Goal: Task Accomplishment & Management: Complete application form

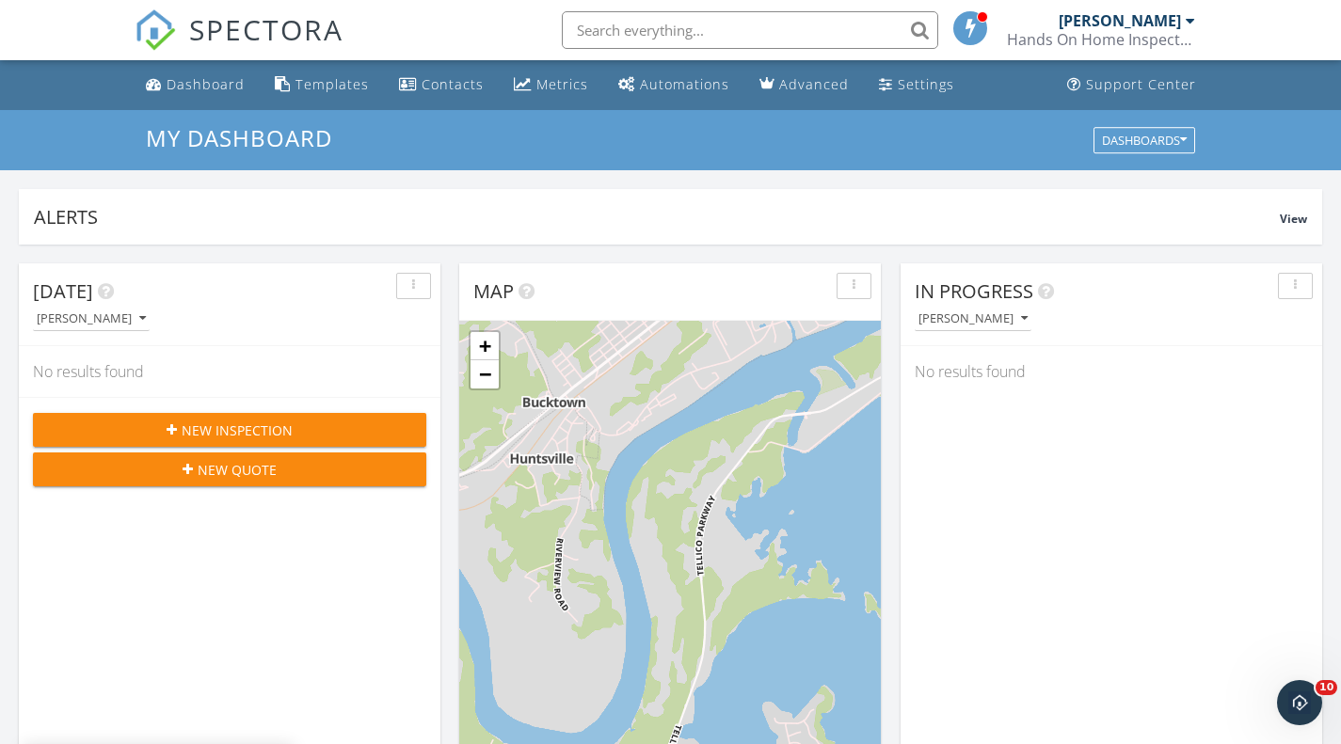
click at [295, 425] on div "New Inspection" at bounding box center [229, 431] width 363 height 20
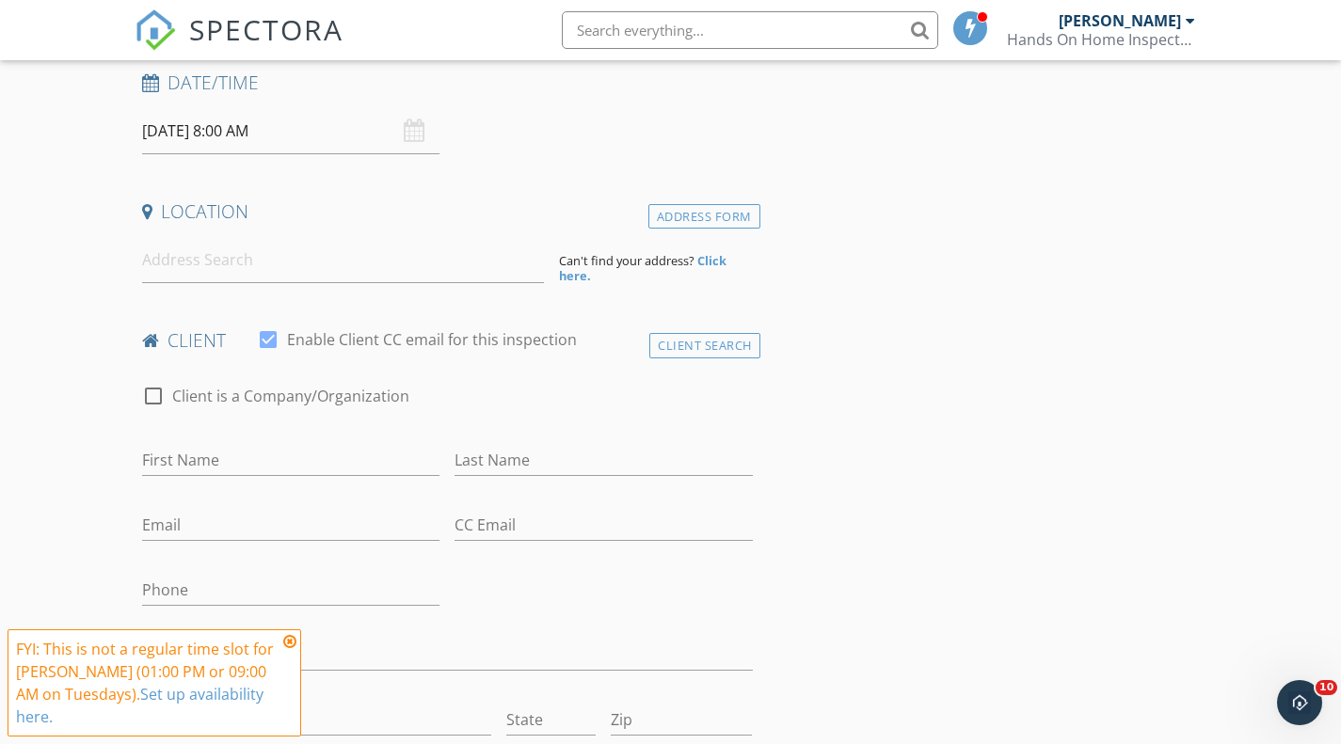
scroll to position [248, 0]
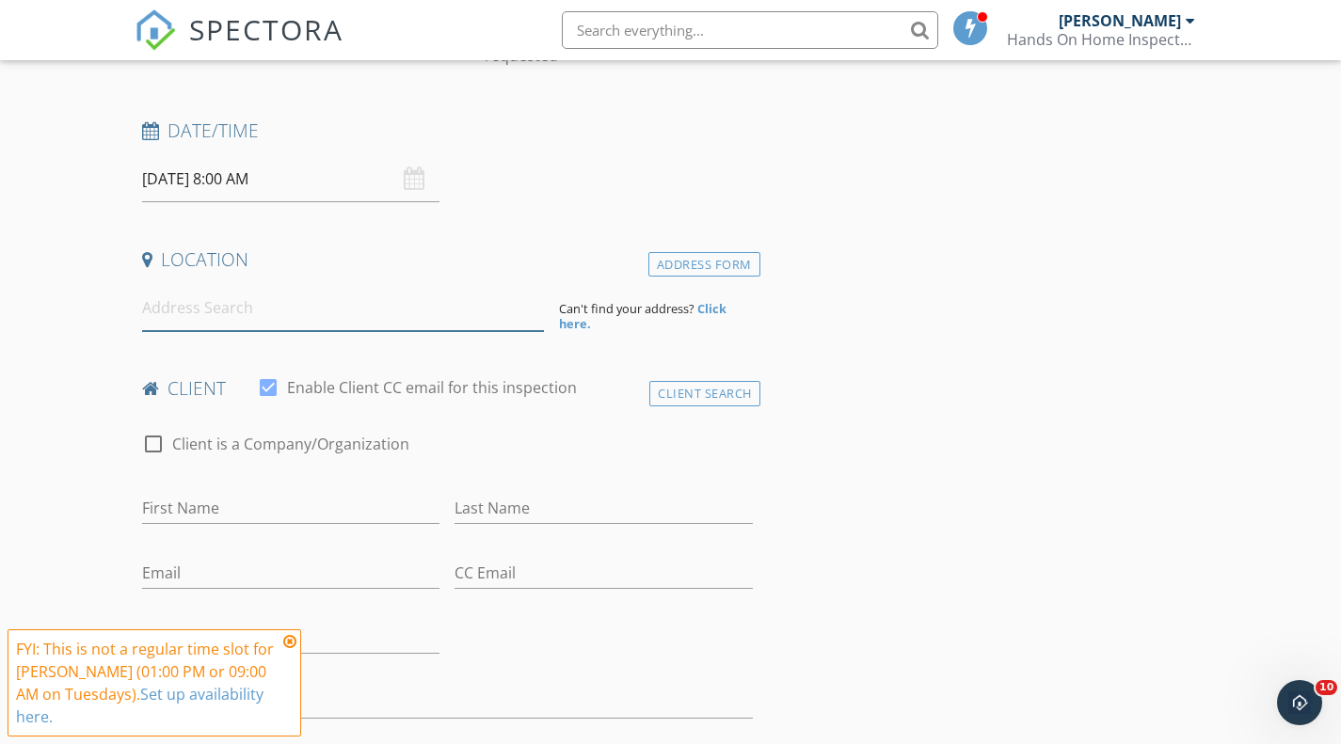
click at [336, 303] on input at bounding box center [343, 308] width 402 height 46
click at [311, 329] on input at bounding box center [343, 308] width 402 height 46
click at [327, 315] on input at bounding box center [343, 308] width 402 height 46
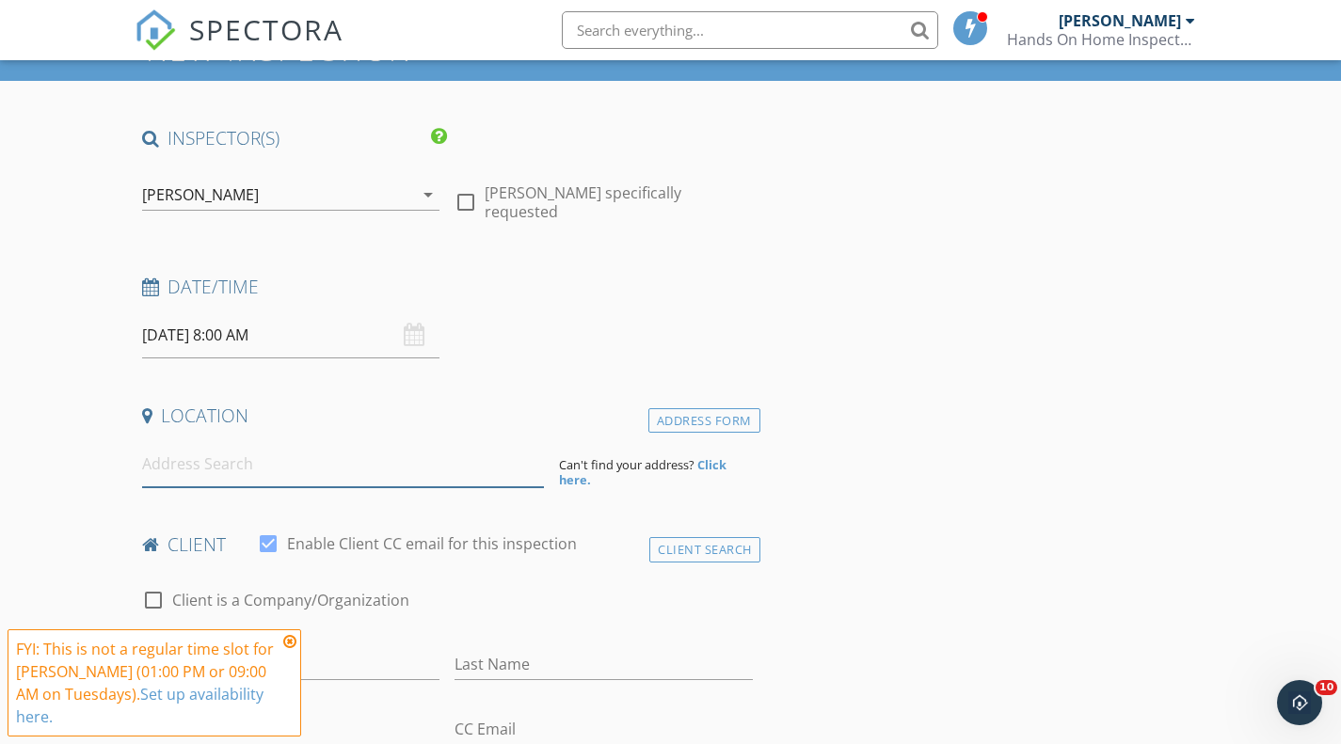
scroll to position [60, 0]
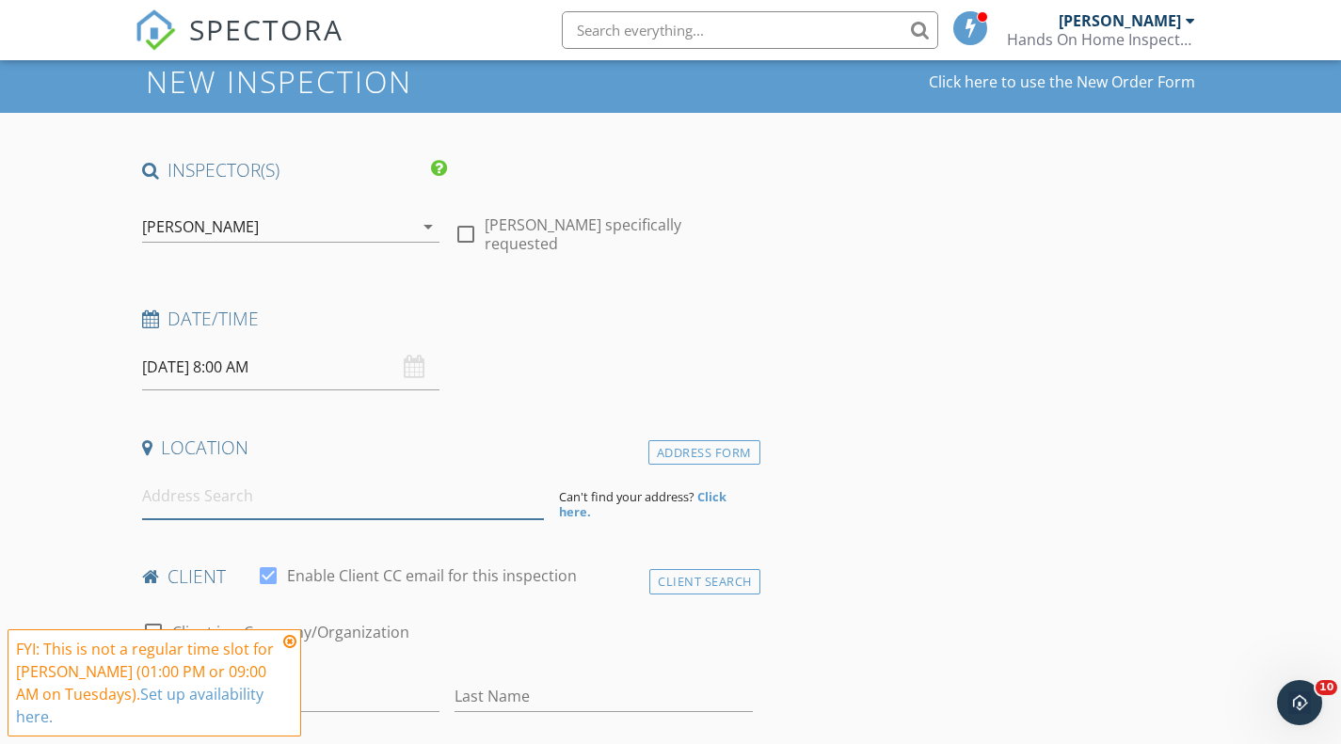
click at [376, 501] on input at bounding box center [343, 496] width 402 height 46
click at [681, 447] on div "Address Form" at bounding box center [704, 452] width 112 height 25
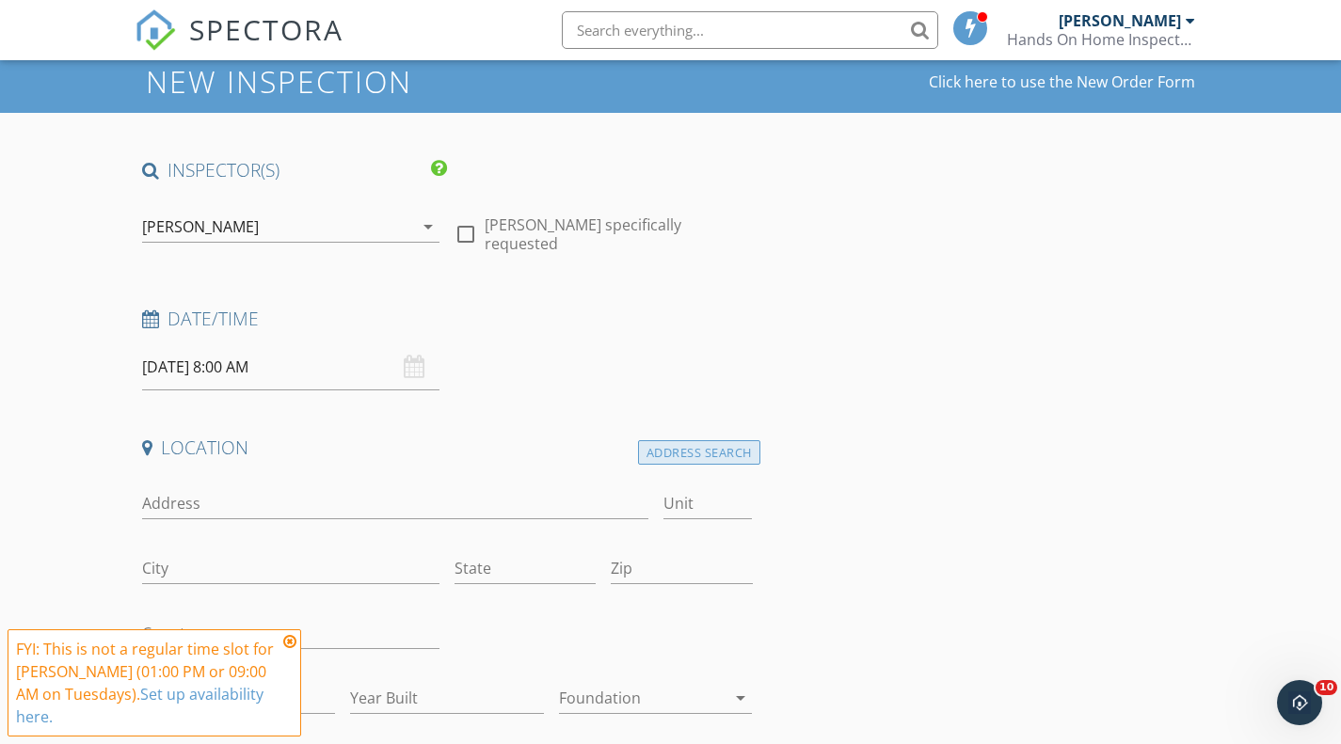
click at [681, 446] on div "Address Search" at bounding box center [699, 452] width 122 height 25
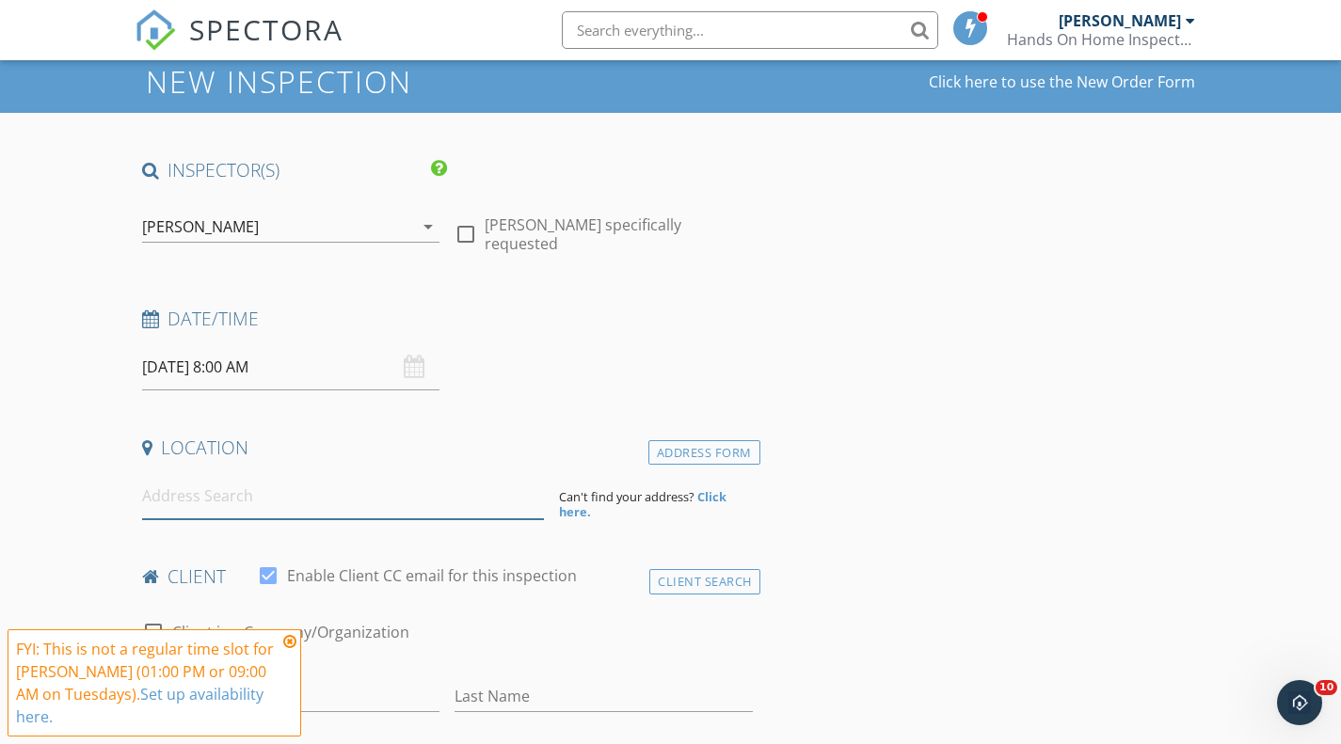
click at [331, 497] on input at bounding box center [343, 496] width 402 height 46
click at [322, 501] on input at bounding box center [343, 496] width 402 height 46
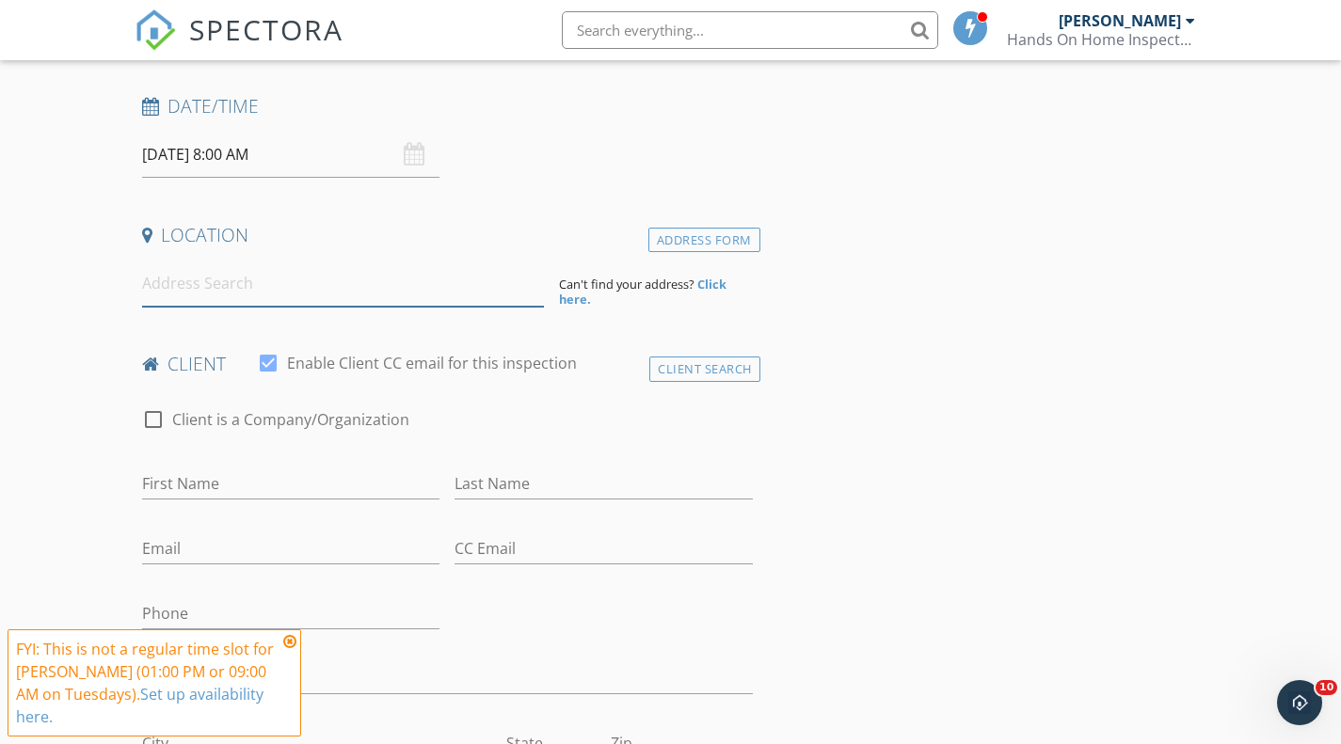
scroll to position [315, 0]
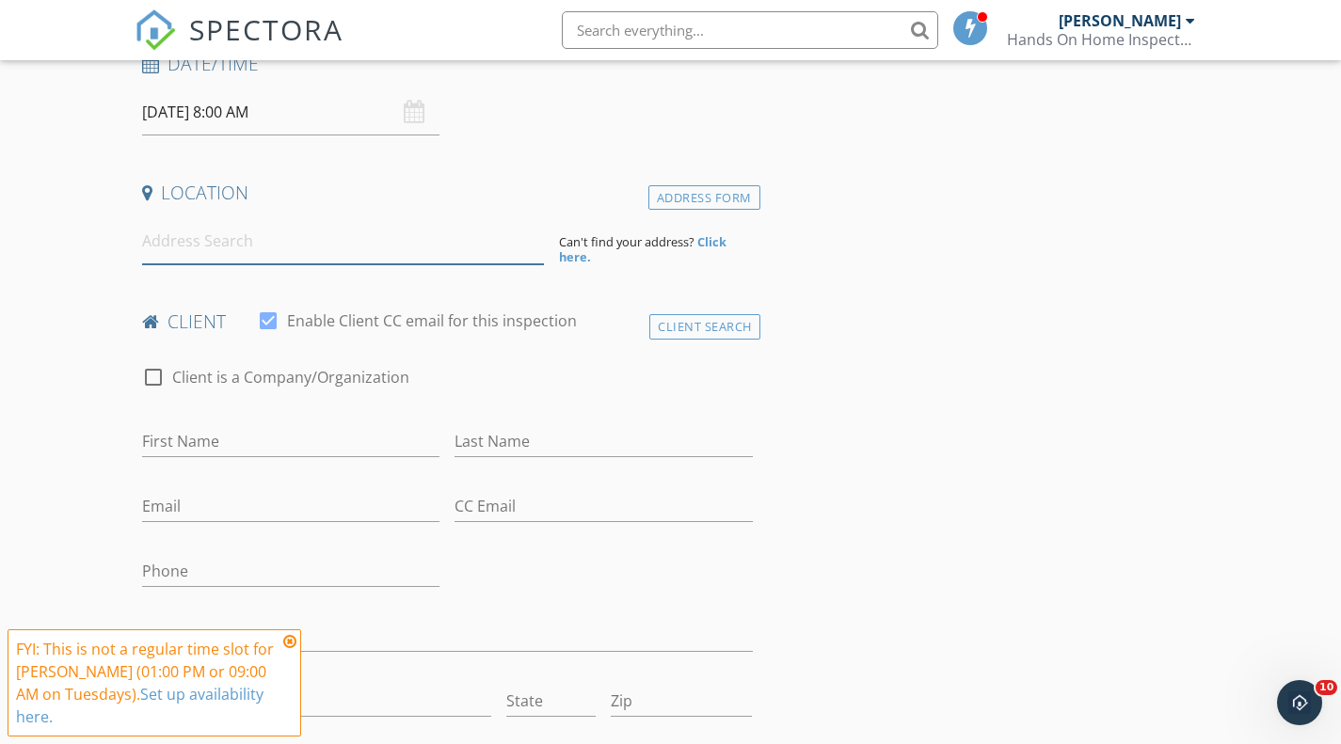
click at [376, 235] on input at bounding box center [343, 241] width 402 height 46
type input "a"
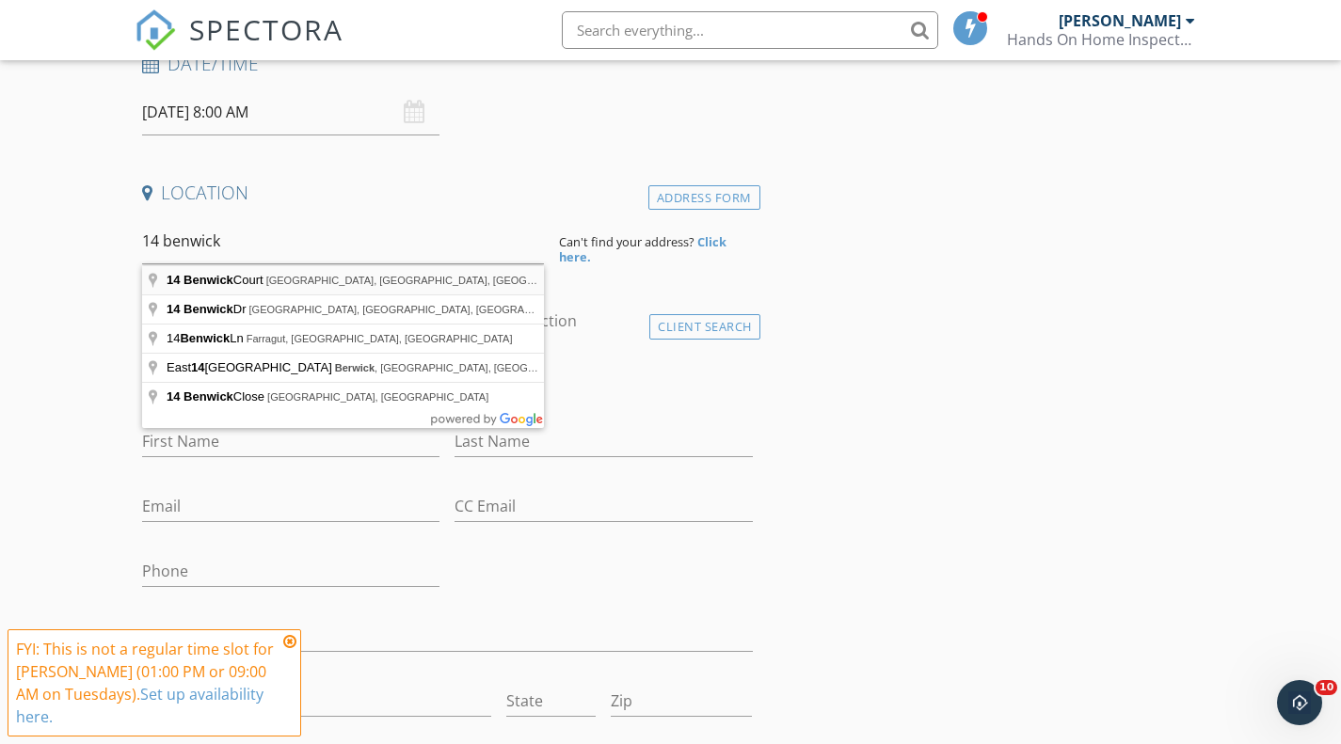
type input "14 Benwick Court, Crossville, TN, USA"
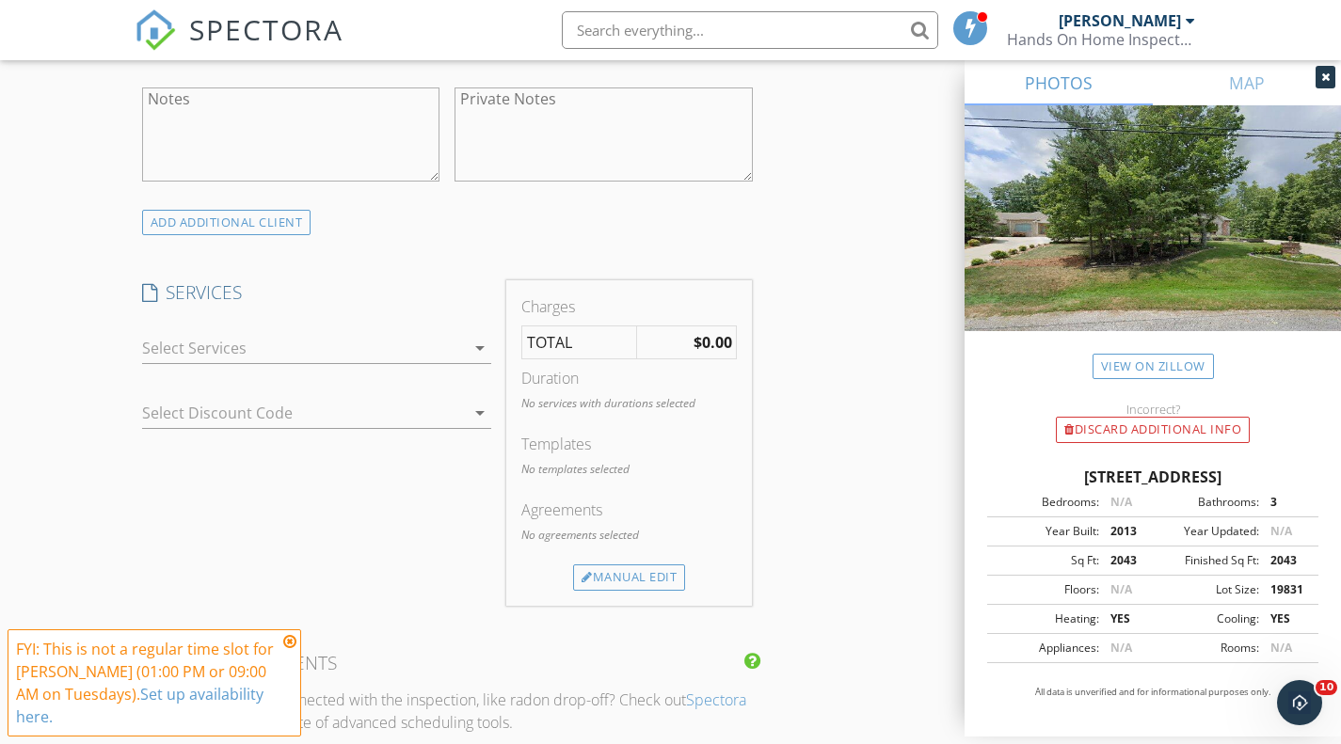
scroll to position [1387, 0]
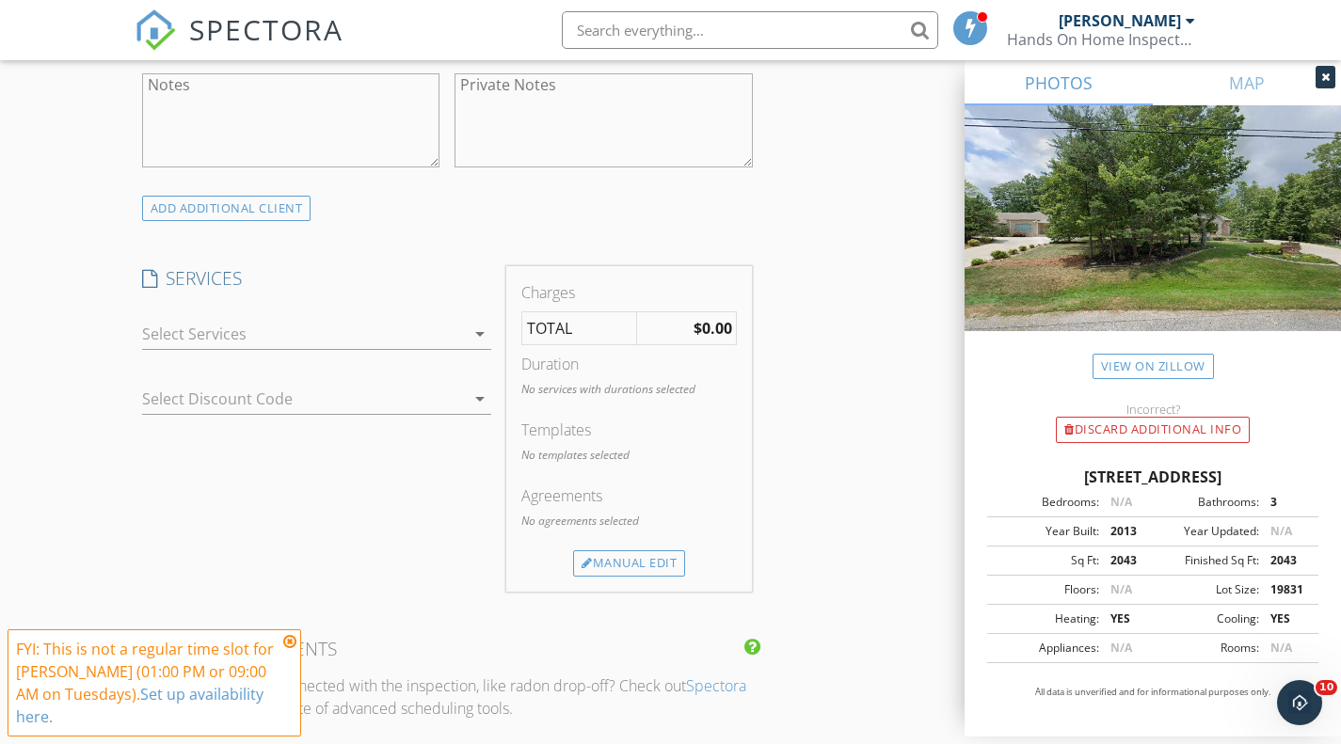
click at [334, 337] on div at bounding box center [304, 334] width 324 height 30
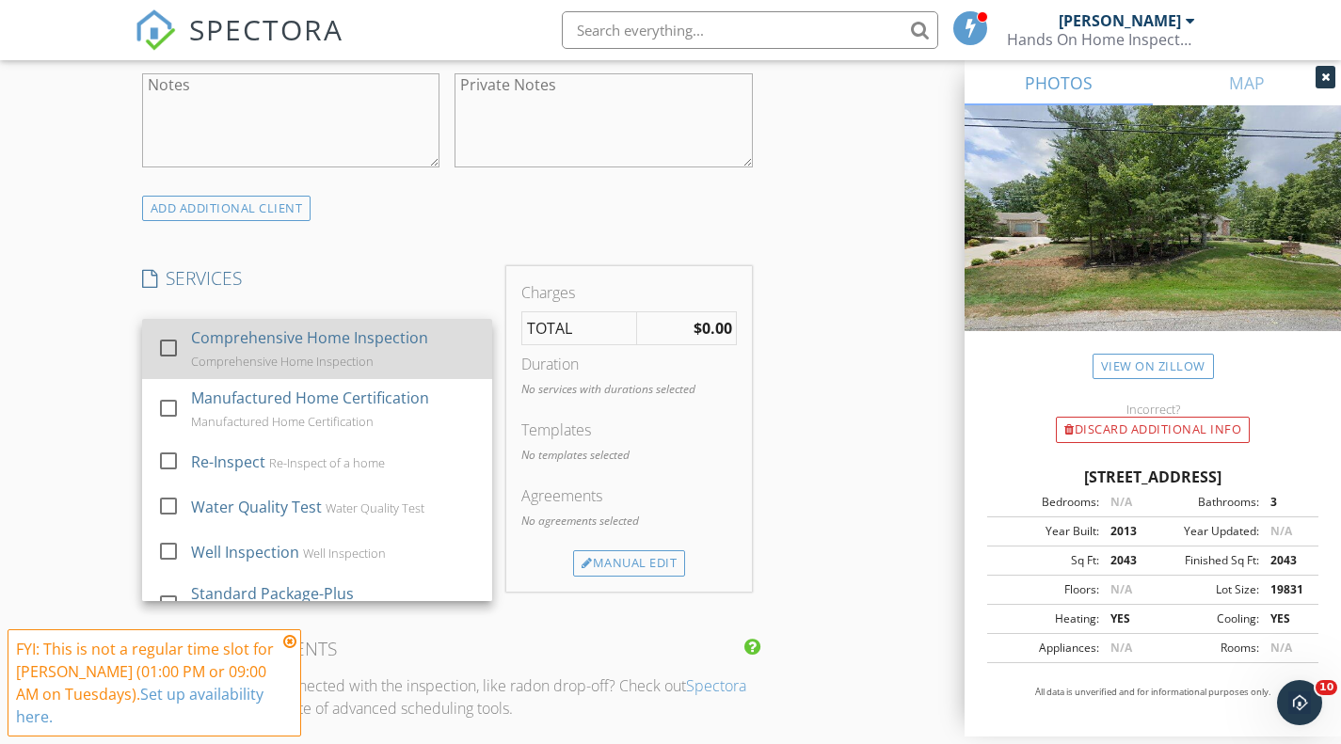
click at [330, 367] on div "Comprehensive Home Inspection" at bounding box center [282, 361] width 183 height 15
checkbox input "true"
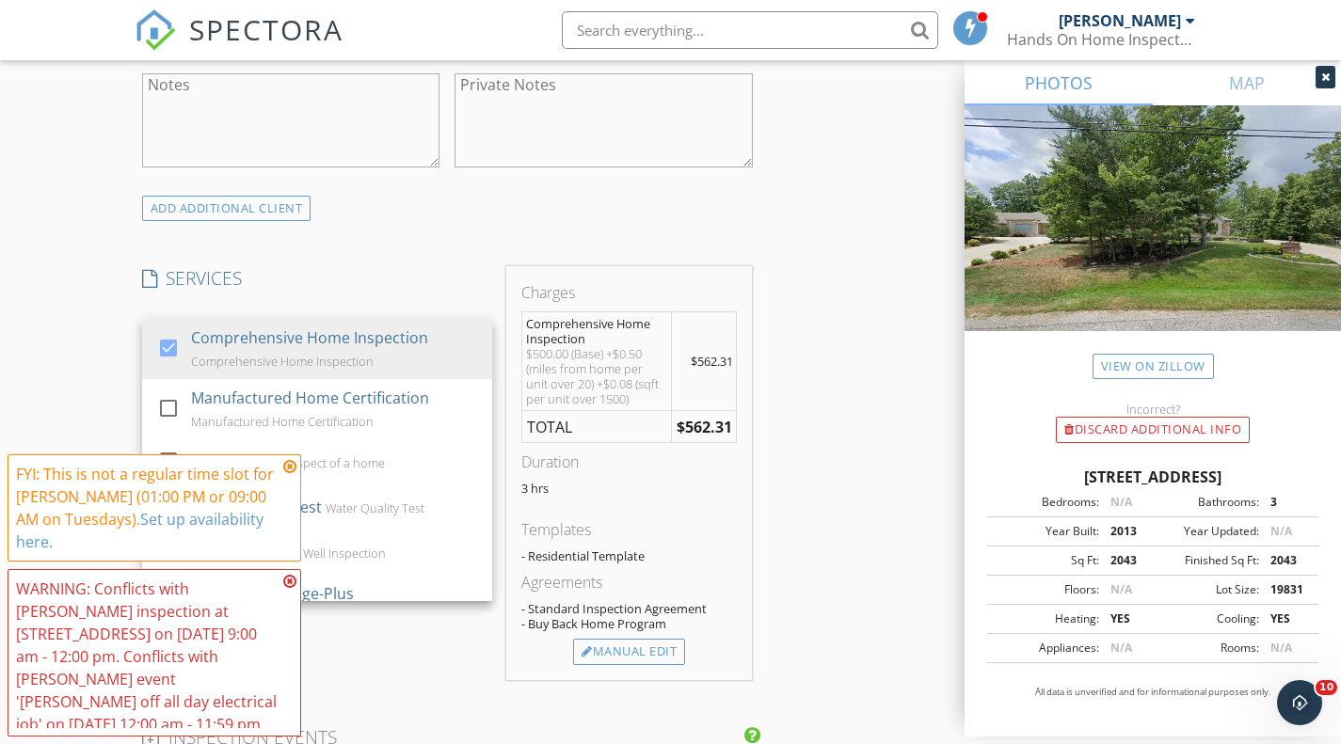
click at [798, 514] on div "INSPECTOR(S) check_box Justin Dempsey PRIMARY Justin Dempsey arrow_drop_down ch…" at bounding box center [671, 515] width 1073 height 3368
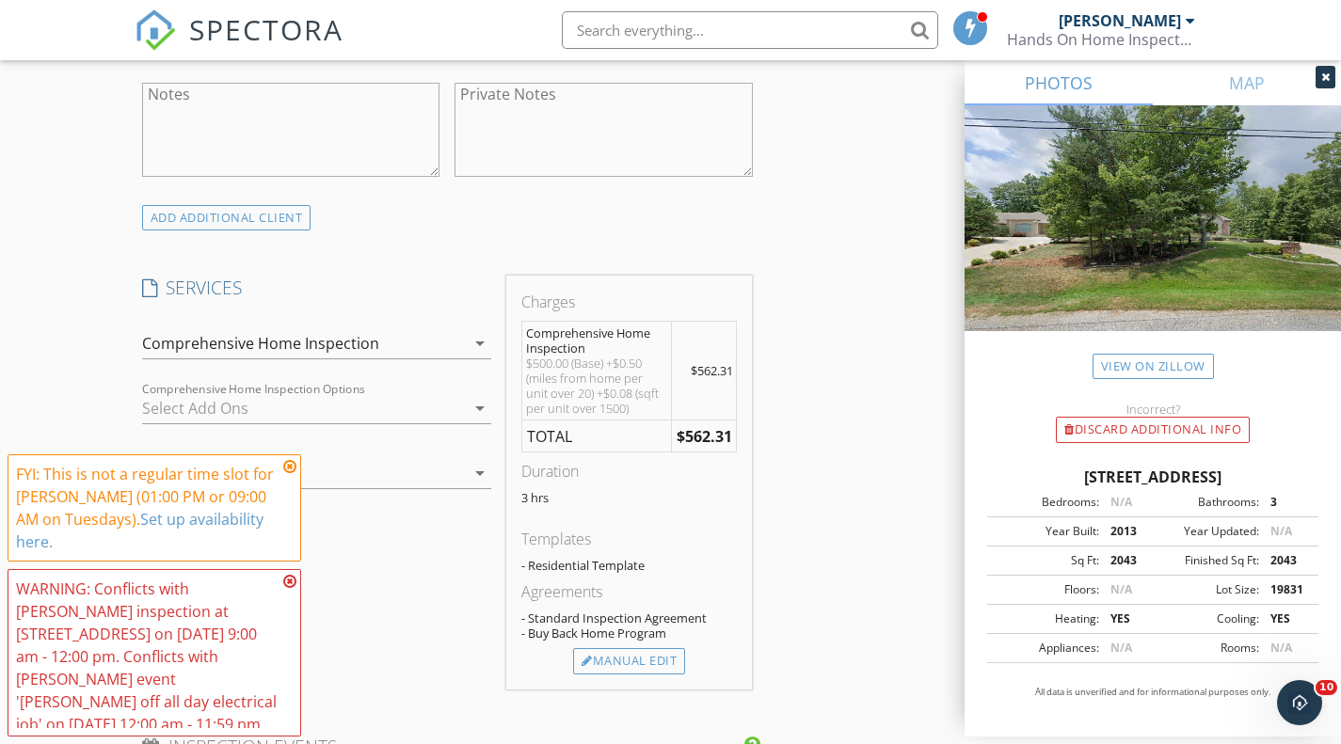
scroll to position [1382, 0]
click at [290, 467] on icon at bounding box center [289, 466] width 13 height 15
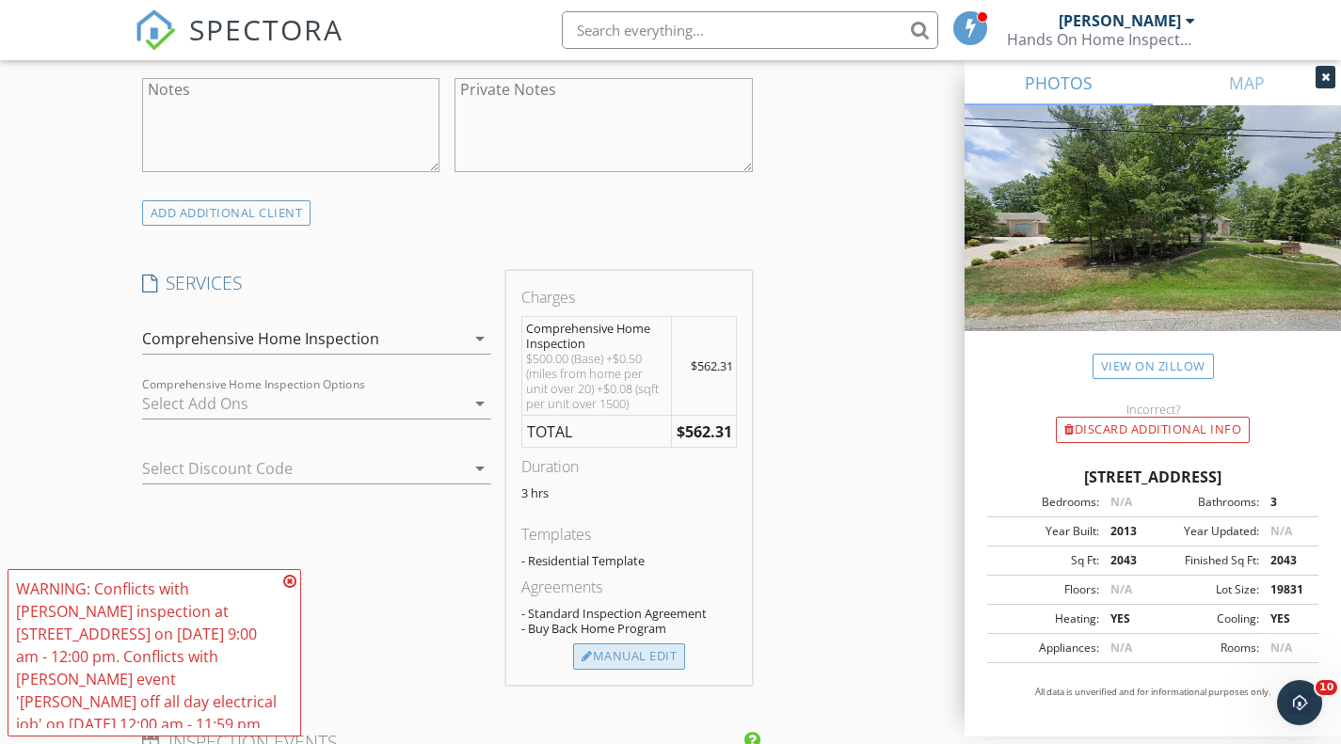
click at [630, 653] on div "Manual Edit" at bounding box center [629, 657] width 112 height 26
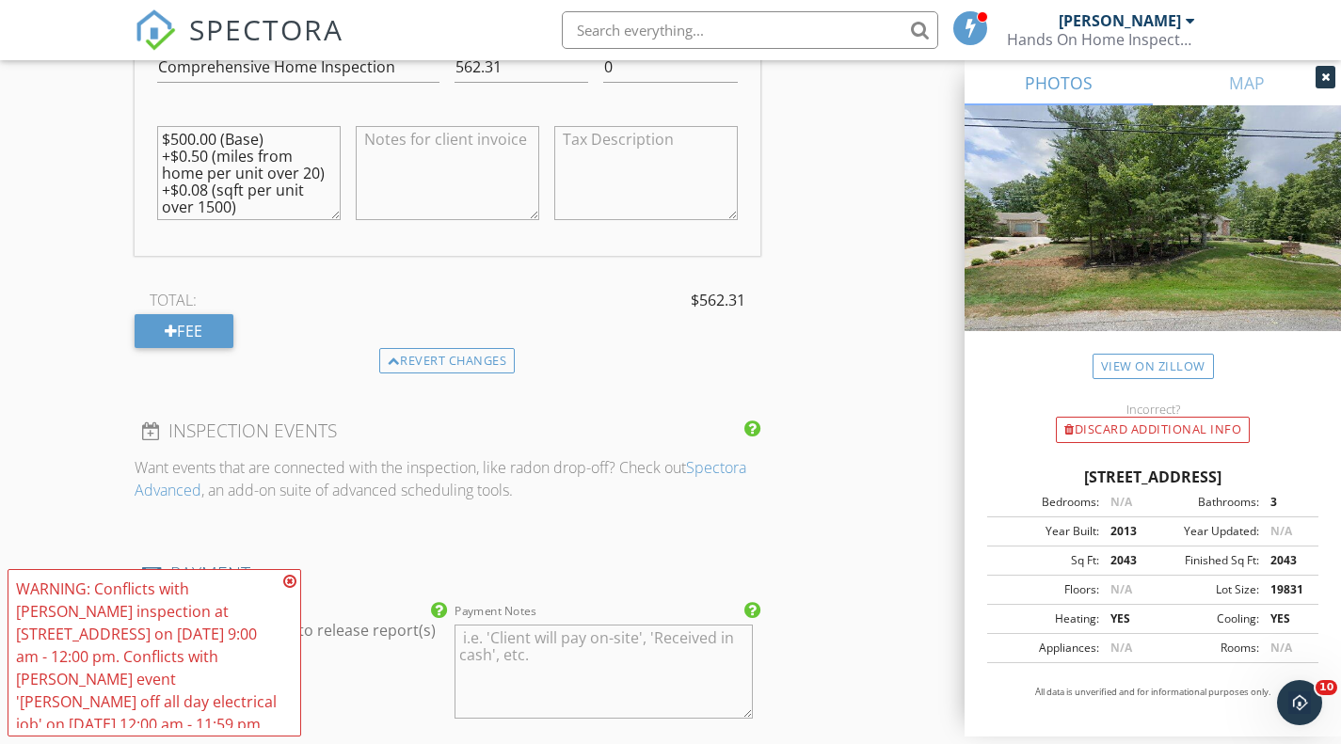
scroll to position [1855, 0]
click at [160, 331] on div "Fee" at bounding box center [184, 334] width 99 height 34
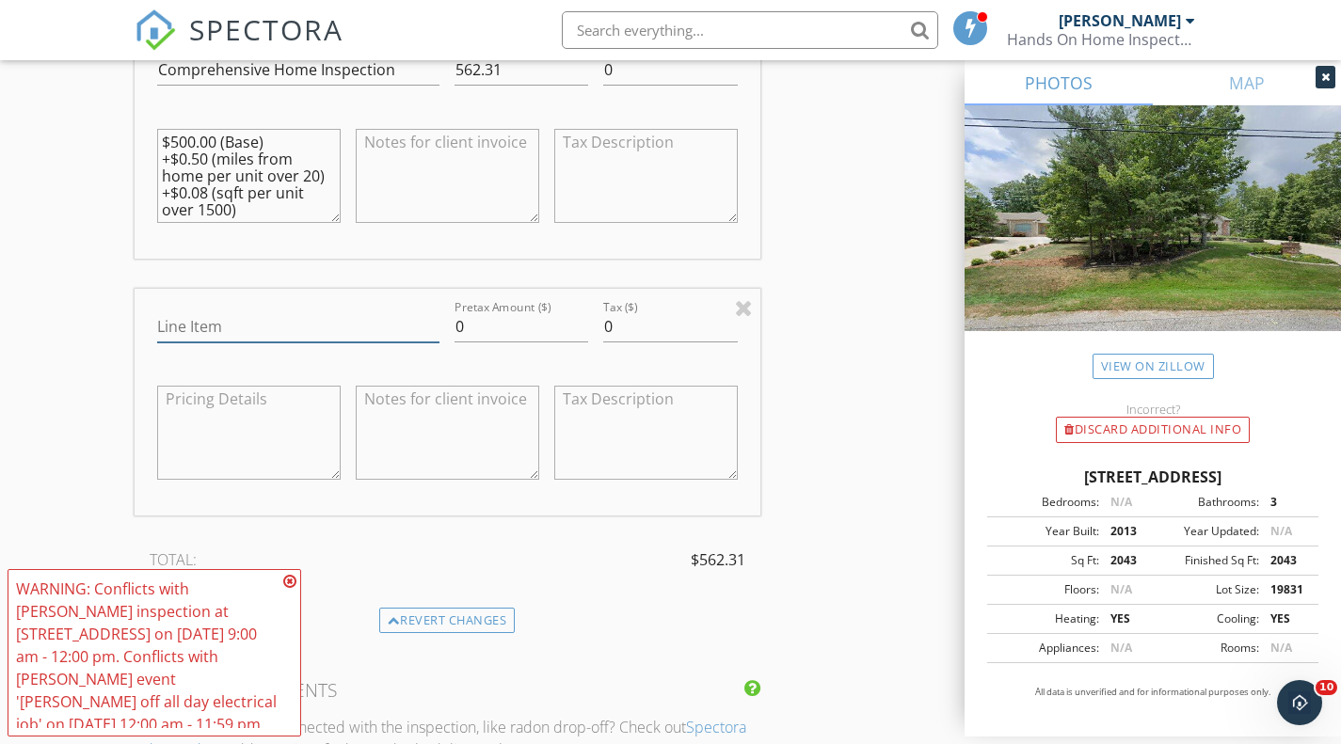
click at [363, 326] on input "Line Item" at bounding box center [298, 326] width 283 height 31
drag, startPoint x: 526, startPoint y: 328, endPoint x: 277, endPoint y: 302, distance: 250.7
click at [277, 302] on div "Line Item Pretax Amount ($) 0 Tax ($) 0" at bounding box center [448, 402] width 626 height 227
type input "-5"
type input "-1"
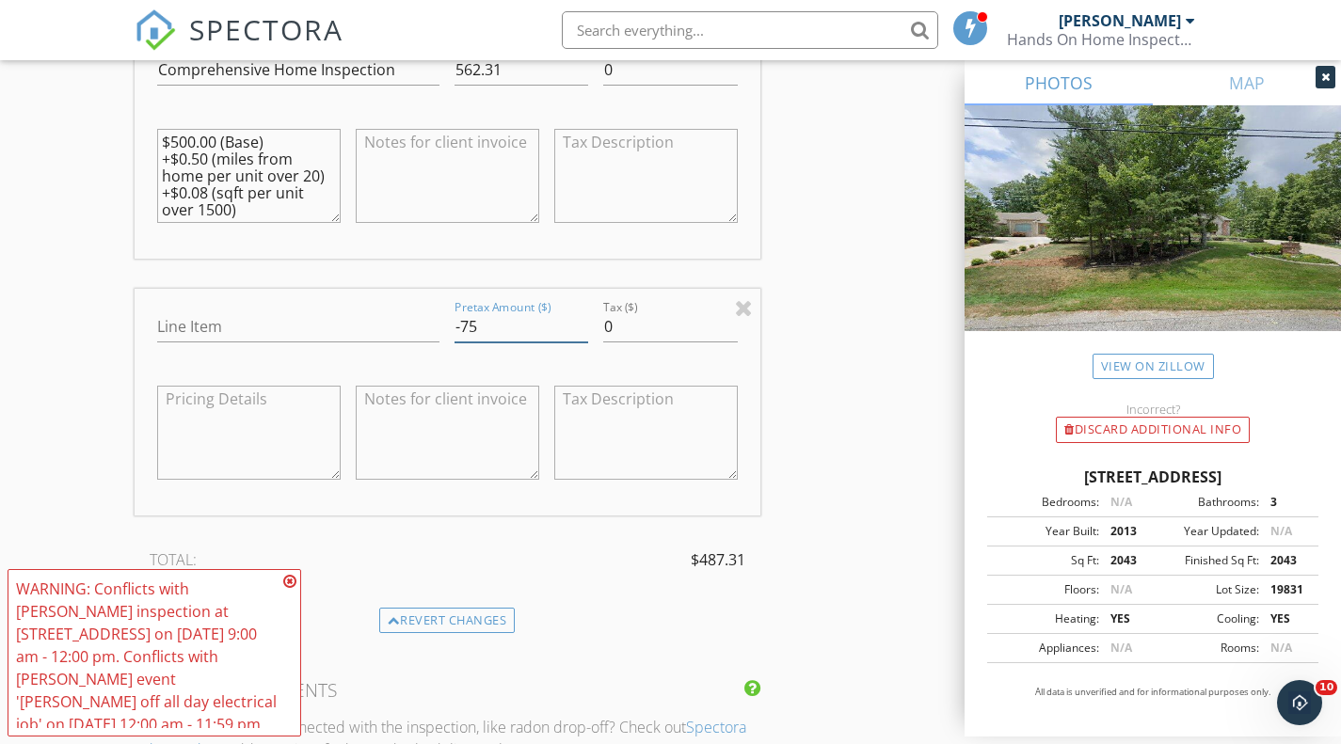
type input "-7"
type input "-50"
drag, startPoint x: 291, startPoint y: 324, endPoint x: 203, endPoint y: 311, distance: 88.5
click at [203, 311] on input "Line Item" at bounding box center [298, 326] width 283 height 31
type input "Discount"
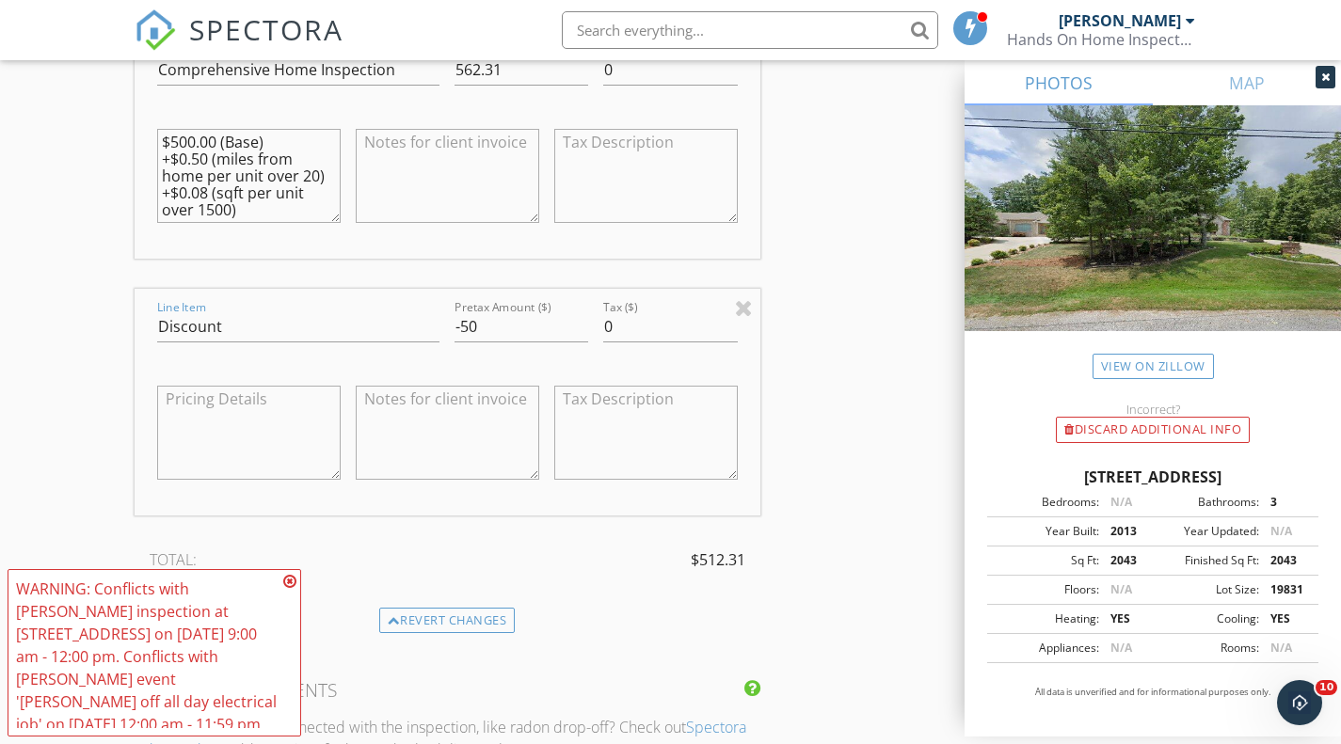
click at [141, 319] on div "Line Item Discount Pretax Amount ($) -50 Tax ($) 0" at bounding box center [448, 402] width 626 height 227
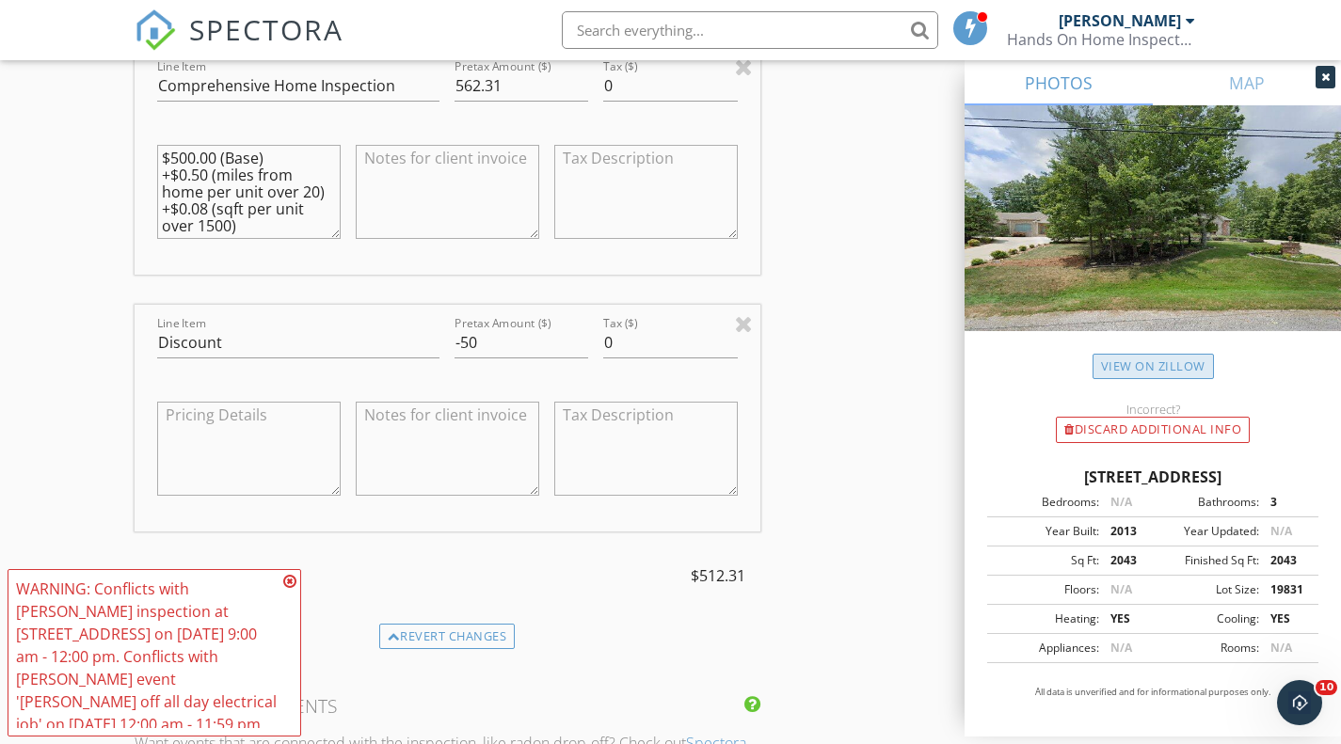
click at [1153, 372] on link "View on Zillow" at bounding box center [1152, 366] width 121 height 25
click at [289, 582] on icon at bounding box center [289, 581] width 13 height 15
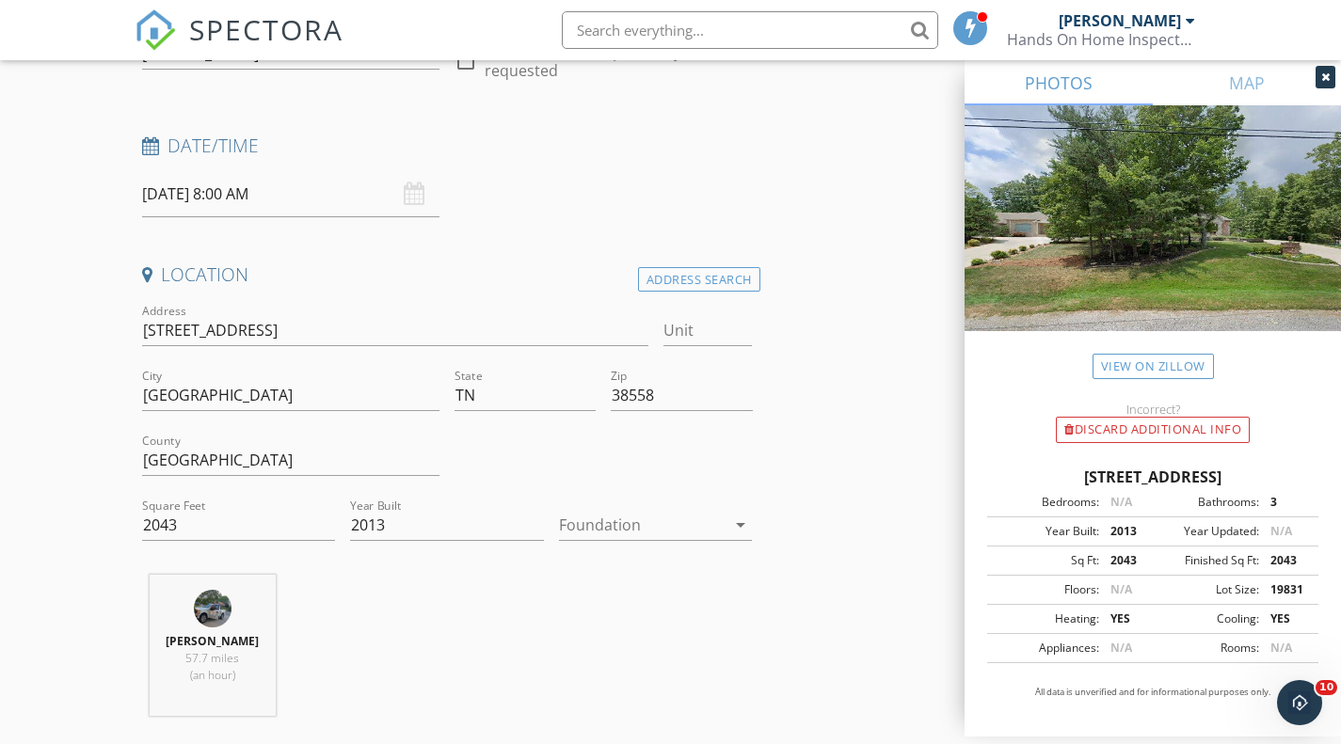
scroll to position [231, 0]
click at [1132, 358] on link "View on Zillow" at bounding box center [1152, 366] width 121 height 25
click at [278, 193] on input "09/30/2025 8:00 AM" at bounding box center [291, 197] width 298 height 46
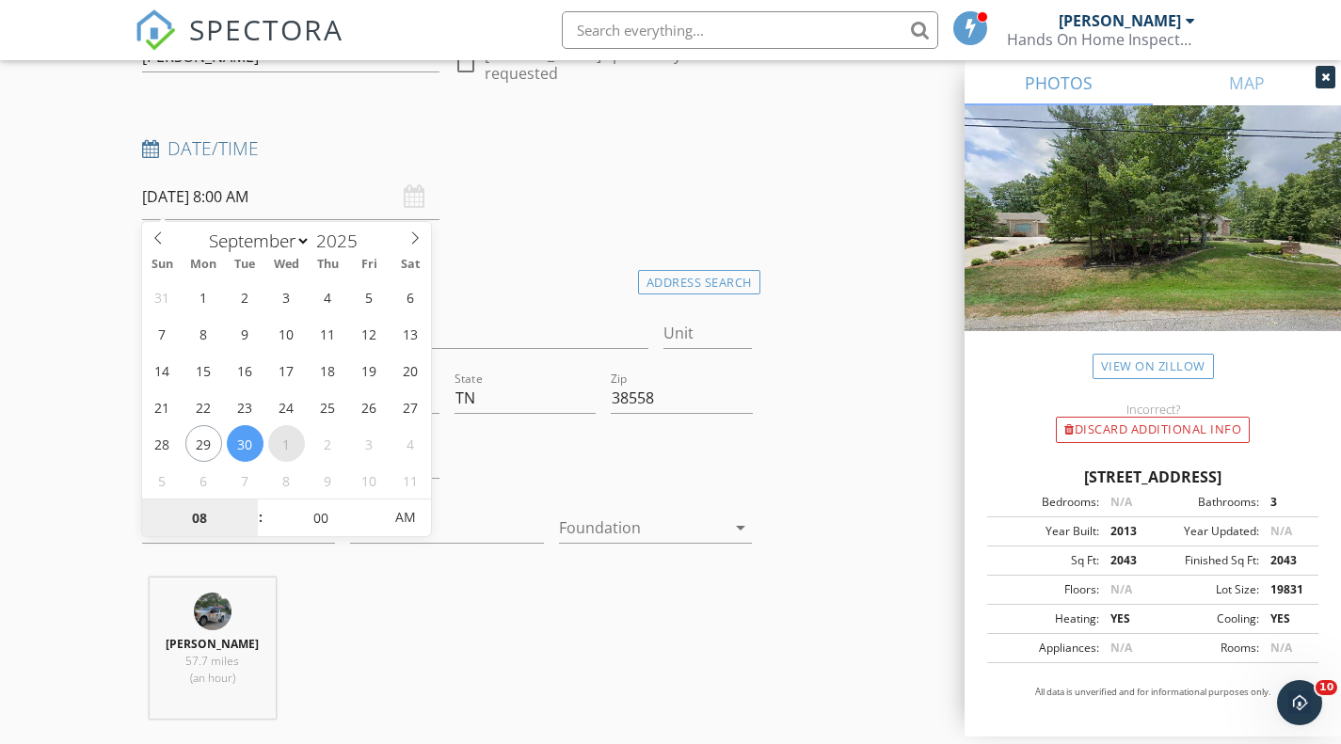
select select "9"
type input "10/01/2025 8:00 AM"
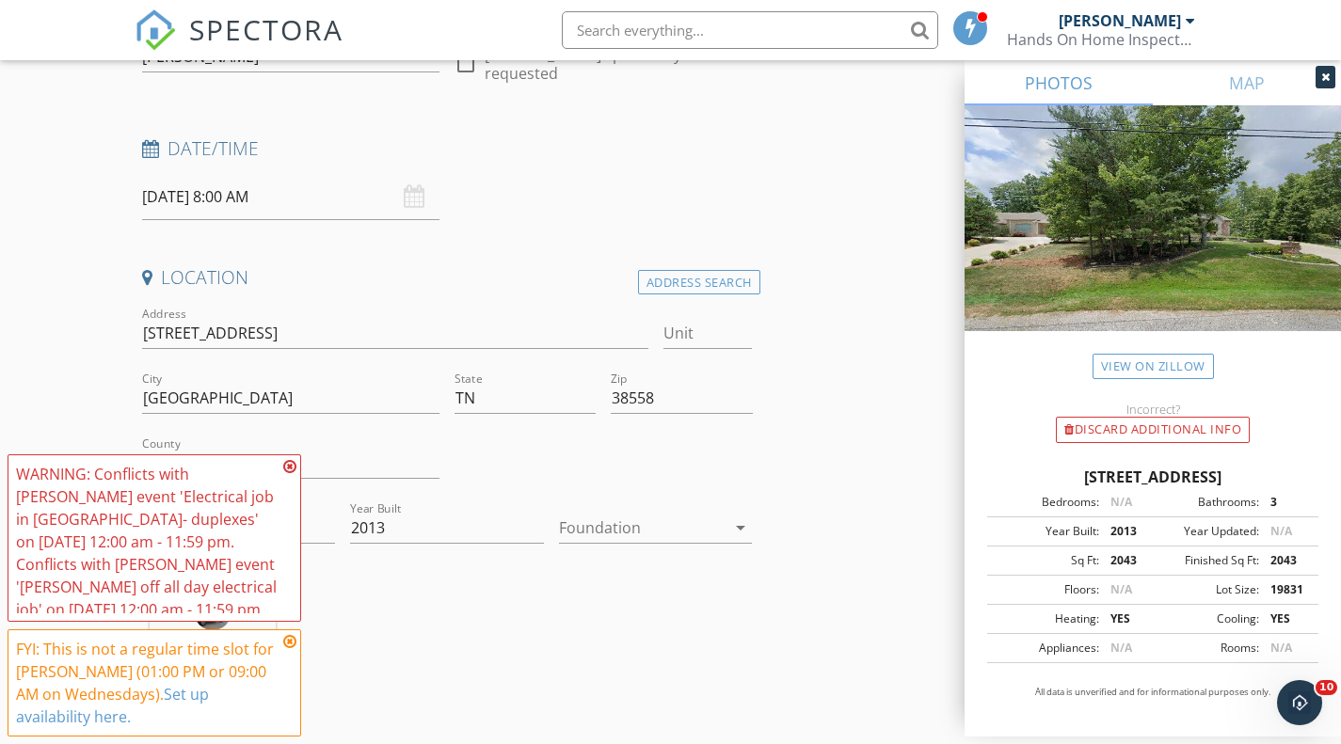
click at [291, 471] on icon at bounding box center [289, 466] width 13 height 15
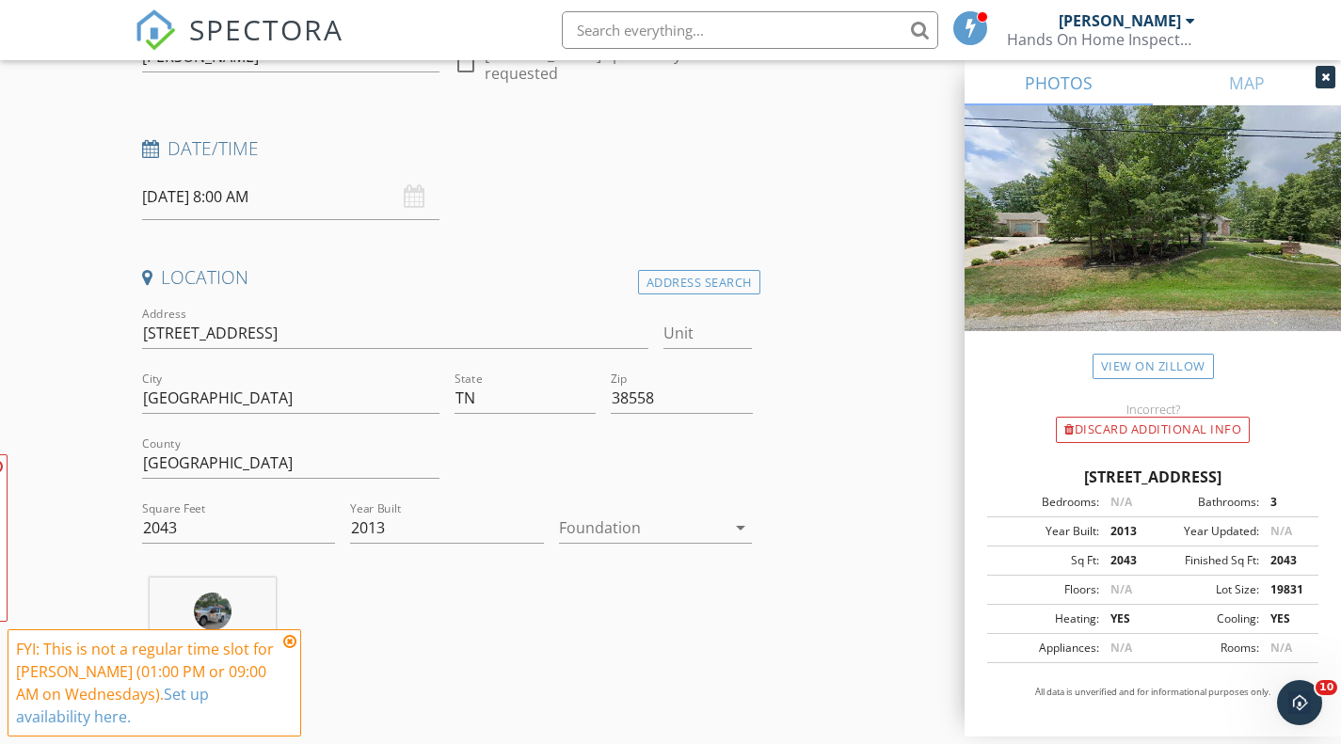
drag, startPoint x: 291, startPoint y: 471, endPoint x: 288, endPoint y: 631, distance: 160.0
click at [291, 471] on span "FYI: This is not a regular time slot for Justin Dempsey (01:00 PM or 09:00 AM o…" at bounding box center [155, 595] width 294 height 282
click at [294, 643] on icon at bounding box center [289, 641] width 13 height 15
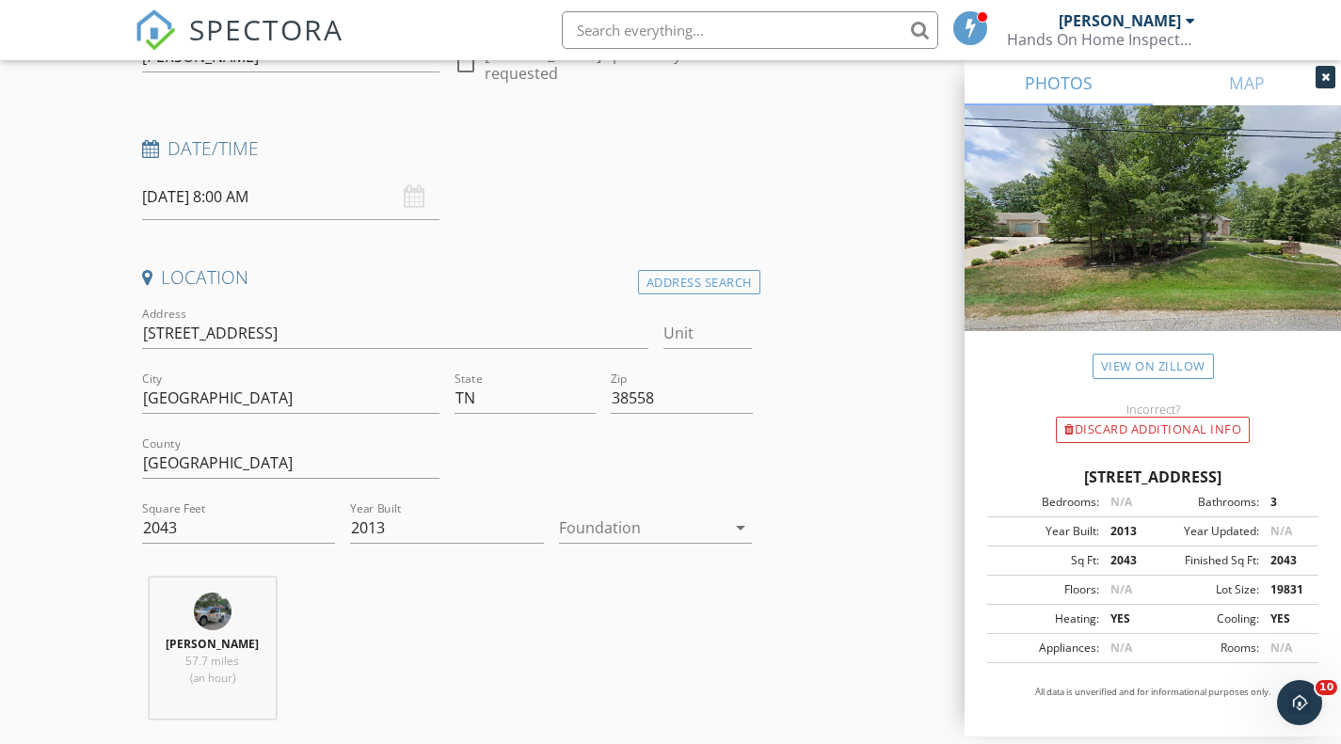
click at [252, 190] on input "10/01/2025 8:00 AM" at bounding box center [291, 197] width 298 height 46
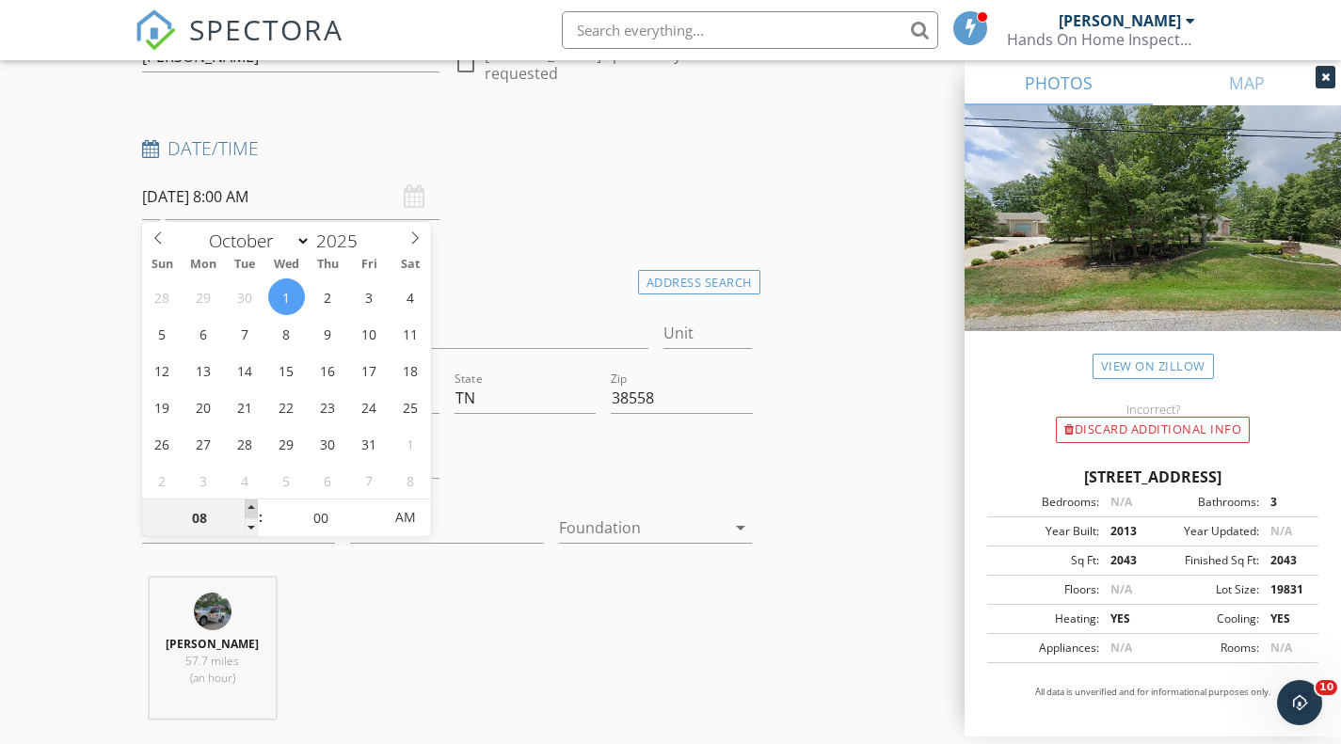
type input "09"
type input "10/01/2025 9:00 AM"
click at [250, 508] on span at bounding box center [251, 509] width 13 height 19
type input "10"
type input "10/01/2025 10:00 AM"
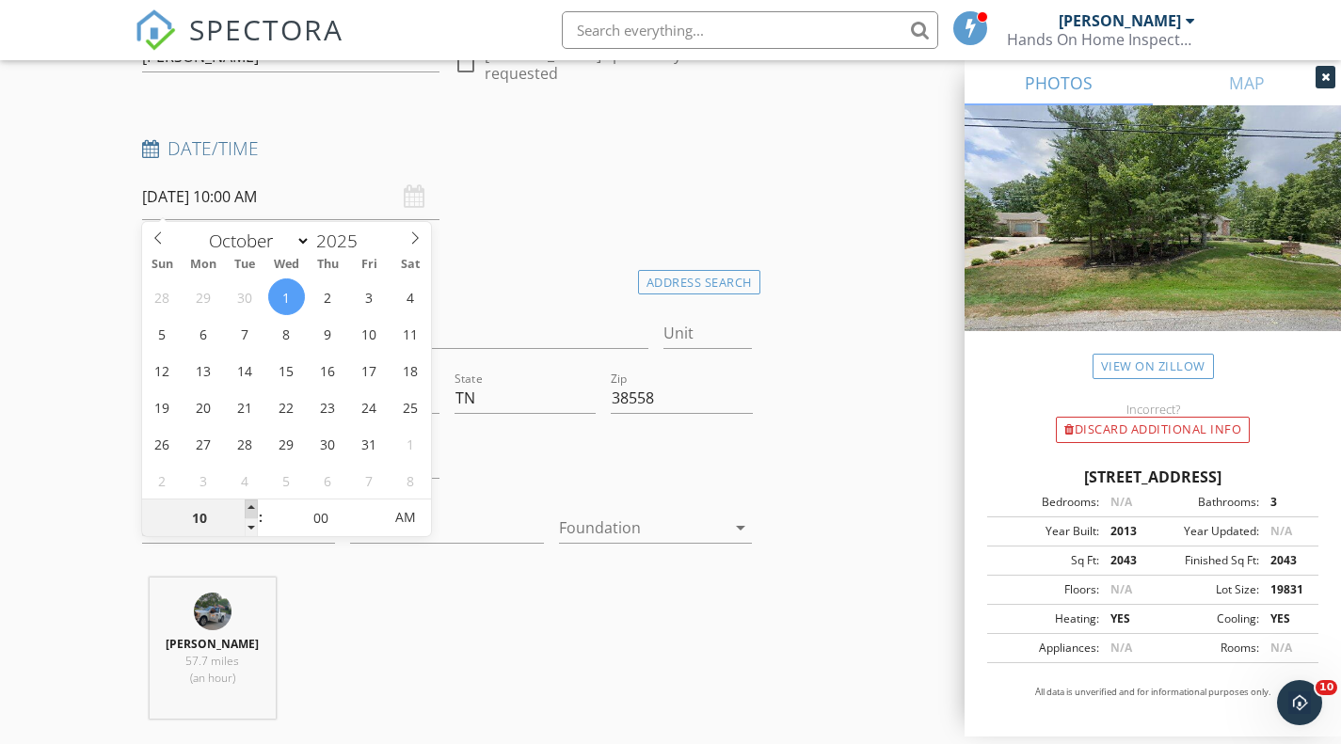
click at [250, 508] on span at bounding box center [251, 509] width 13 height 19
type input "11"
type input "10/01/2025 11:00 AM"
click at [250, 508] on span at bounding box center [251, 509] width 13 height 19
type input "12"
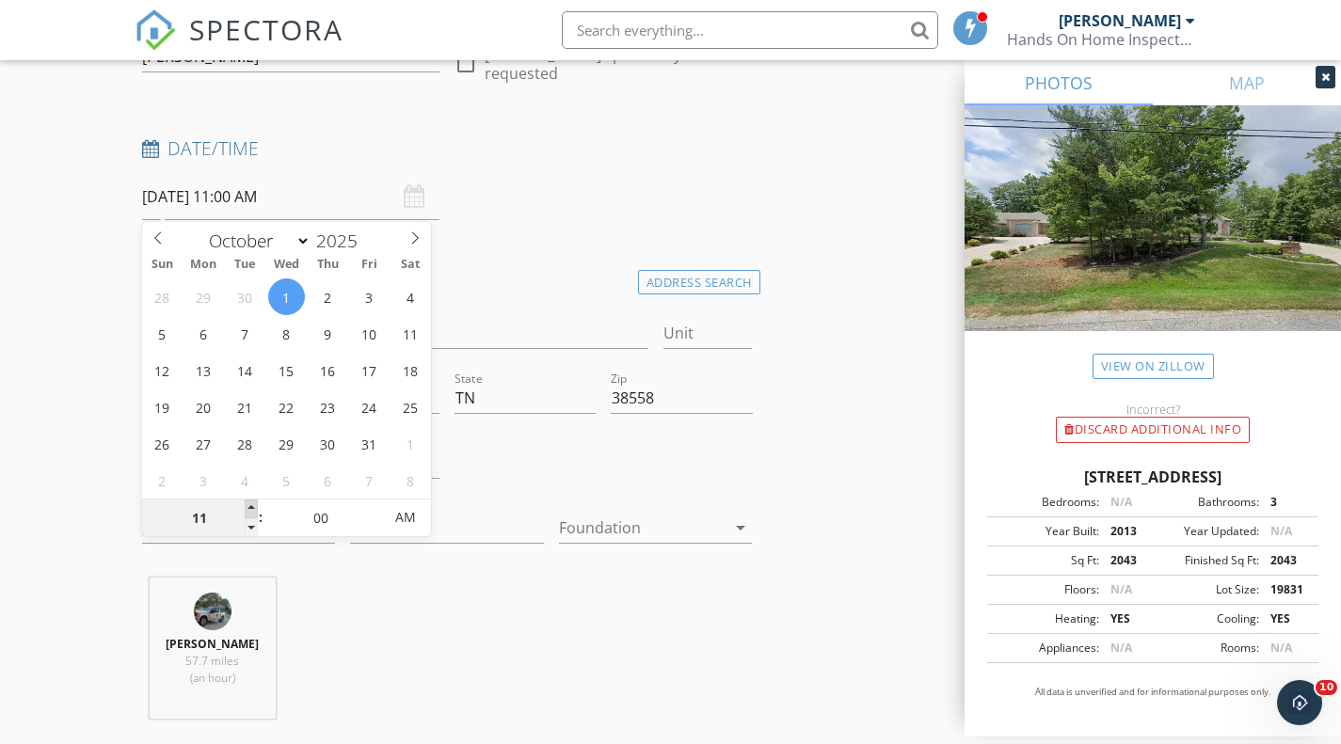
type input "10/01/2025 12:00 PM"
click at [250, 508] on span at bounding box center [251, 509] width 13 height 19
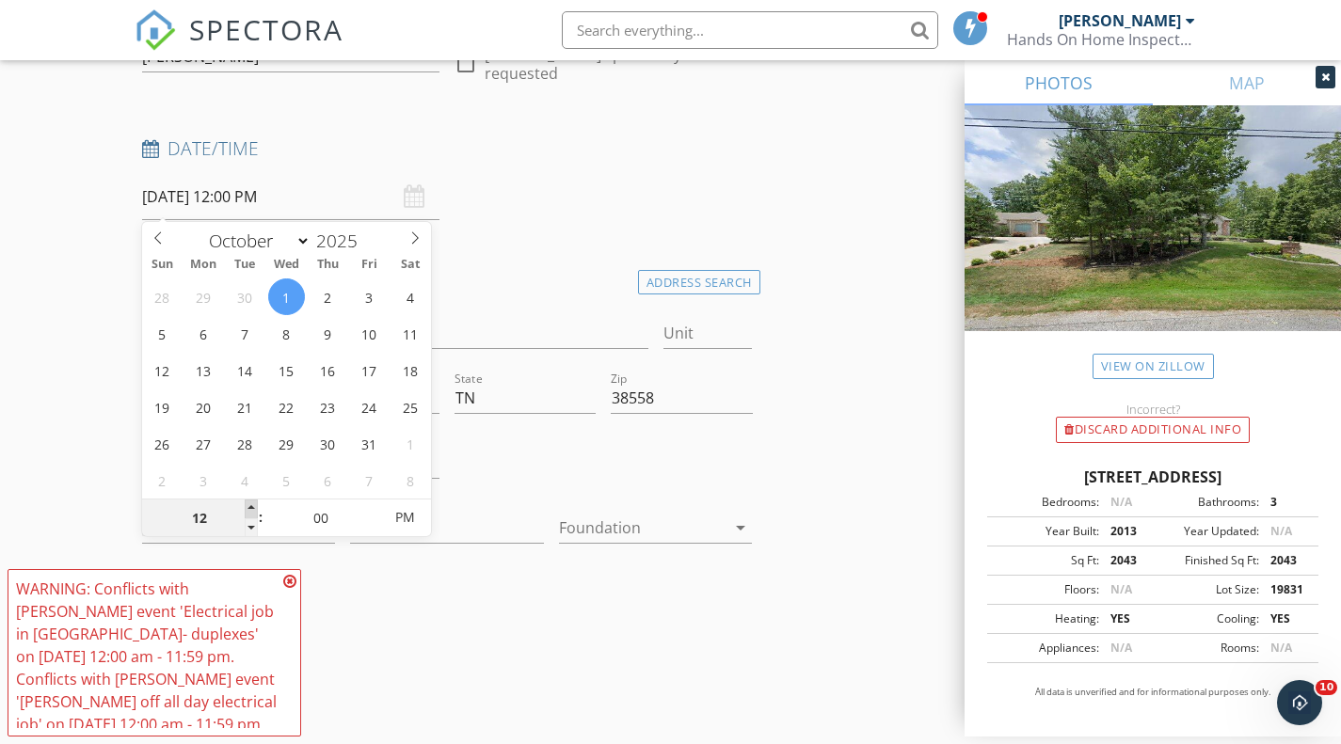
type input "01"
type input "10/01/2025 1:00 PM"
click at [250, 508] on span at bounding box center [251, 509] width 13 height 19
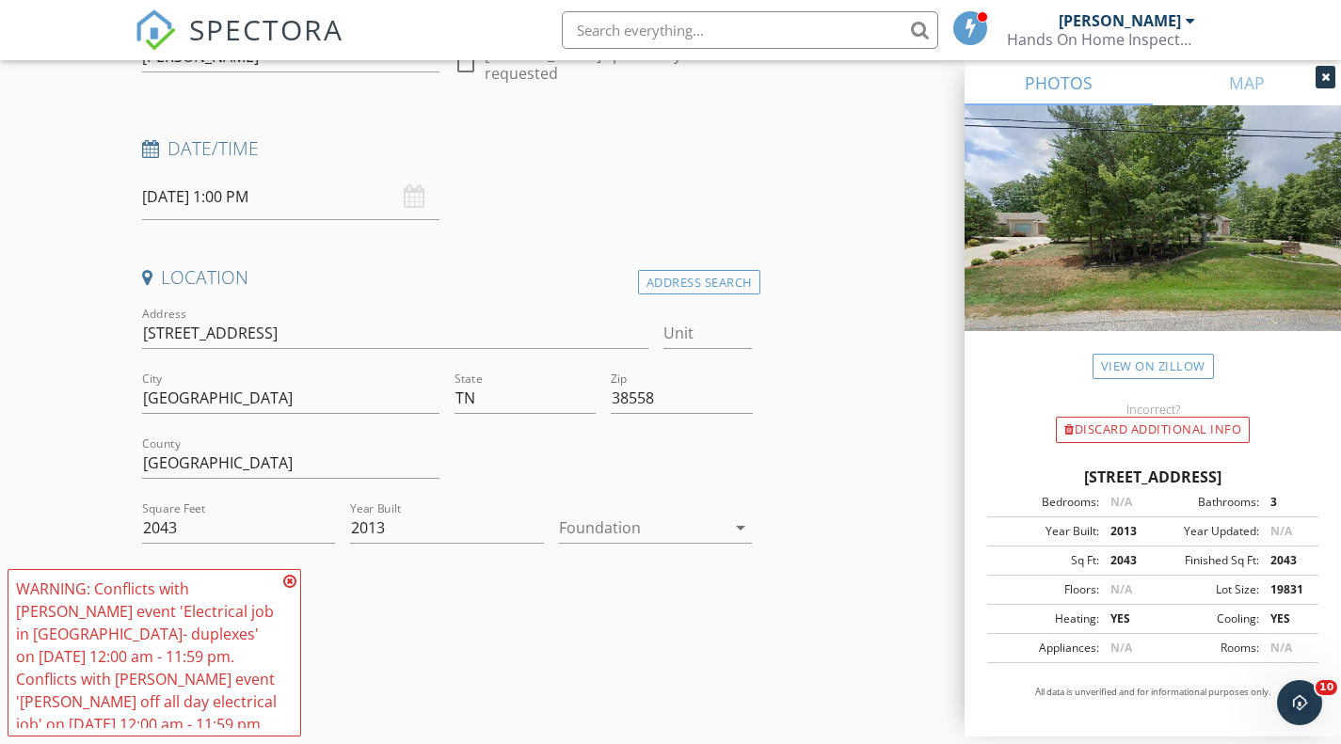
click at [295, 583] on icon at bounding box center [289, 581] width 13 height 15
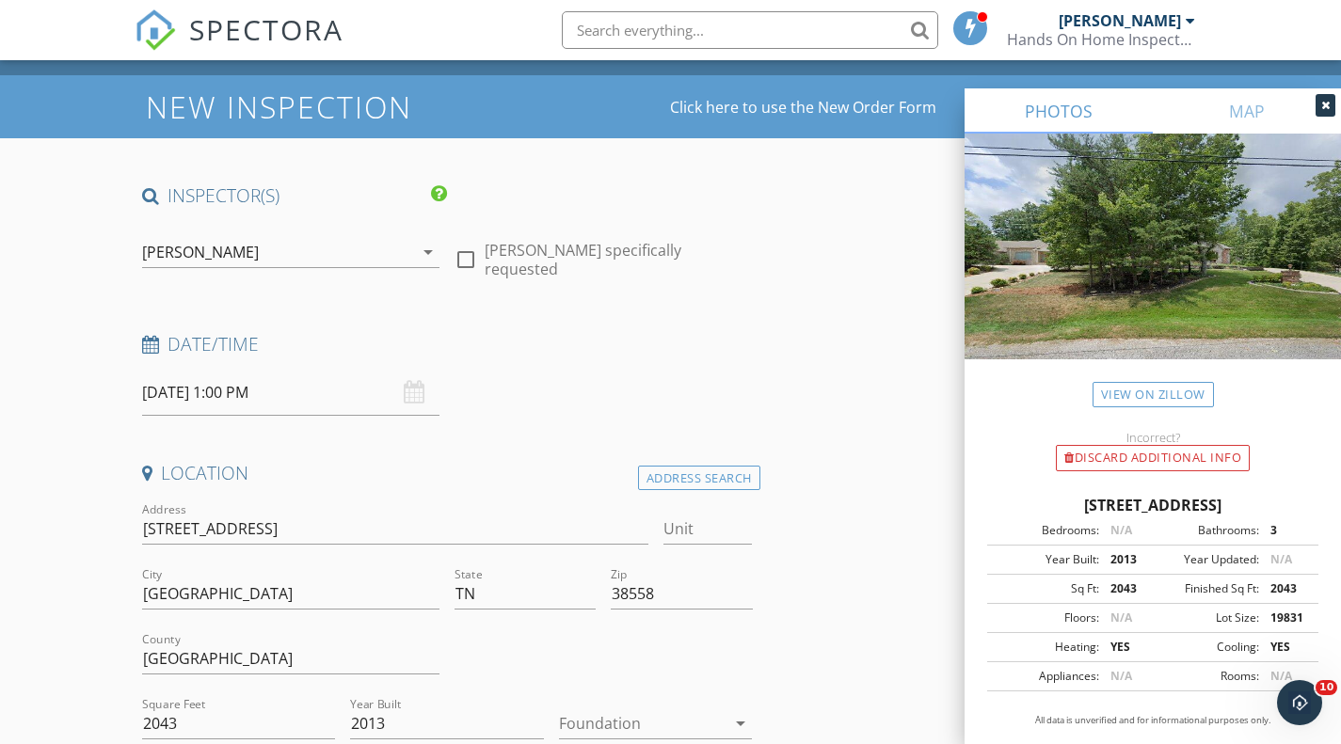
scroll to position [40, 0]
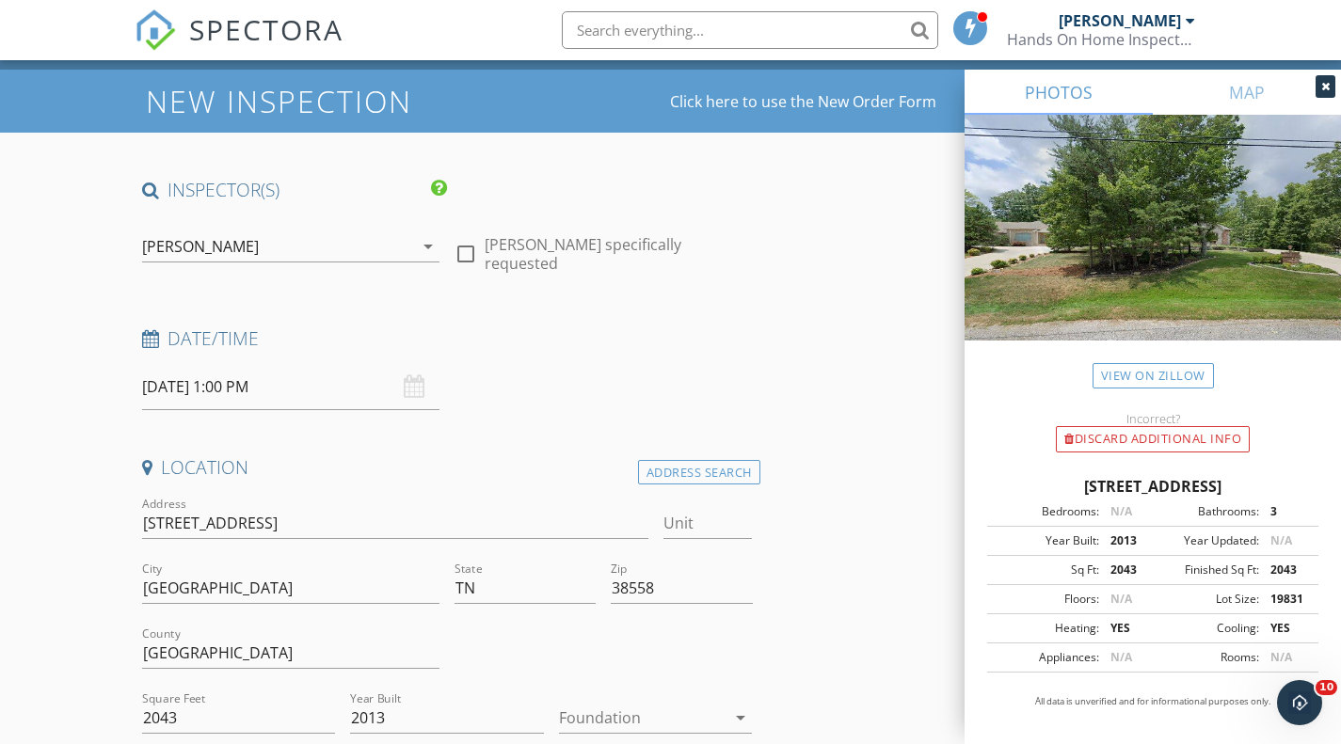
click at [300, 386] on input "10/01/2025 1:00 PM" at bounding box center [291, 387] width 298 height 46
click at [573, 388] on div "Date/Time 10/01/2025 1:00 PM" at bounding box center [448, 368] width 626 height 84
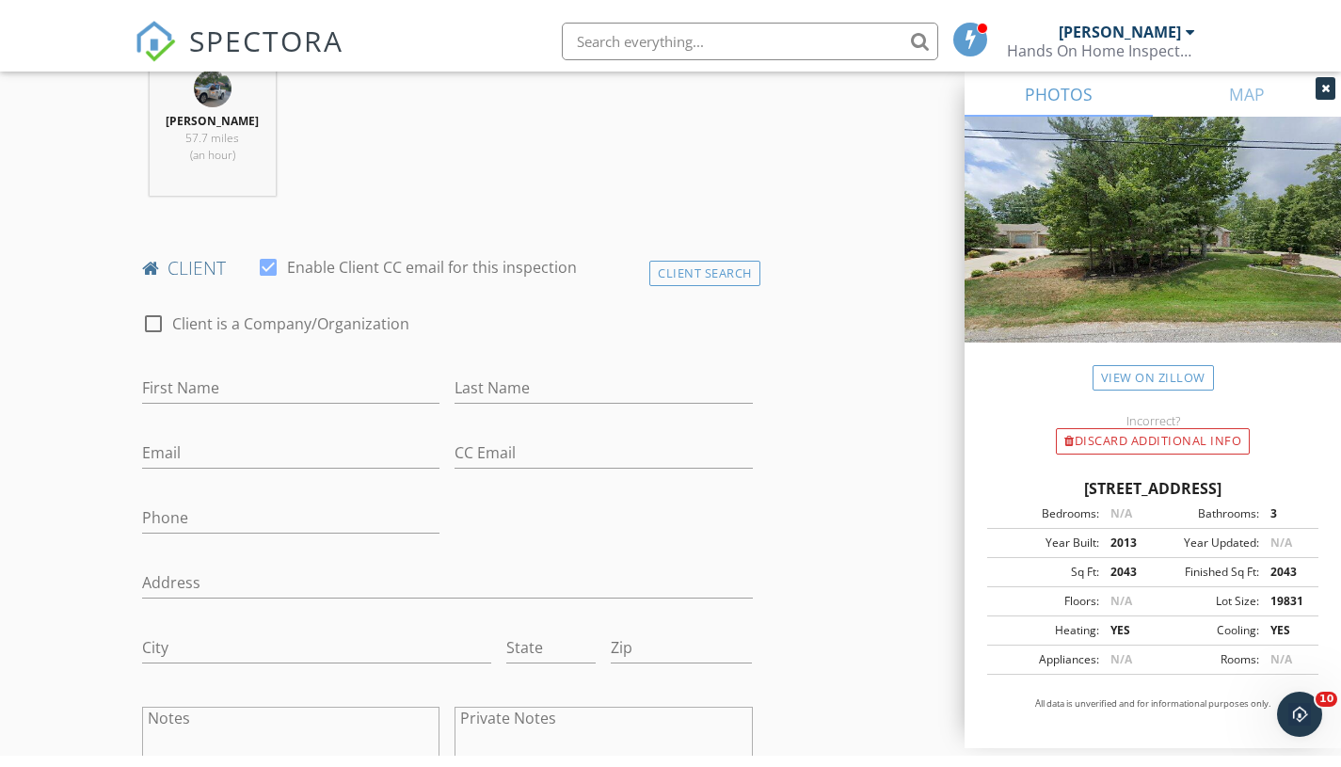
scroll to position [778, 0]
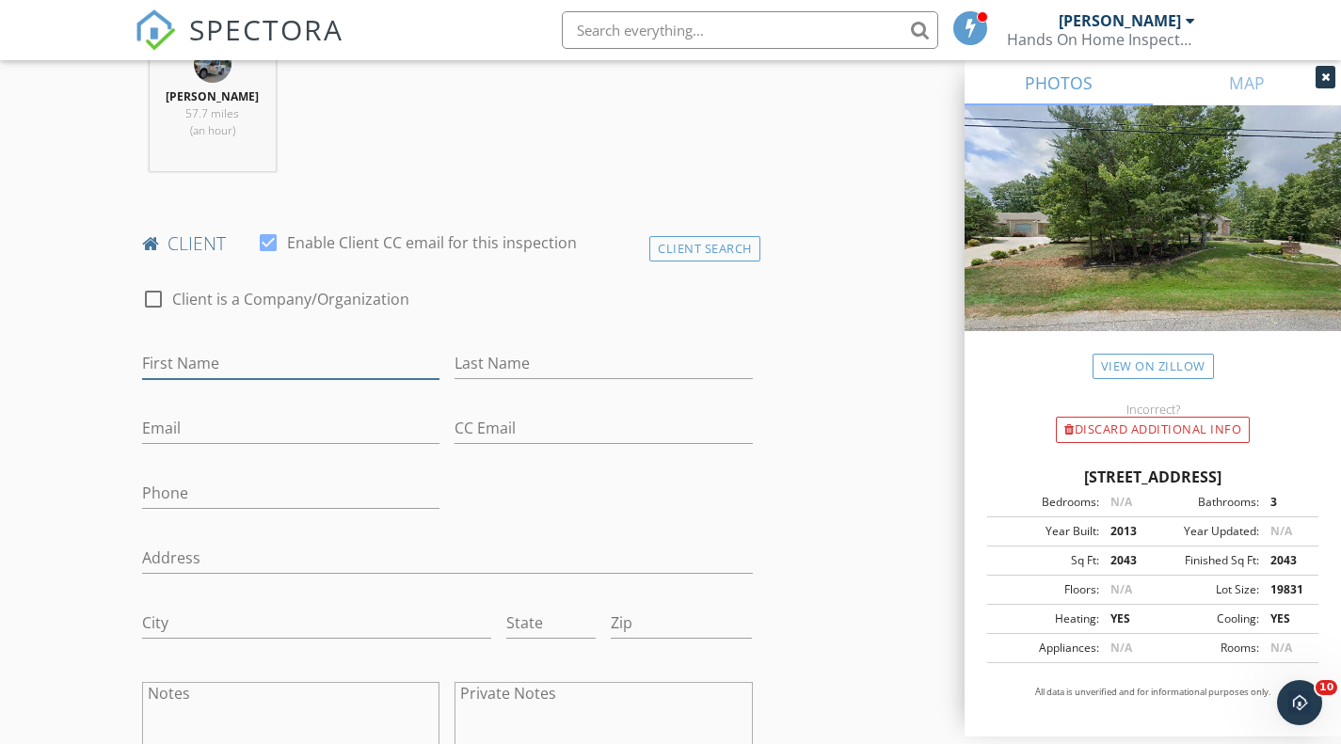
click at [321, 361] on input "First Name" at bounding box center [291, 363] width 298 height 31
drag, startPoint x: 321, startPoint y: 361, endPoint x: 321, endPoint y: 344, distance: 16.9
click at [321, 344] on div "First Name" at bounding box center [291, 367] width 298 height 61
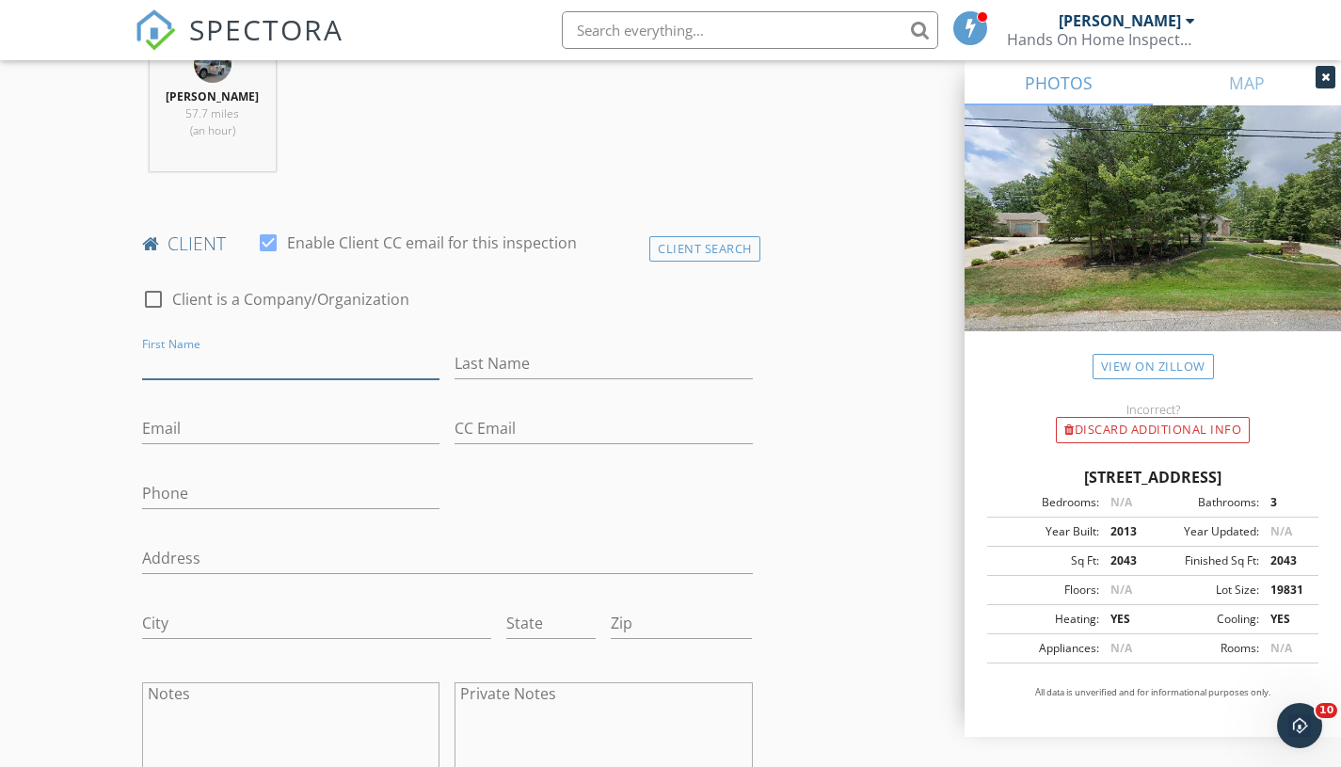
click at [393, 374] on input "First Name" at bounding box center [291, 363] width 298 height 31
click at [661, 332] on div "check_box_outline_blank Client is a Company/Organization" at bounding box center [447, 308] width 611 height 49
click at [598, 368] on input "Last Name" at bounding box center [603, 363] width 298 height 31
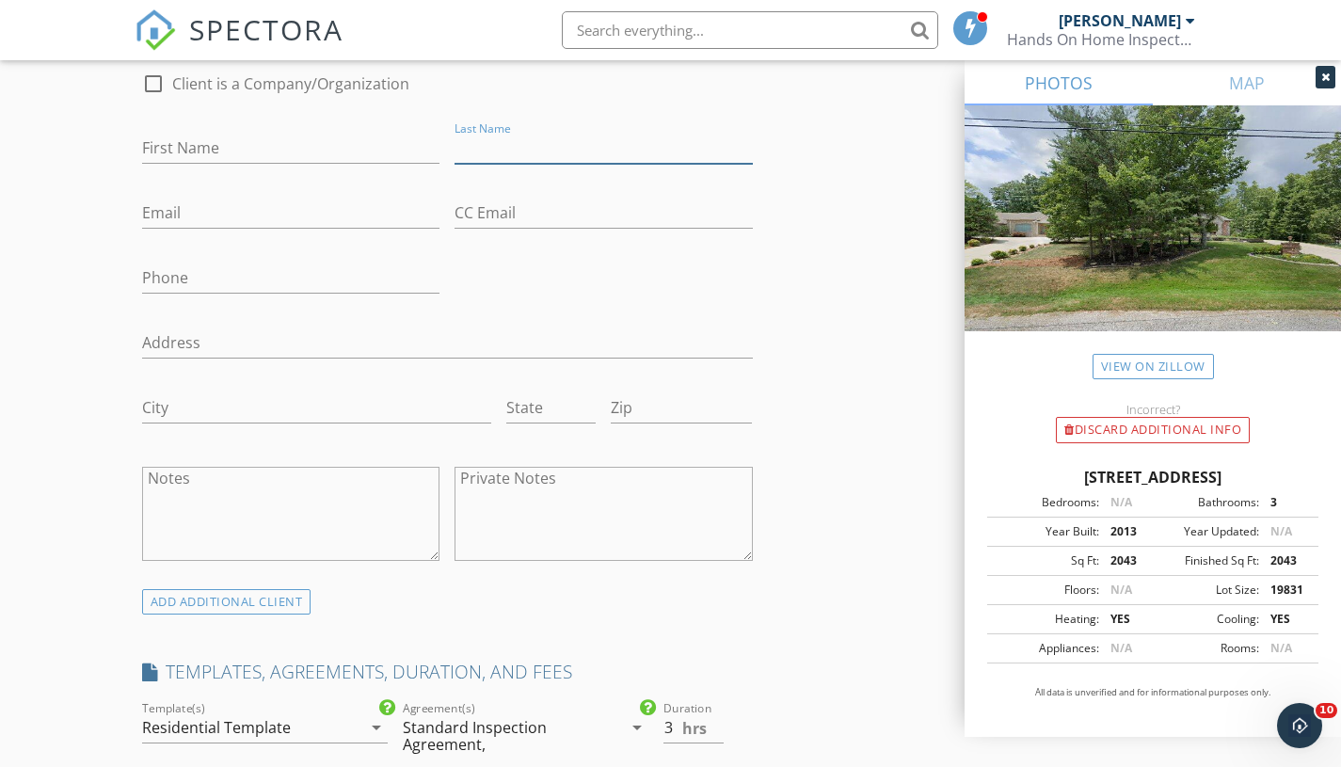
scroll to position [1004, 0]
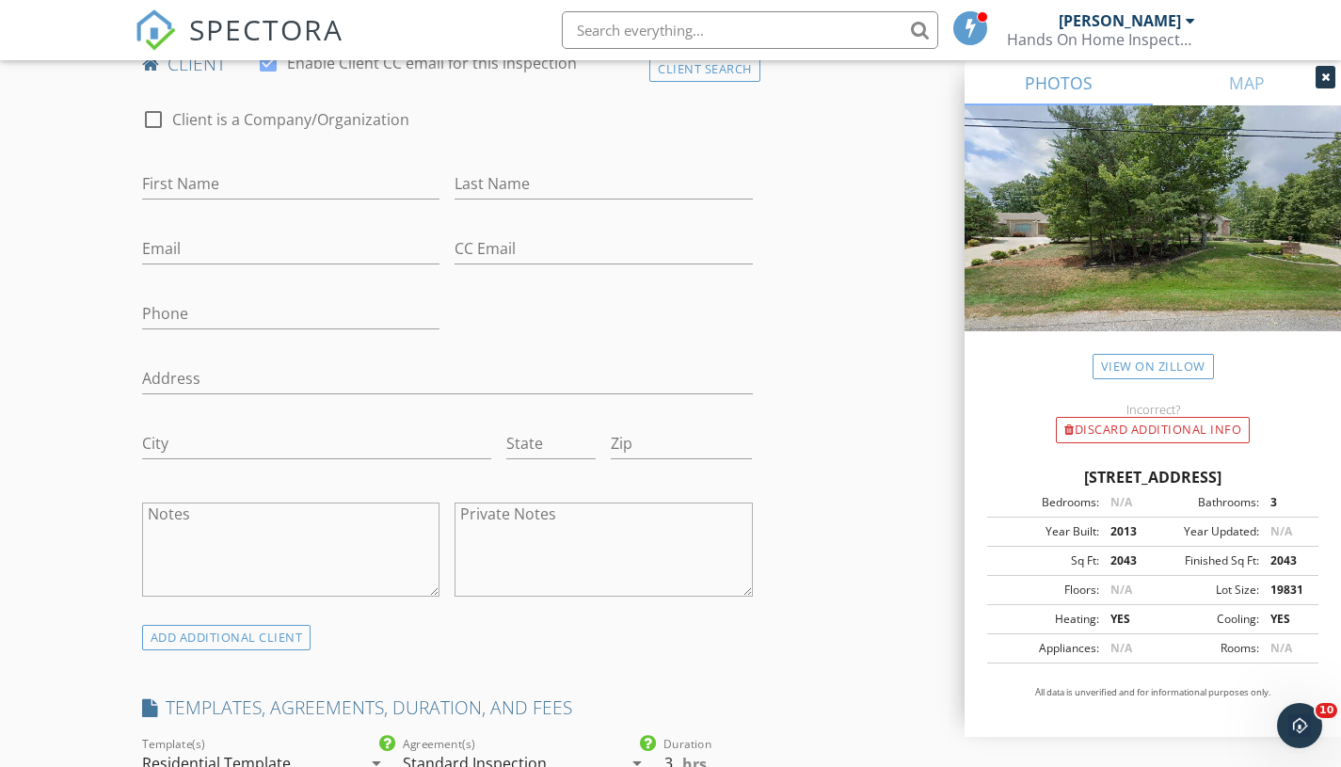
scroll to position [973, 0]
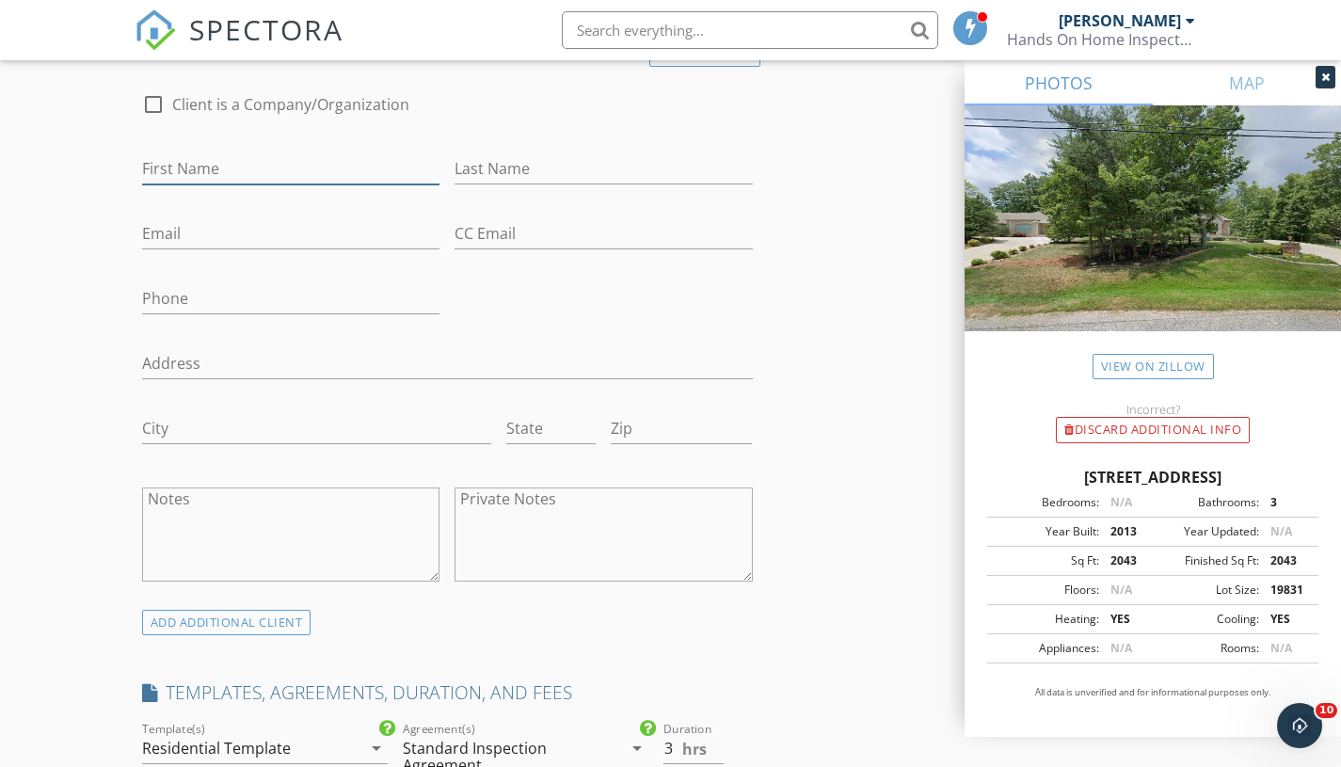
click at [388, 159] on input "First Name" at bounding box center [291, 168] width 298 height 31
click at [225, 181] on input "First Name" at bounding box center [291, 168] width 298 height 31
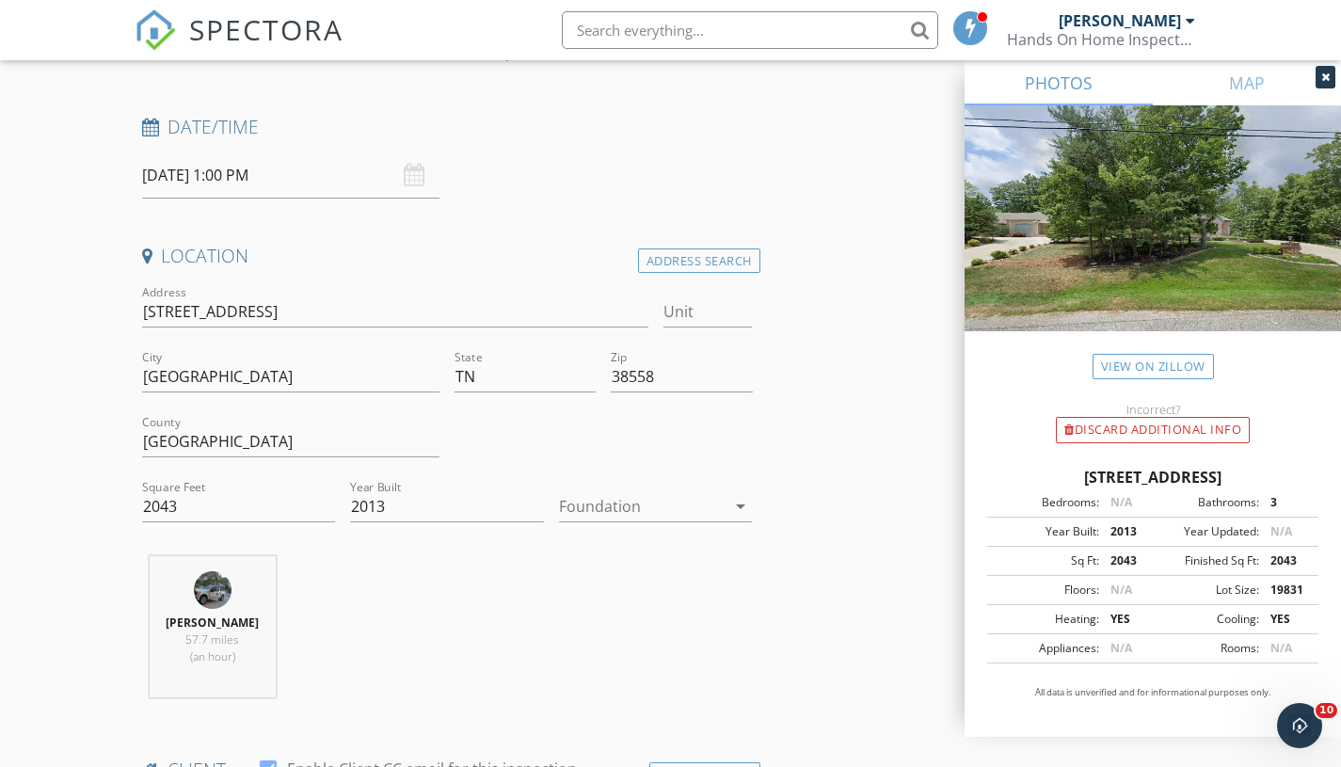
scroll to position [247, 0]
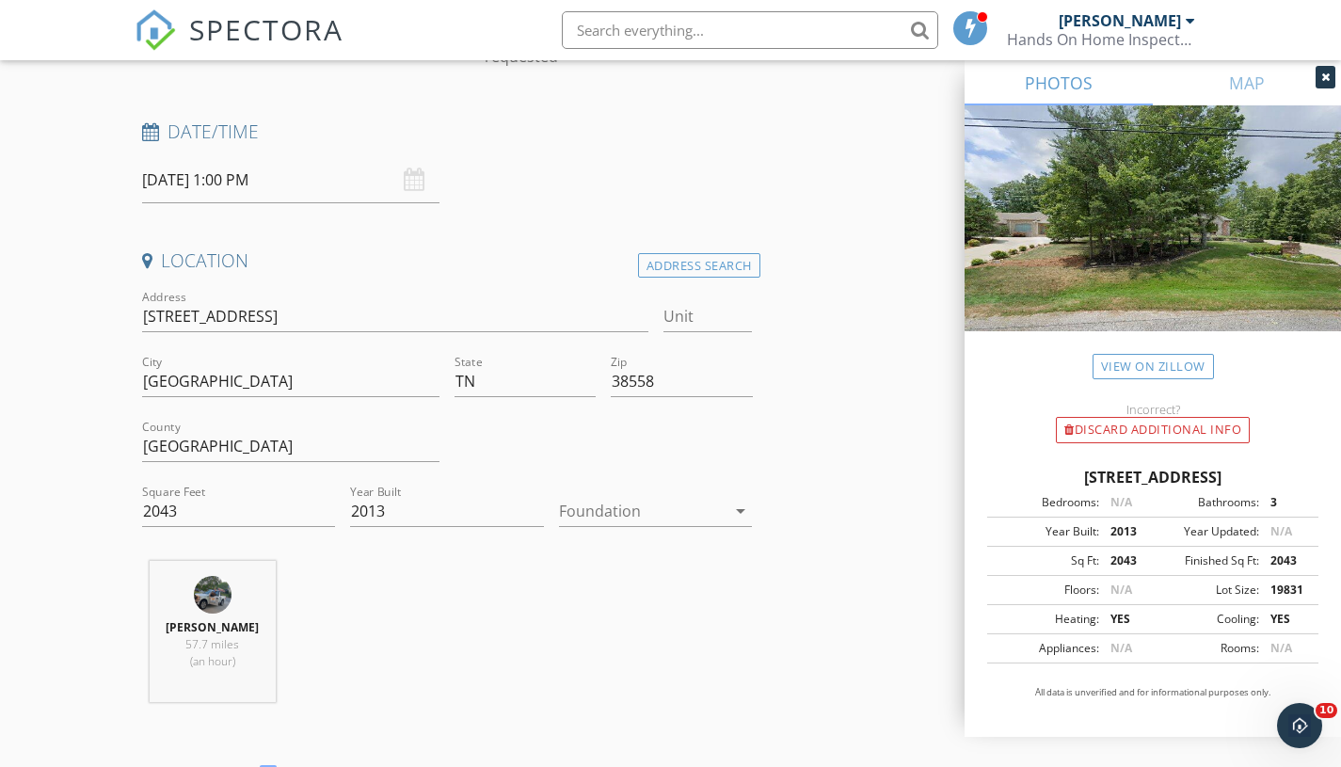
click at [328, 186] on input "10/01/2025 1:00 PM" at bounding box center [291, 180] width 298 height 46
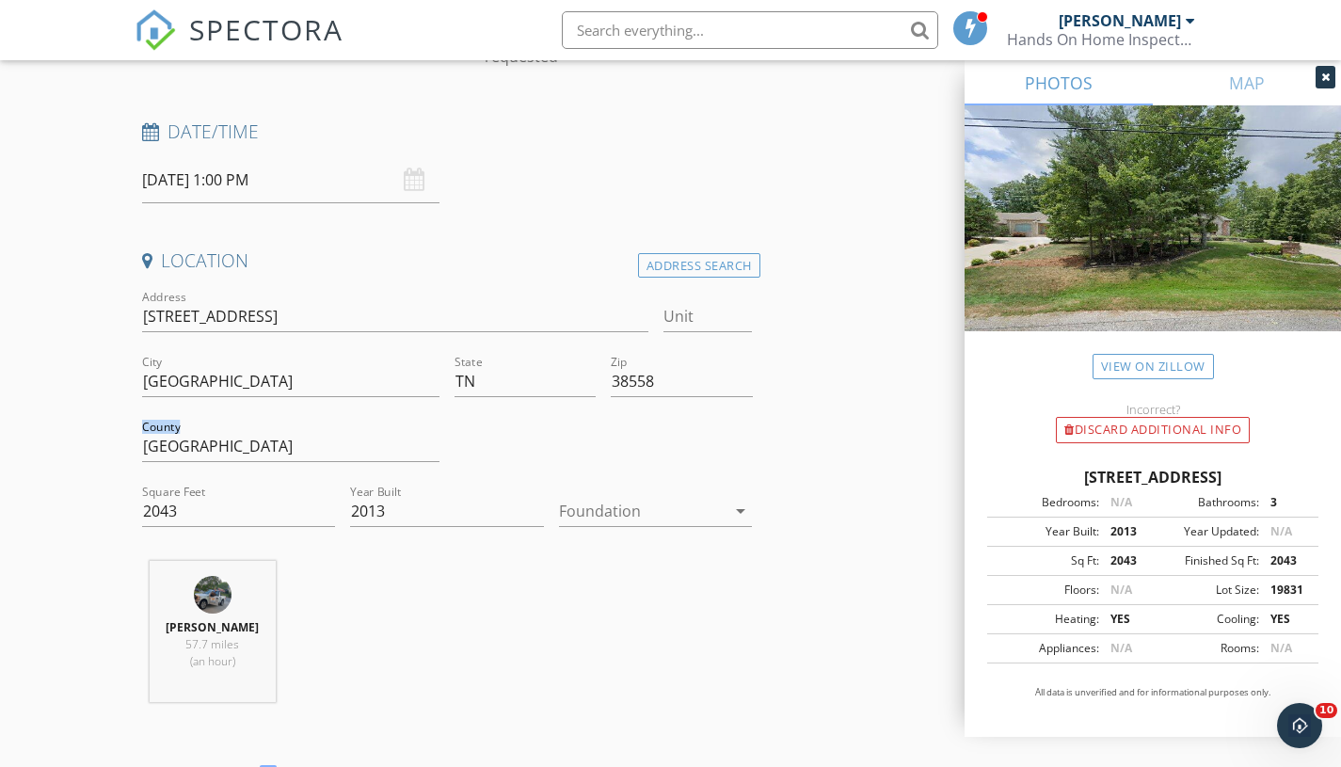
click at [362, 263] on h4 "Location" at bounding box center [447, 260] width 611 height 24
drag, startPoint x: 140, startPoint y: 254, endPoint x: 279, endPoint y: 280, distance: 141.7
click at [279, 280] on div "Location" at bounding box center [448, 267] width 626 height 38
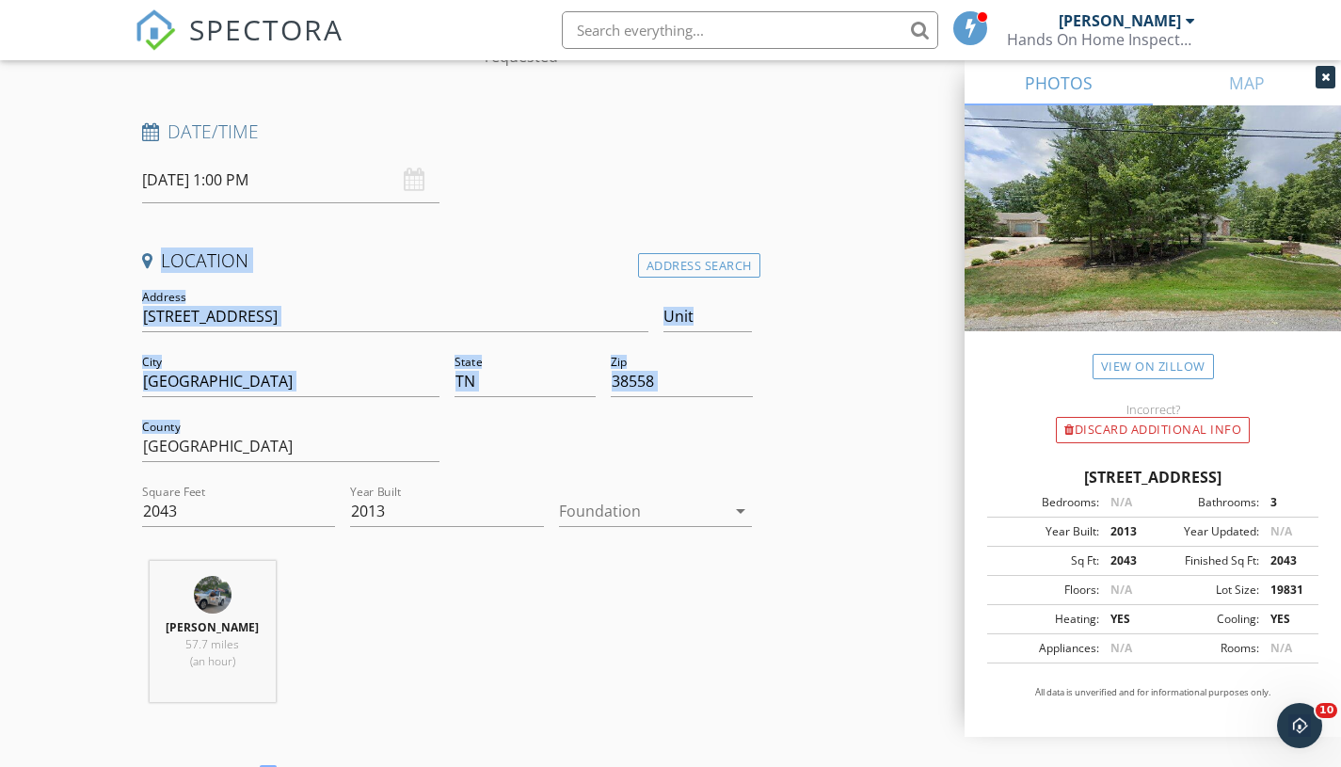
drag, startPoint x: 92, startPoint y: 247, endPoint x: 391, endPoint y: 425, distance: 348.5
click at [391, 425] on div "County Cumberland" at bounding box center [291, 450] width 298 height 61
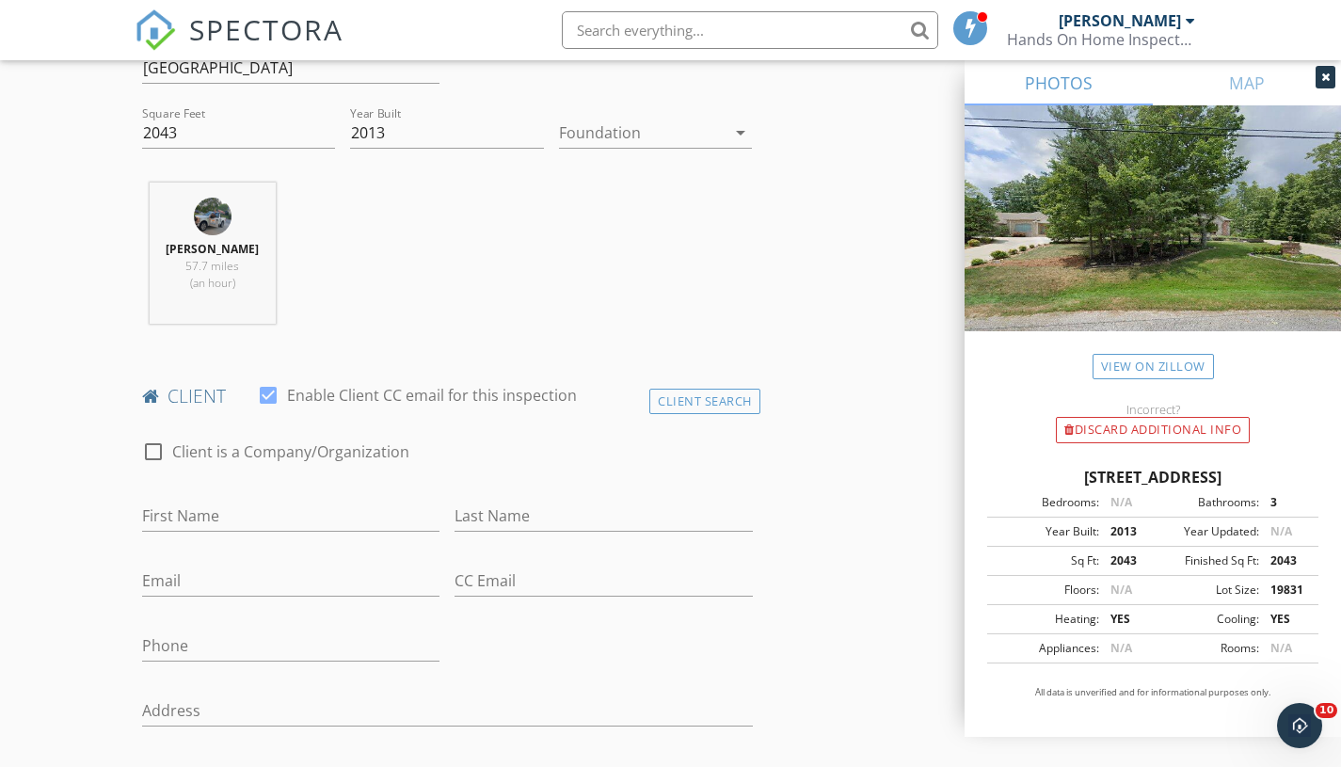
scroll to position [625, 0]
click at [327, 512] on input "First Name" at bounding box center [291, 517] width 298 height 31
type input "Eric"
click at [492, 513] on input "Last Name" at bounding box center [603, 517] width 298 height 31
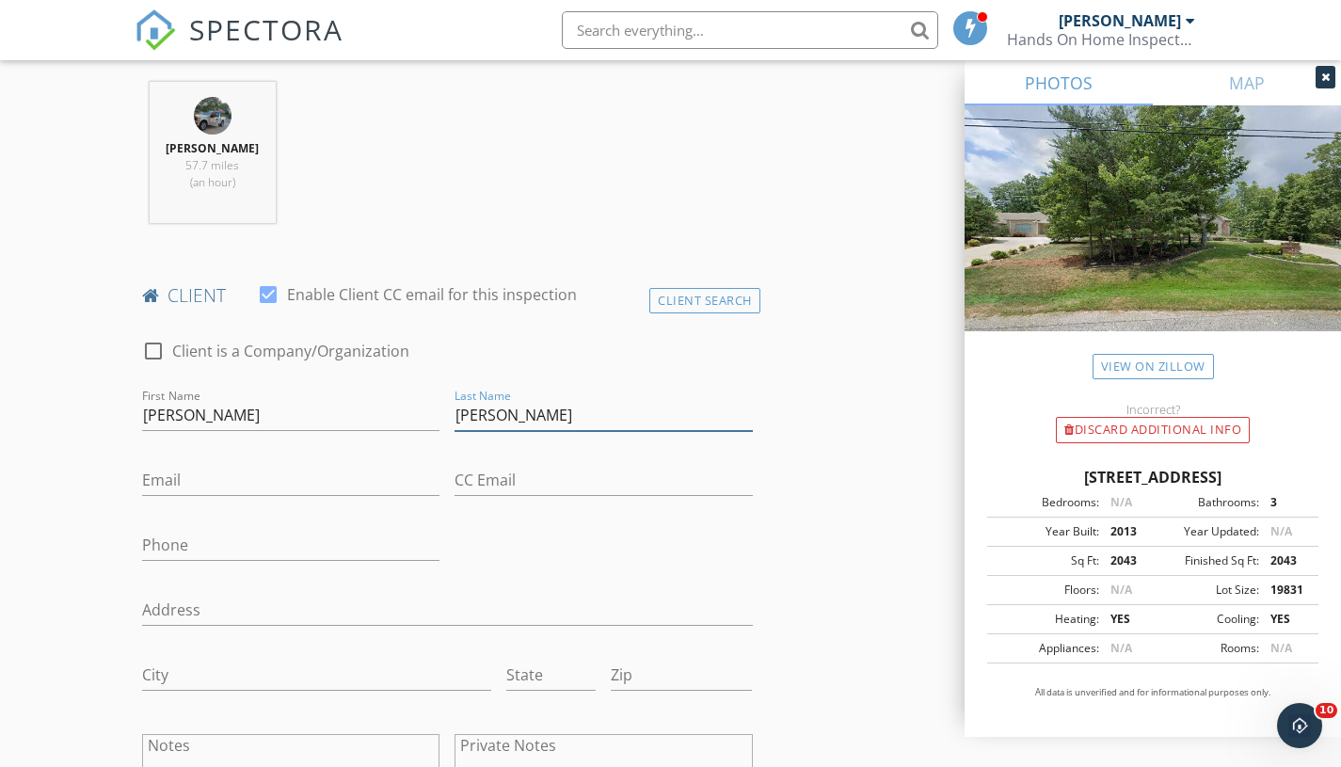
scroll to position [728, 0]
type input "Burgess"
click at [258, 467] on input "Email" at bounding box center [291, 478] width 298 height 31
type input "d"
click at [190, 476] on input "Email" at bounding box center [291, 478] width 298 height 31
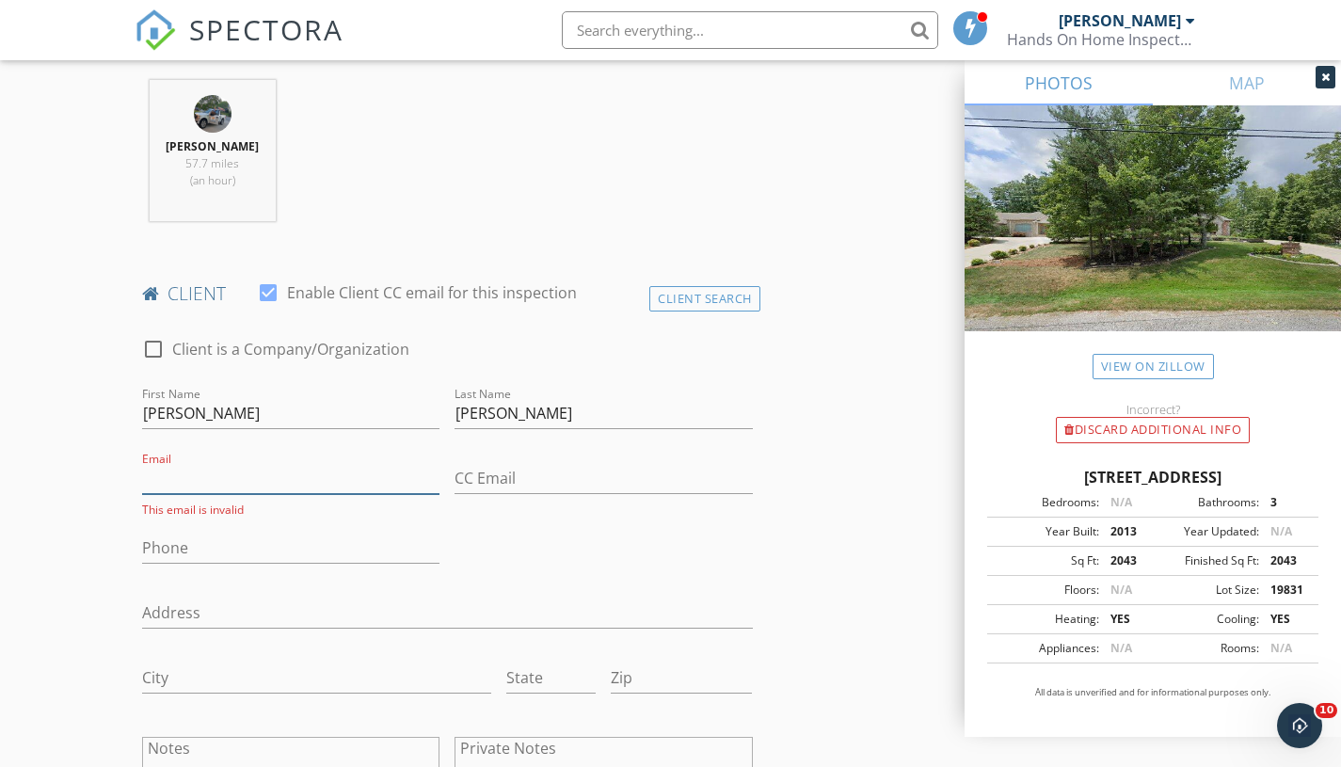
click at [287, 465] on input "Email" at bounding box center [291, 478] width 298 height 31
click at [249, 447] on div at bounding box center [291, 442] width 298 height 11
click at [283, 484] on input "Email" at bounding box center [291, 478] width 298 height 31
click at [317, 440] on div at bounding box center [291, 442] width 298 height 11
click at [312, 475] on input "Email" at bounding box center [291, 478] width 298 height 31
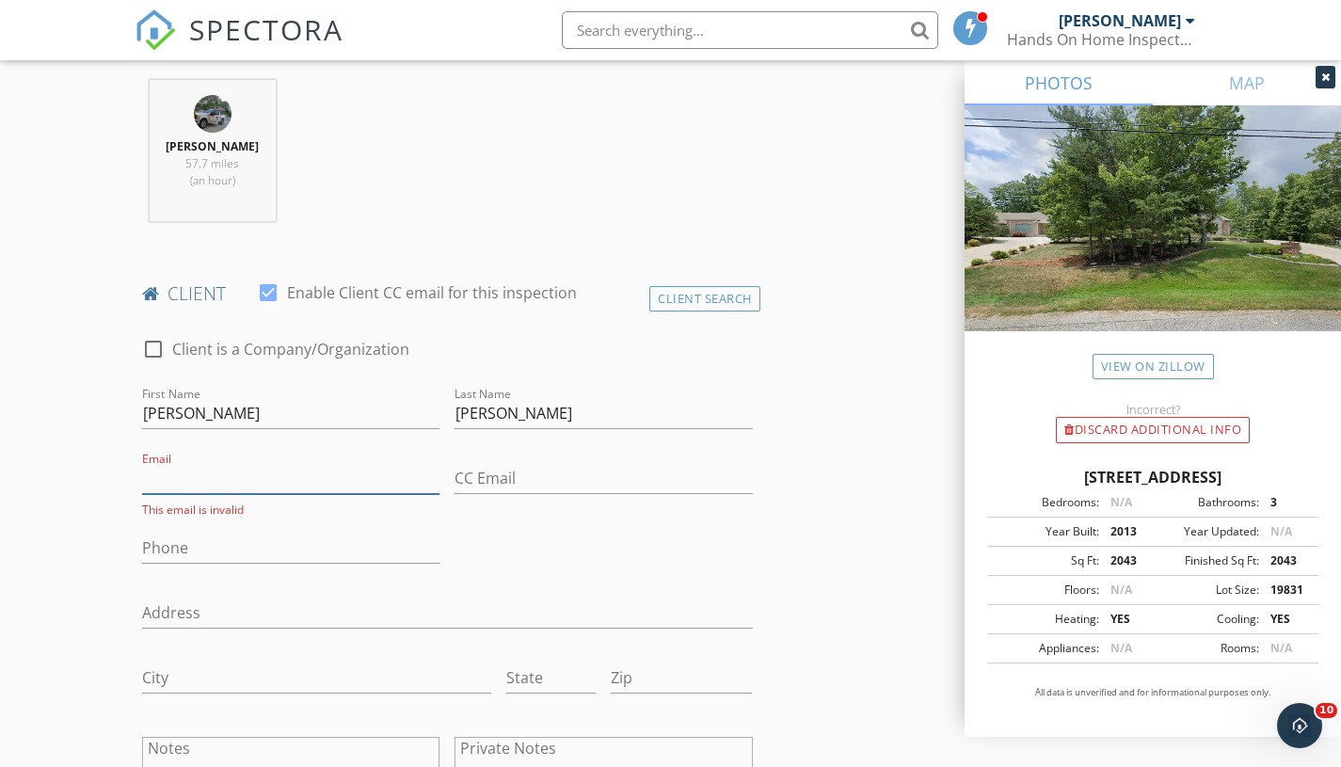
click at [311, 480] on input "Email" at bounding box center [291, 478] width 298 height 31
click at [269, 470] on input "Email" at bounding box center [291, 478] width 298 height 31
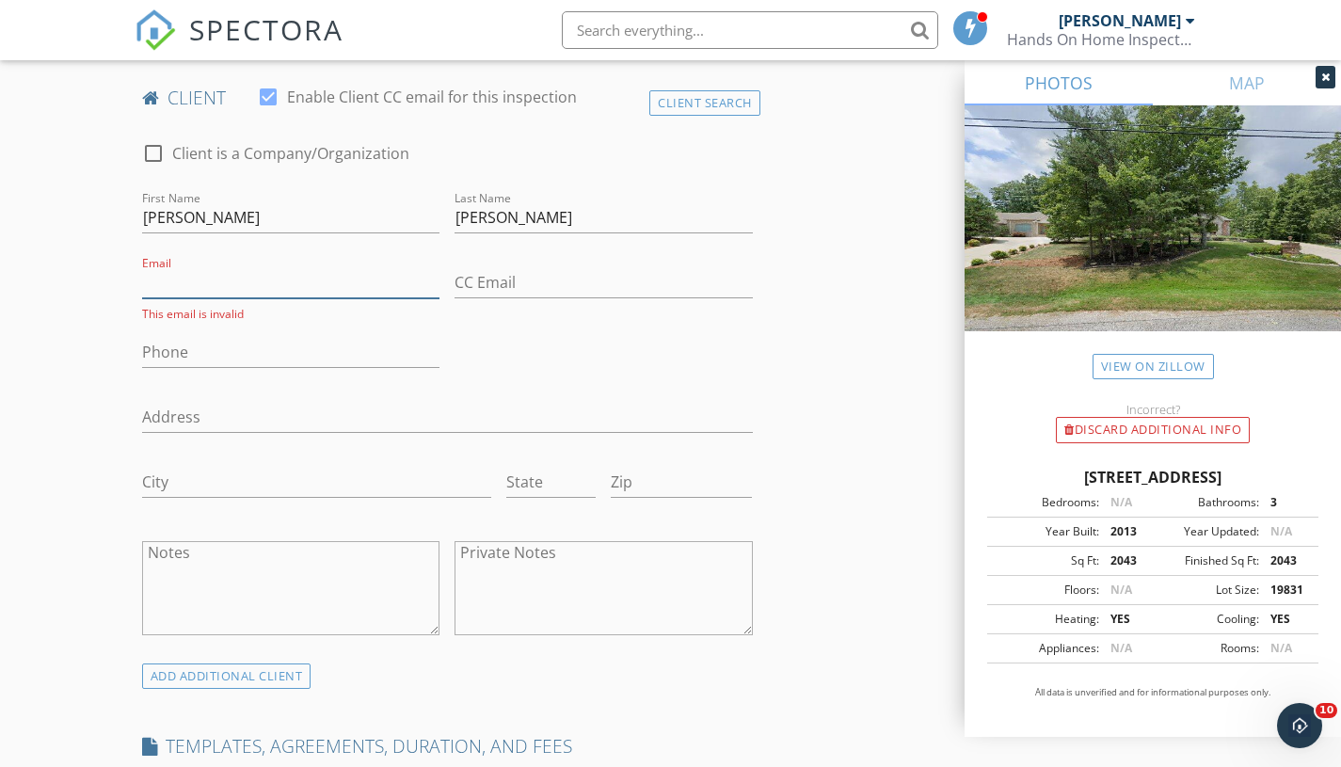
scroll to position [898, 0]
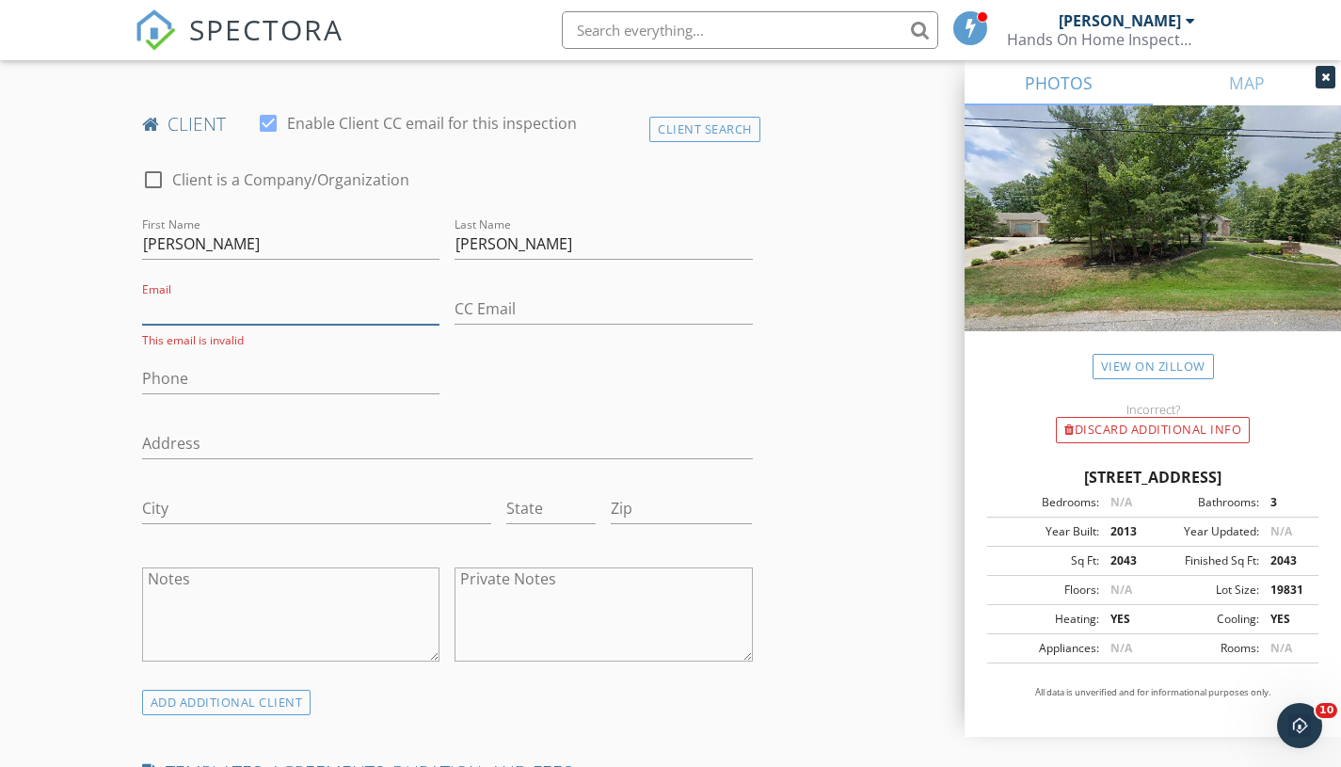
click at [301, 306] on input "Email" at bounding box center [291, 309] width 298 height 31
type input "E"
type input "Eb52551@gmail.com"
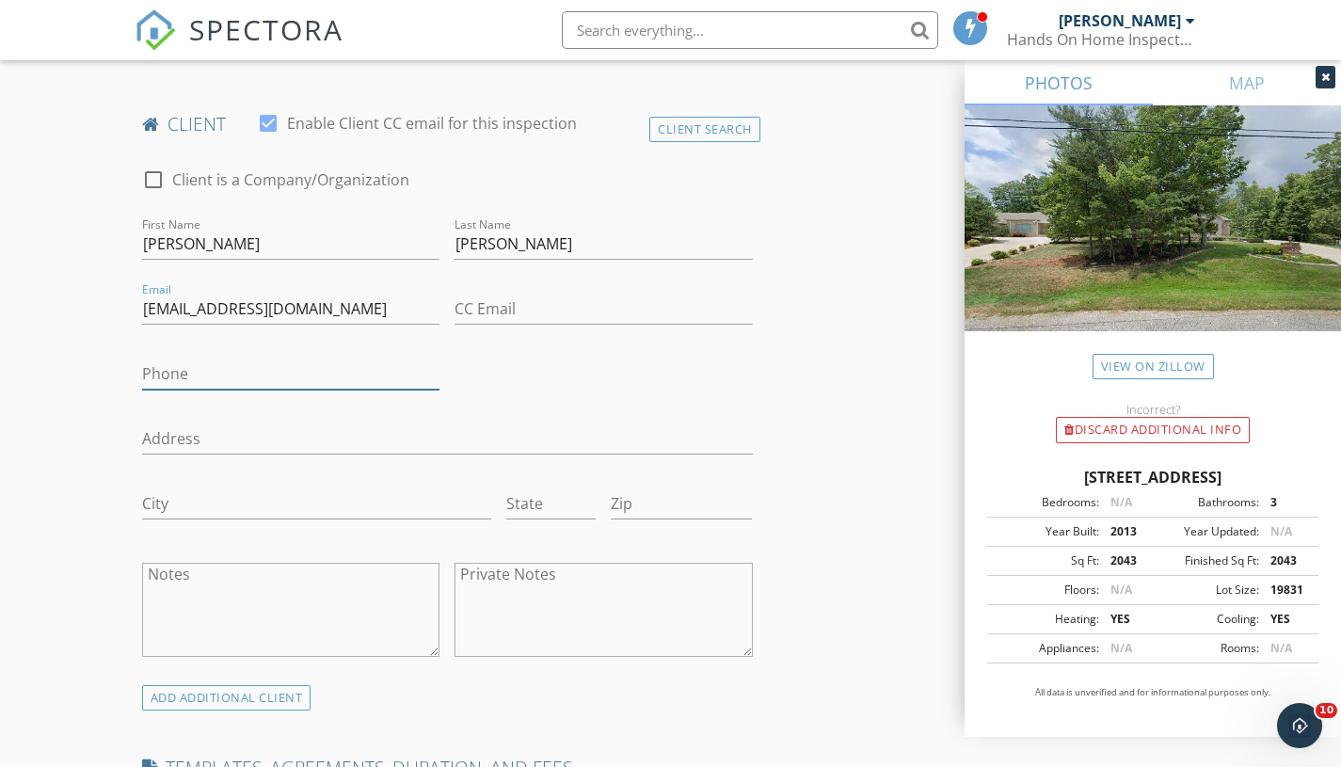
click at [253, 370] on input "Phone" at bounding box center [291, 373] width 298 height 31
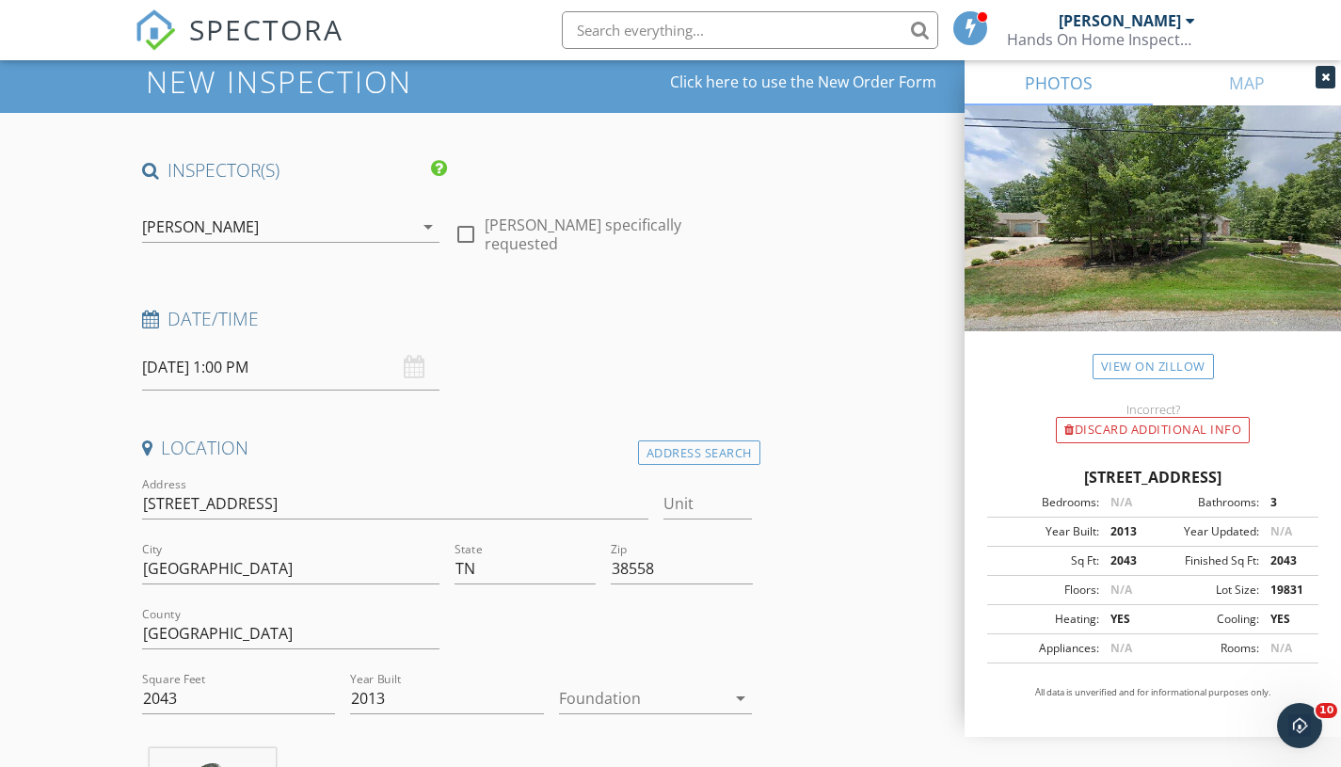
scroll to position [62, 0]
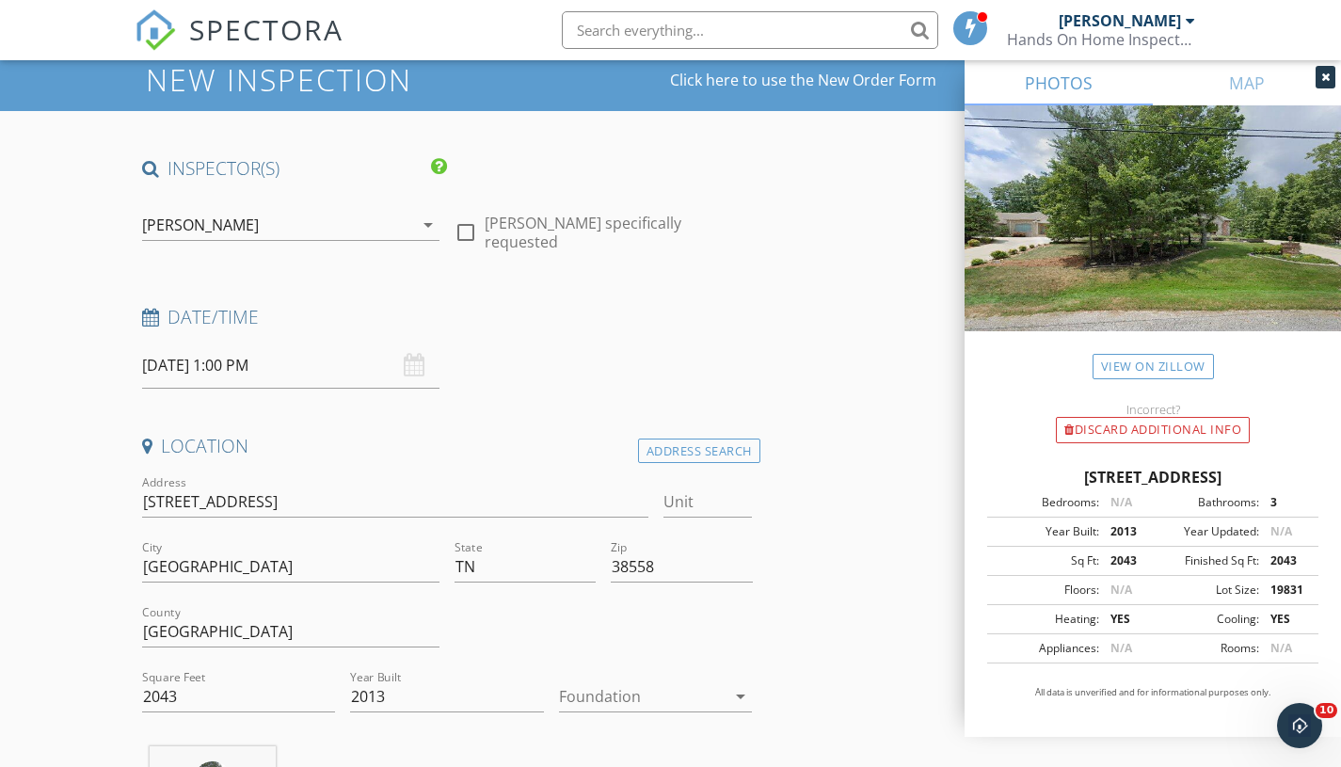
type input "847-791-7211"
click at [216, 502] on input "14 Benwick Ct" at bounding box center [395, 501] width 506 height 31
click at [387, 502] on input "14 Benwick Ct" at bounding box center [395, 501] width 506 height 31
click at [677, 450] on div "Address Search" at bounding box center [699, 450] width 122 height 25
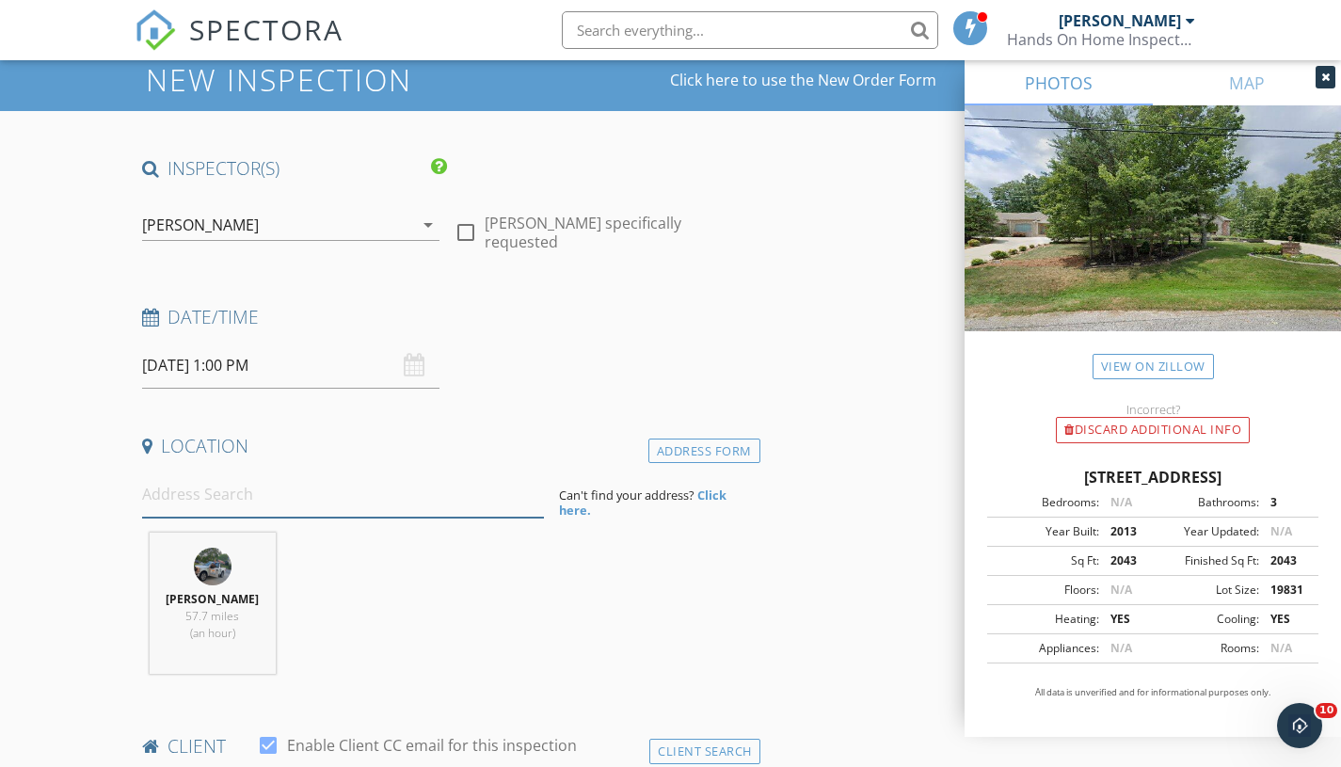
click at [274, 502] on input at bounding box center [343, 494] width 402 height 46
type input "14 Benwick Dr, Crossville, TN, USA"
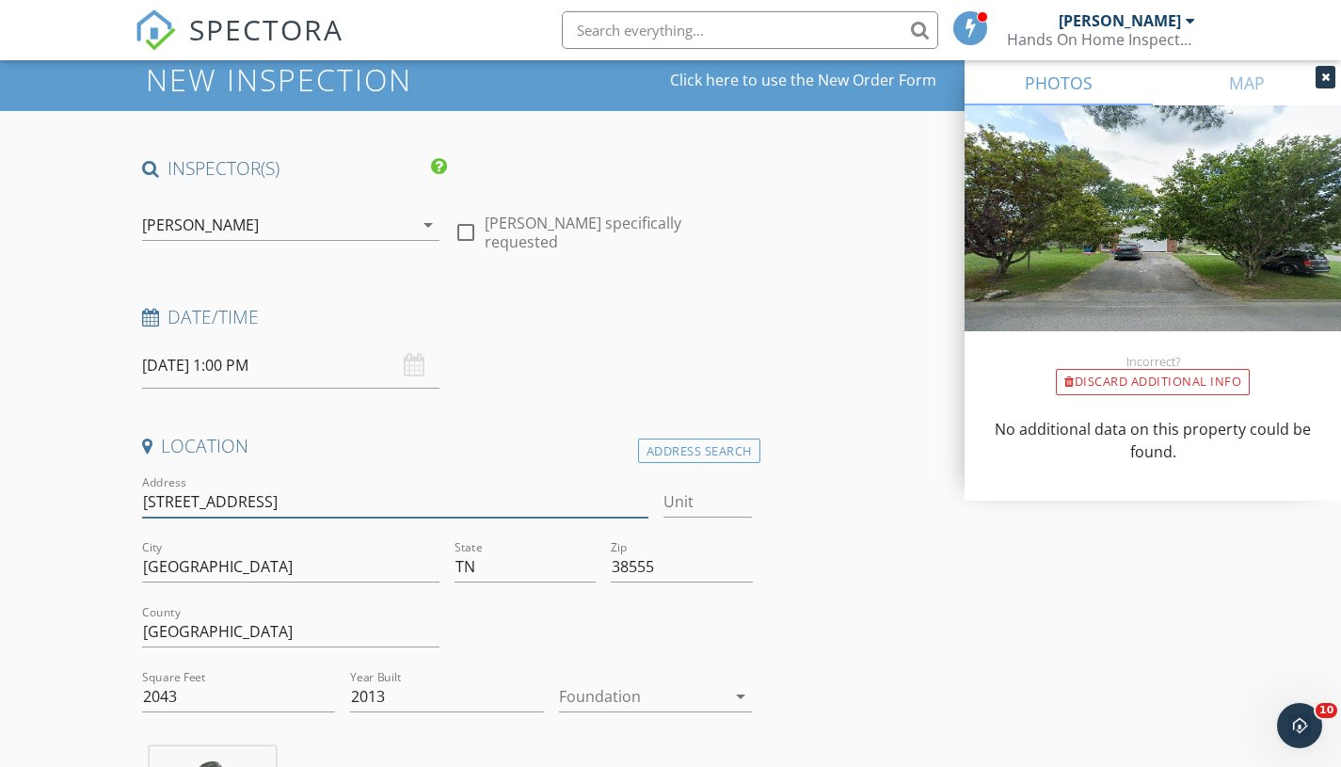
click at [337, 505] on input "14 Benwick Dr" at bounding box center [395, 501] width 506 height 31
click at [685, 465] on div "Location" at bounding box center [448, 453] width 626 height 38
click at [685, 460] on div "Address Search" at bounding box center [699, 450] width 122 height 25
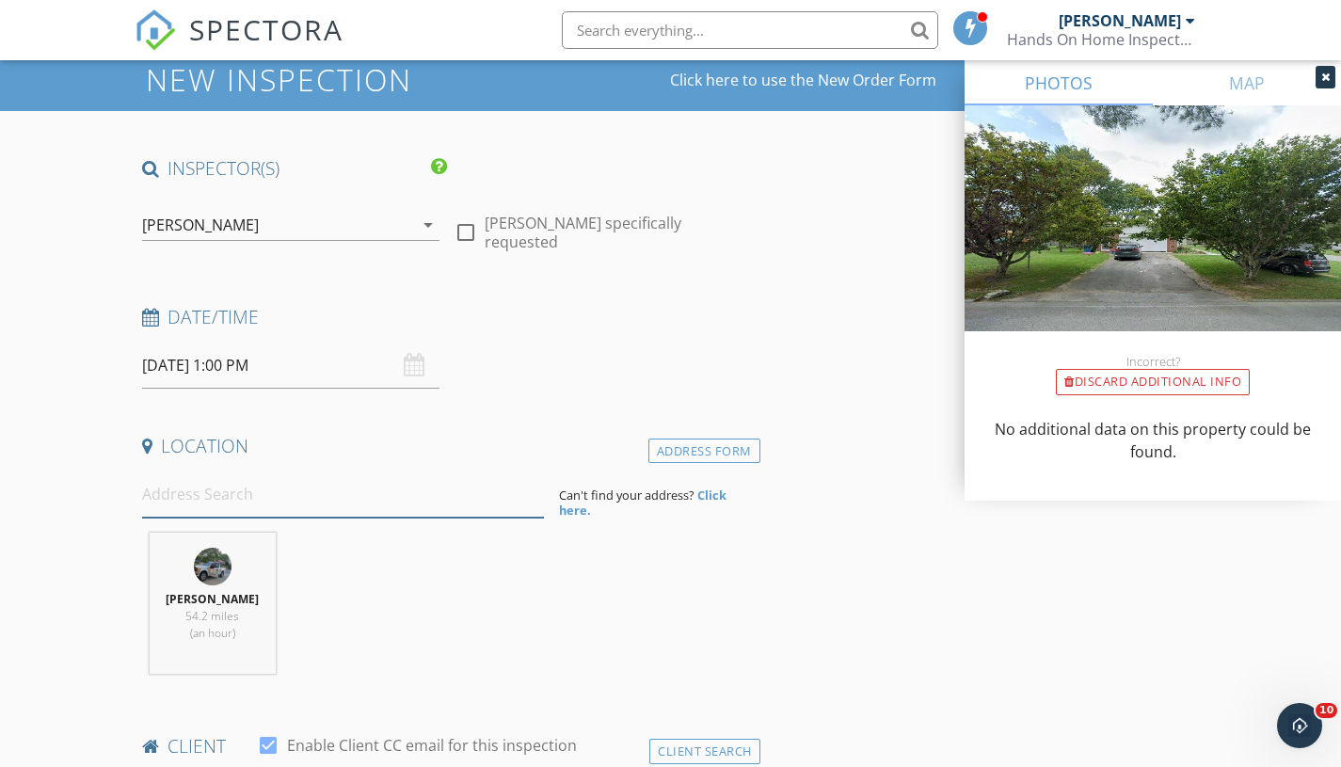
click at [380, 493] on input at bounding box center [343, 494] width 402 height 46
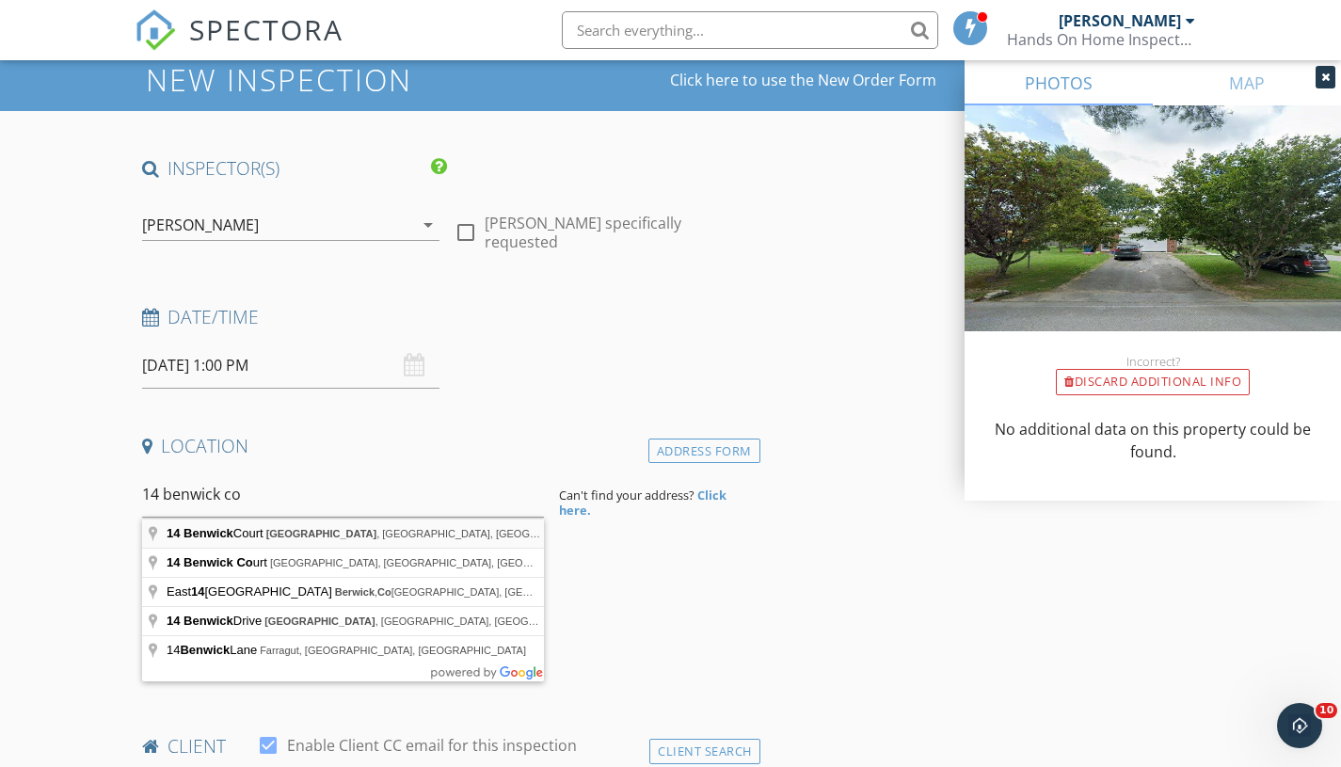
type input "14 Benwick Court, Crossville, TN, USA"
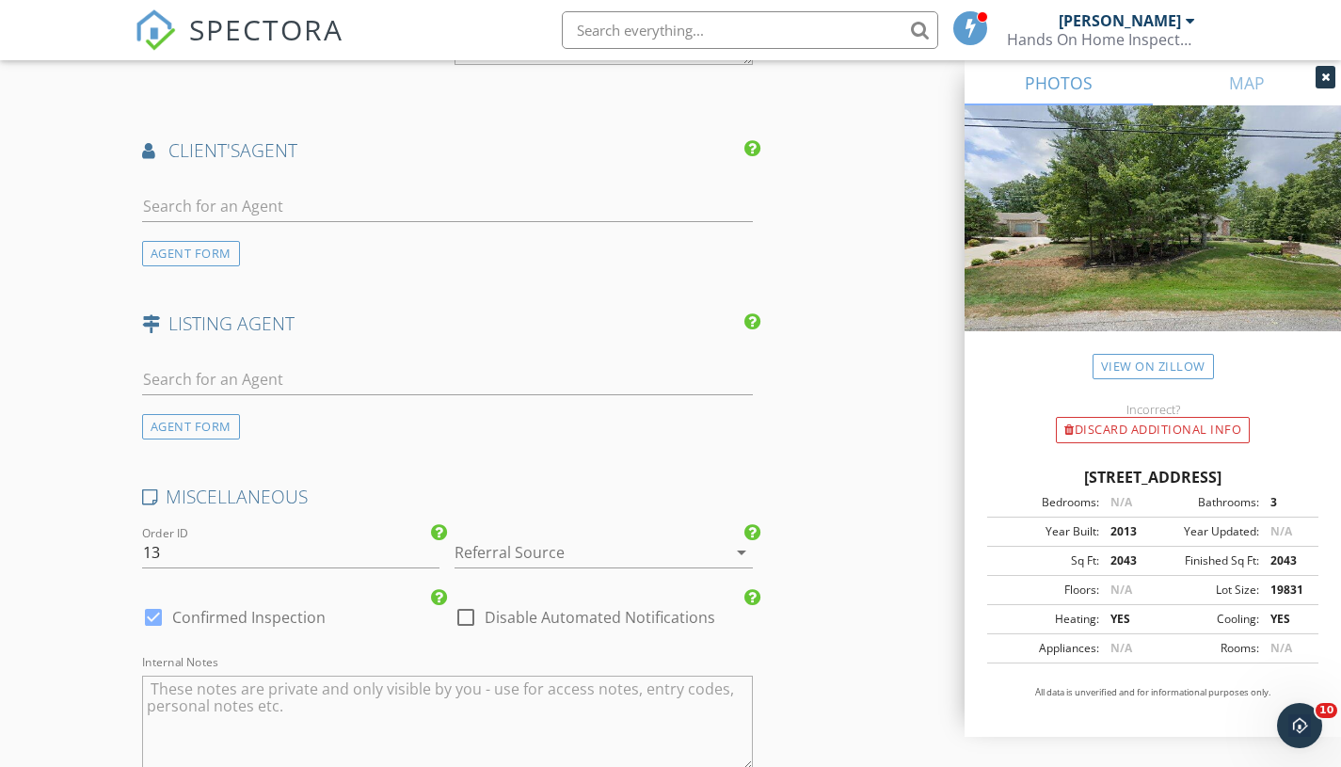
scroll to position [2805, 0]
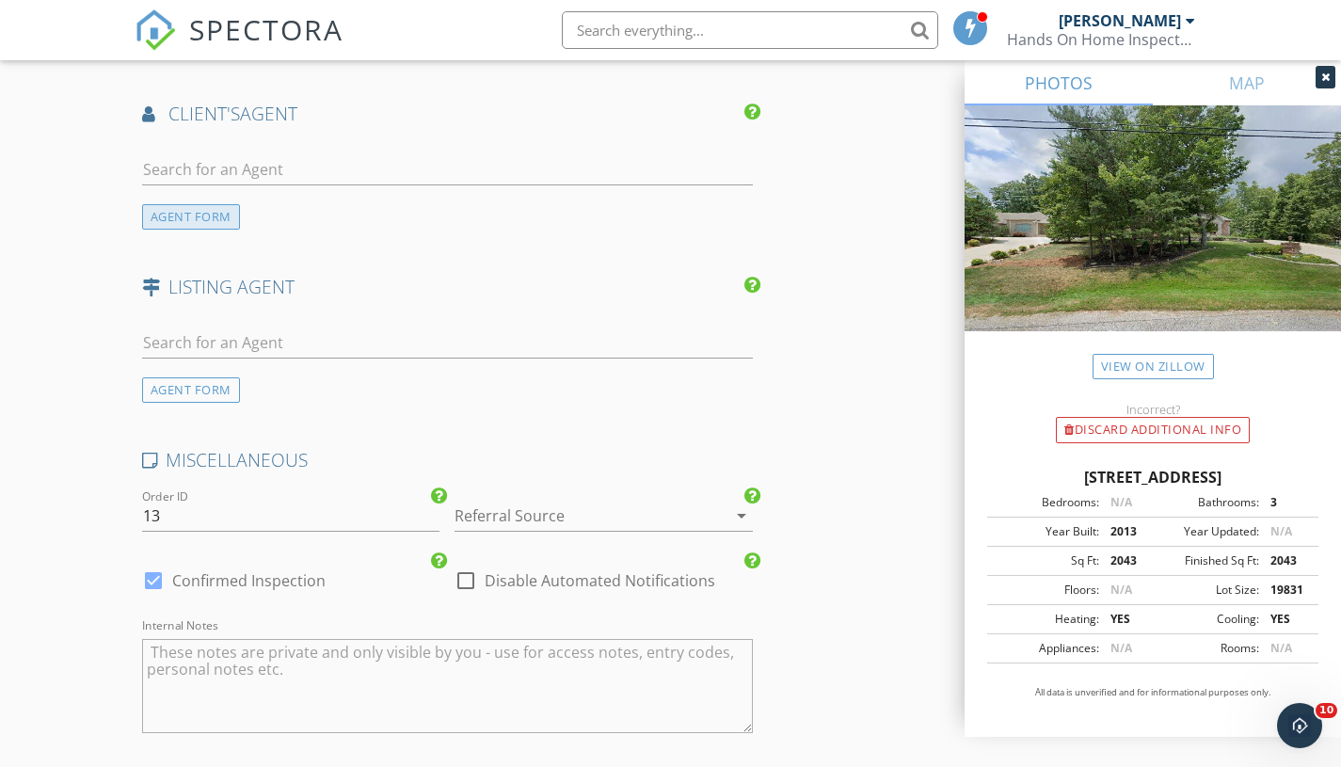
click at [194, 215] on div "AGENT FORM" at bounding box center [191, 216] width 98 height 25
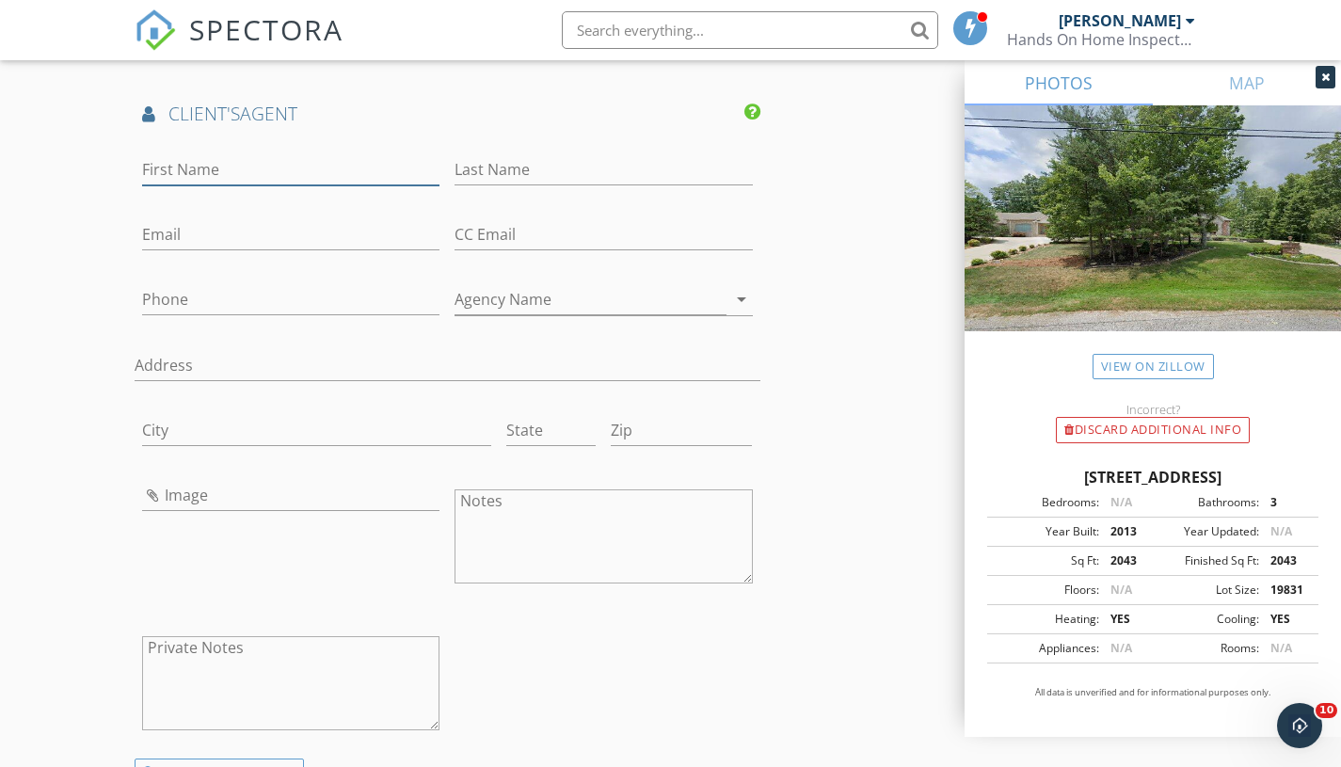
click at [295, 176] on input "First Name" at bounding box center [291, 169] width 298 height 31
type input "e"
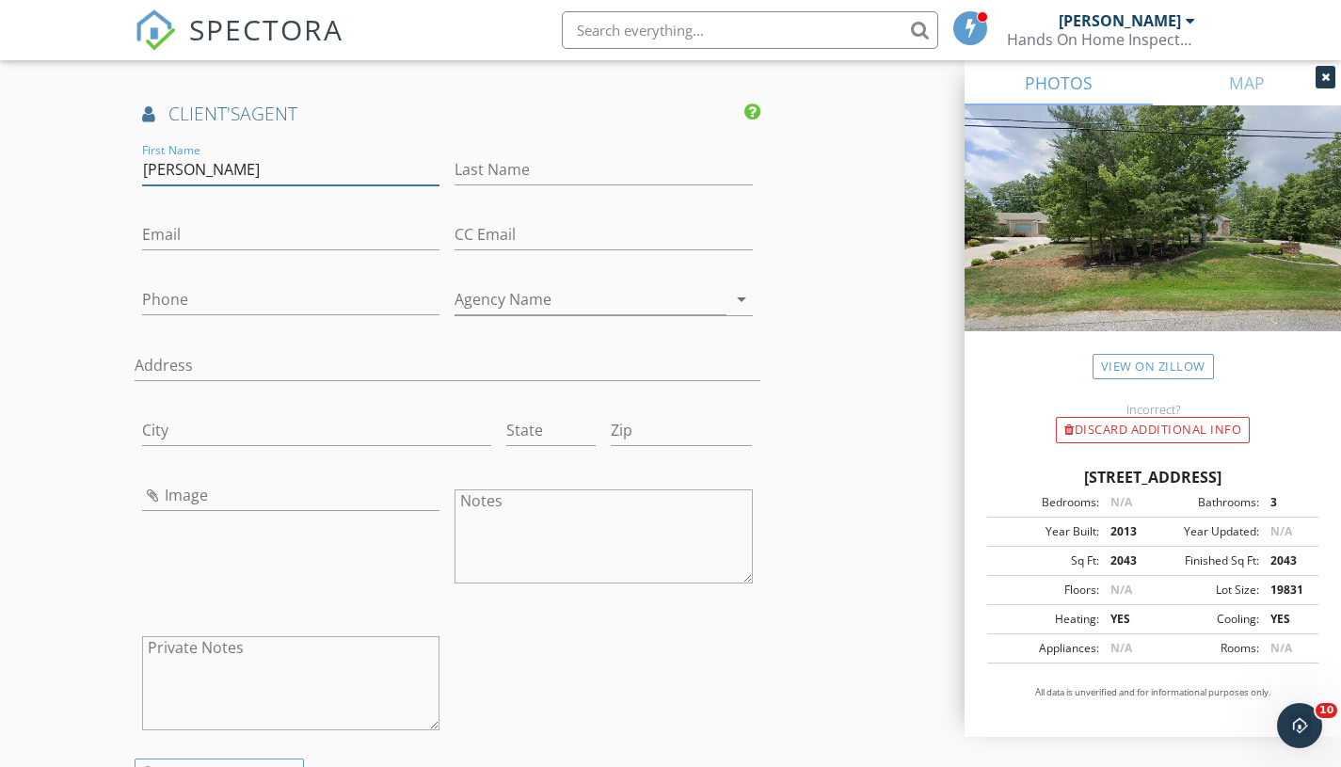
type input "Jeff"
click at [246, 301] on input "Phone" at bounding box center [291, 299] width 298 height 31
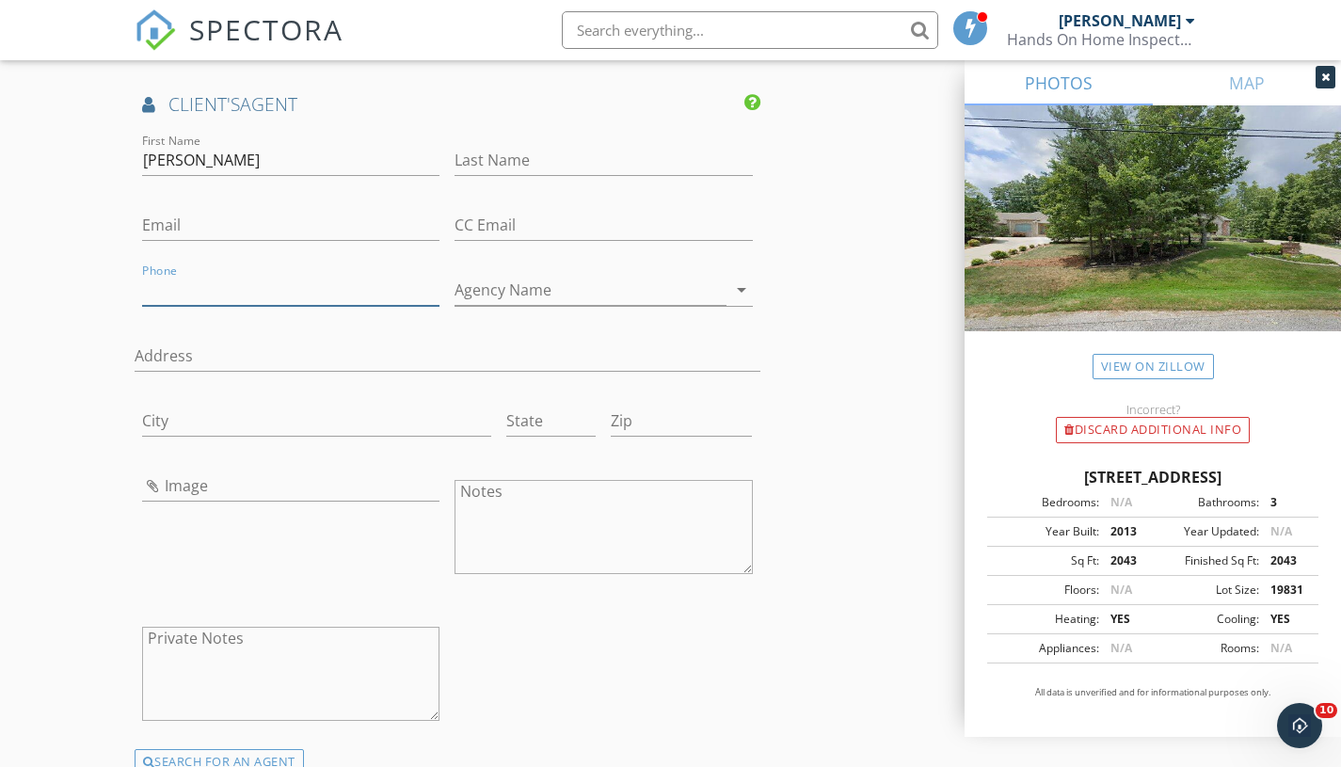
scroll to position [2816, 0]
click at [518, 171] on input "Last Name" at bounding box center [603, 158] width 298 height 31
click at [295, 295] on input "Phone" at bounding box center [291, 288] width 298 height 31
click at [266, 283] on input "Phone" at bounding box center [291, 288] width 298 height 31
click at [539, 144] on input "Last Name" at bounding box center [603, 158] width 298 height 31
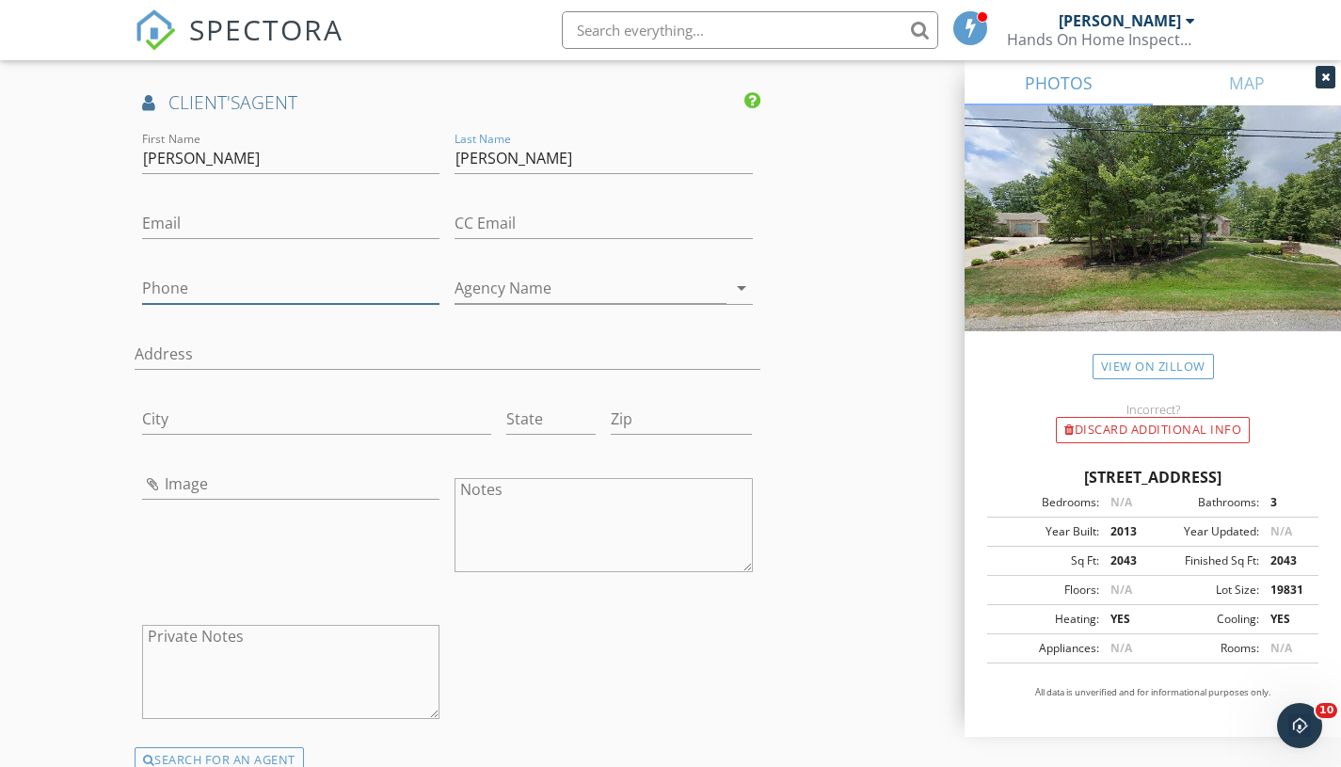
click at [245, 295] on input "Phone" at bounding box center [291, 288] width 298 height 31
click at [533, 161] on input "Armen" at bounding box center [603, 158] width 298 height 31
type input "Armes"
click at [239, 306] on div "Phone" at bounding box center [291, 298] width 298 height 50
click at [364, 270] on div "Phone" at bounding box center [291, 292] width 298 height 61
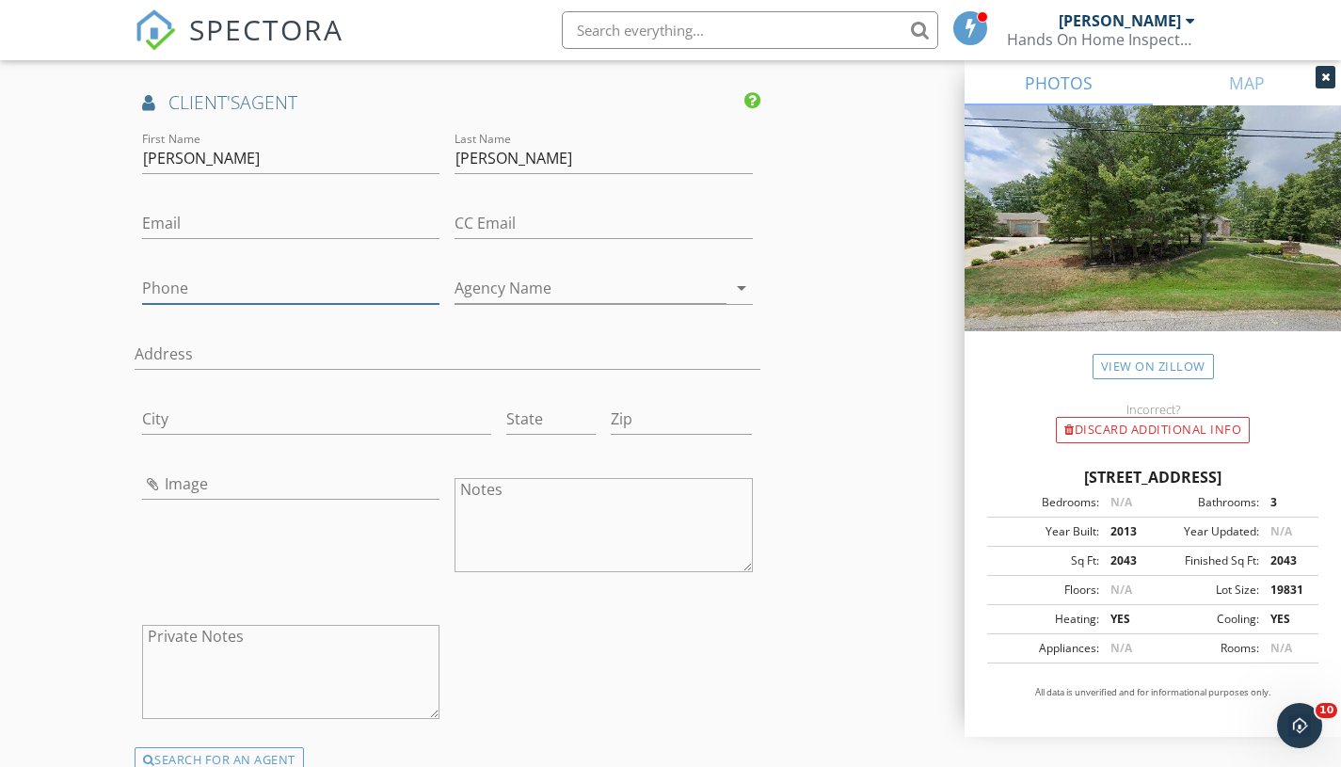
click at [335, 285] on input "Phone" at bounding box center [291, 288] width 298 height 31
click at [317, 312] on div at bounding box center [291, 316] width 298 height 11
click at [333, 290] on input "Phone" at bounding box center [291, 288] width 298 height 31
type input "931-335-5417"
click at [592, 341] on input "Address" at bounding box center [448, 354] width 626 height 31
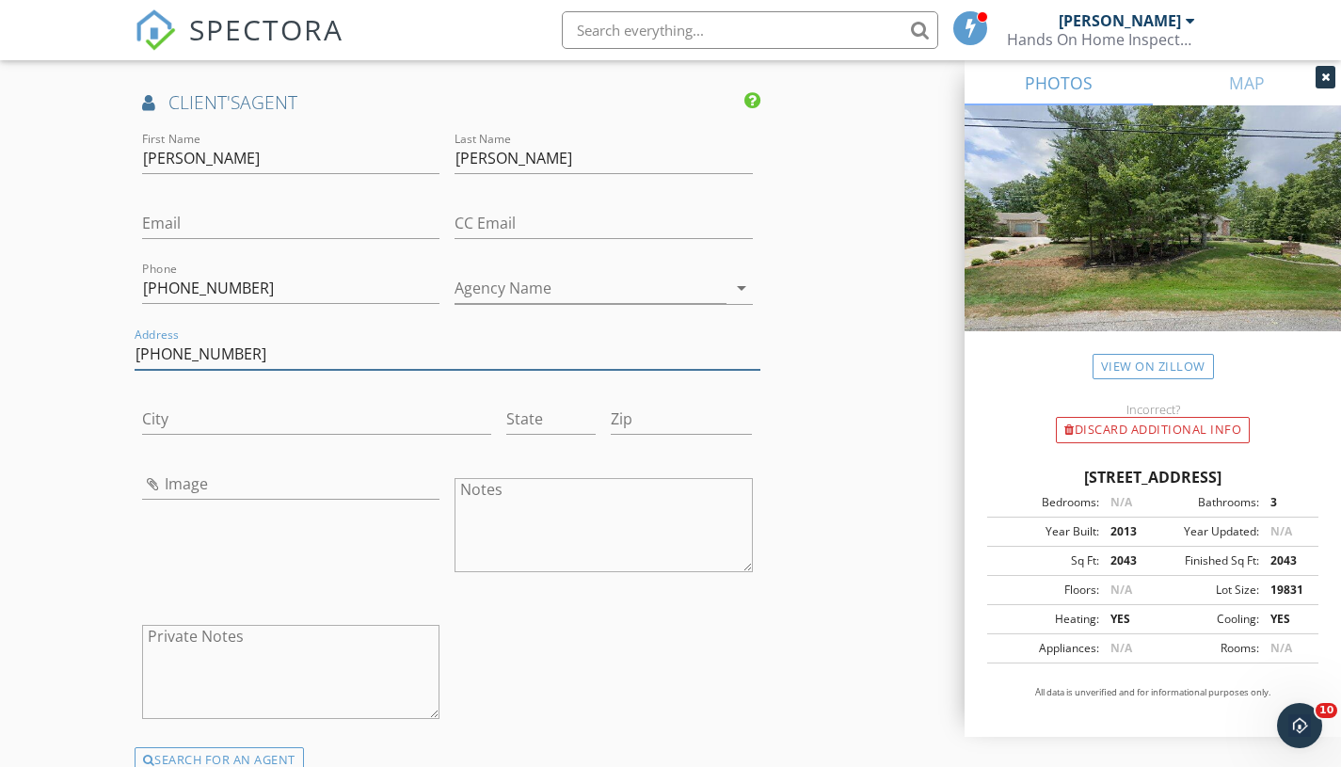
type input "800 3837600"
click at [294, 214] on input "Email" at bounding box center [291, 223] width 298 height 31
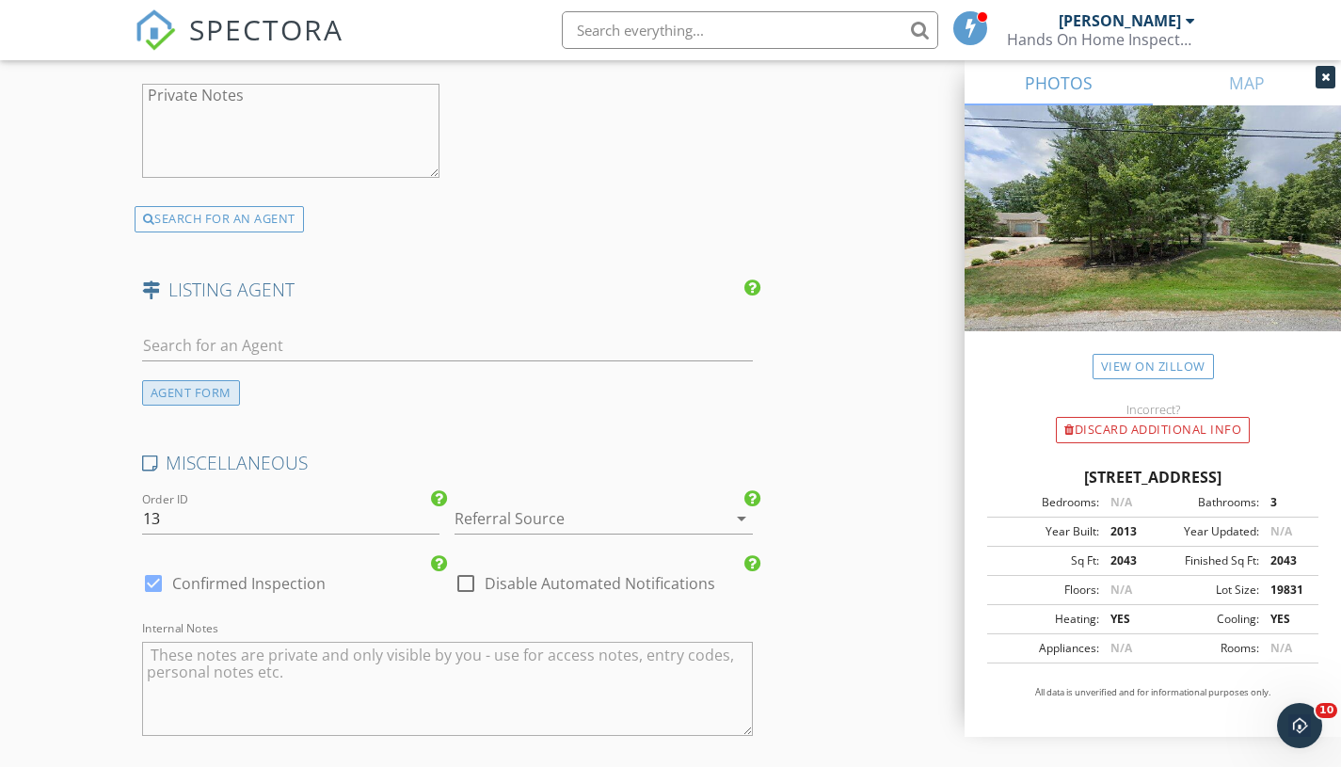
scroll to position [3362, 0]
click at [207, 390] on div "AGENT FORM" at bounding box center [191, 387] width 98 height 25
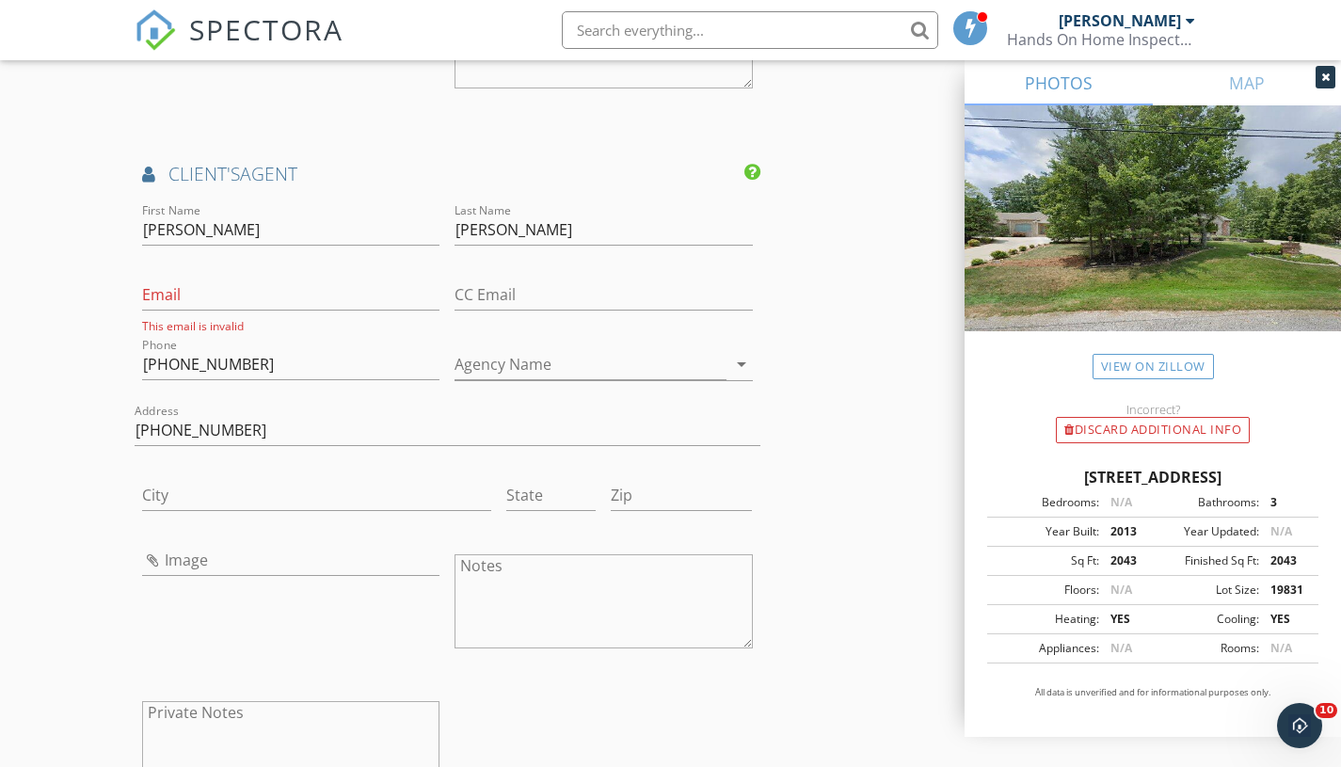
scroll to position [2742, 0]
click at [199, 313] on div "Email This email is invalid" at bounding box center [291, 309] width 298 height 55
click at [208, 303] on input "Email" at bounding box center [291, 297] width 298 height 31
paste input "jeffarmes@fairfieldglade.net"
type input "jeffarmes@fairfieldglade.net"
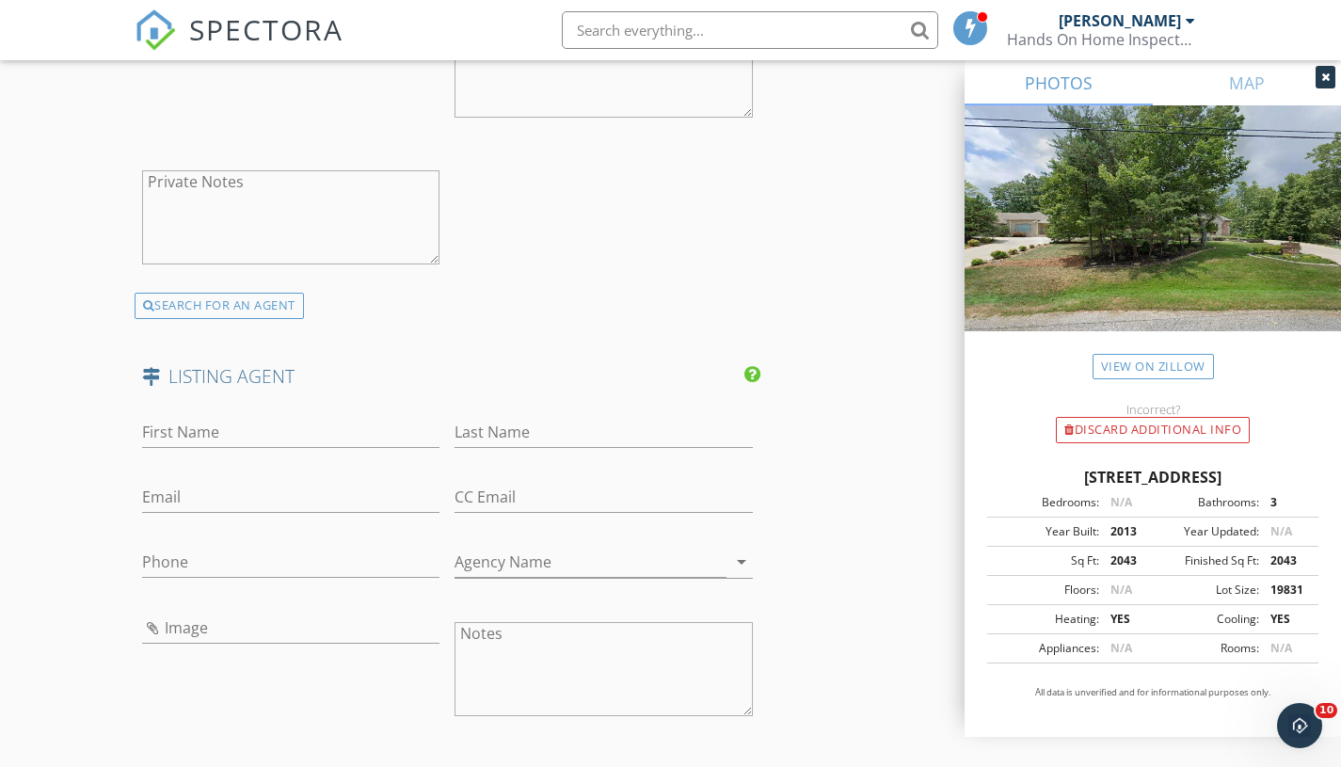
scroll to position [3403, 0]
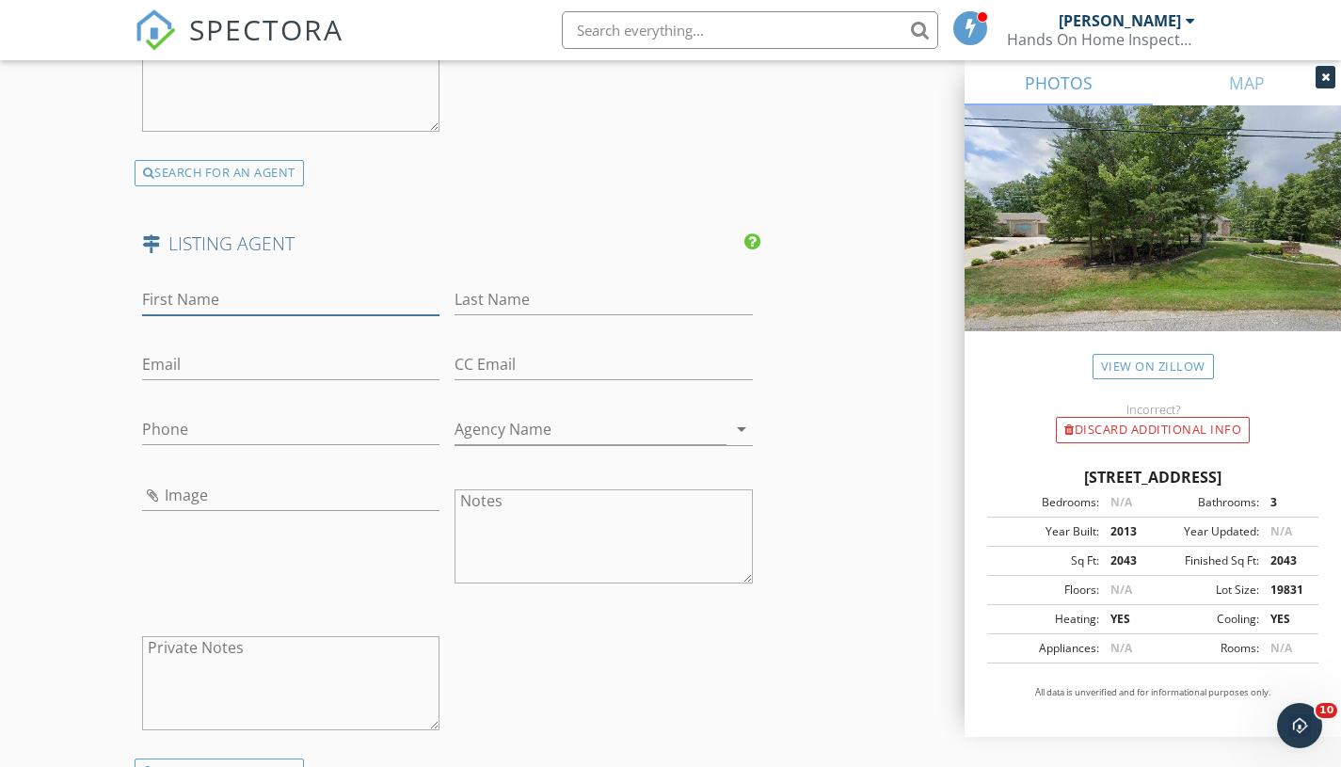
click at [415, 300] on input "First Name" at bounding box center [291, 299] width 298 height 31
paste input "Pam Hall"
type input "Pam Hall"
click at [516, 298] on input "Last Name" at bounding box center [603, 299] width 298 height 31
paste input "Pam Hall"
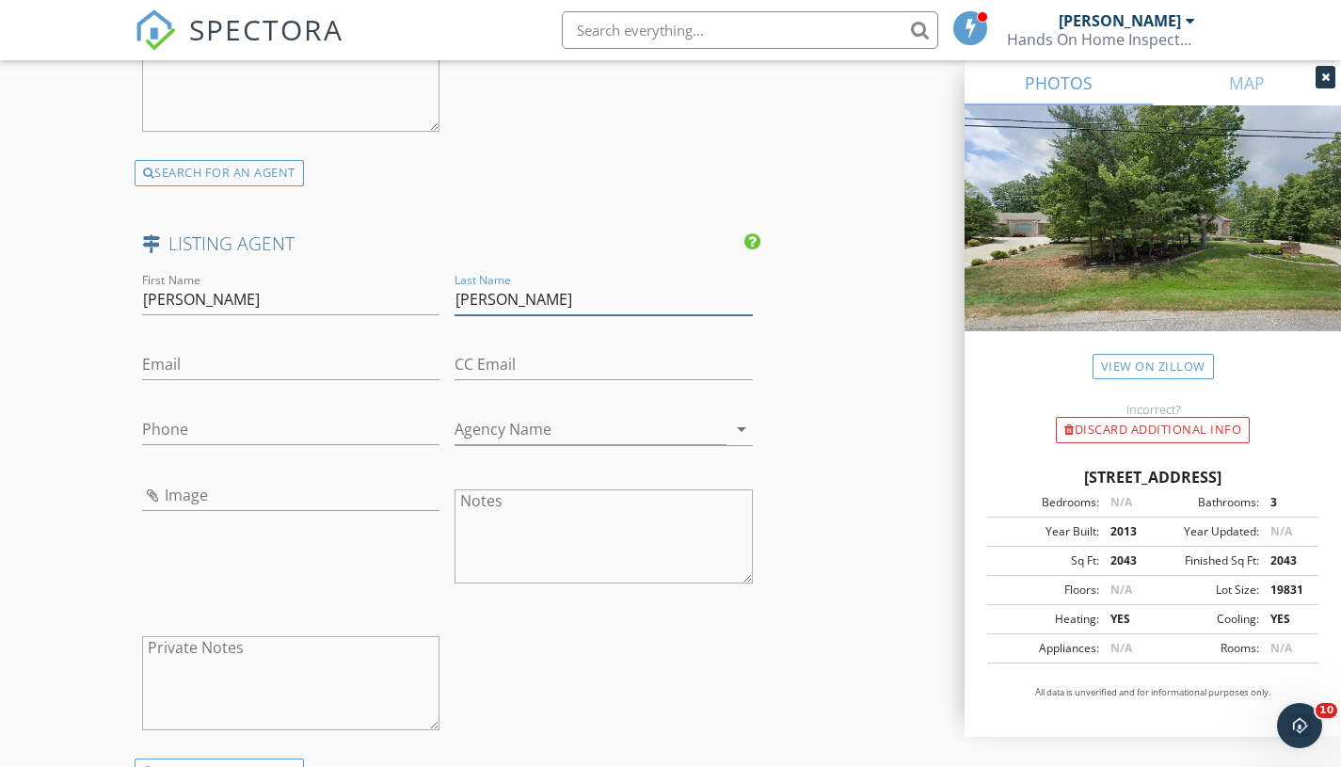
drag, startPoint x: 494, startPoint y: 300, endPoint x: 344, endPoint y: 287, distance: 150.2
click at [344, 287] on div "First Name Pam Hall Last Name Pam Hall Email CC Email Phone Agency Name arrow_d…" at bounding box center [448, 513] width 626 height 489
type input "Hall"
drag, startPoint x: 173, startPoint y: 293, endPoint x: 280, endPoint y: 305, distance: 108.0
click at [280, 305] on input "Pam Hall" at bounding box center [291, 299] width 298 height 31
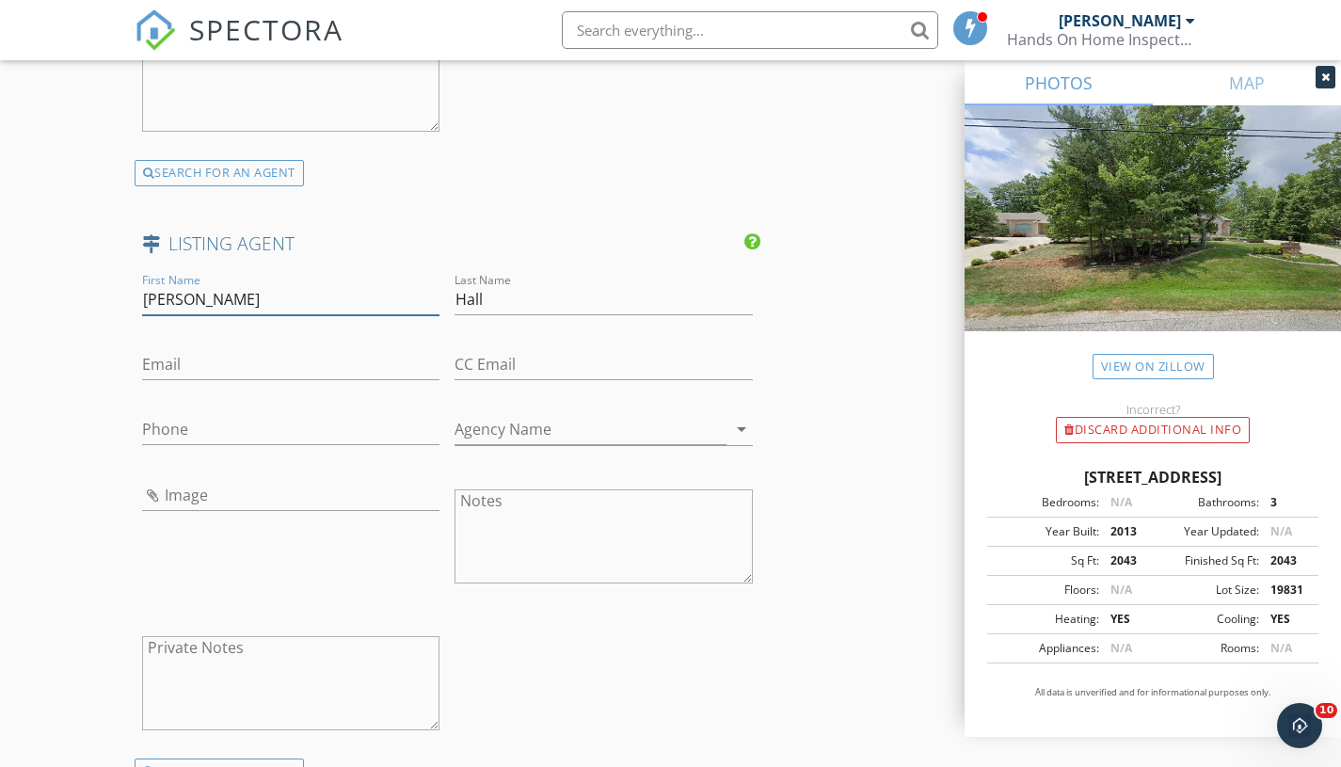
type input "Pam"
click at [268, 404] on div "Phone" at bounding box center [291, 433] width 298 height 61
drag, startPoint x: 268, startPoint y: 404, endPoint x: 257, endPoint y: 408, distance: 12.2
click at [257, 408] on div "Phone" at bounding box center [291, 433] width 298 height 61
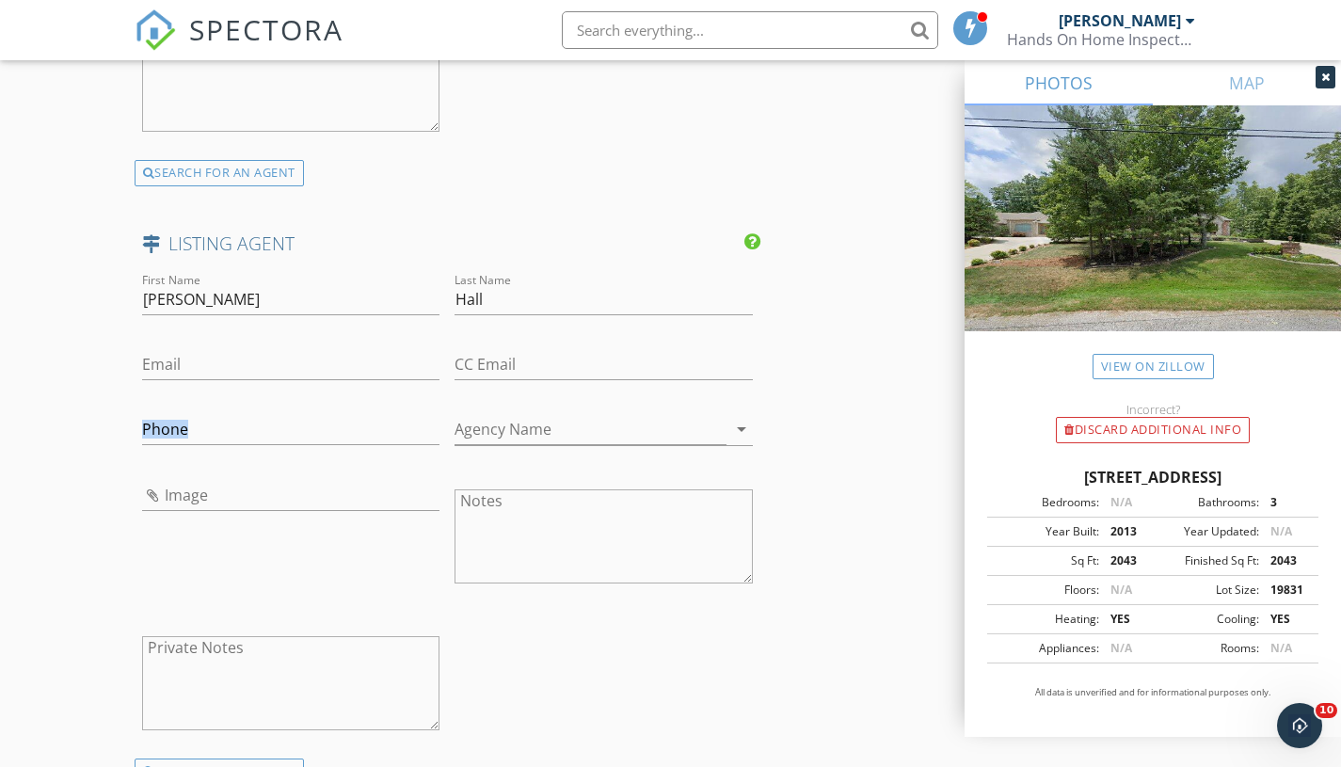
drag, startPoint x: 257, startPoint y: 408, endPoint x: 246, endPoint y: 416, distance: 13.6
click at [246, 416] on div "Phone" at bounding box center [291, 433] width 298 height 61
click at [246, 416] on input "Phone" at bounding box center [291, 429] width 298 height 31
paste input "text"
paste input "pamelahallhomes@gmail.com"
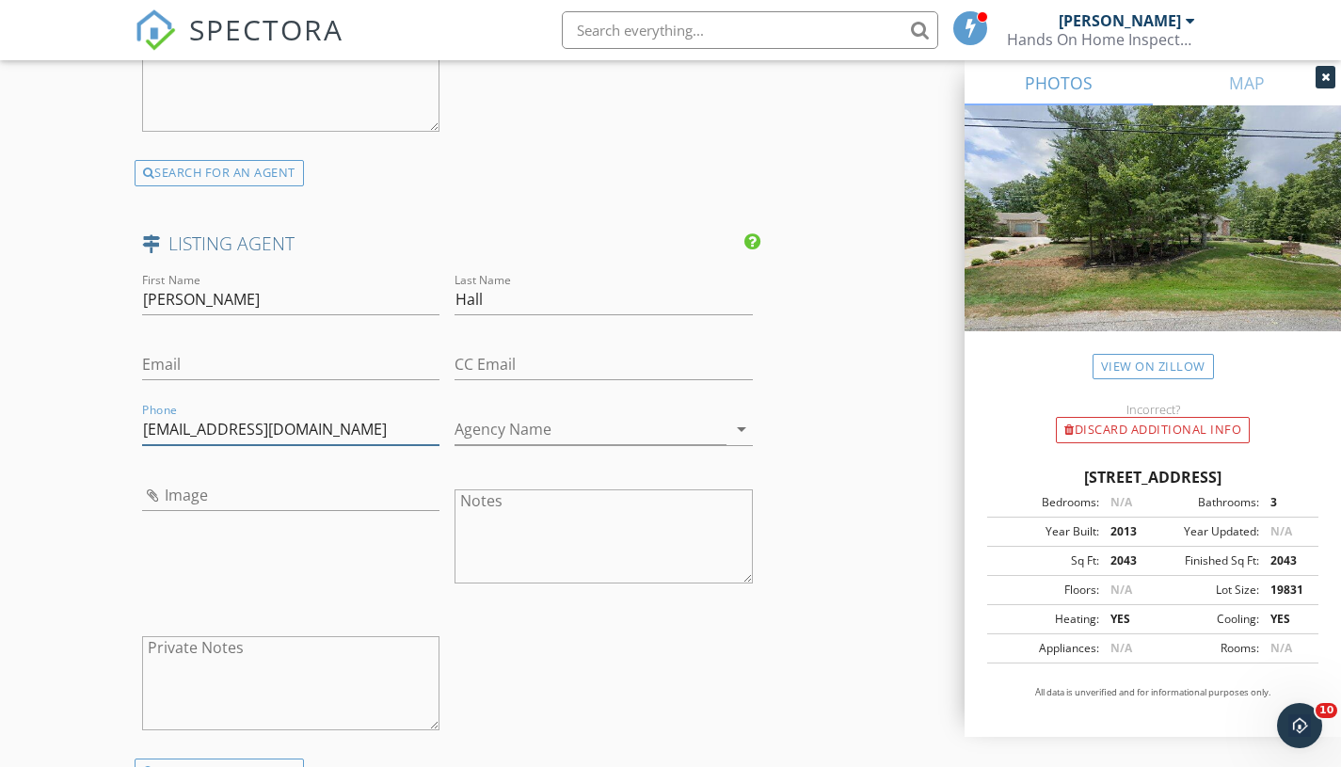
type input "pamelahallhomes@gmail.com"
click at [266, 361] on input "Email" at bounding box center [291, 364] width 298 height 31
paste input "614-361-5217"
type input "614-361-5217"
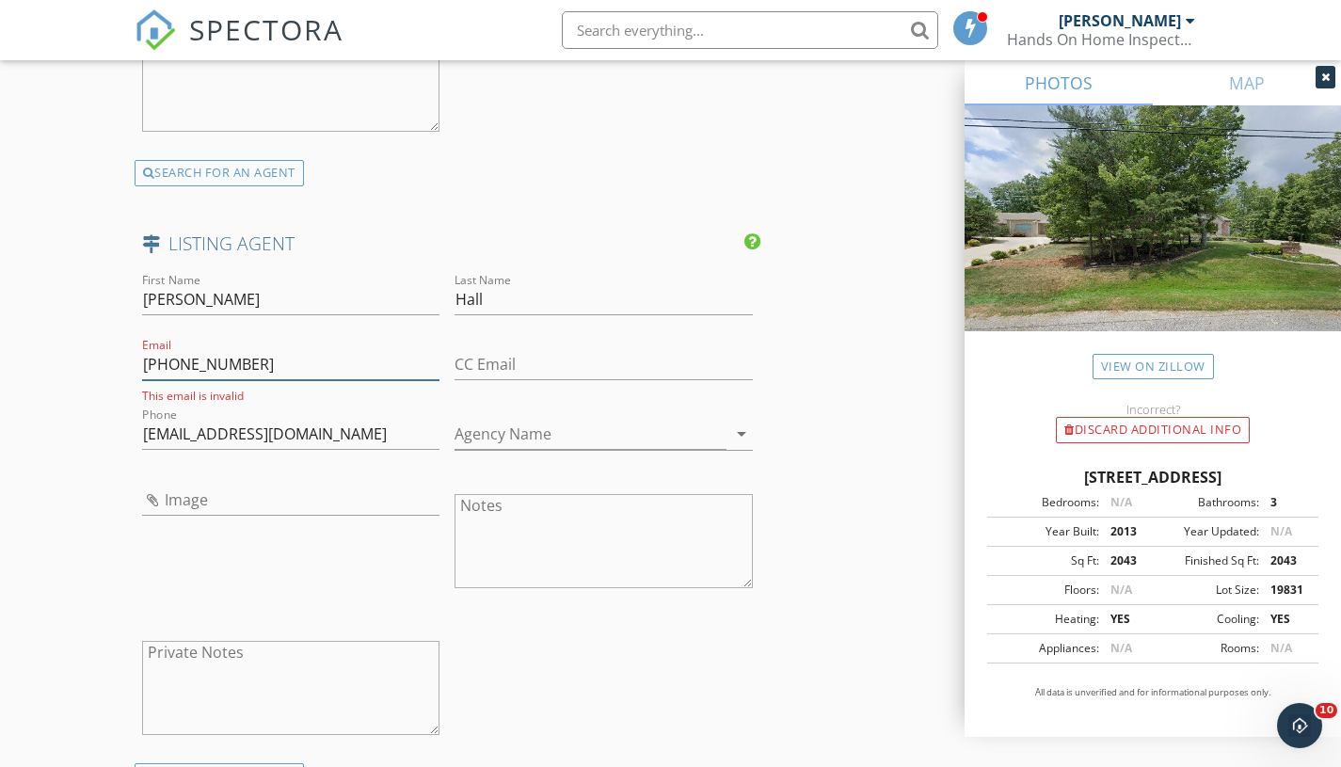
drag, startPoint x: 278, startPoint y: 359, endPoint x: 117, endPoint y: 364, distance: 161.0
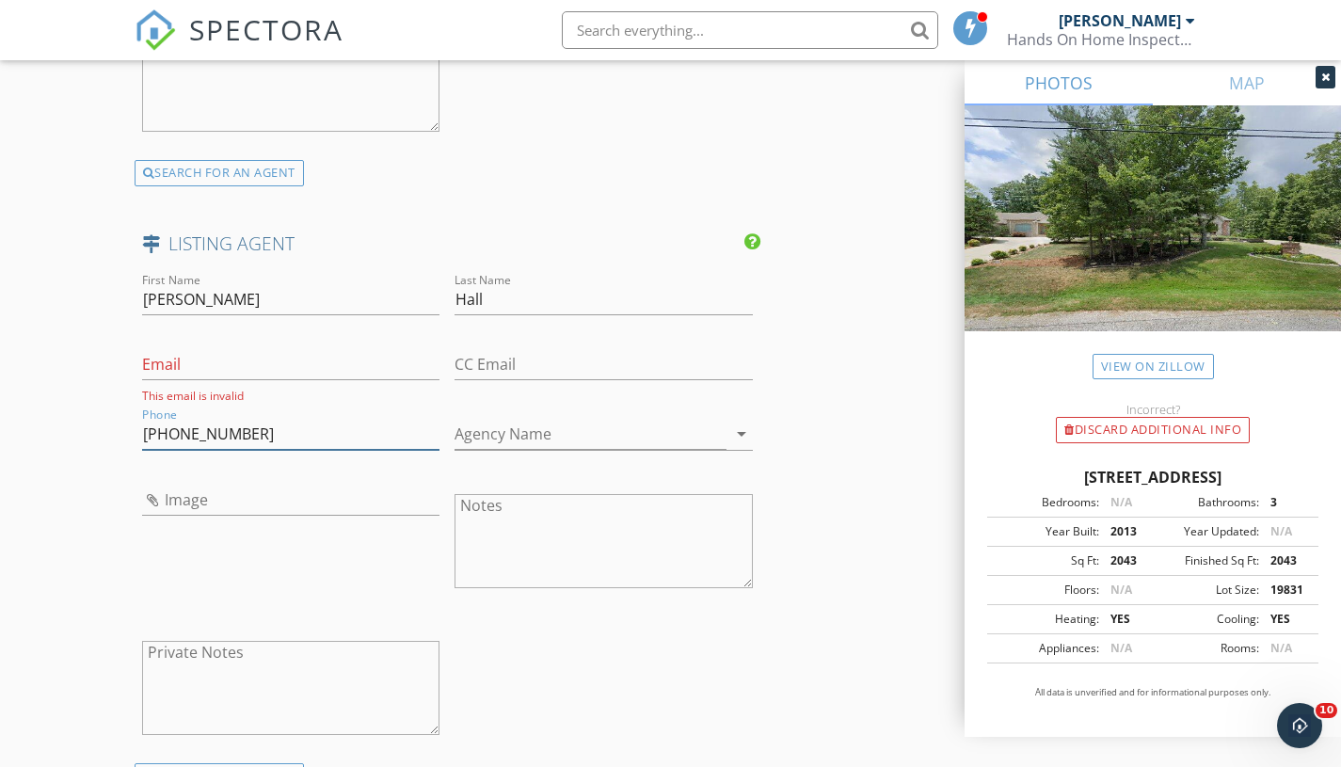
type input "614-361-5217"
click at [220, 368] on input "Email" at bounding box center [291, 364] width 298 height 31
paste input "614-361-5217"
type input "6"
paste input "pamelahallhomes@gmail.com"
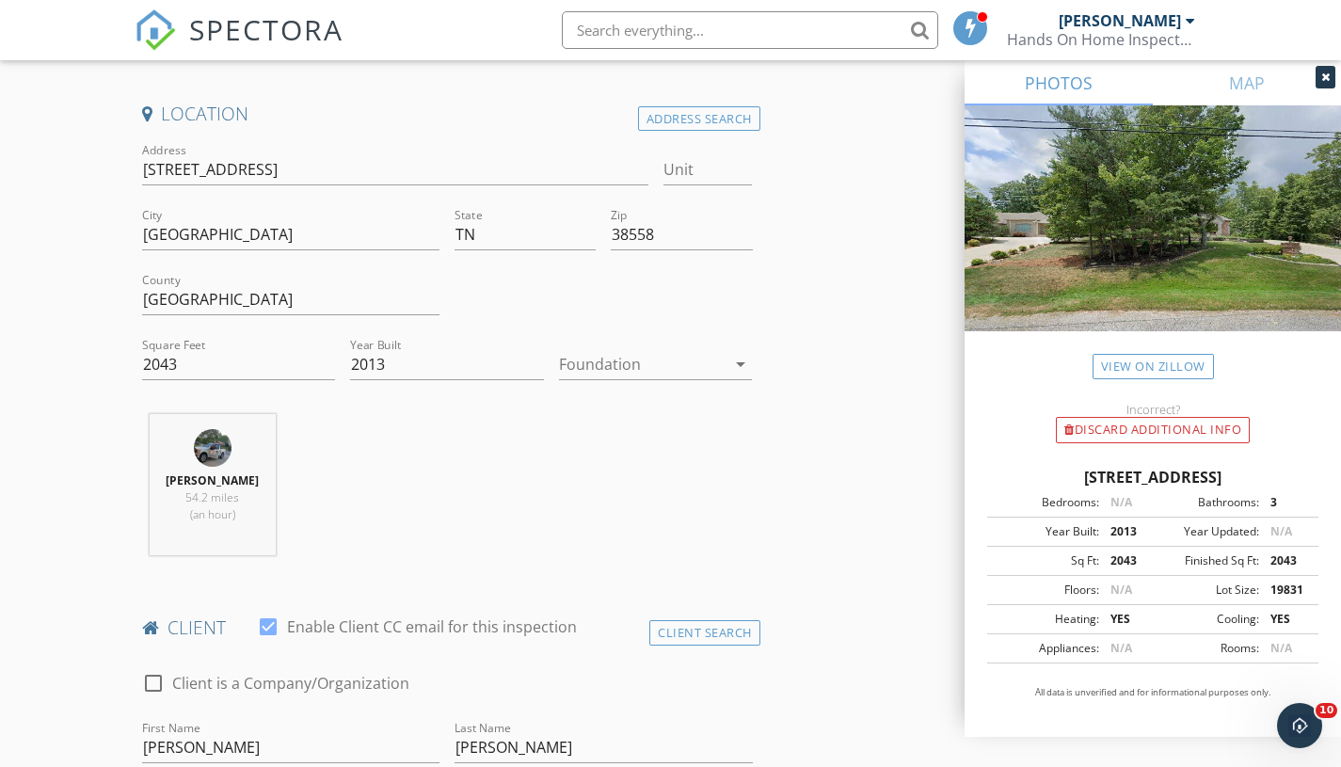
scroll to position [417, 0]
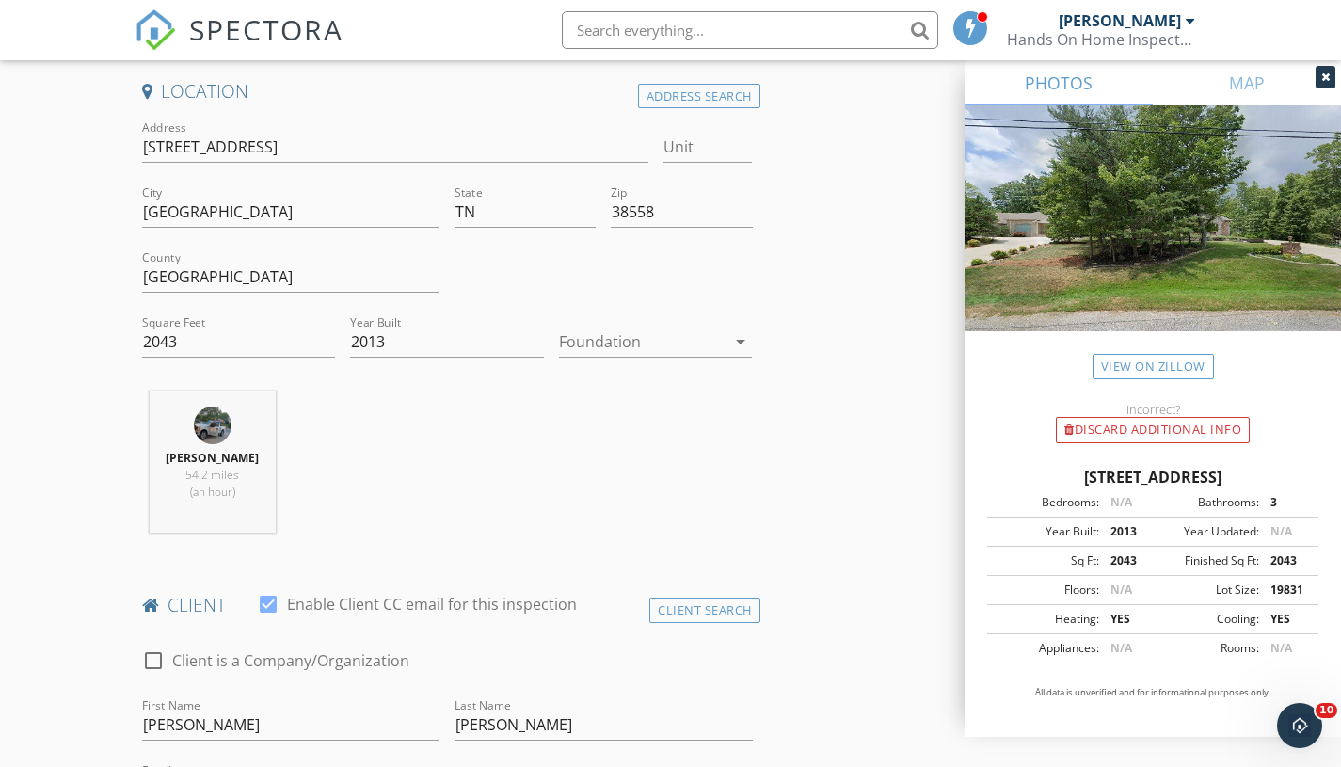
type input "pamelahallhomes@gmail.com"
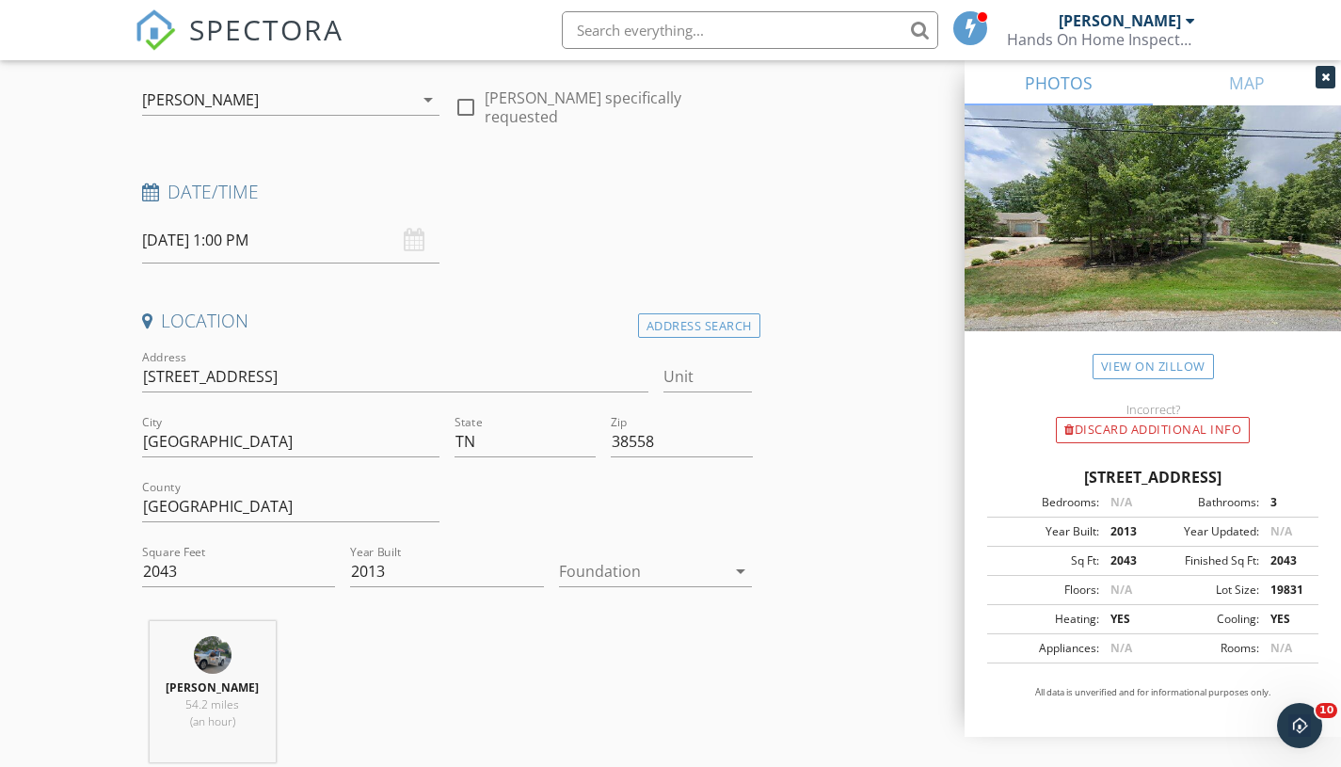
scroll to position [216, 0]
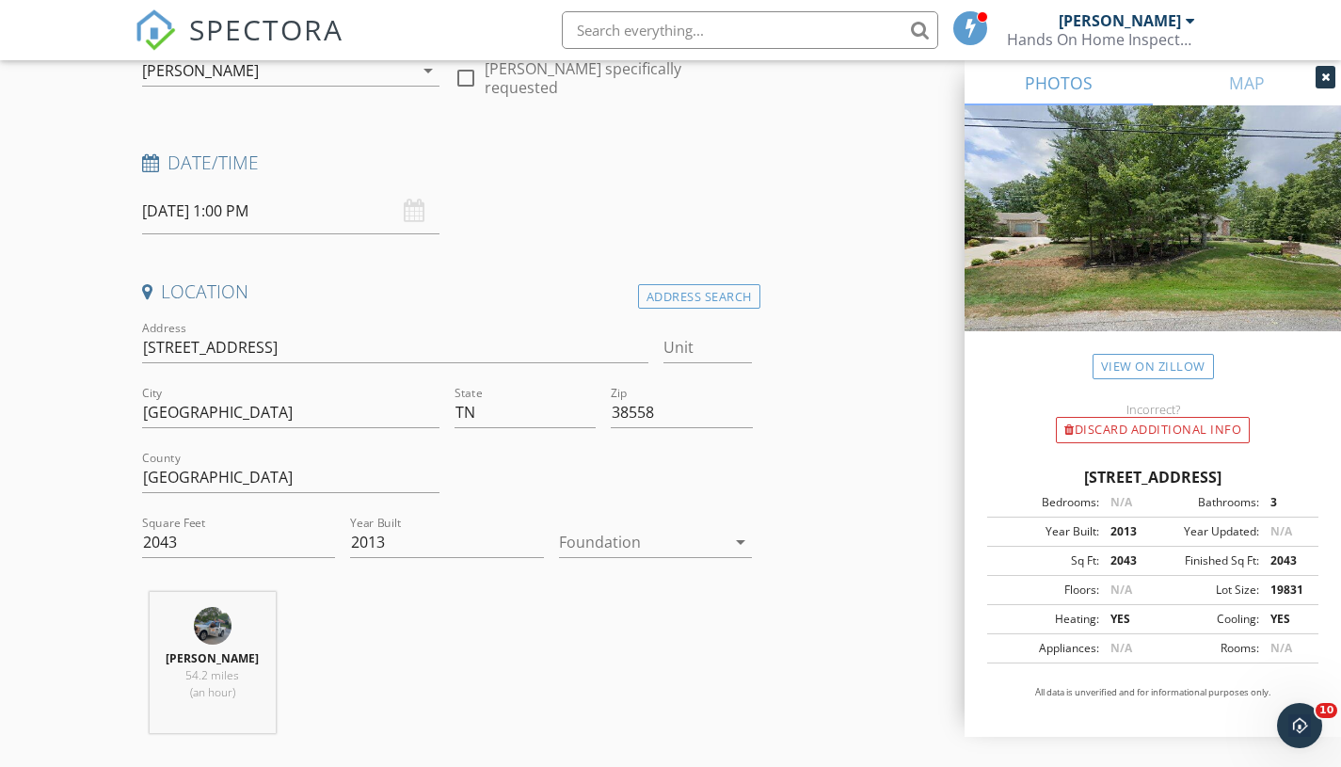
click at [284, 204] on input "10/01/2025 1:00 PM" at bounding box center [291, 211] width 298 height 46
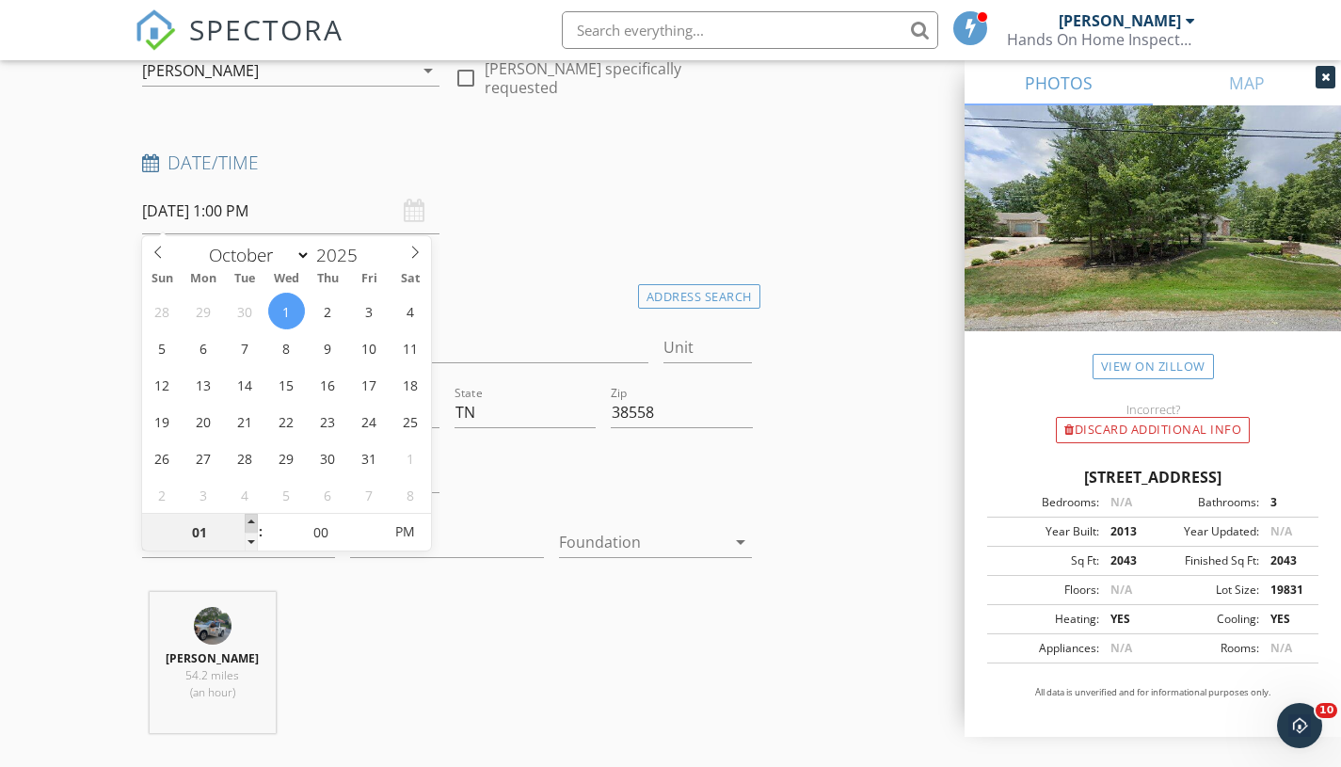
type input "02"
type input "10/01/2025 2:00 PM"
click at [249, 520] on span at bounding box center [251, 523] width 13 height 19
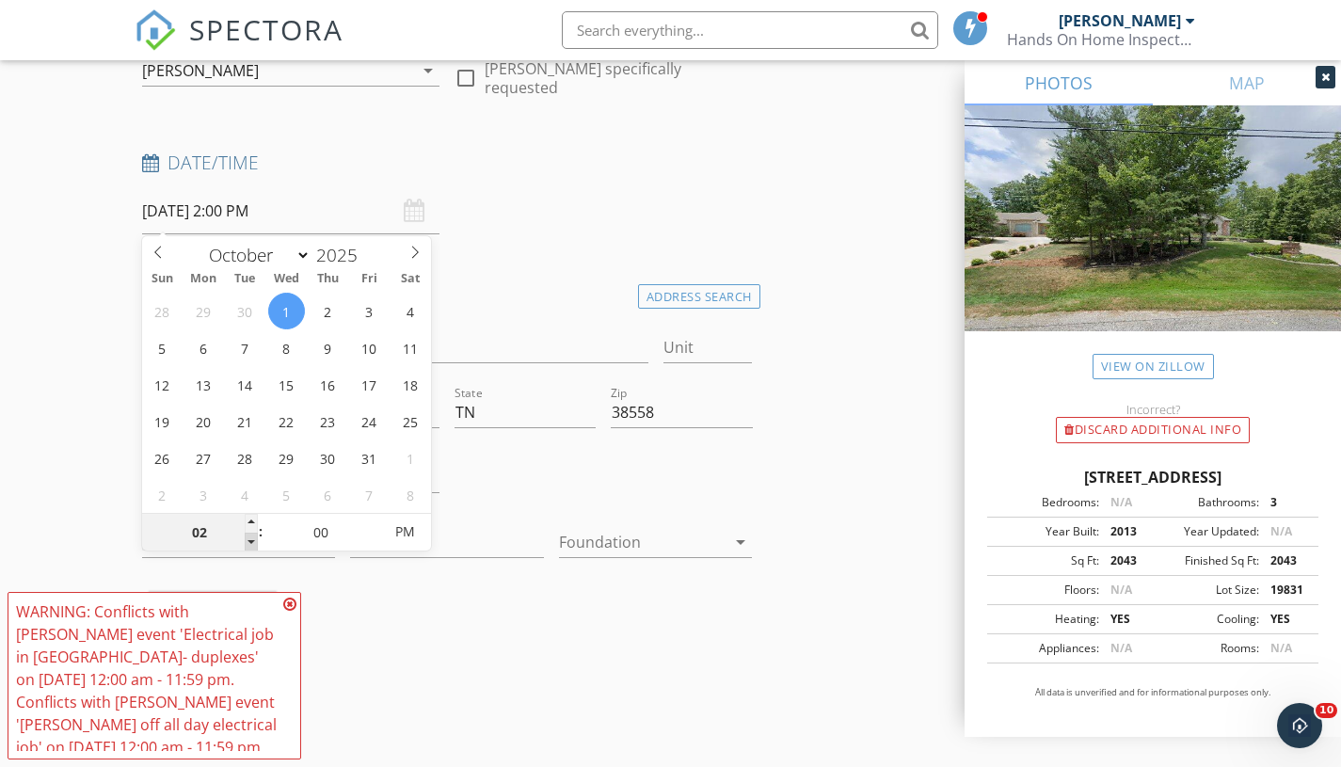
type input "01"
type input "10/01/2025 1:00 PM"
click at [248, 542] on span at bounding box center [251, 542] width 13 height 19
click at [535, 458] on div at bounding box center [603, 479] width 313 height 65
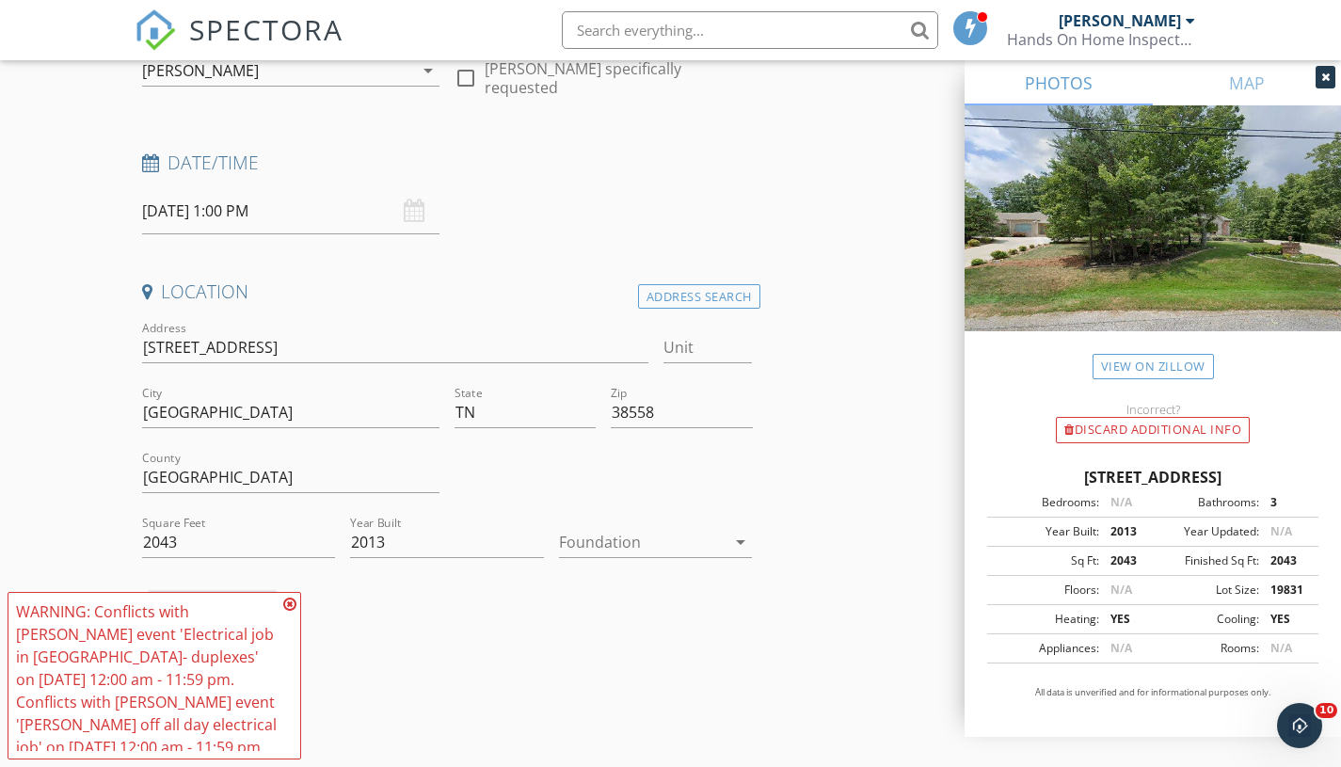
click at [665, 647] on div "Justin Dempsey 54.2 miles (an hour)" at bounding box center [448, 670] width 626 height 156
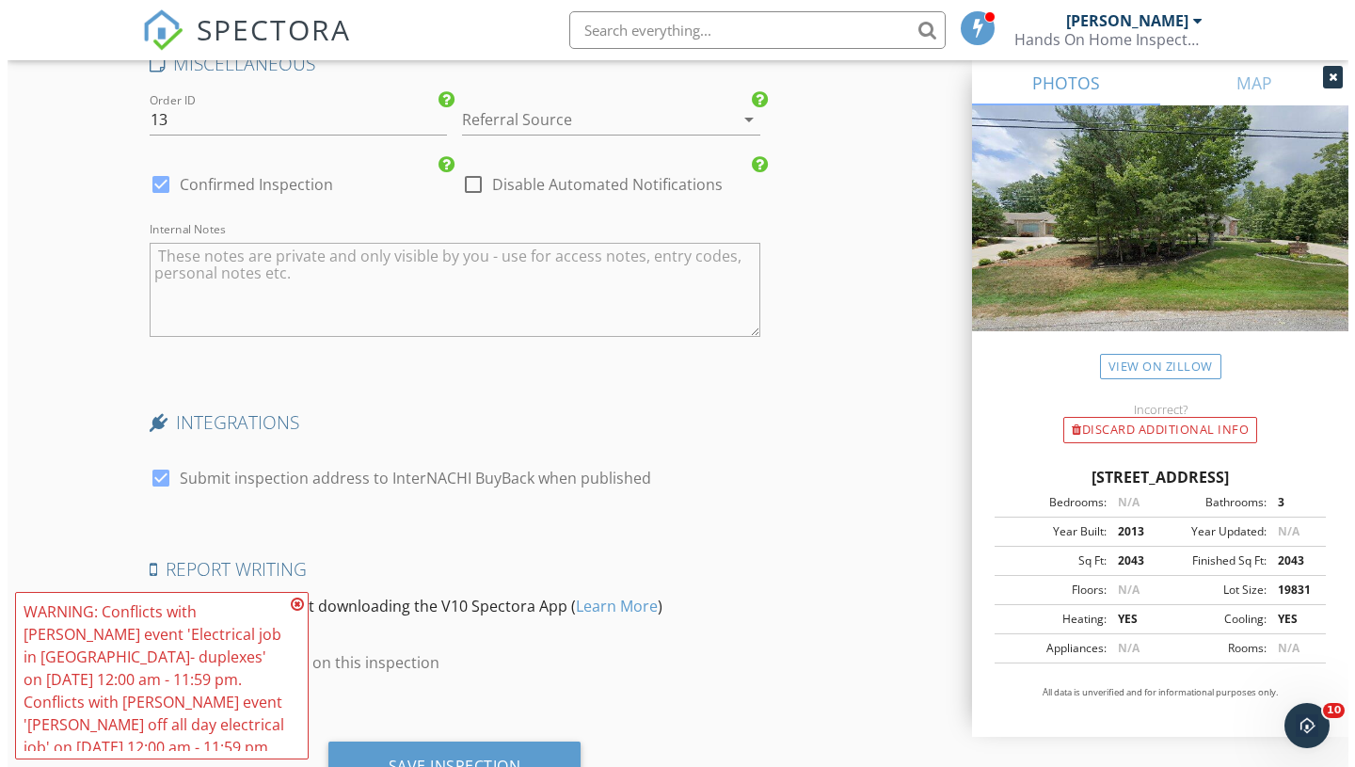
scroll to position [4265, 0]
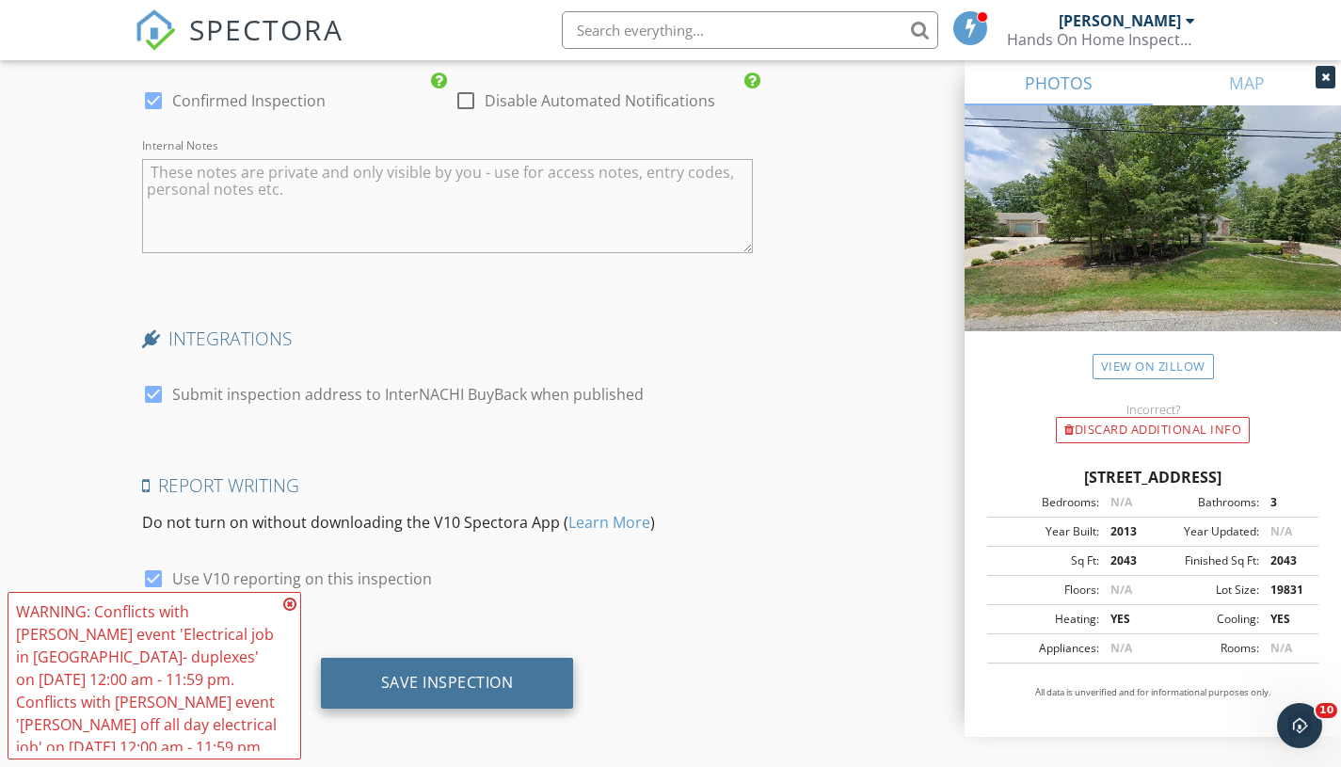
click at [451, 668] on div "Save Inspection" at bounding box center [447, 683] width 253 height 51
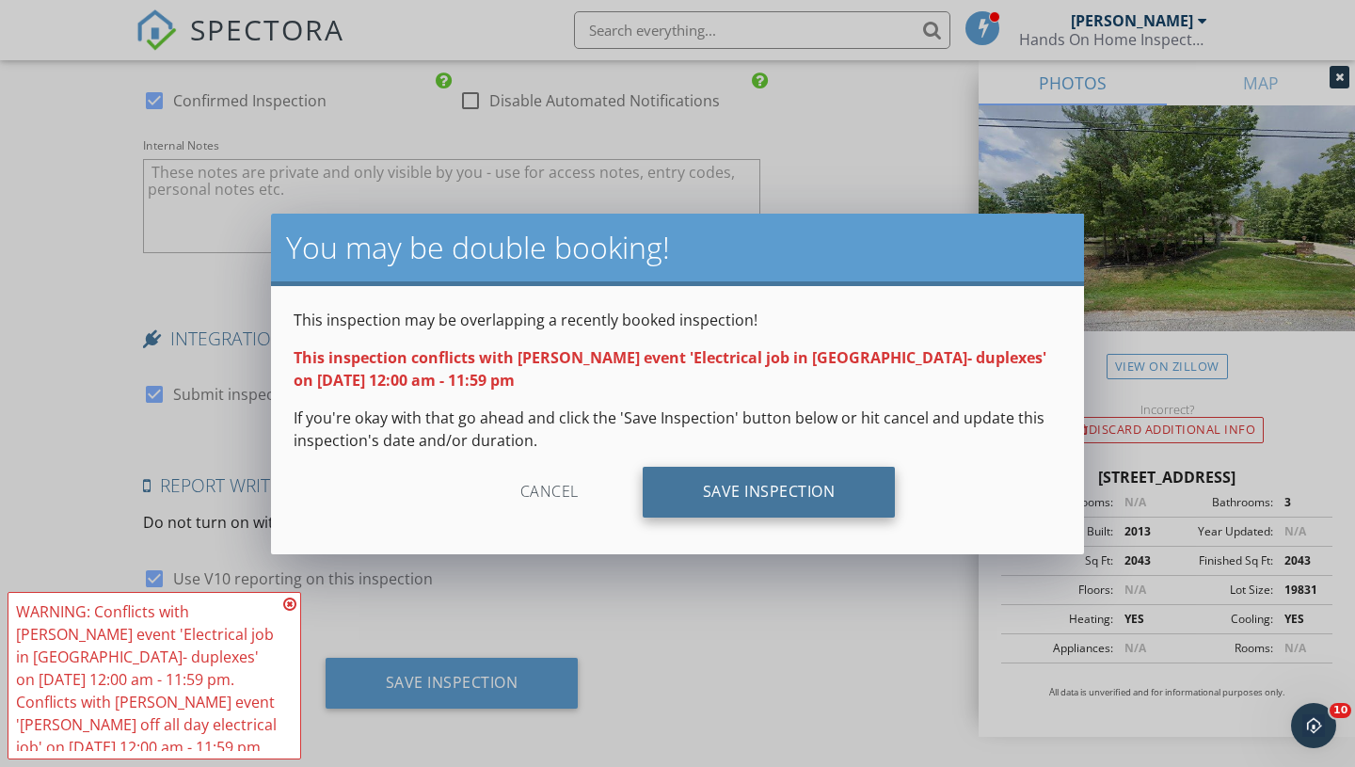
click at [794, 486] on div "Save Inspection" at bounding box center [769, 492] width 253 height 51
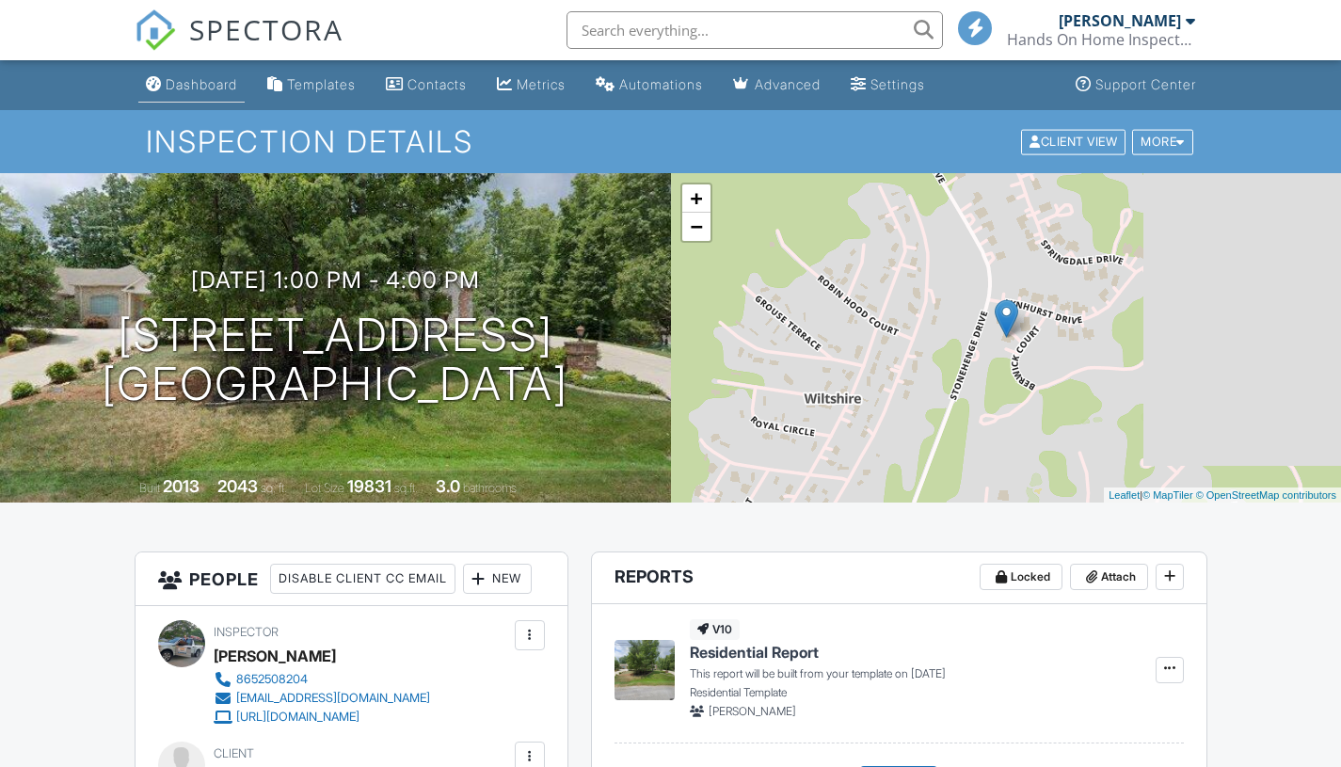
click at [206, 87] on div "Dashboard" at bounding box center [202, 84] width 72 height 16
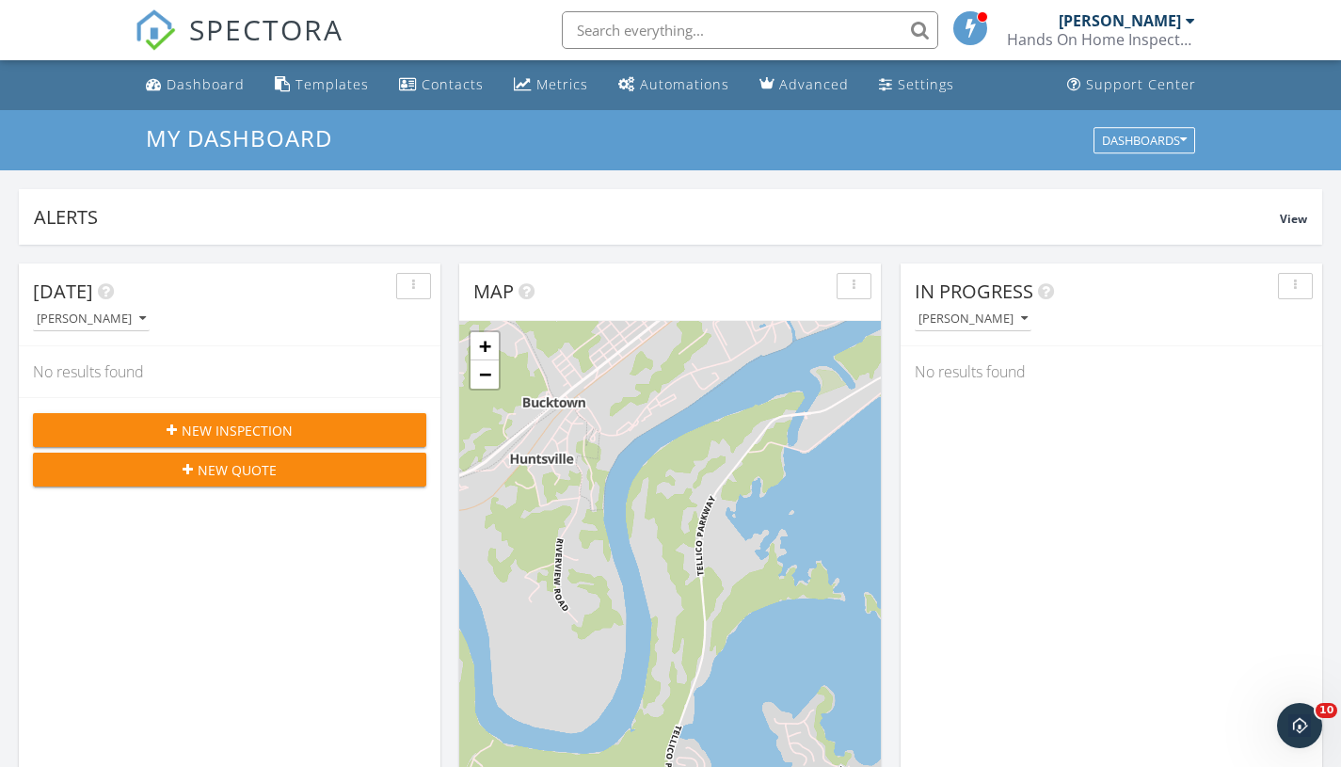
click at [252, 426] on span "New Inspection" at bounding box center [237, 431] width 111 height 20
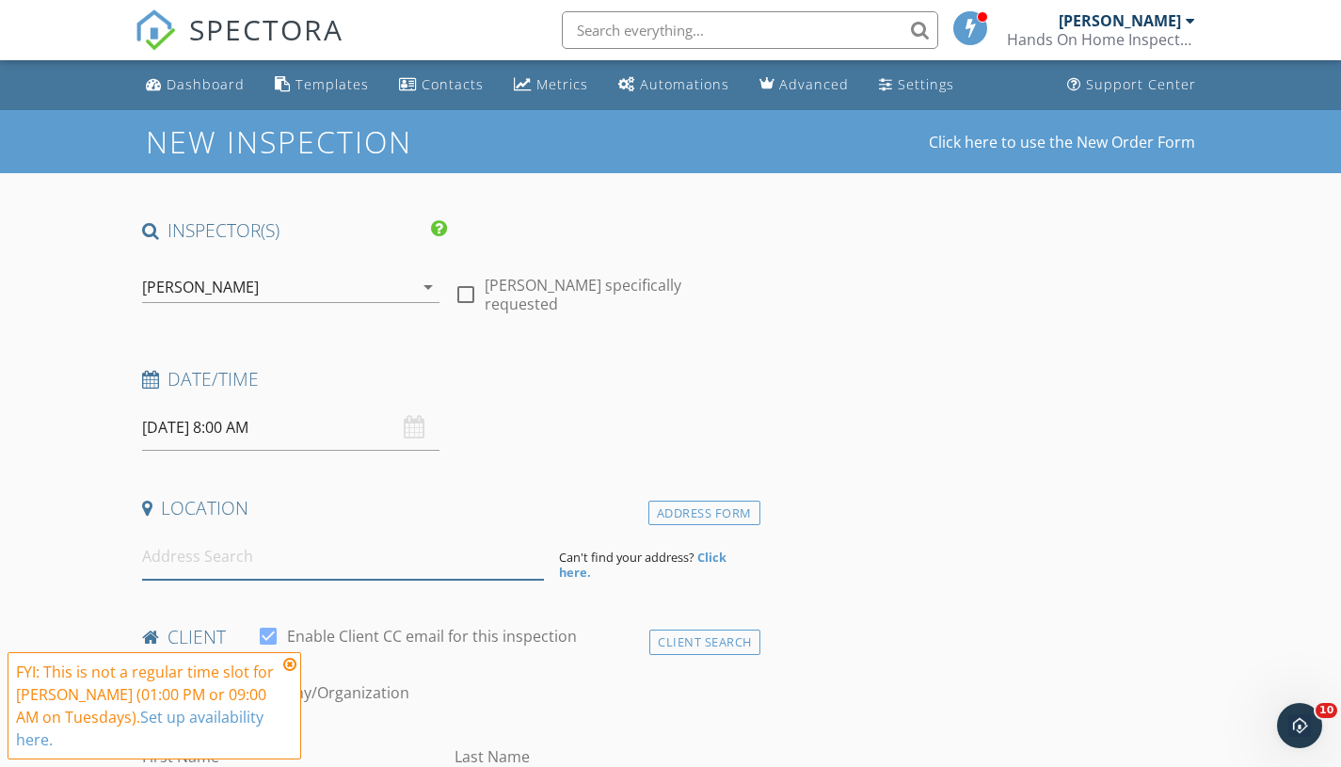
click at [264, 549] on input at bounding box center [343, 556] width 402 height 46
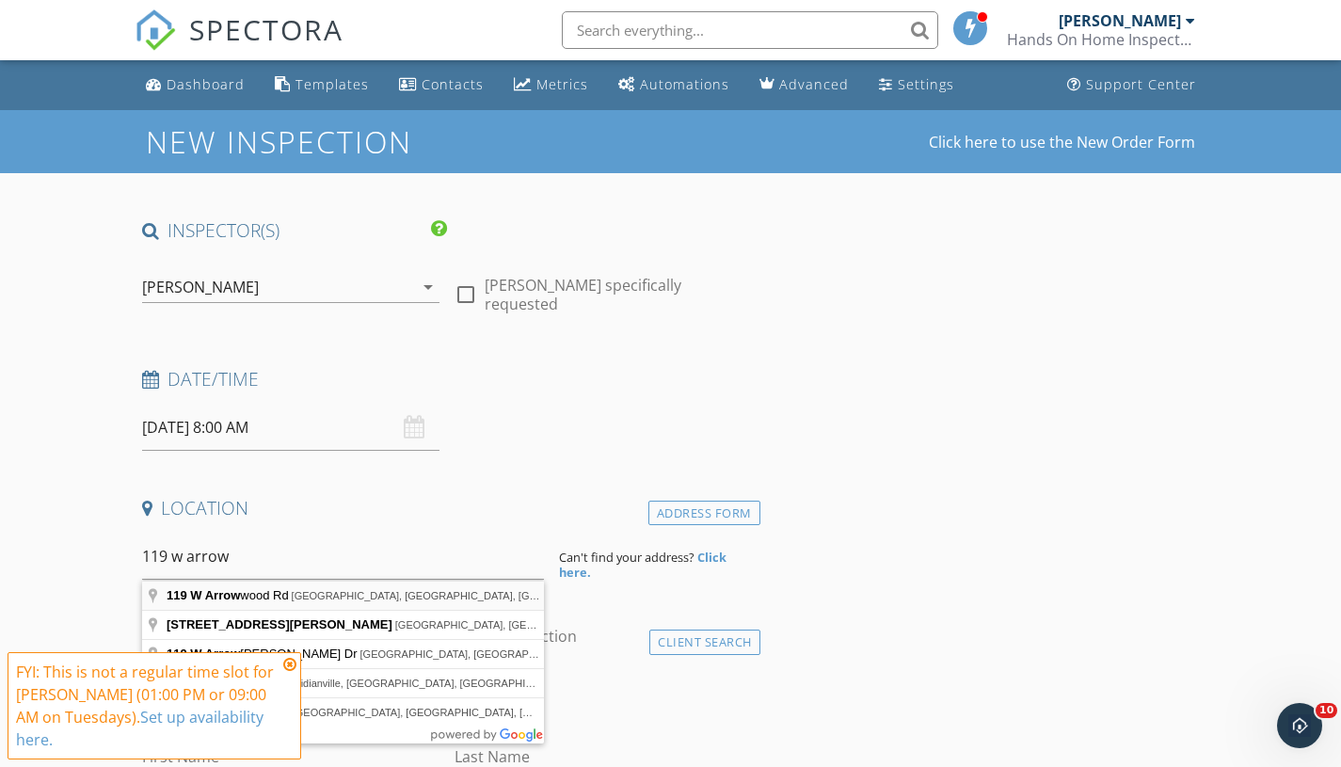
type input "119 W Arrowwood Rd, Oak Ridge, TN, USA"
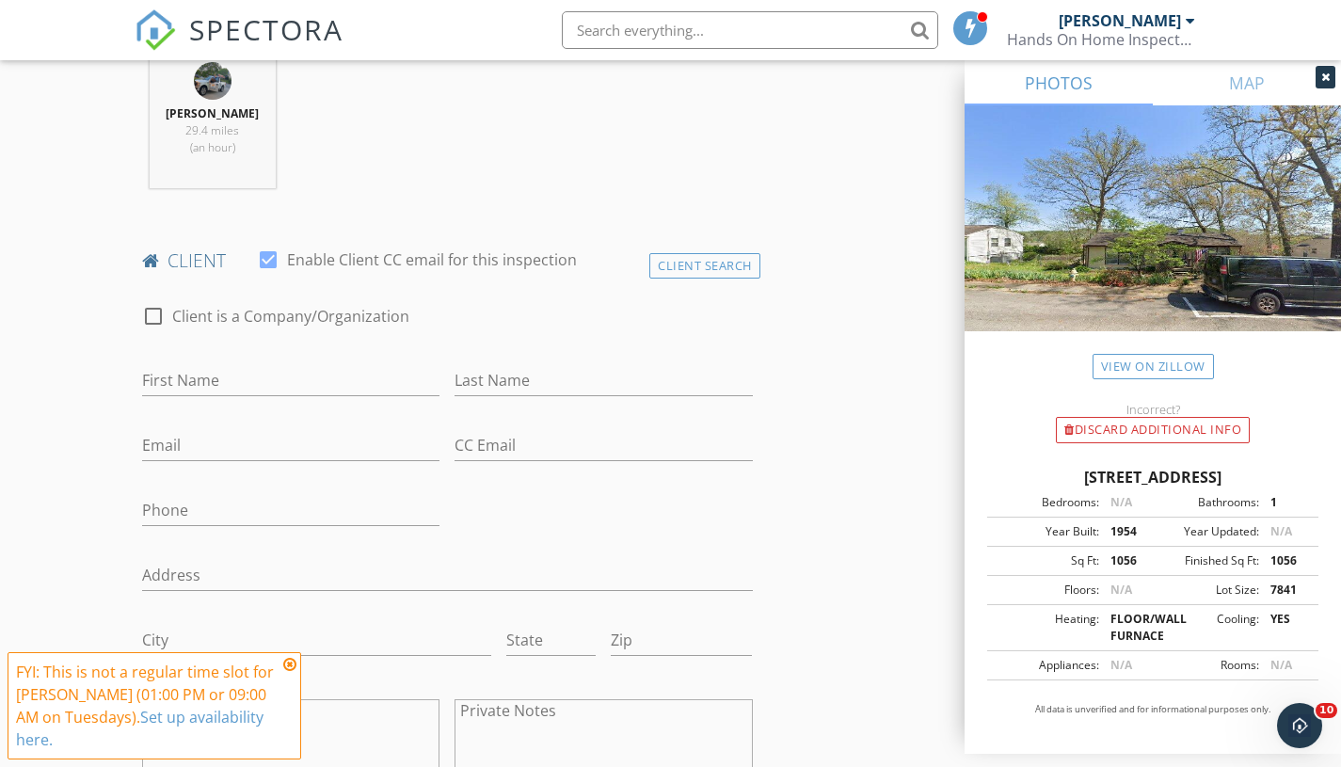
scroll to position [832, 0]
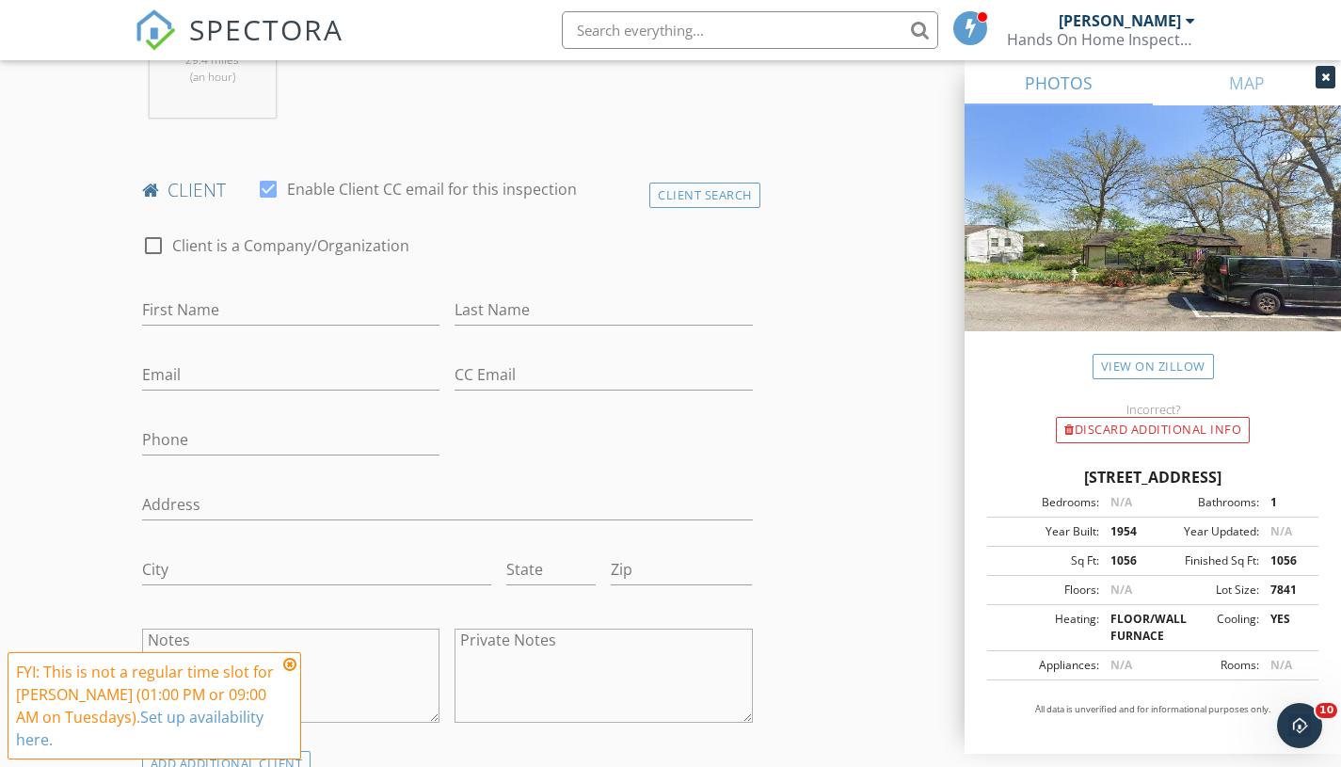
click at [248, 284] on div "First Name" at bounding box center [291, 313] width 298 height 61
click at [228, 302] on input "First Name" at bounding box center [291, 310] width 298 height 31
paste input "Terry and Heather Cothron"
type input "Terry and Heather Cothron"
click at [527, 309] on input "Last Name" at bounding box center [603, 310] width 298 height 31
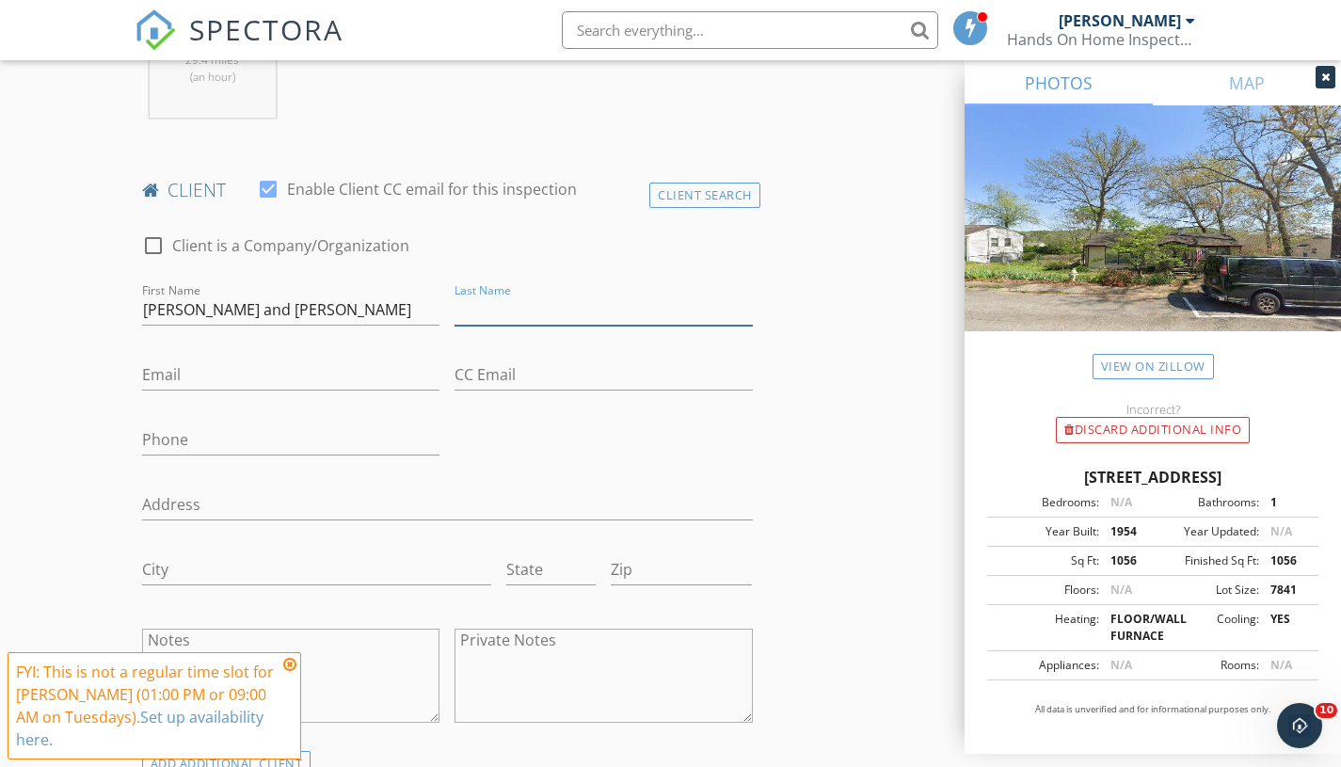
paste input "Terry and Heather Cothron"
drag, startPoint x: 586, startPoint y: 307, endPoint x: 342, endPoint y: 274, distance: 245.9
click at [342, 274] on div "check_box_outline_blank Client is a Company/Organization First Name Terry and H…" at bounding box center [448, 482] width 626 height 535
type input "[PERSON_NAME]"
drag, startPoint x: 337, startPoint y: 303, endPoint x: 273, endPoint y: 319, distance: 66.0
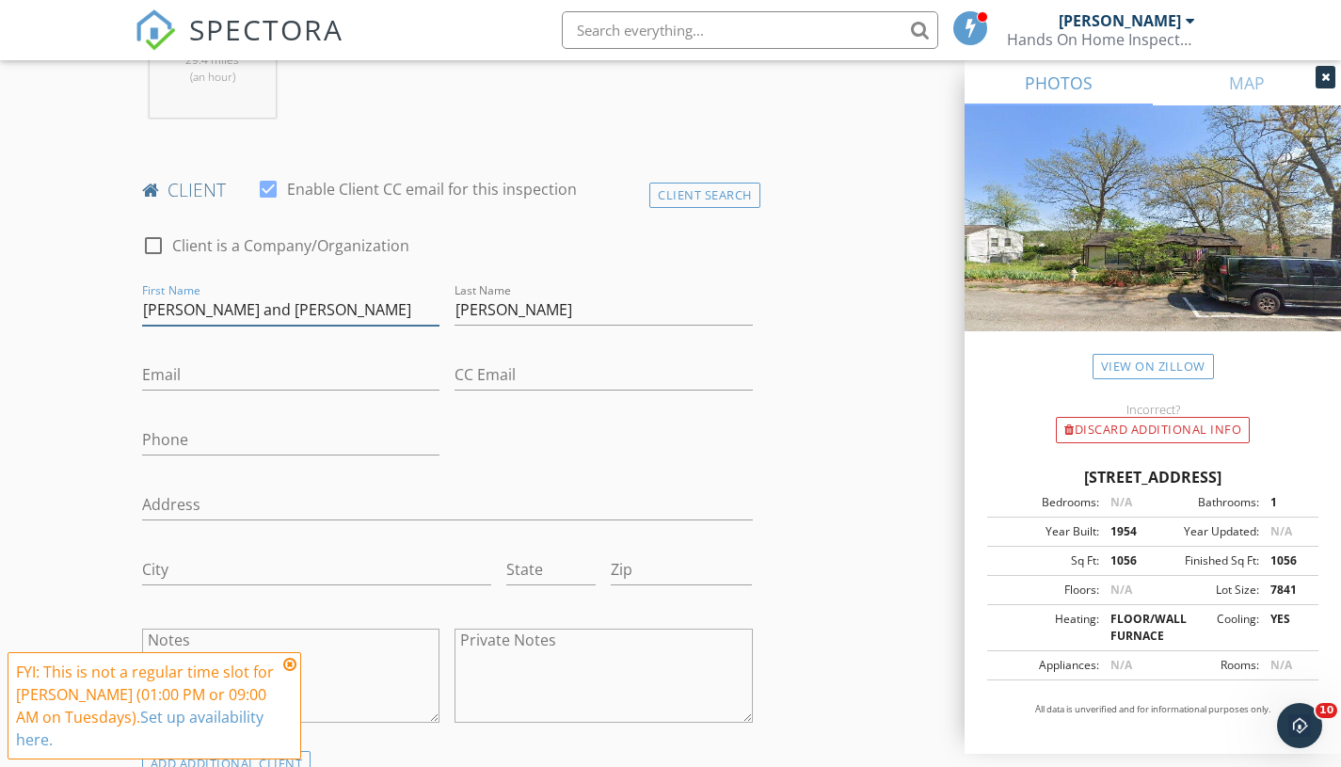
click at [273, 319] on input "Terry and Heather Cothron" at bounding box center [291, 310] width 298 height 31
drag, startPoint x: 182, startPoint y: 308, endPoint x: 349, endPoint y: 288, distance: 168.6
click at [349, 288] on div "First Name Terry and Heather" at bounding box center [291, 313] width 298 height 61
type input "Terry"
click at [266, 375] on input "Email" at bounding box center [291, 374] width 298 height 31
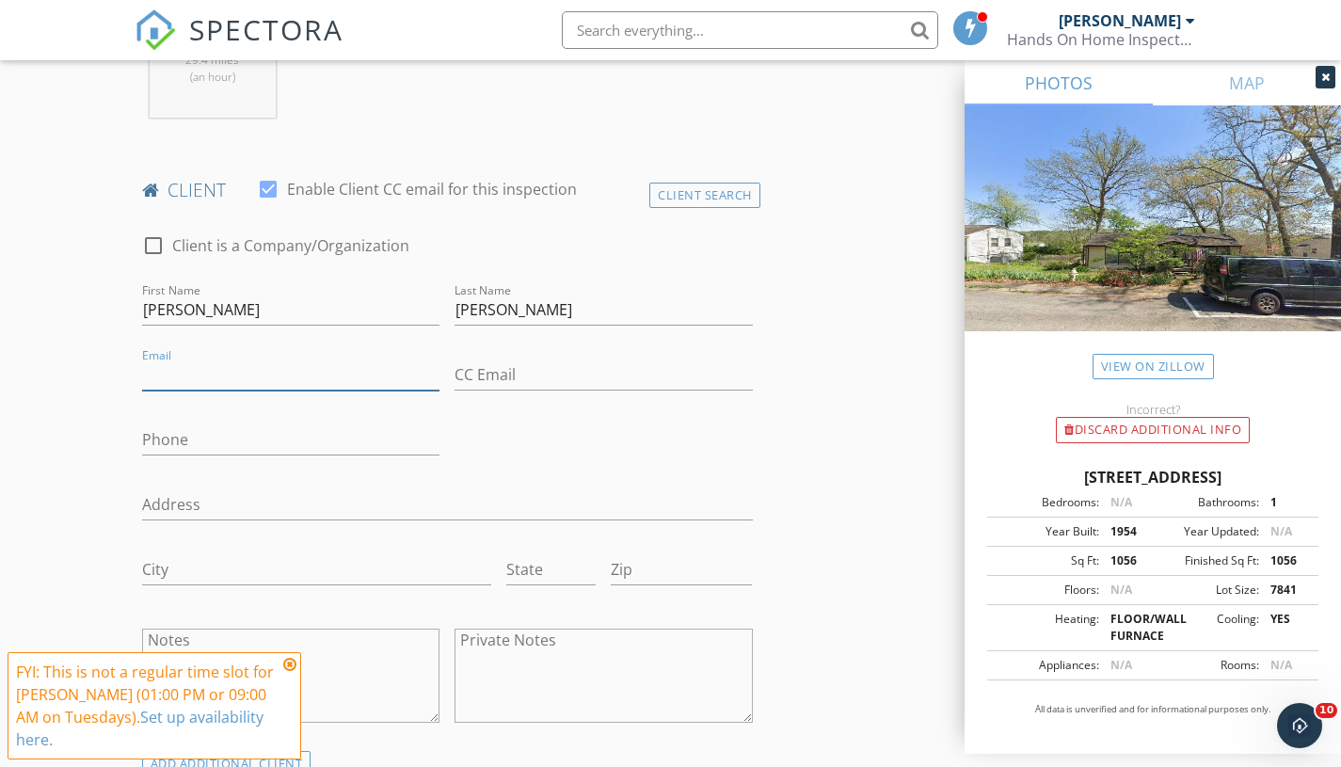
paste input "865-293-7877"
type input "865-293-7877"
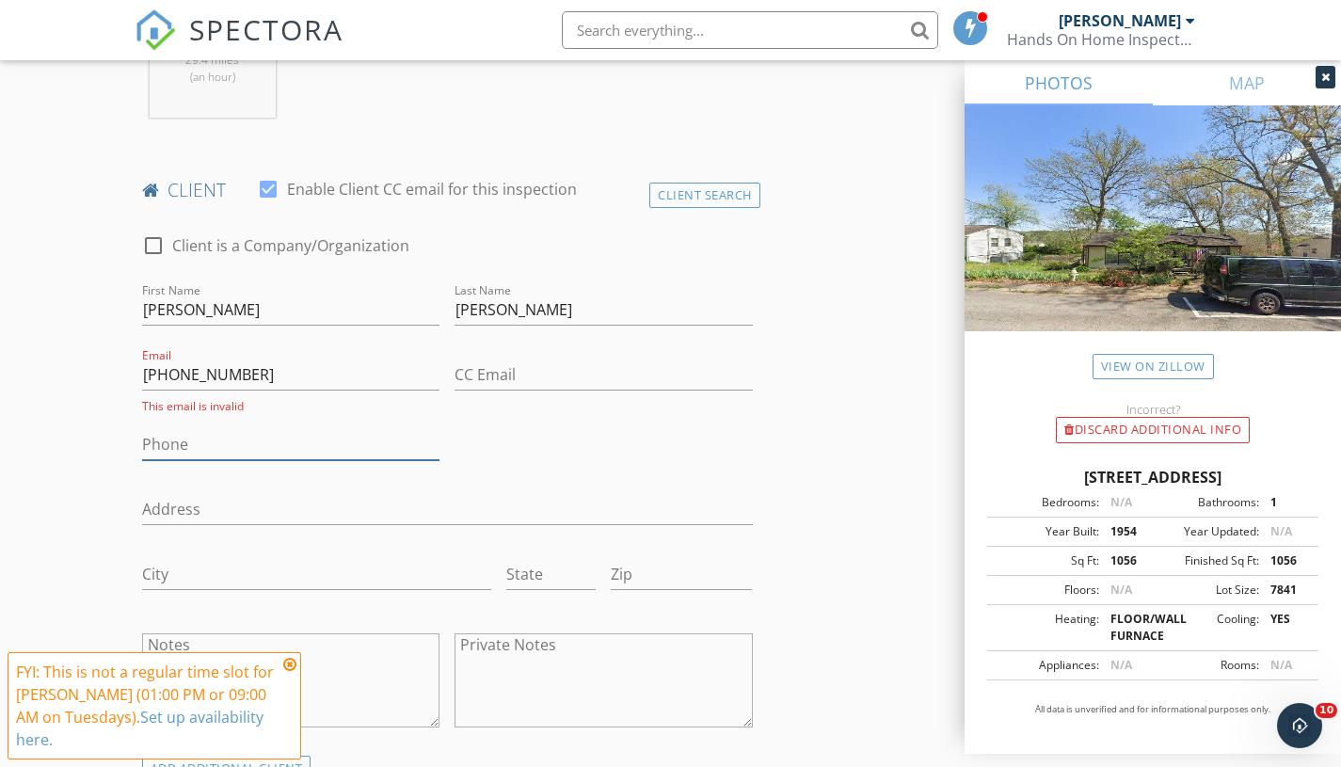
click at [224, 453] on input "Phone" at bounding box center [291, 444] width 298 height 31
paste input "865-293-7877"
type input "865-293-7877"
drag, startPoint x: 258, startPoint y: 377, endPoint x: 88, endPoint y: 301, distance: 185.7
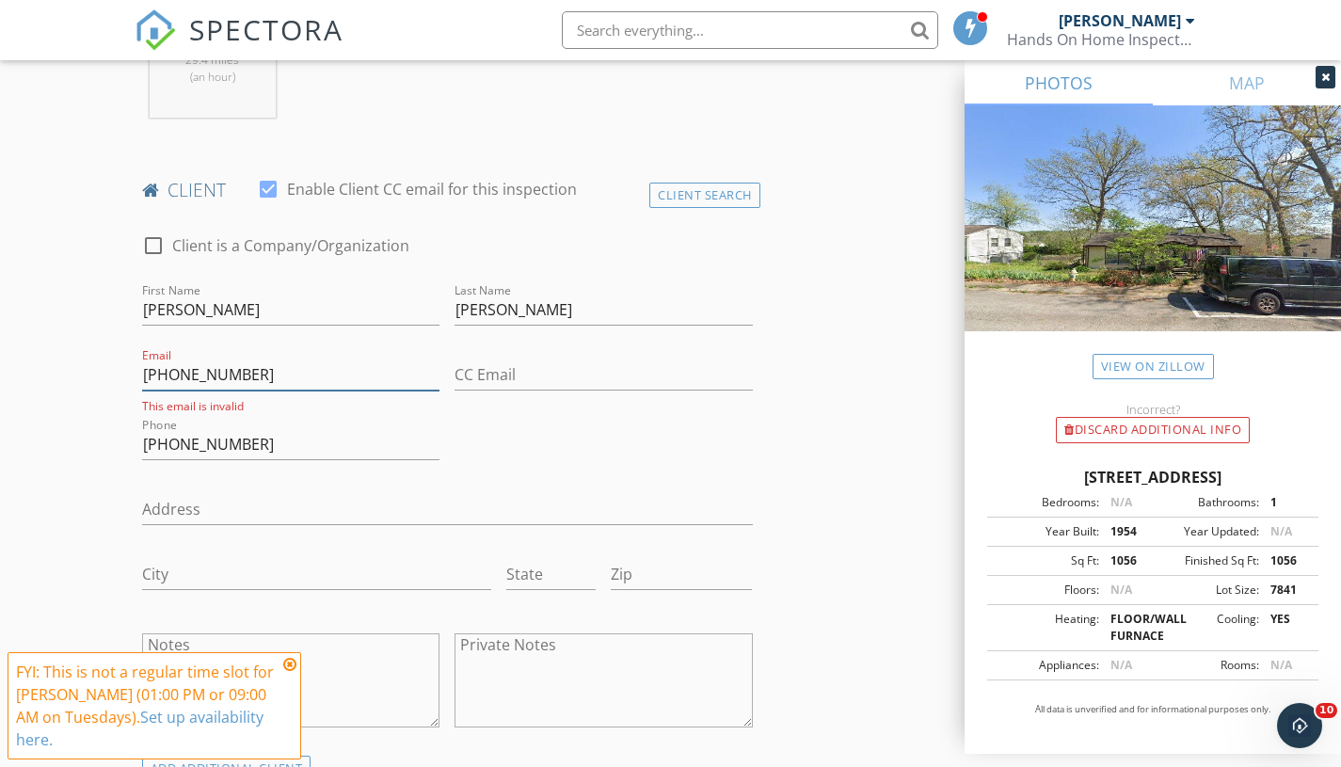
paste input "tkc49@comcast.net"
type input "tkc49@comcast.net"
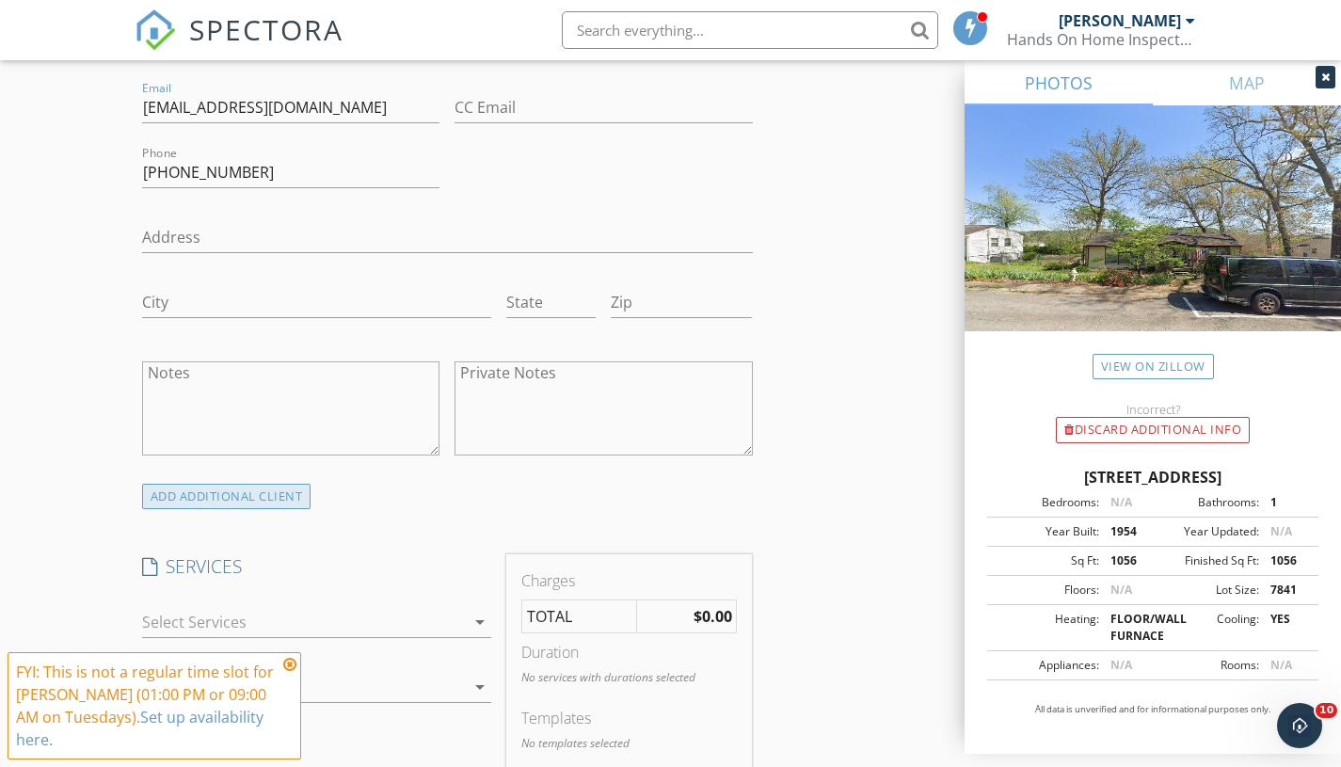
click at [187, 504] on div "ADD ADDITIONAL client" at bounding box center [226, 496] width 169 height 25
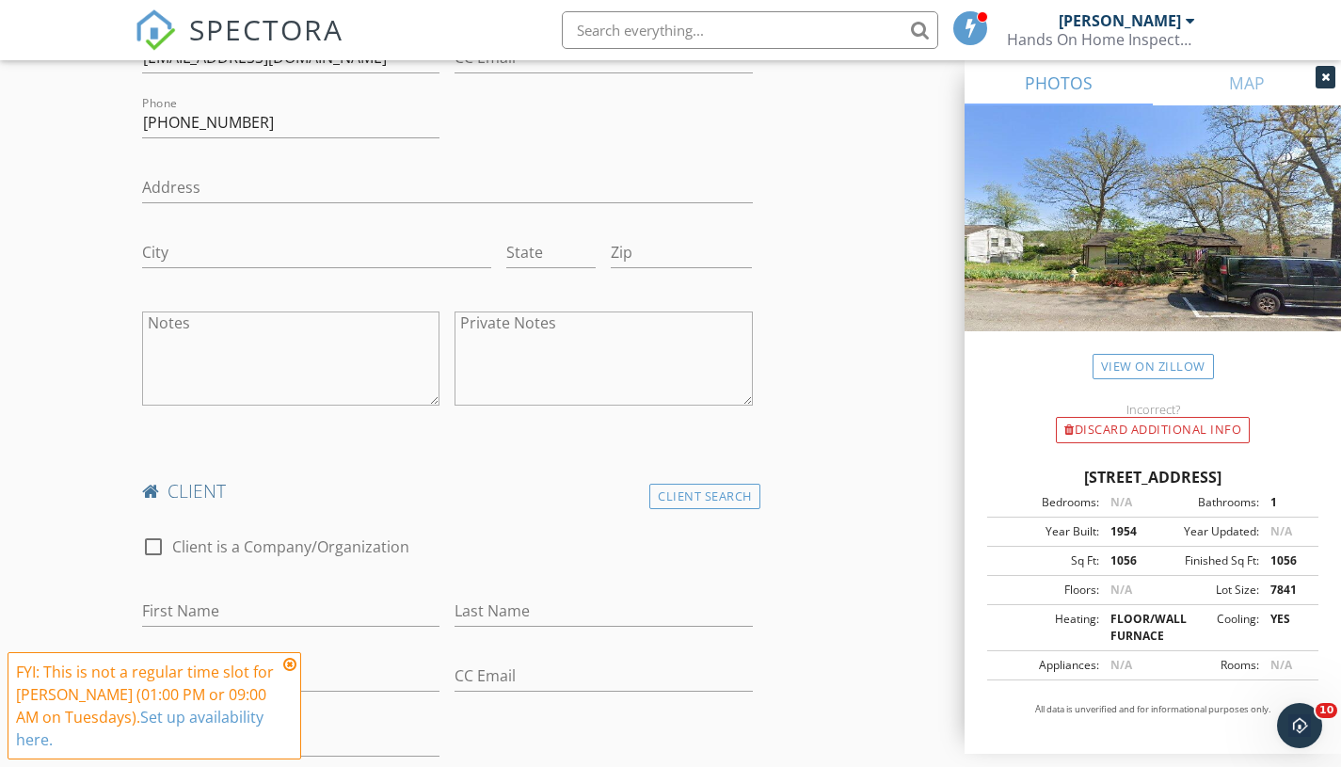
scroll to position [1290, 0]
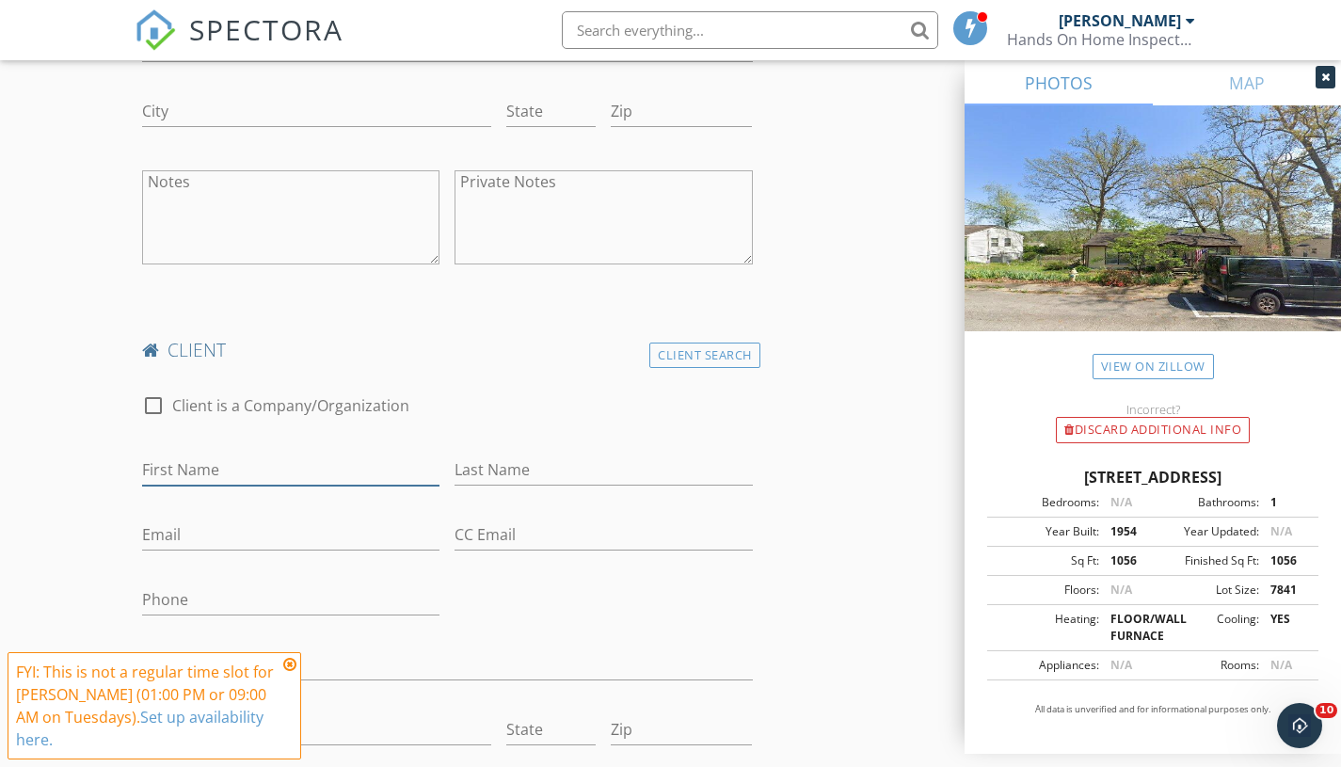
click at [183, 462] on input "First Name" at bounding box center [291, 469] width 298 height 31
paste input "Heather"
type input "Heather"
click at [484, 465] on input "Last Name" at bounding box center [603, 469] width 298 height 31
paste input "Cothron"
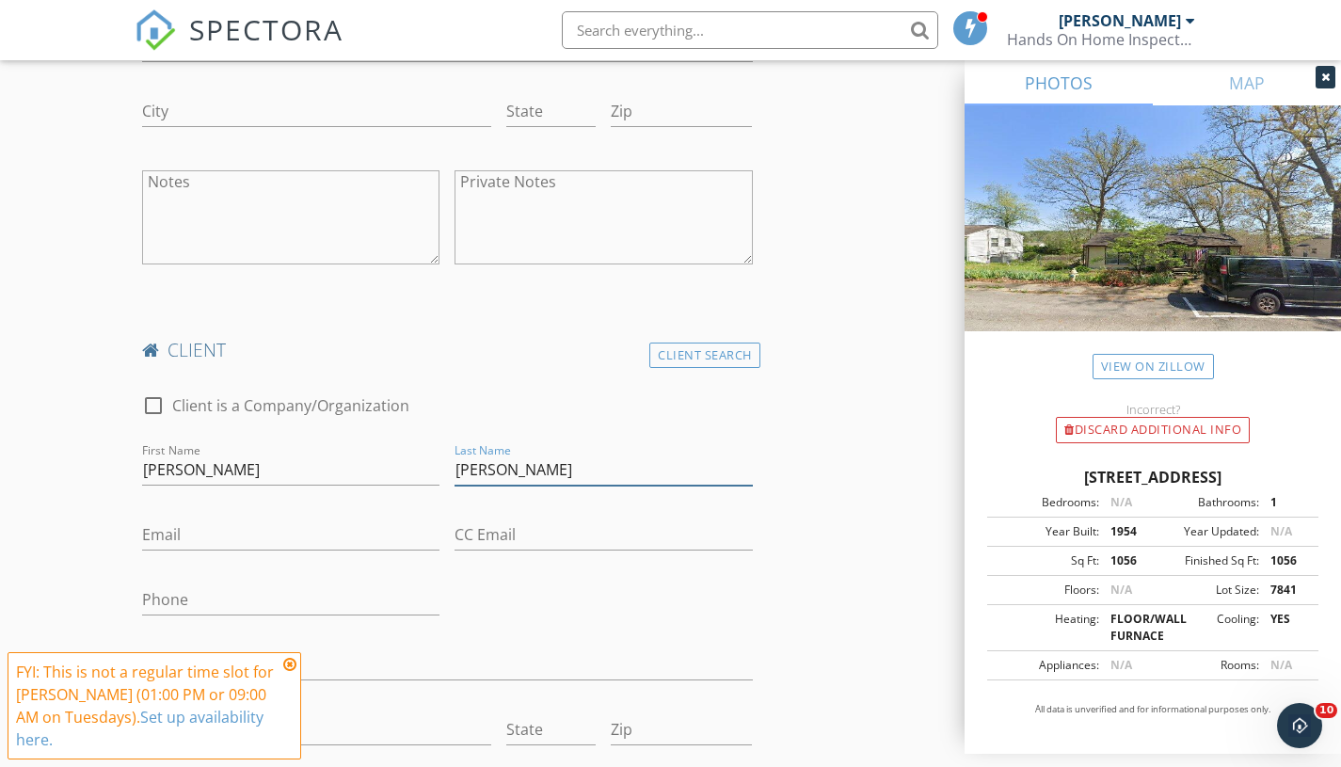
type input "Cothron"
click at [275, 537] on input "Email" at bounding box center [291, 534] width 298 height 31
paste input "heathercothron55@comcast.net"
type input "heathercothron55@comcast.net"
click at [205, 614] on input "Phone" at bounding box center [291, 599] width 298 height 31
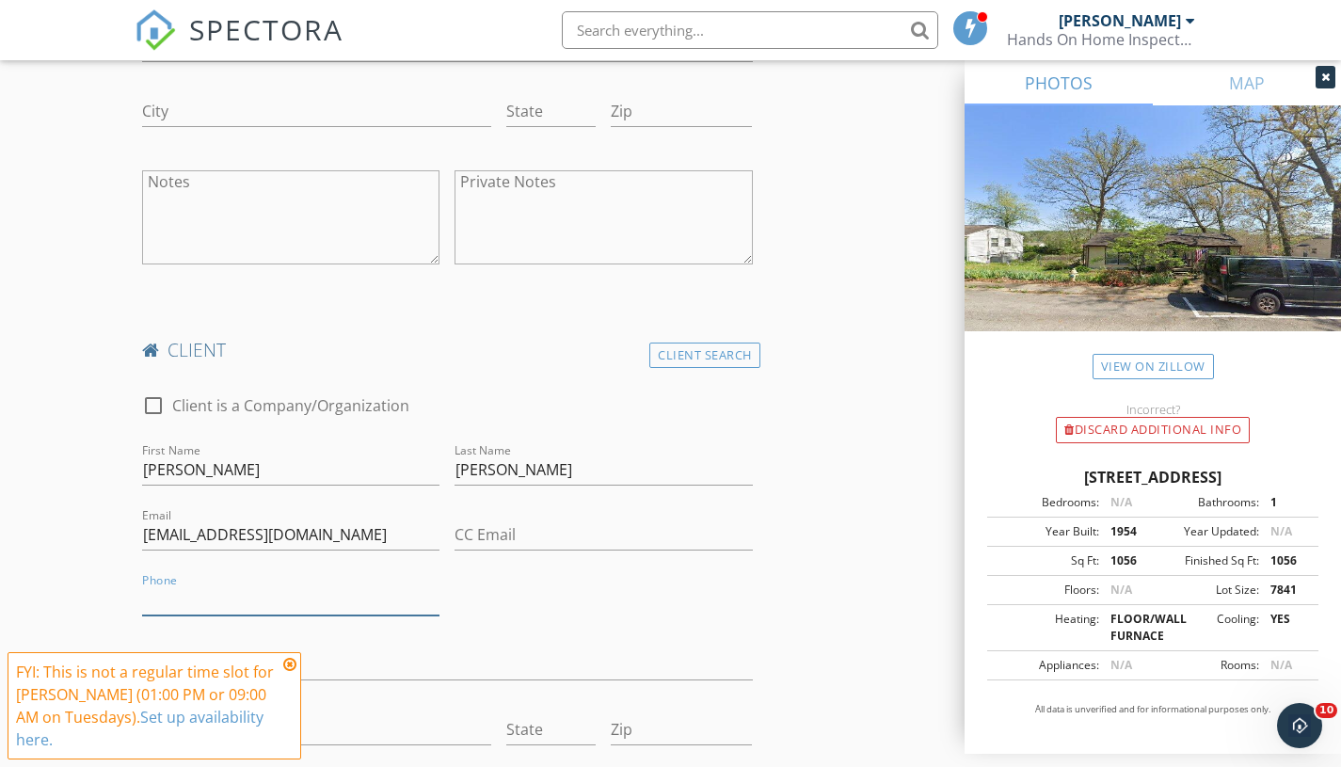
paste input "865-293-7970"
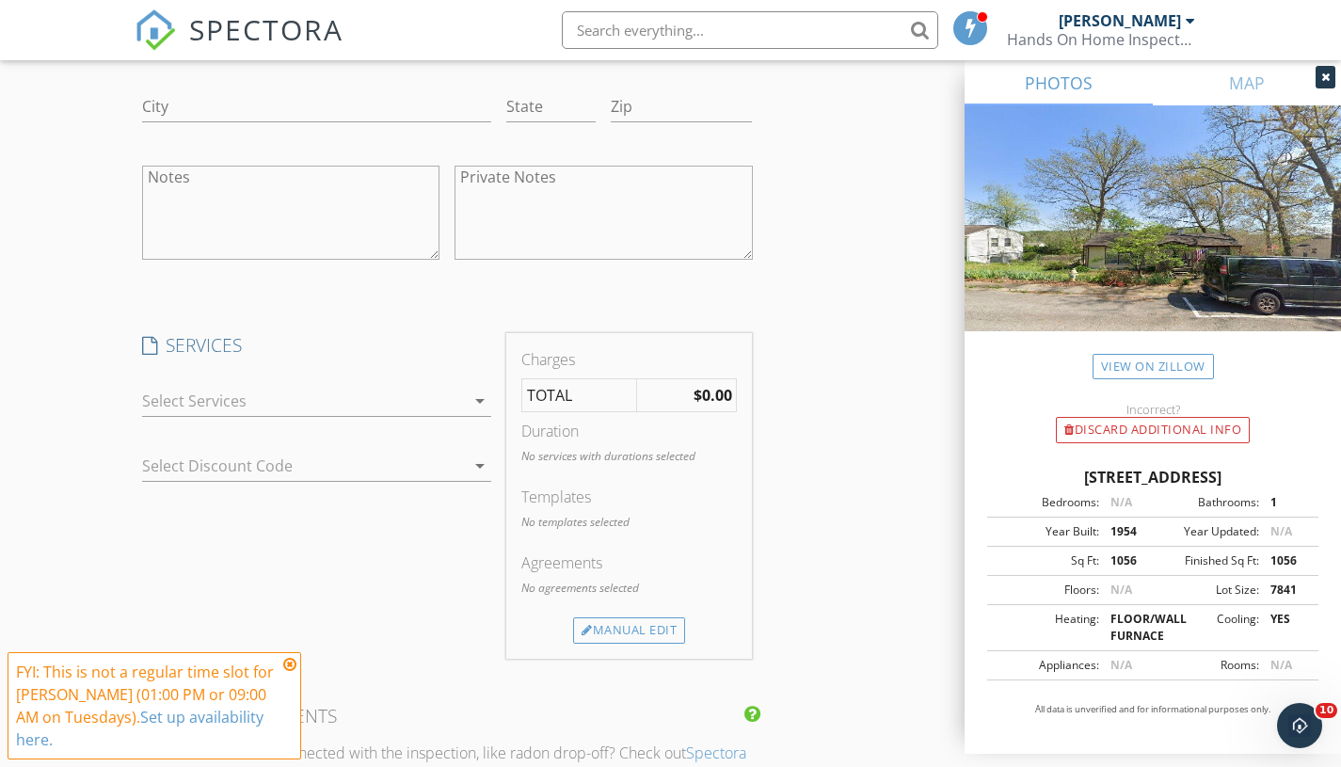
scroll to position [2026, 0]
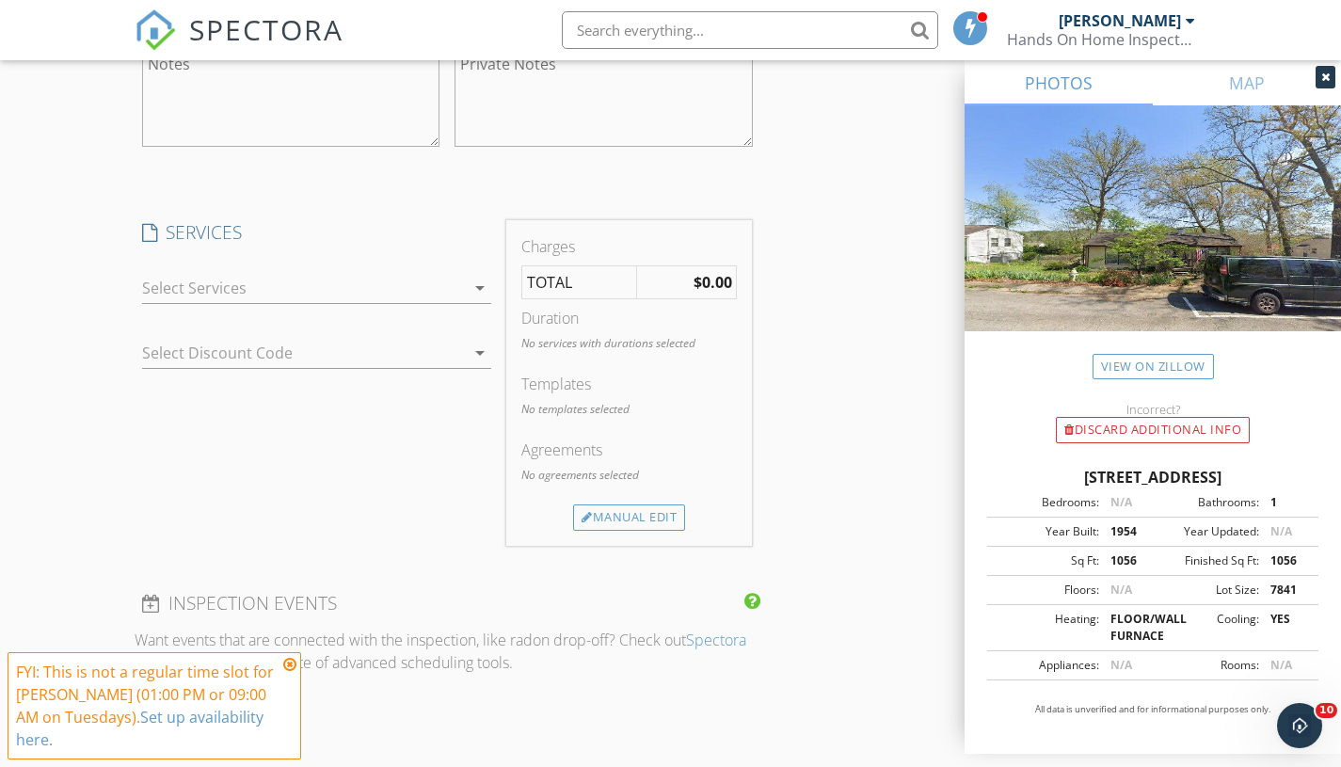
type input "865-293-7970"
click at [370, 268] on div "check_box_outline_blank Comprehensive Home Inspection Comprehensive Home Inspec…" at bounding box center [317, 292] width 350 height 61
click at [357, 276] on div at bounding box center [304, 288] width 324 height 30
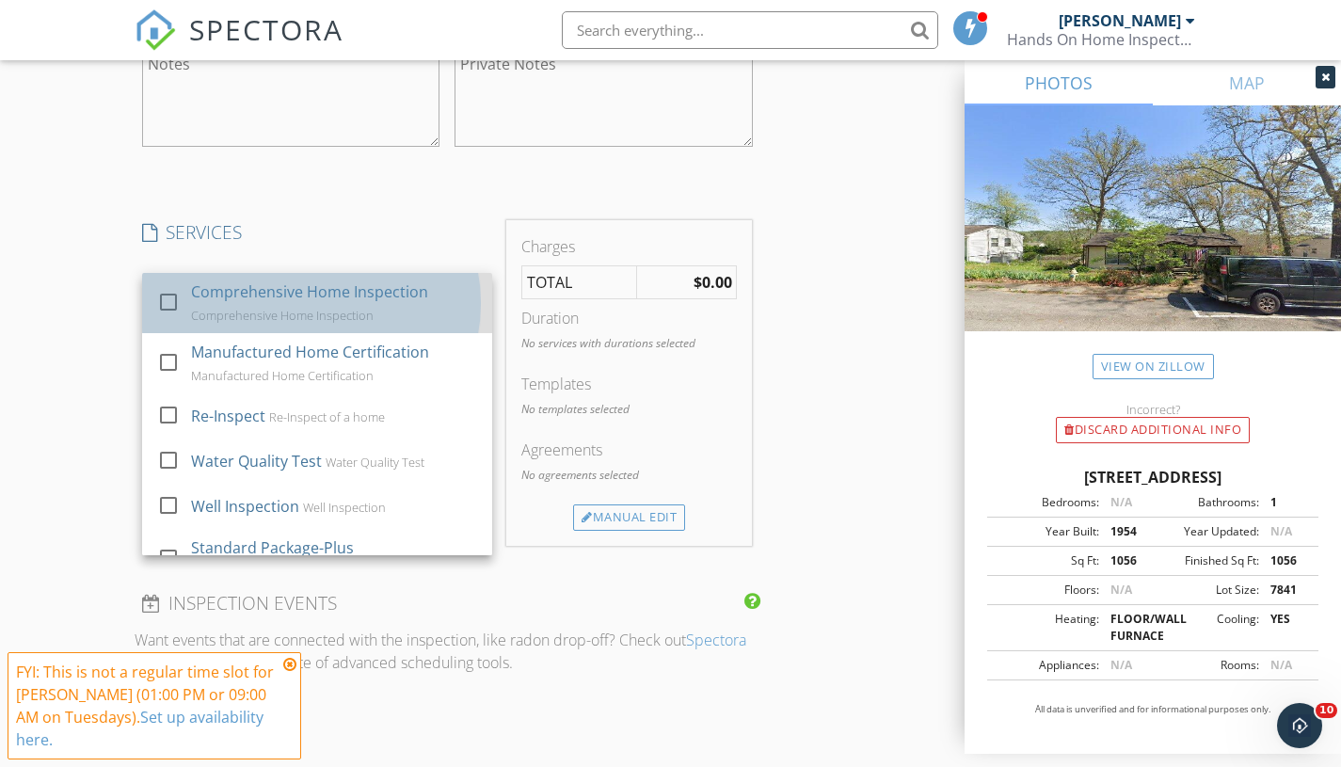
click at [301, 304] on div "Comprehensive Home Inspection Comprehensive Home Inspection" at bounding box center [334, 303] width 286 height 60
checkbox input "true"
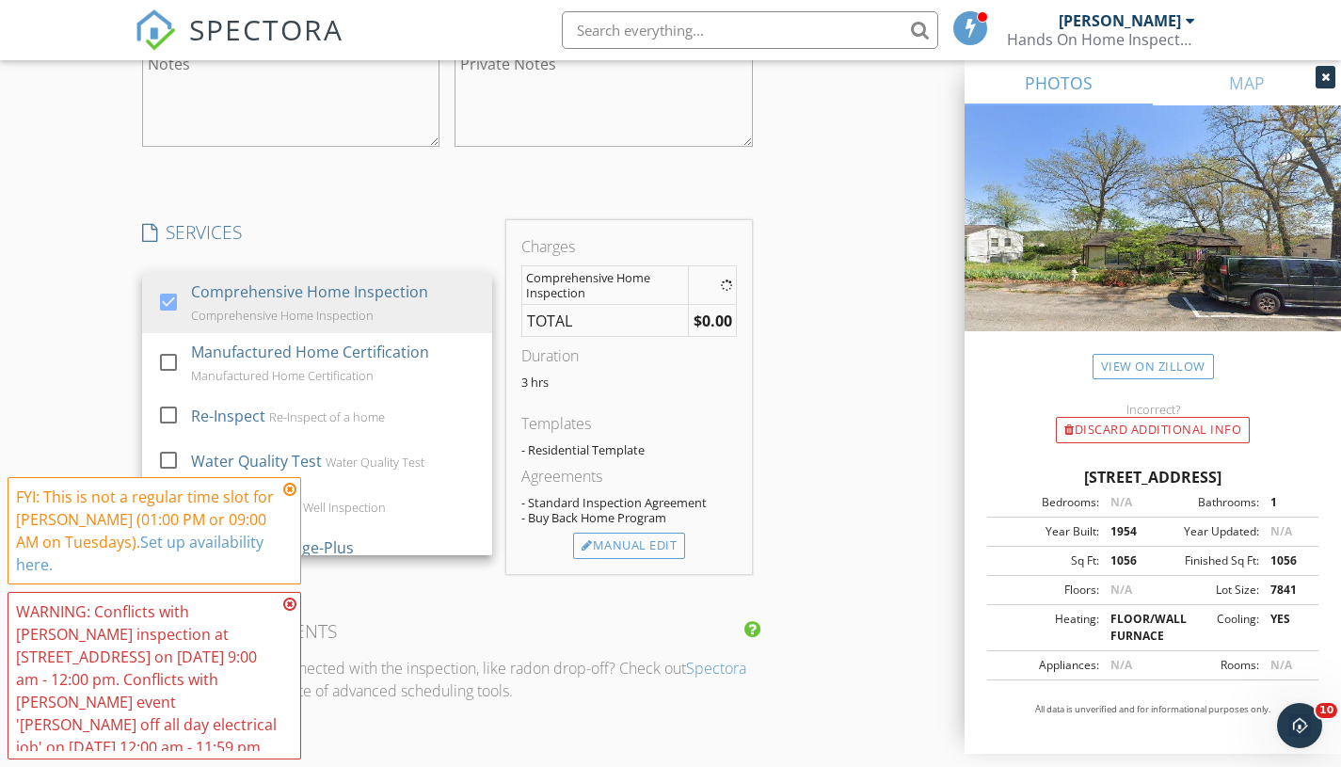
click at [561, 318] on table "Comprehensive Home Inspection TOTAL $0.00" at bounding box center [628, 301] width 215 height 72
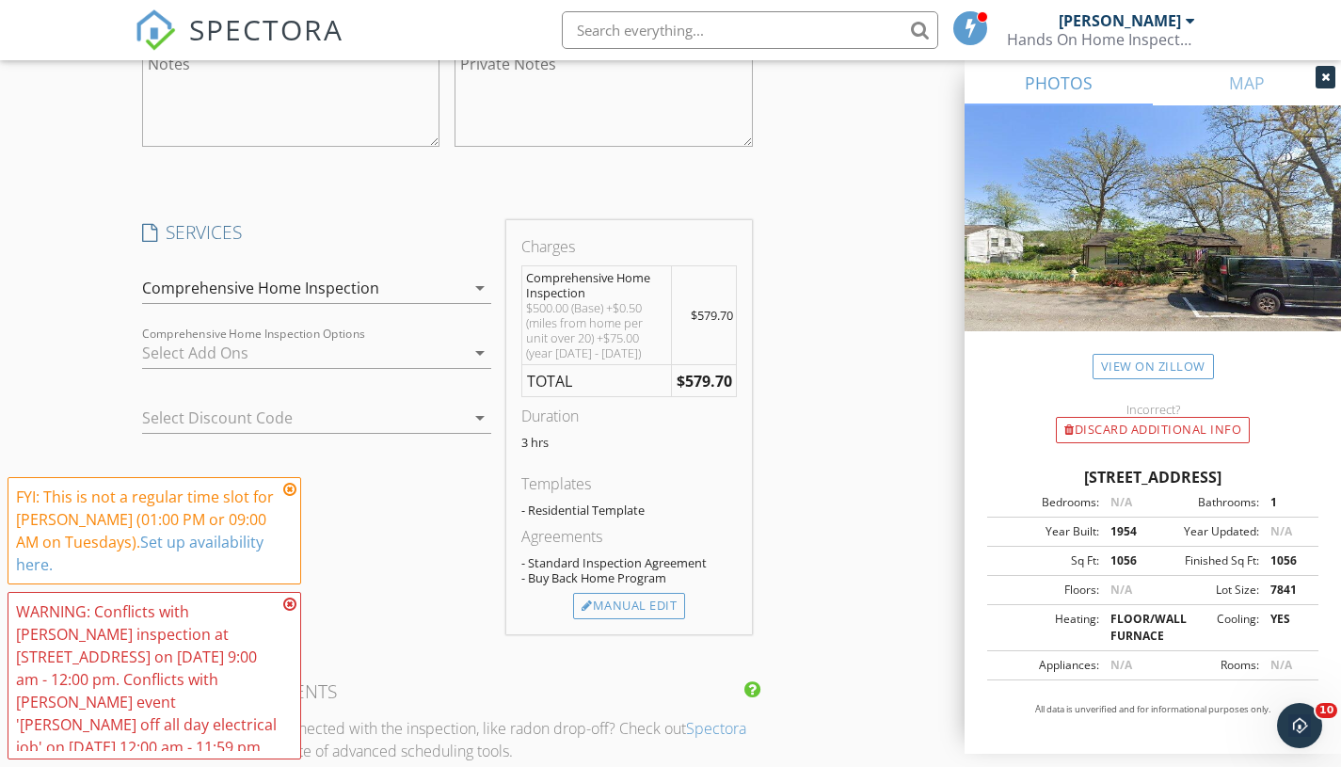
click at [299, 358] on div at bounding box center [304, 353] width 324 height 30
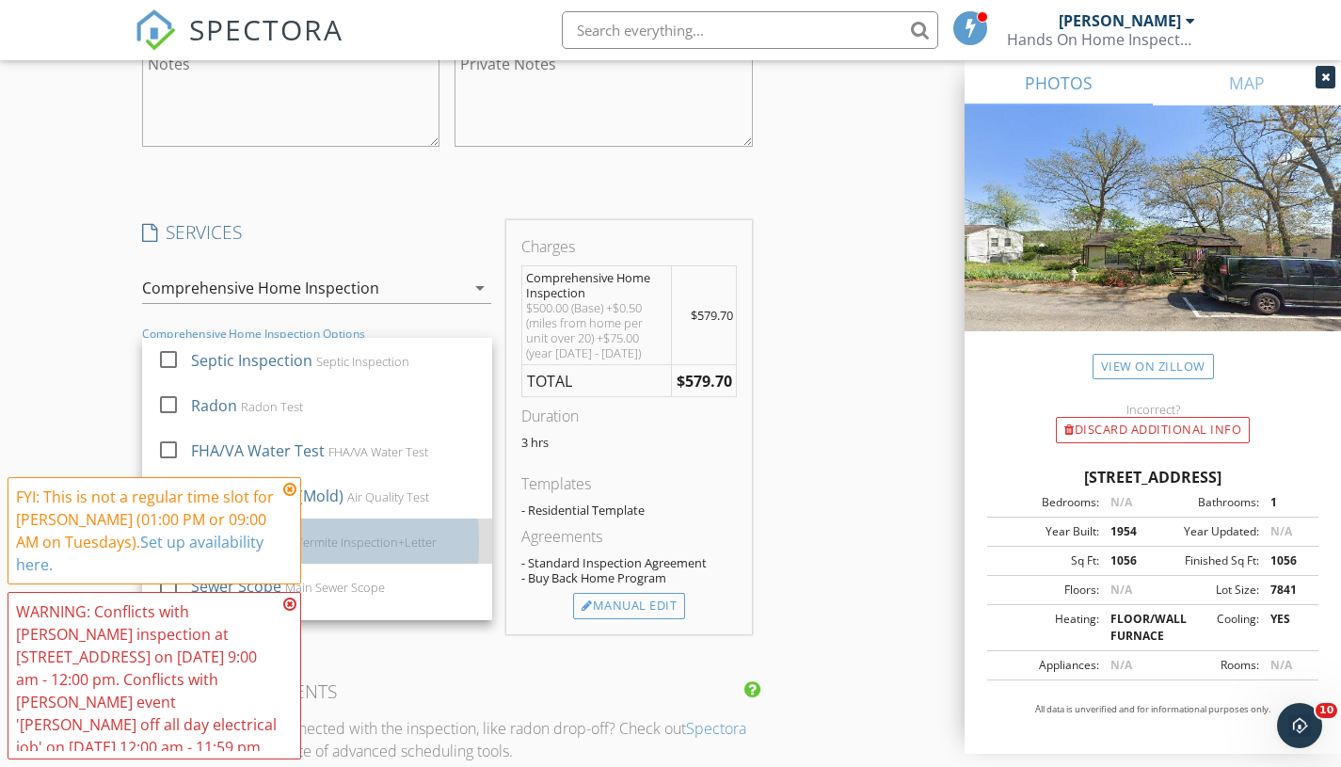
click at [440, 537] on div "Termite Letter Termite Inspection+Letter" at bounding box center [334, 541] width 286 height 38
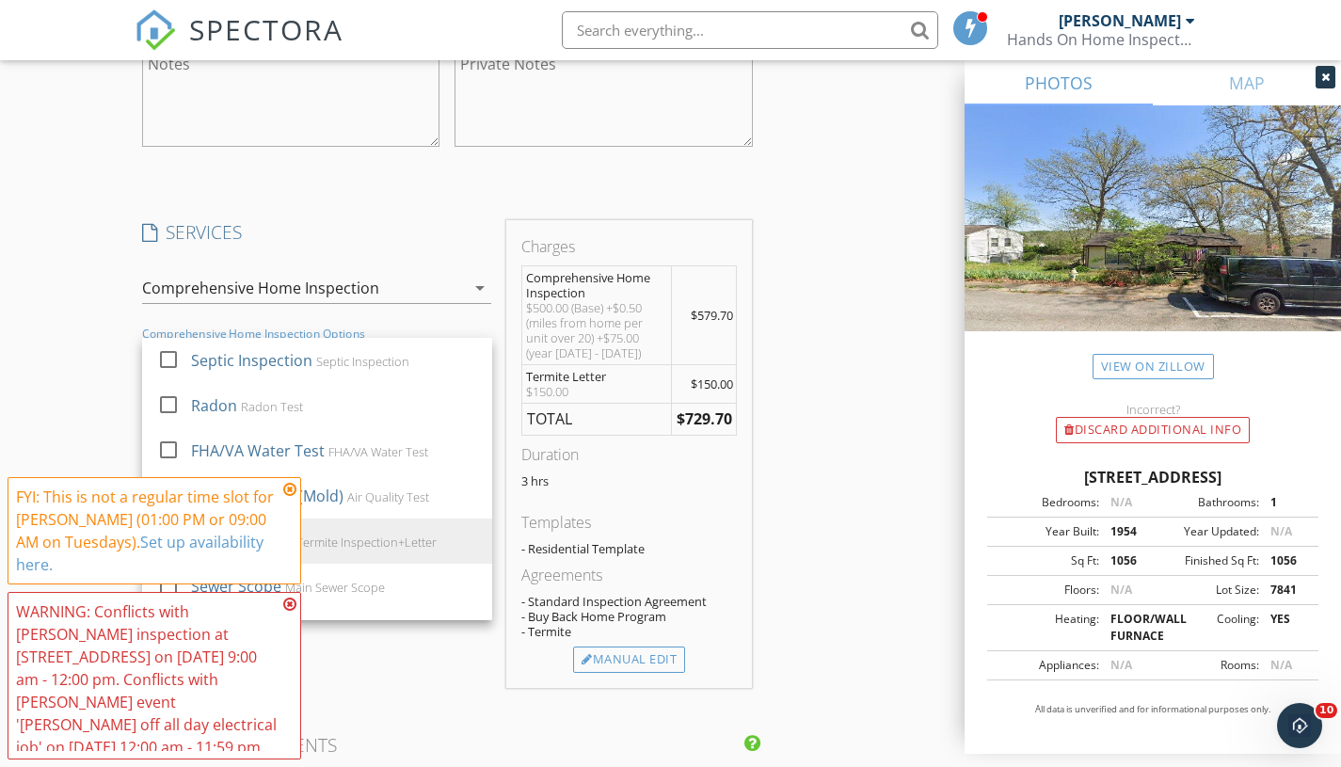
click at [657, 512] on div "Templates" at bounding box center [628, 522] width 215 height 23
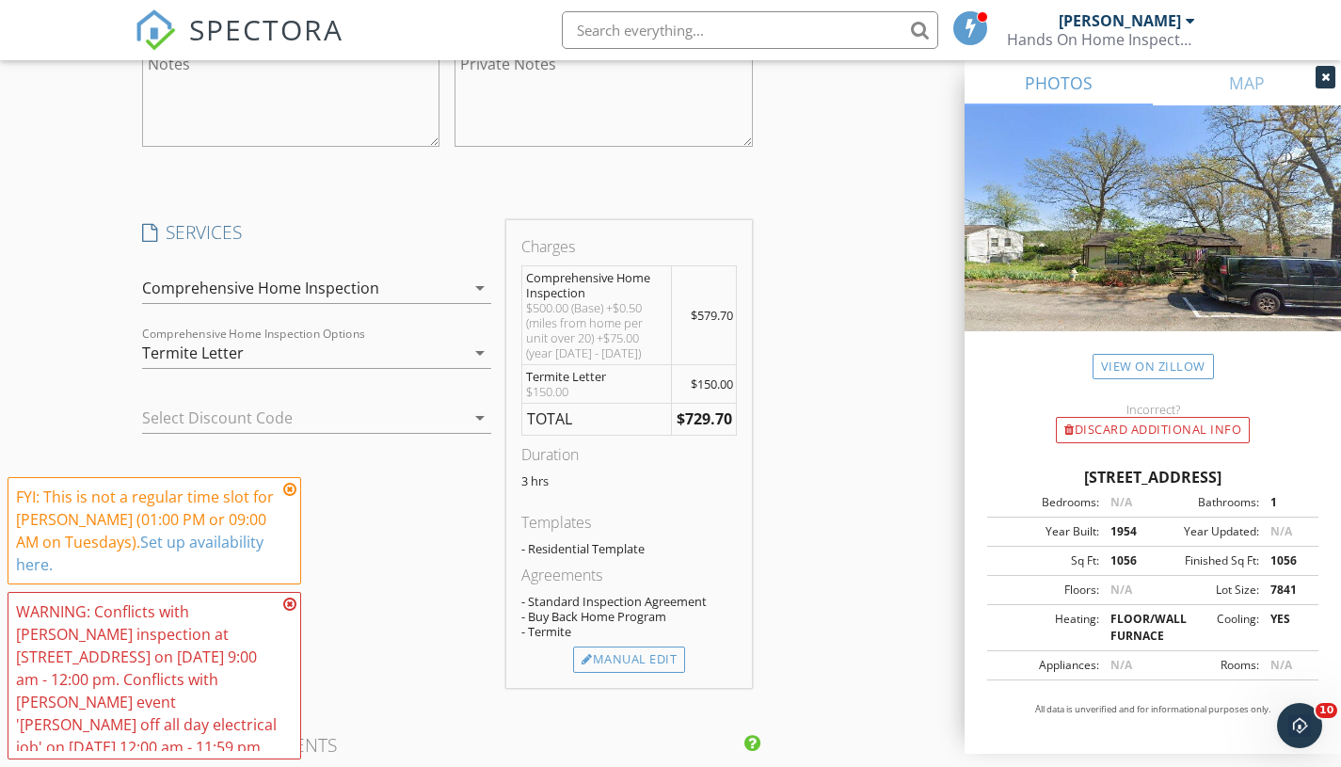
click at [293, 495] on icon at bounding box center [289, 489] width 13 height 15
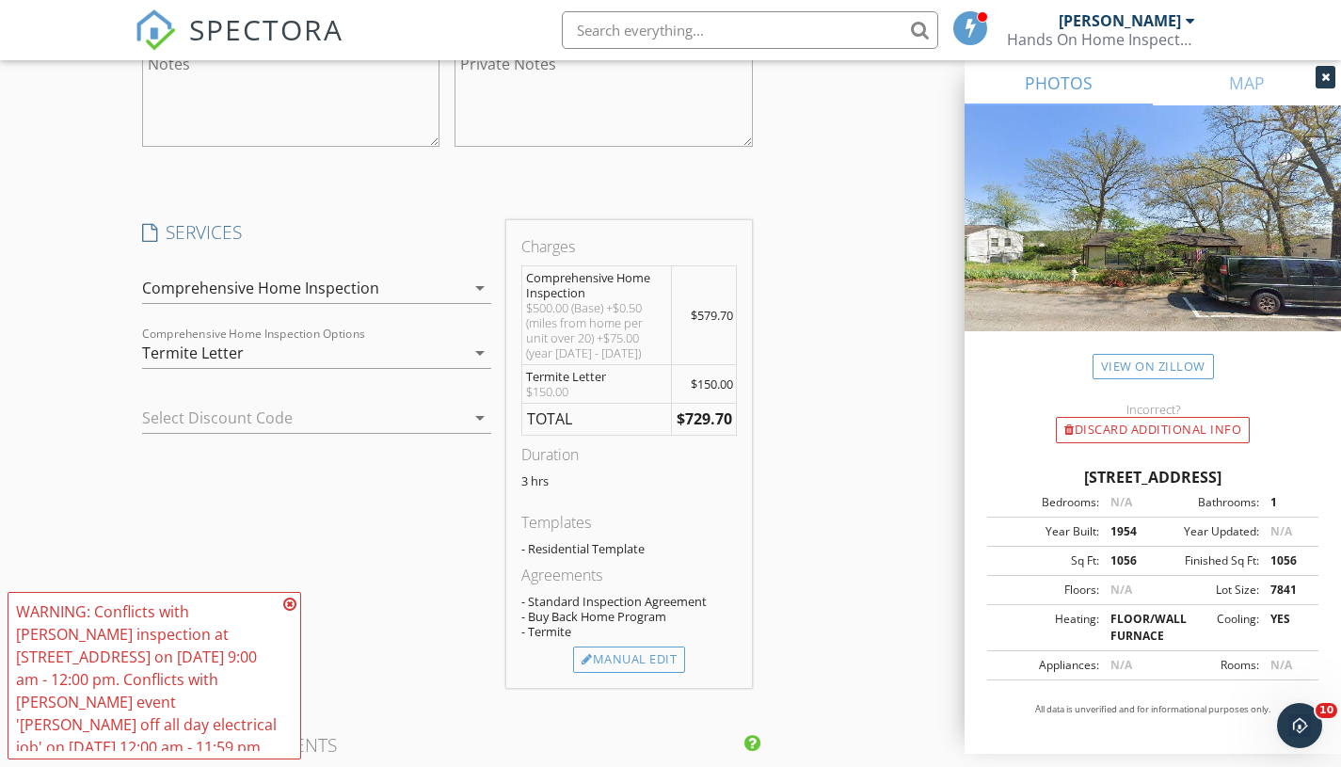
click at [290, 606] on icon at bounding box center [289, 604] width 13 height 15
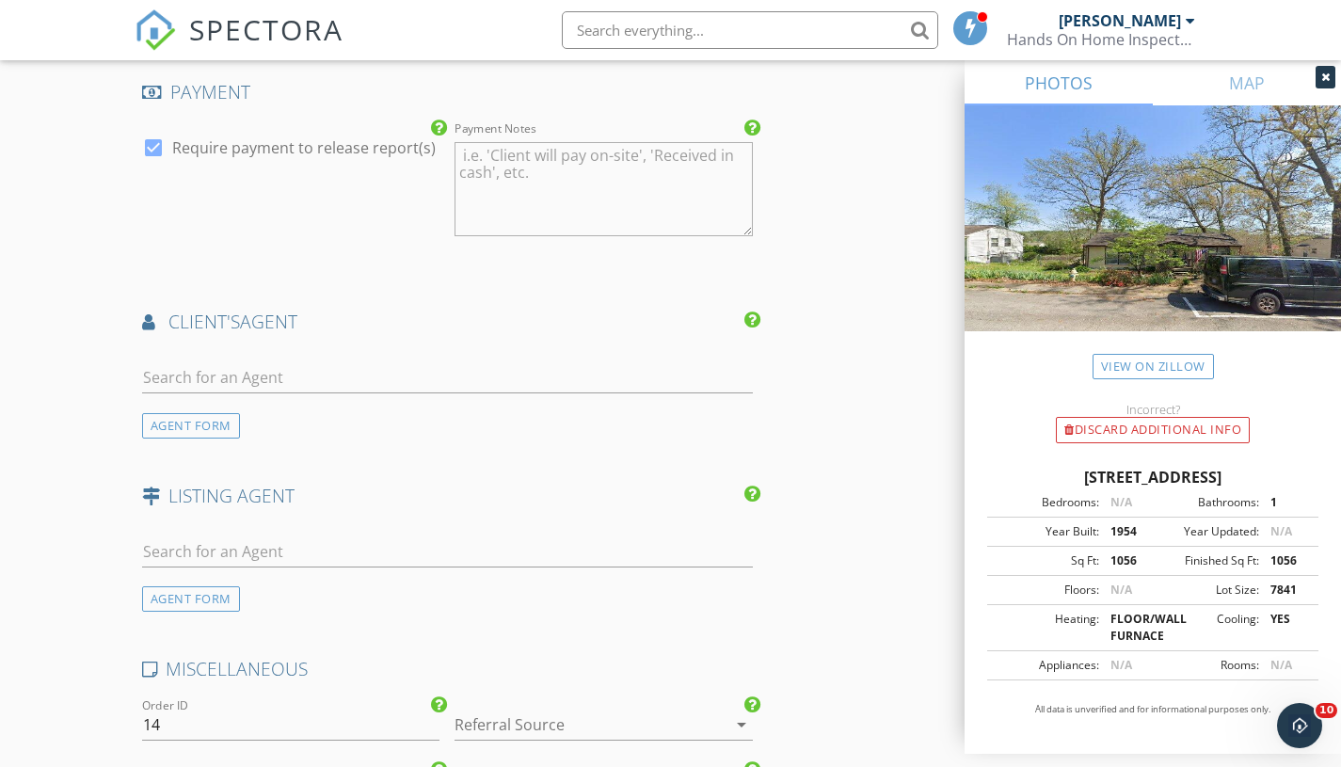
scroll to position [2849, 0]
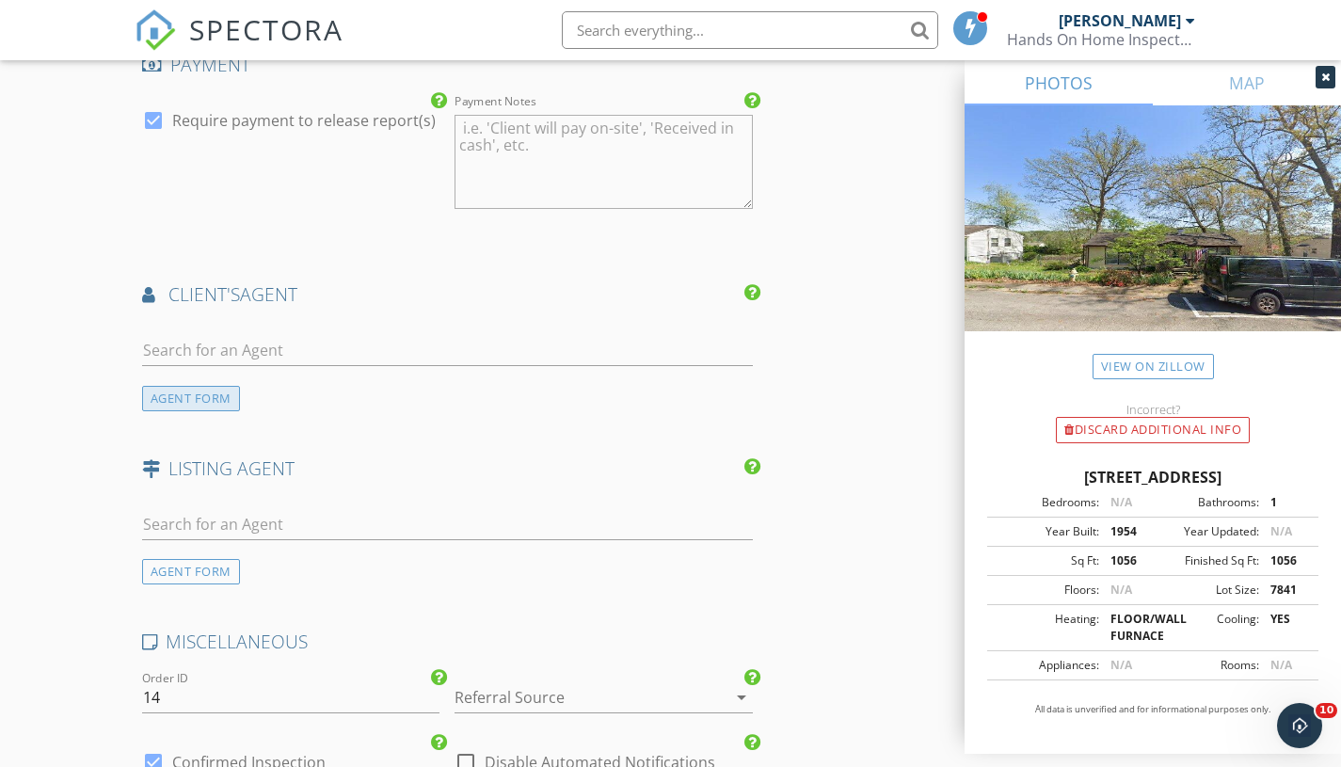
click at [209, 392] on div "AGENT FORM" at bounding box center [191, 398] width 98 height 25
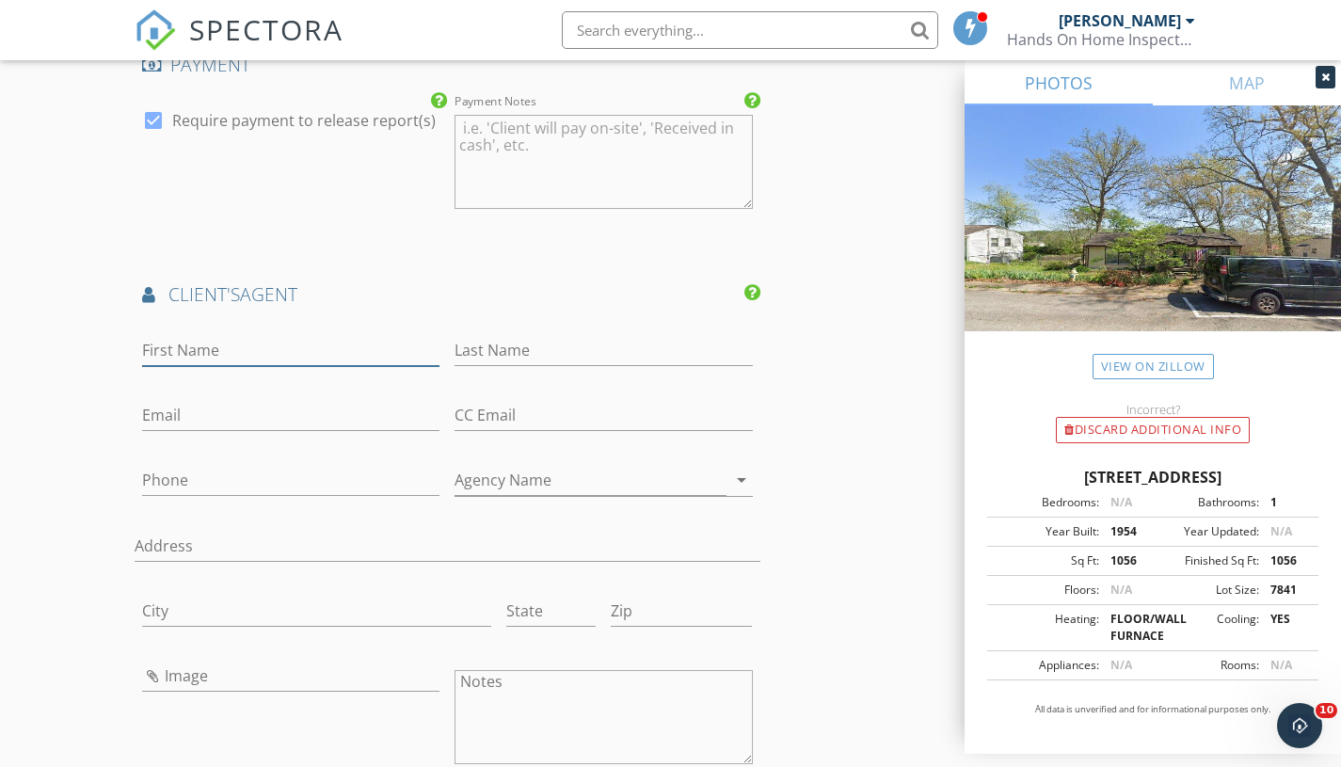
click at [269, 352] on input "First Name" at bounding box center [291, 350] width 298 height 31
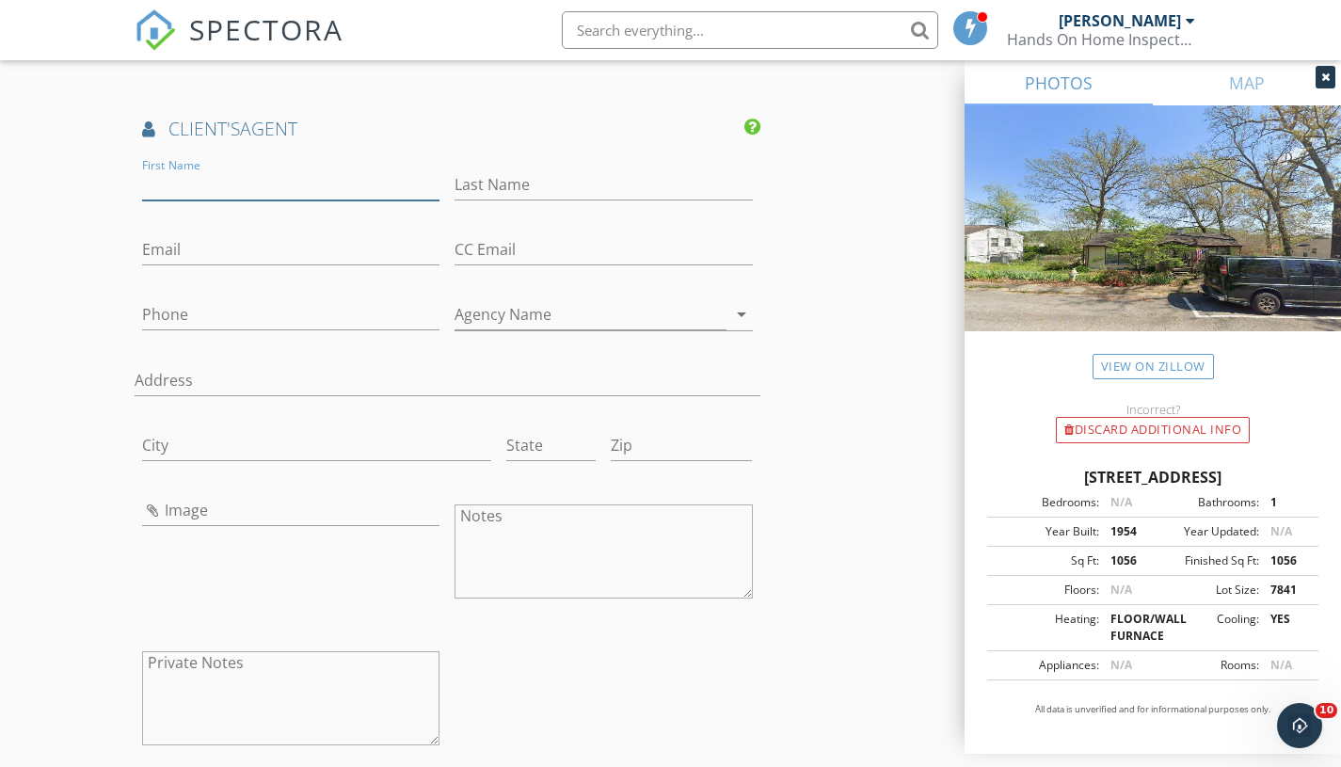
scroll to position [3087, 0]
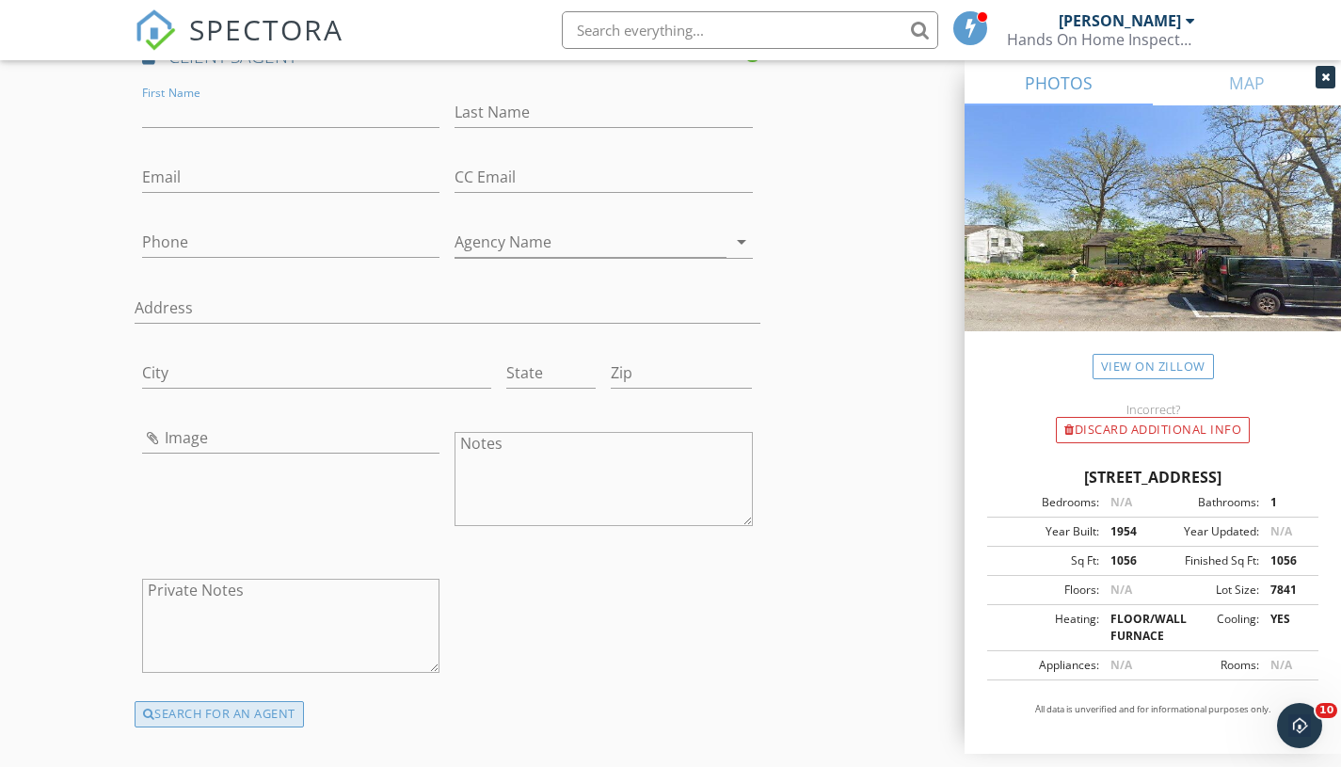
click at [199, 715] on div "SEARCH FOR AN AGENT" at bounding box center [219, 714] width 169 height 26
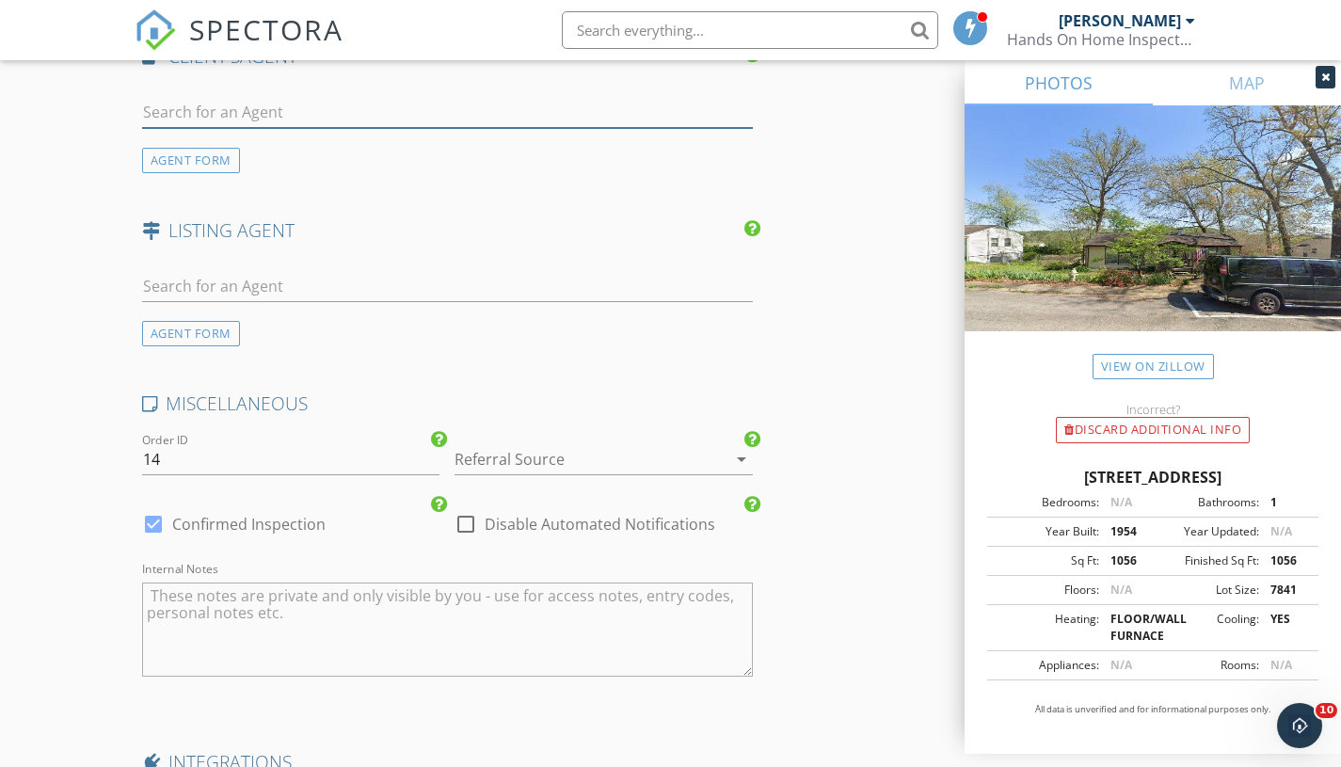
click at [327, 113] on input "text" at bounding box center [447, 112] width 611 height 31
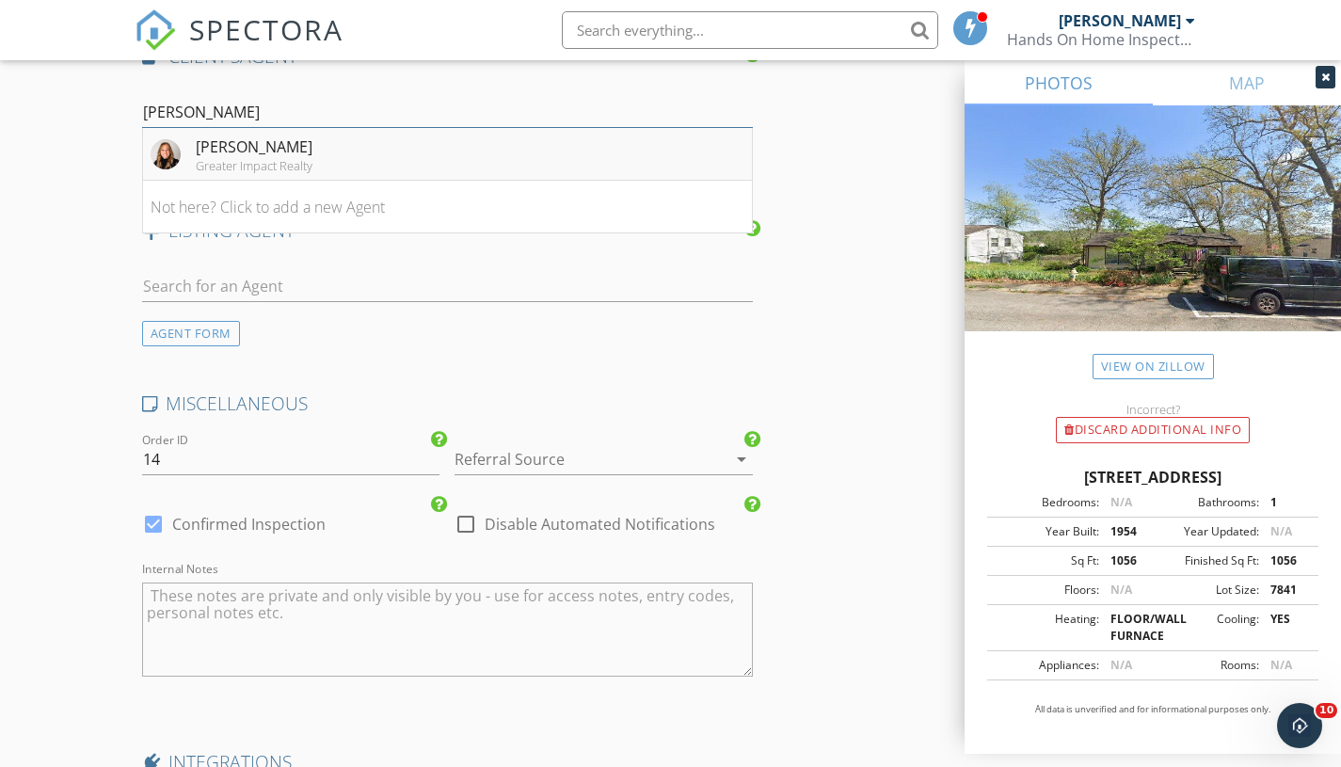
type input "Amy Ford"
click at [259, 151] on div "Amy Ford" at bounding box center [254, 146] width 117 height 23
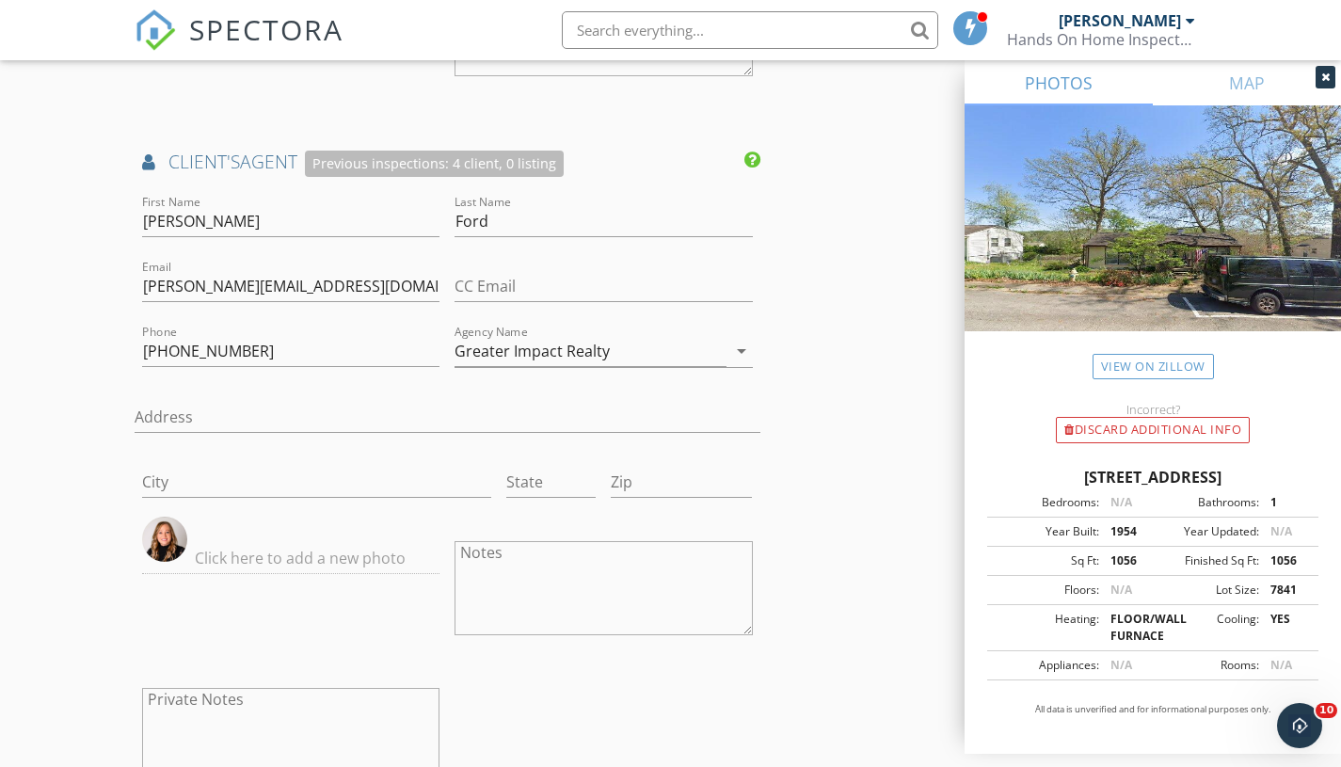
scroll to position [2973, 0]
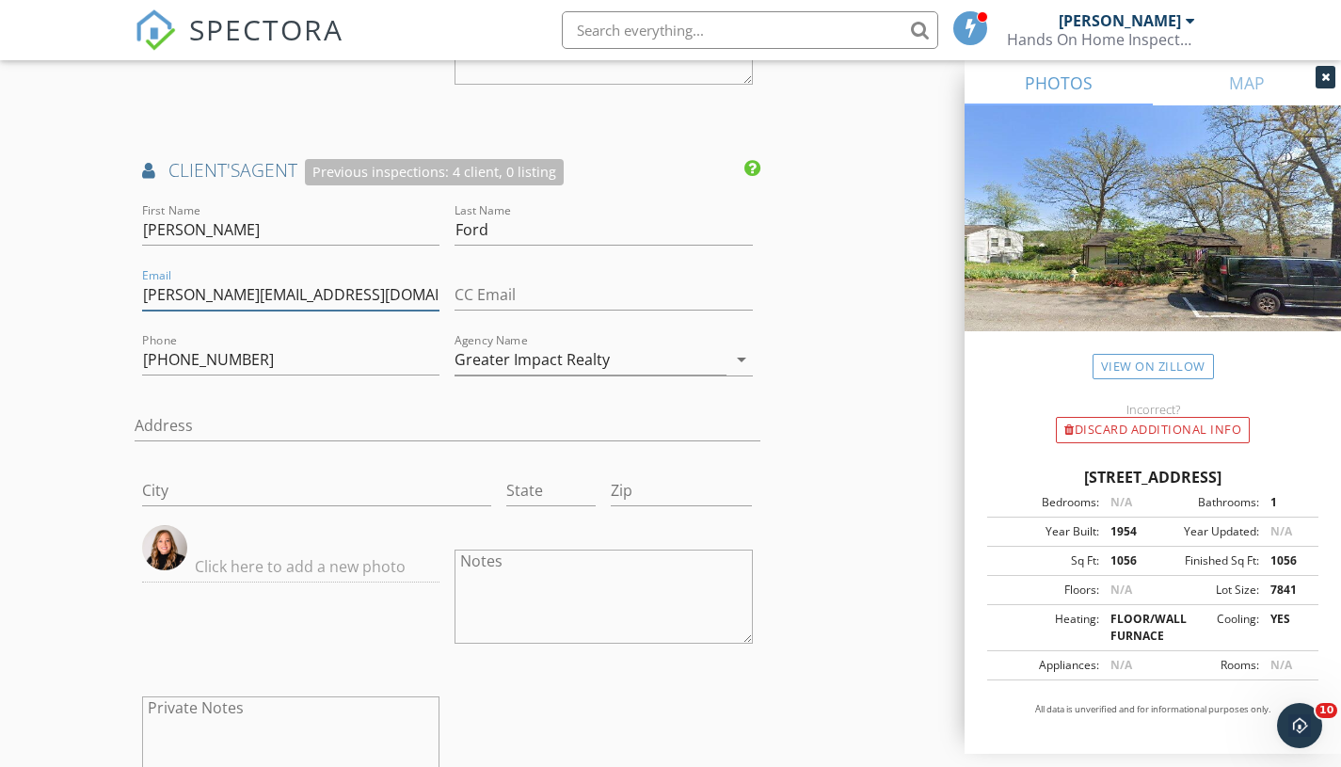
drag, startPoint x: 376, startPoint y: 290, endPoint x: 167, endPoint y: 298, distance: 209.1
click at [167, 298] on input "amy@greaterimpactrealty.com" at bounding box center [291, 294] width 298 height 31
type input "amford.homes@gmail.com"
click at [627, 339] on div "Agency Name Greater Impact Realty arrow_drop_down" at bounding box center [603, 364] width 298 height 62
click at [614, 363] on input "Greater Impact Realty" at bounding box center [590, 359] width 272 height 31
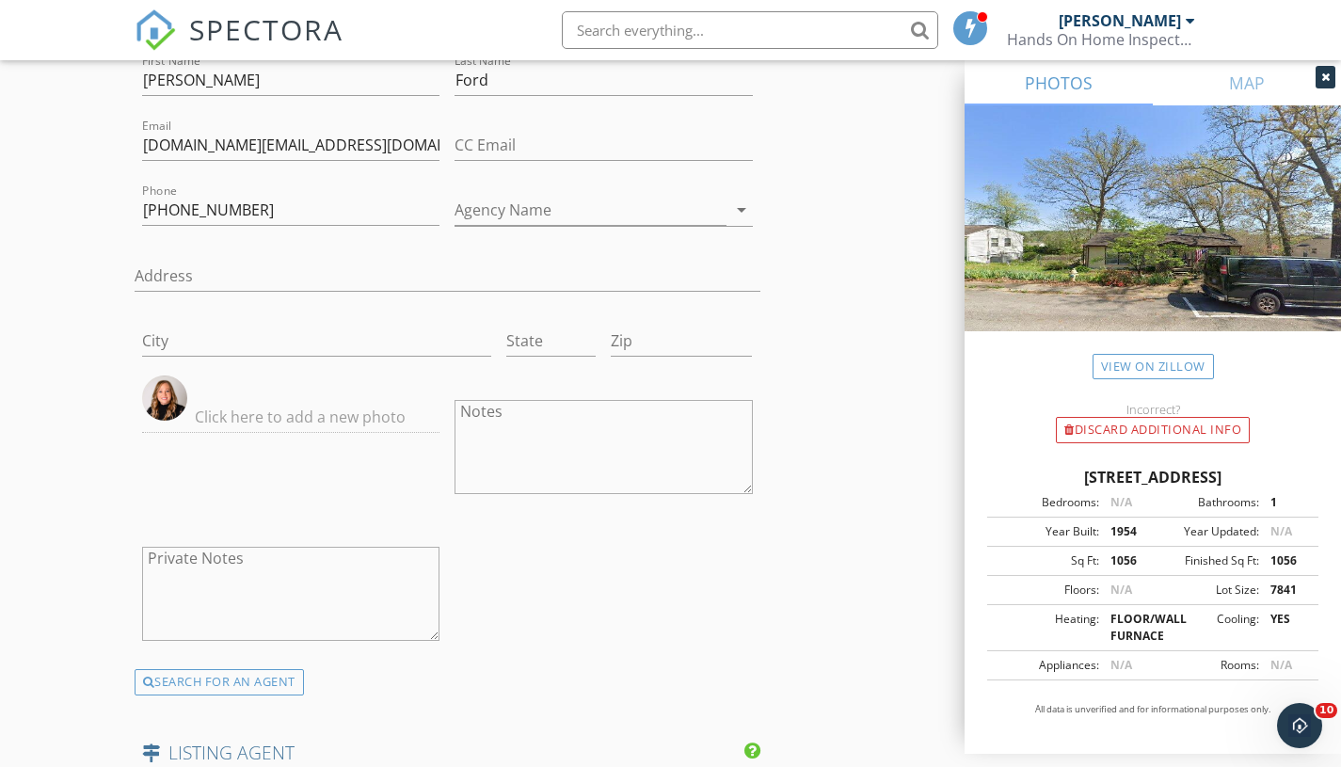
scroll to position [3120, 0]
click at [184, 342] on input "City" at bounding box center [317, 343] width 350 height 31
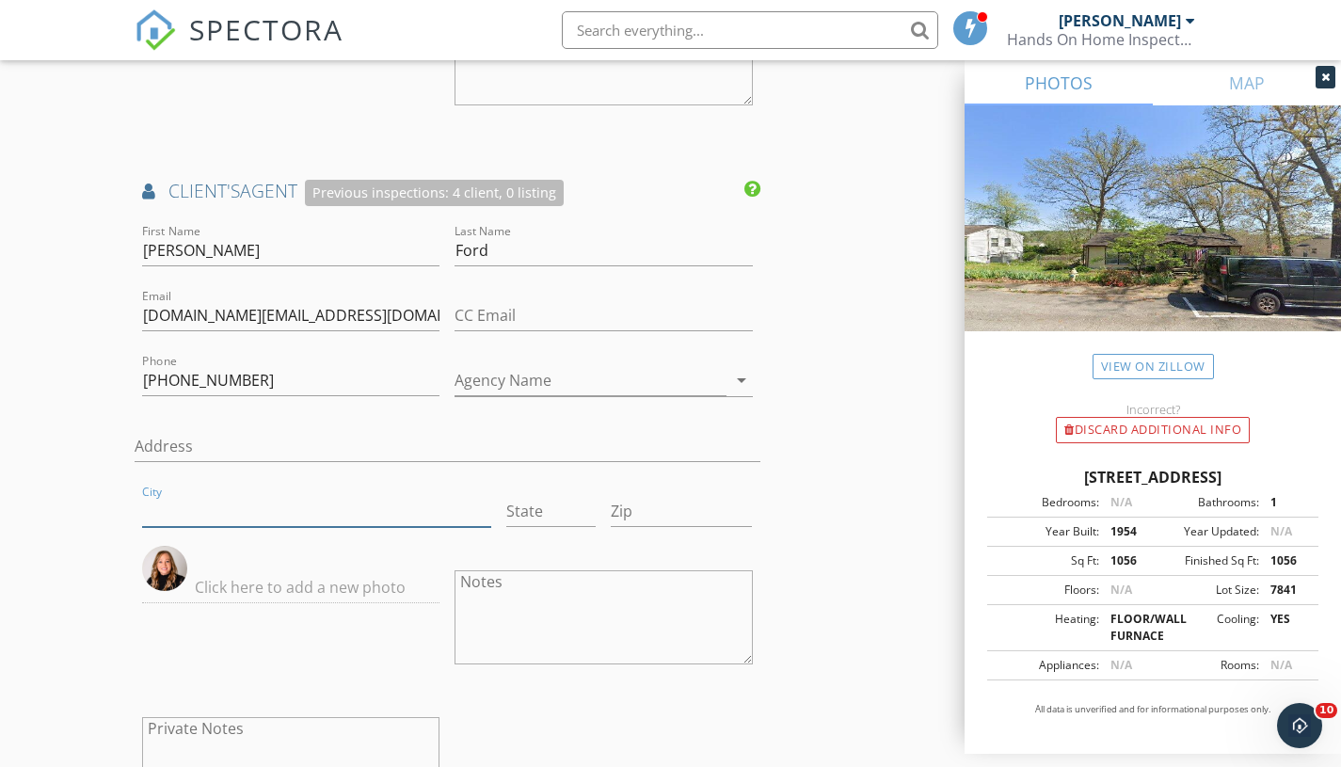
scroll to position [2938, 0]
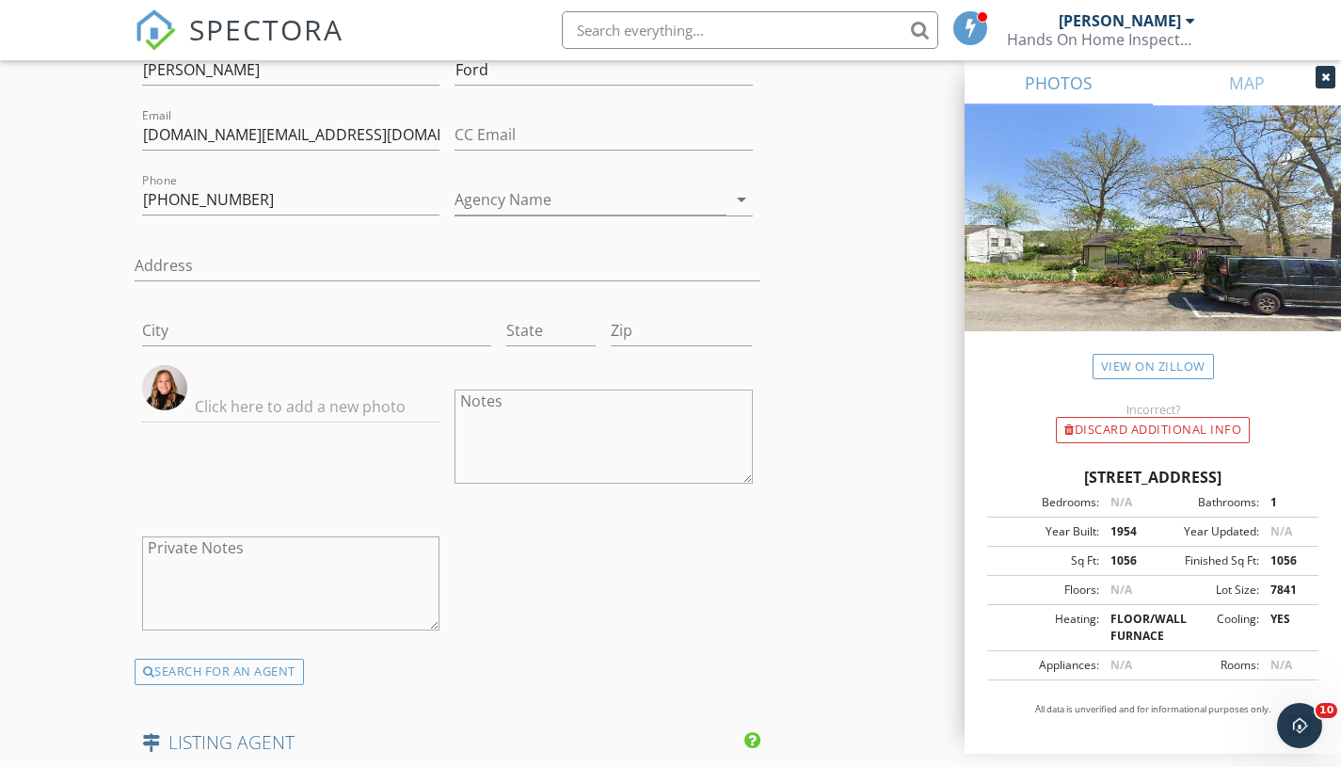
scroll to position [3129, 0]
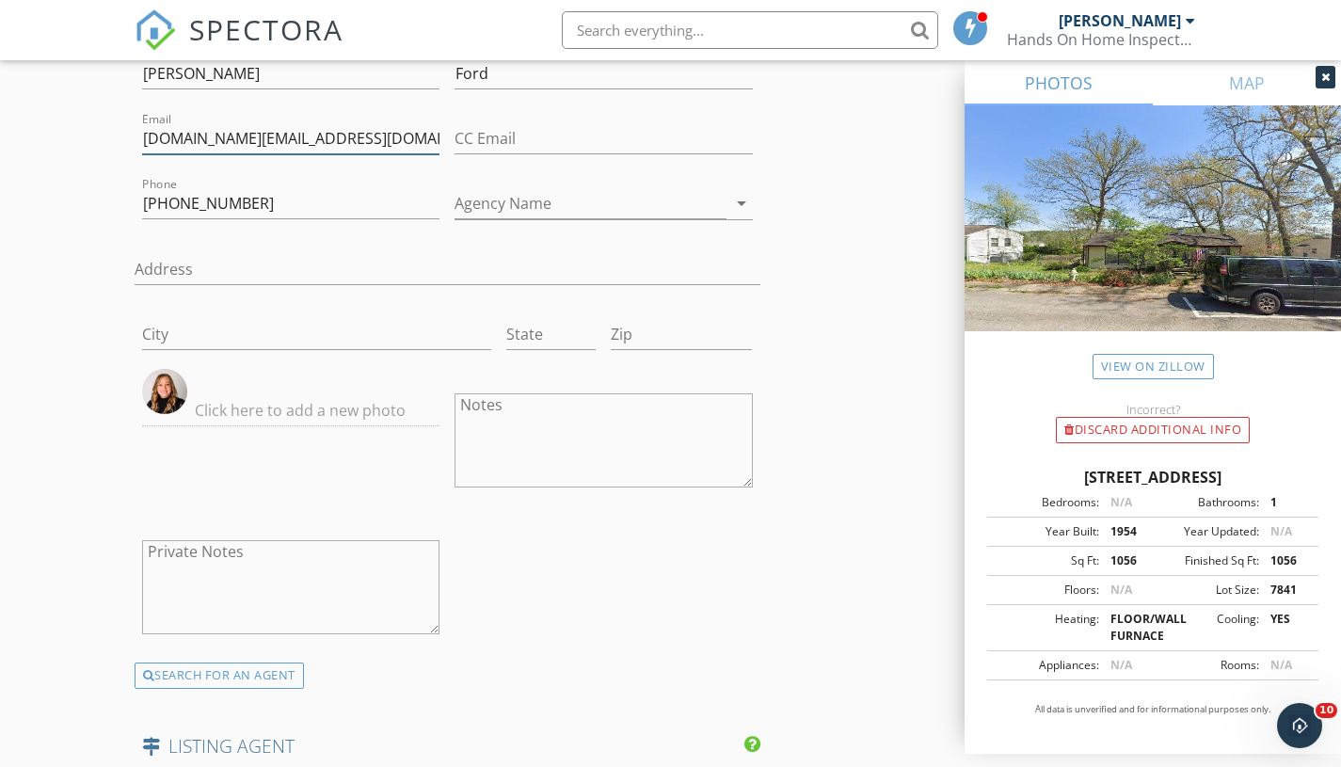
click at [163, 138] on input "amford.homes@gmail.com" at bounding box center [291, 138] width 298 height 31
type input "amyford.homes@gmail.com"
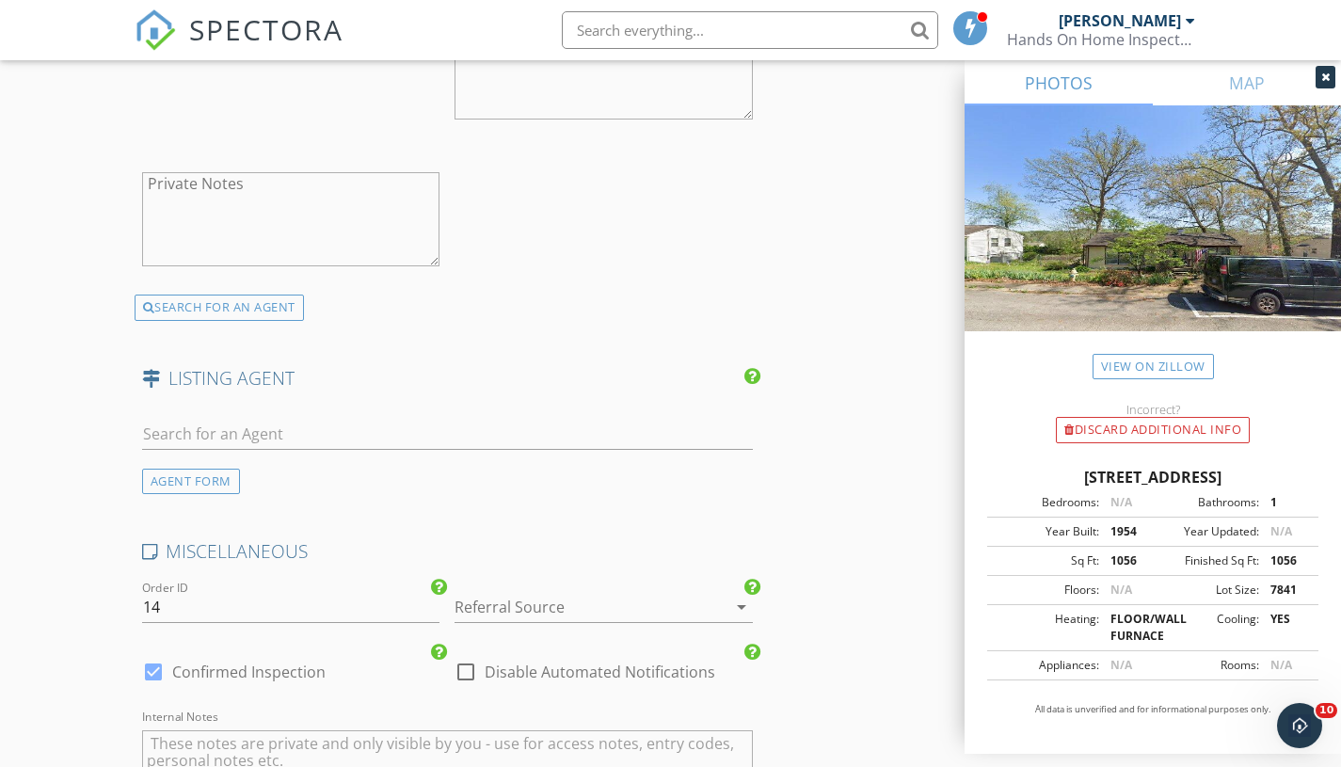
scroll to position [3499, 0]
click at [1149, 365] on link "View on Zillow" at bounding box center [1152, 366] width 121 height 25
click at [214, 471] on div "AGENT FORM" at bounding box center [191, 479] width 98 height 25
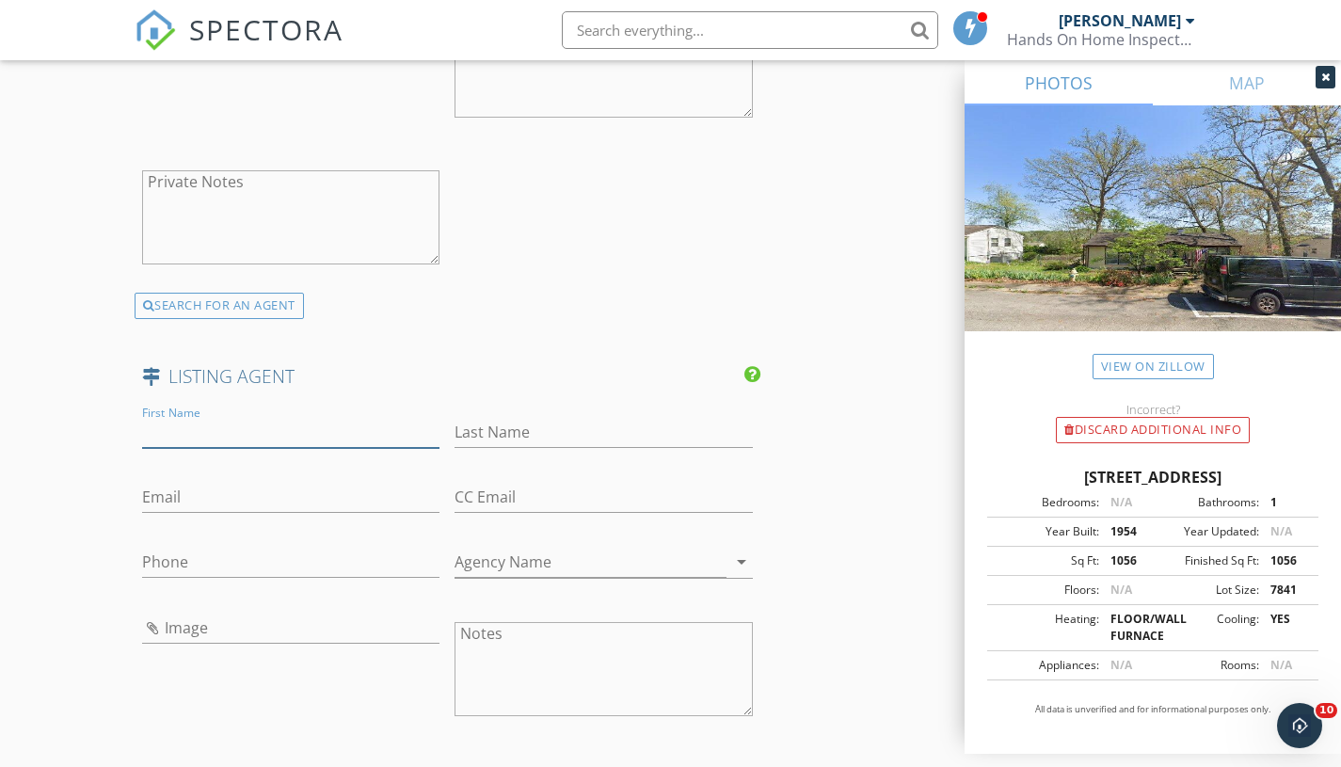
click at [223, 424] on input "First Name" at bounding box center [291, 432] width 298 height 31
paste input "Jackson Udy"
type input "Jackson Udy"
click at [509, 434] on input "Last Name" at bounding box center [603, 432] width 298 height 31
paste input "Jackson Udy"
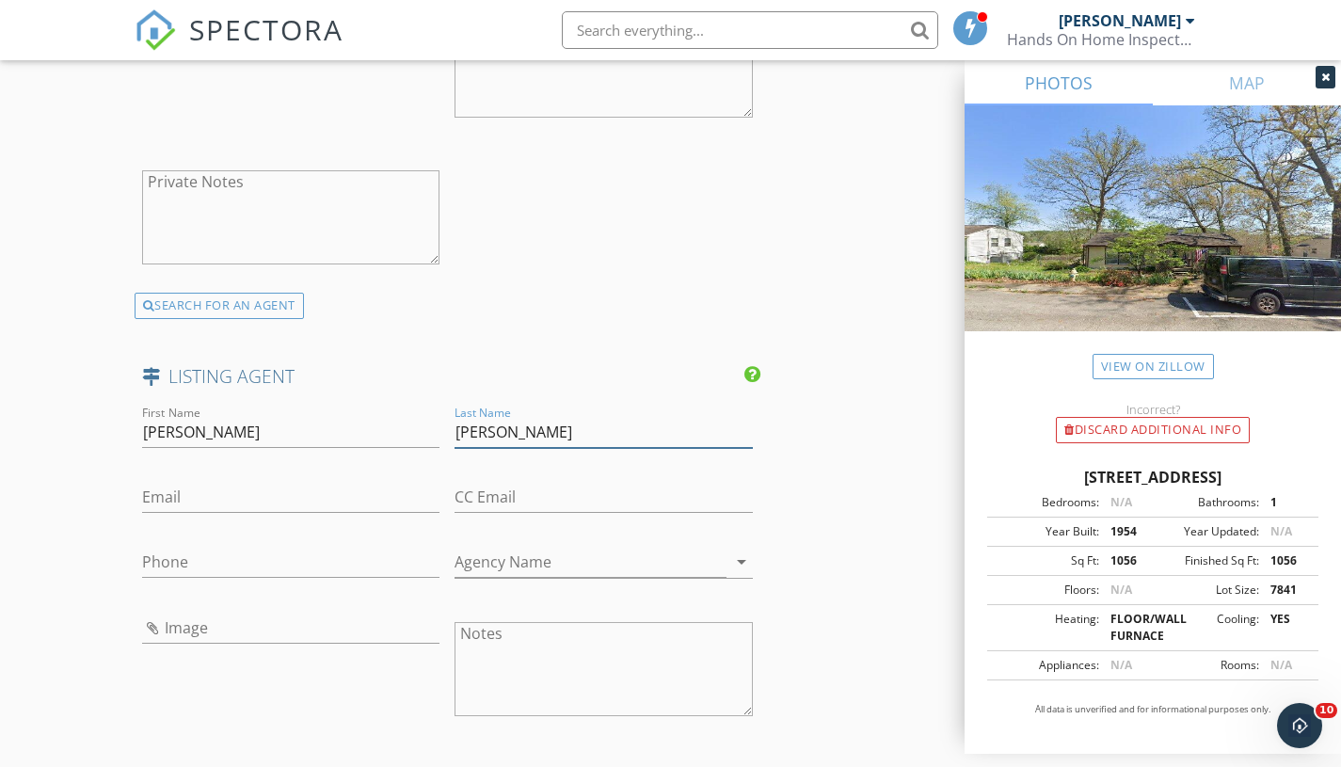
drag, startPoint x: 514, startPoint y: 429, endPoint x: 358, endPoint y: 408, distance: 157.6
click at [358, 408] on div "First Name Jackson Udy Last Name Jackson Udy Email CC Email Phone Agency Name a…" at bounding box center [448, 646] width 626 height 489
type input "Udy"
drag, startPoint x: 195, startPoint y: 424, endPoint x: 338, endPoint y: 453, distance: 145.8
click at [338, 453] on div "First Name Jackson Udy" at bounding box center [291, 442] width 298 height 50
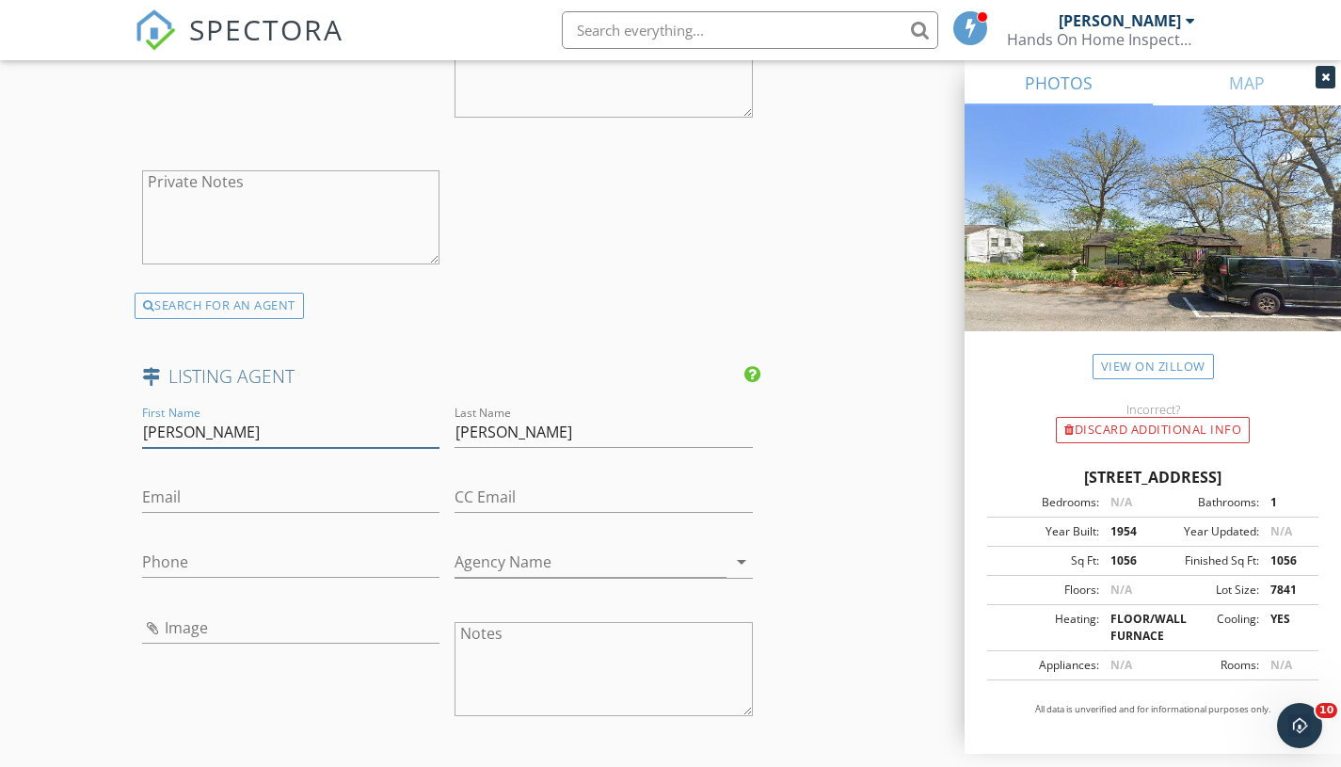
type input "Jackson"
click at [196, 576] on input "Phone" at bounding box center [291, 562] width 298 height 31
paste input "[PHONE_NUMBER]"
type input "[PHONE_NUMBER]"
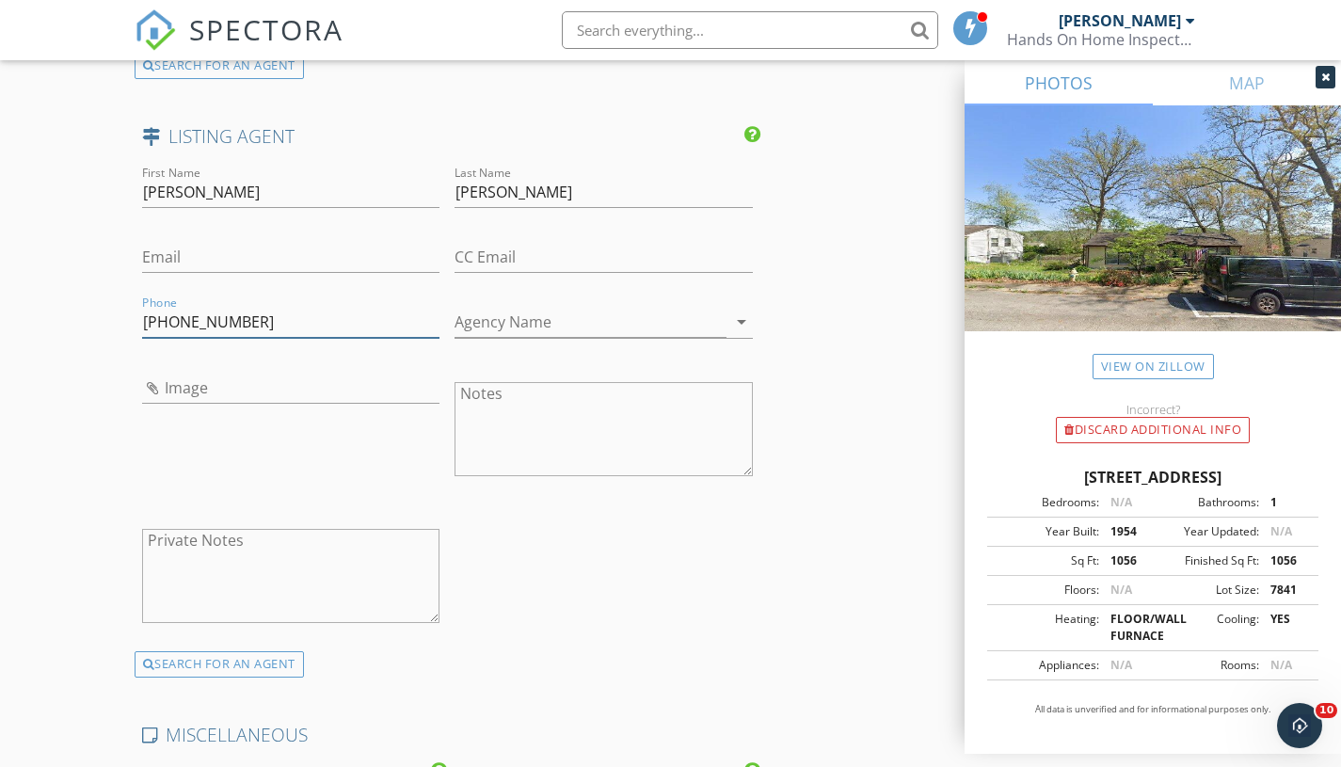
scroll to position [3733, 0]
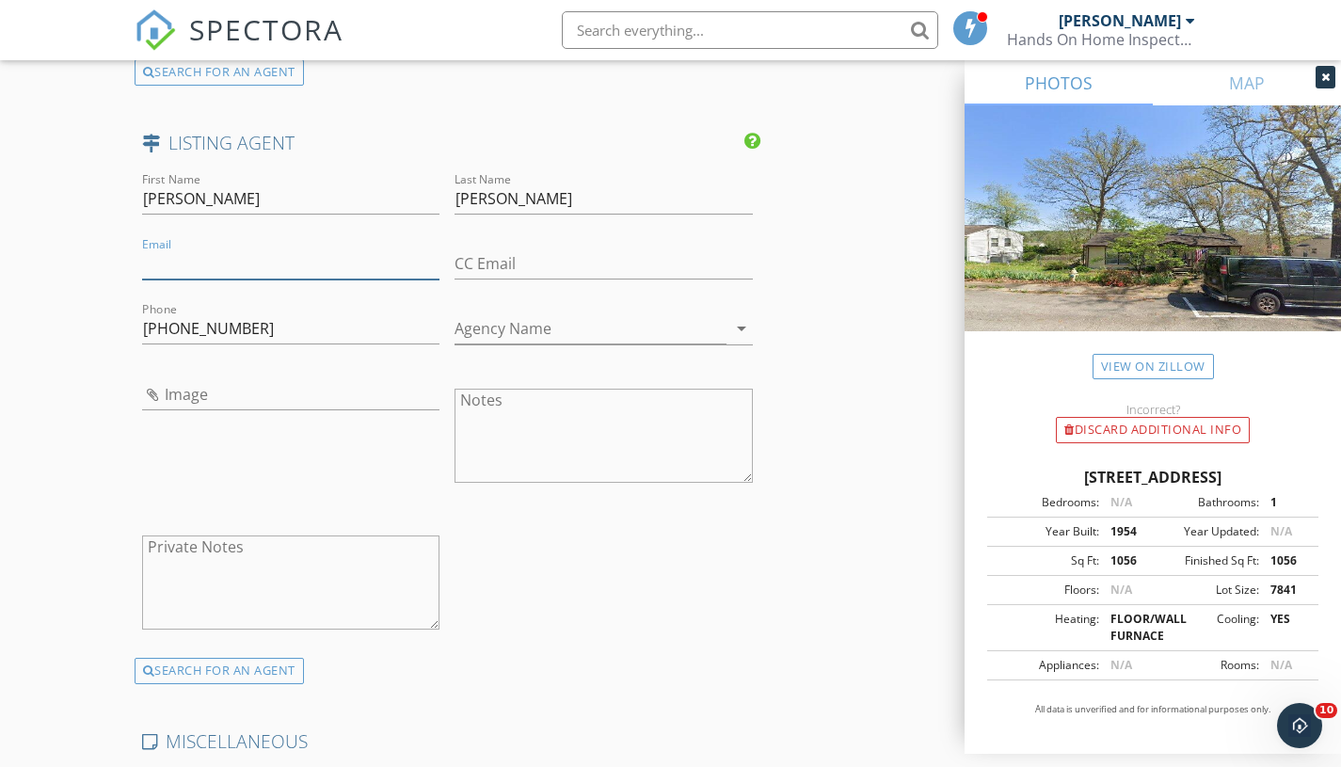
click at [241, 265] on input "Email" at bounding box center [291, 263] width 298 height 31
click at [259, 268] on input "Email" at bounding box center [291, 263] width 298 height 31
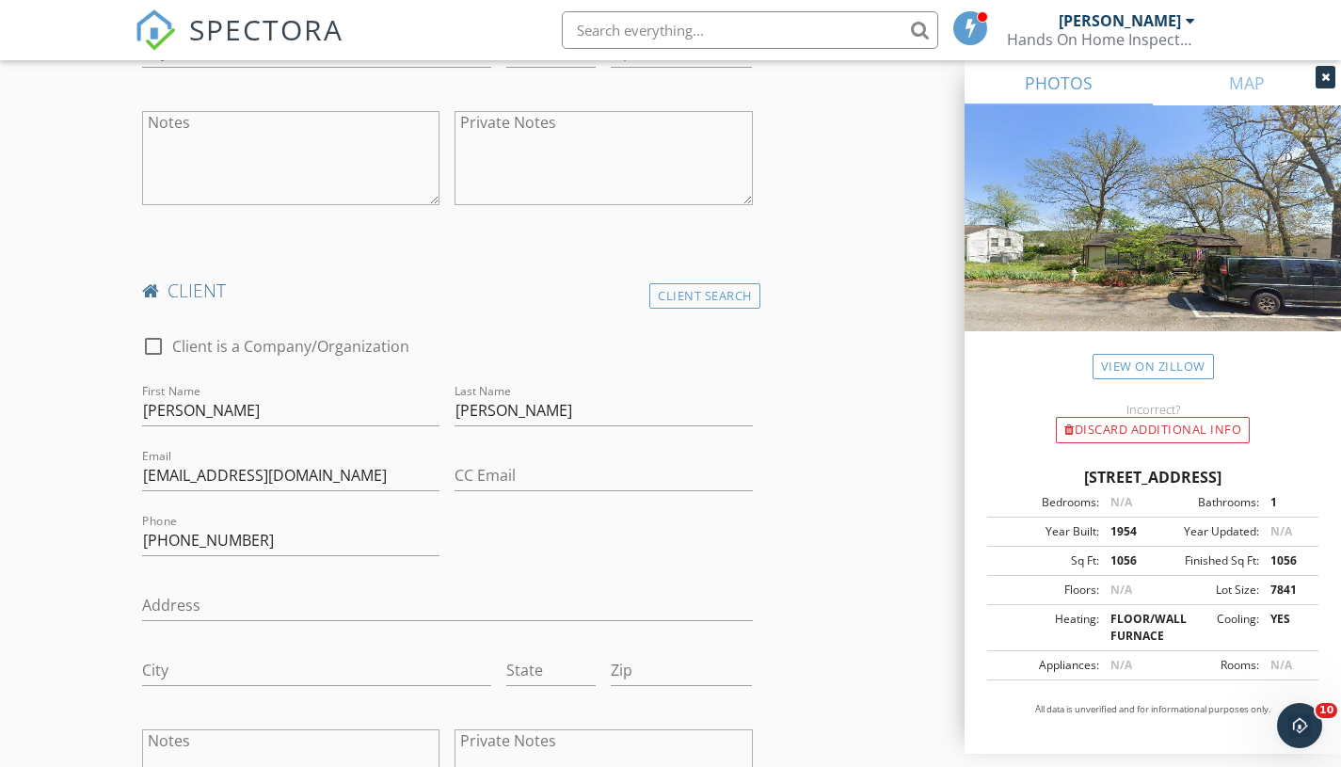
scroll to position [1359, 0]
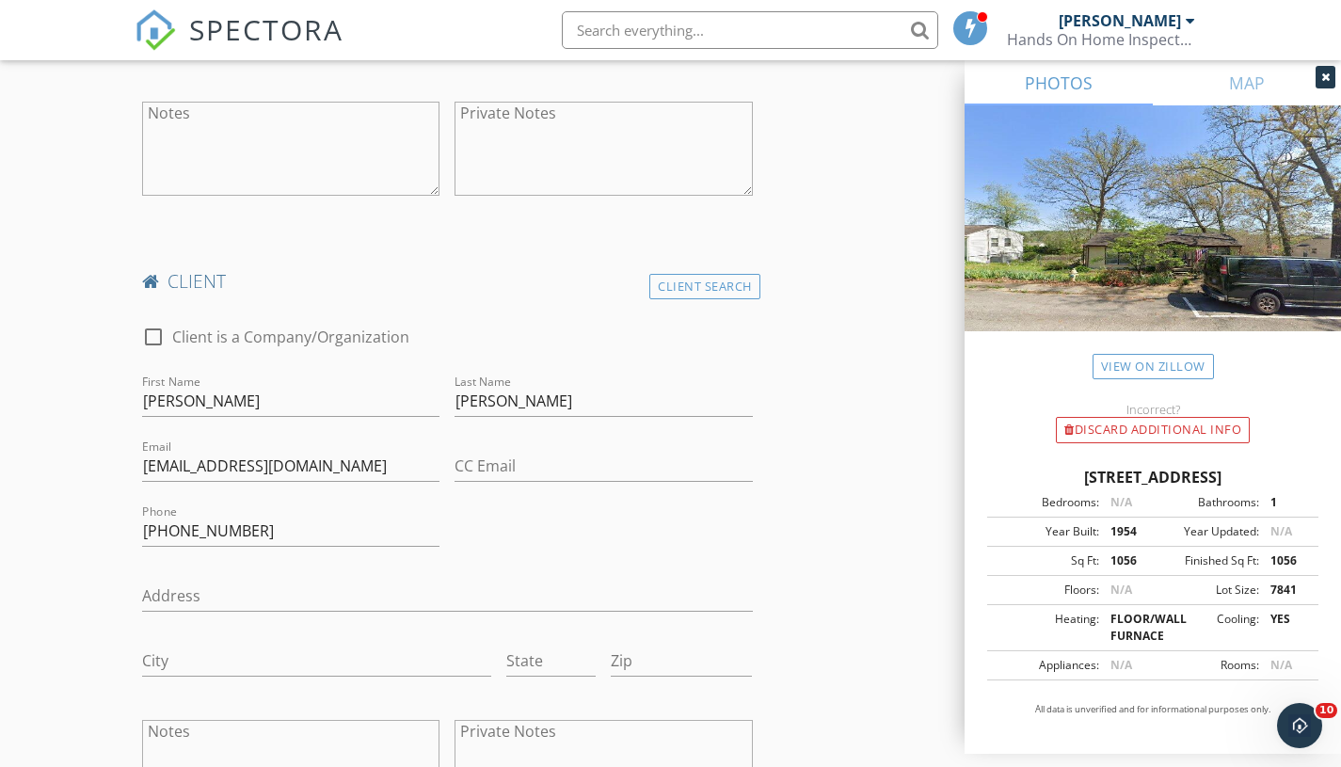
type input "JacksonUdy@gmail.com"
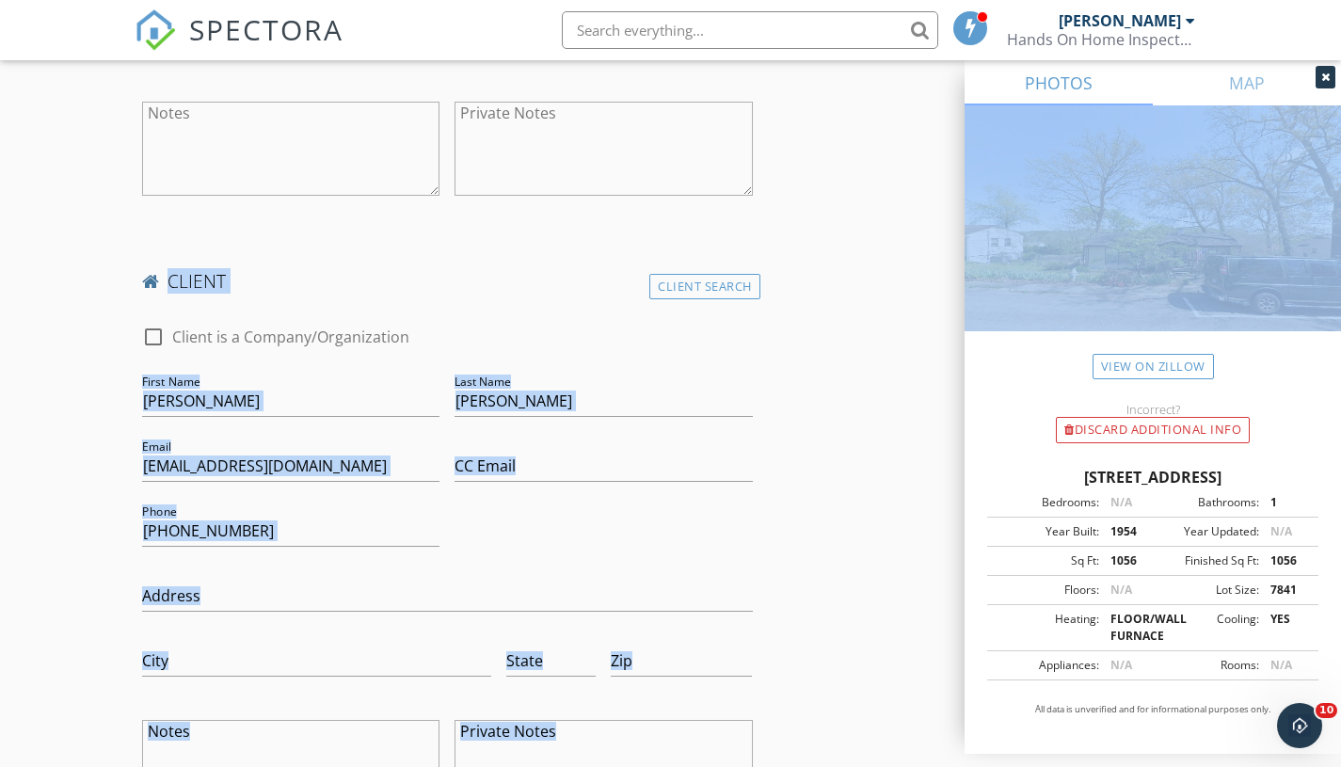
drag, startPoint x: 1168, startPoint y: 342, endPoint x: 884, endPoint y: 136, distance: 350.5
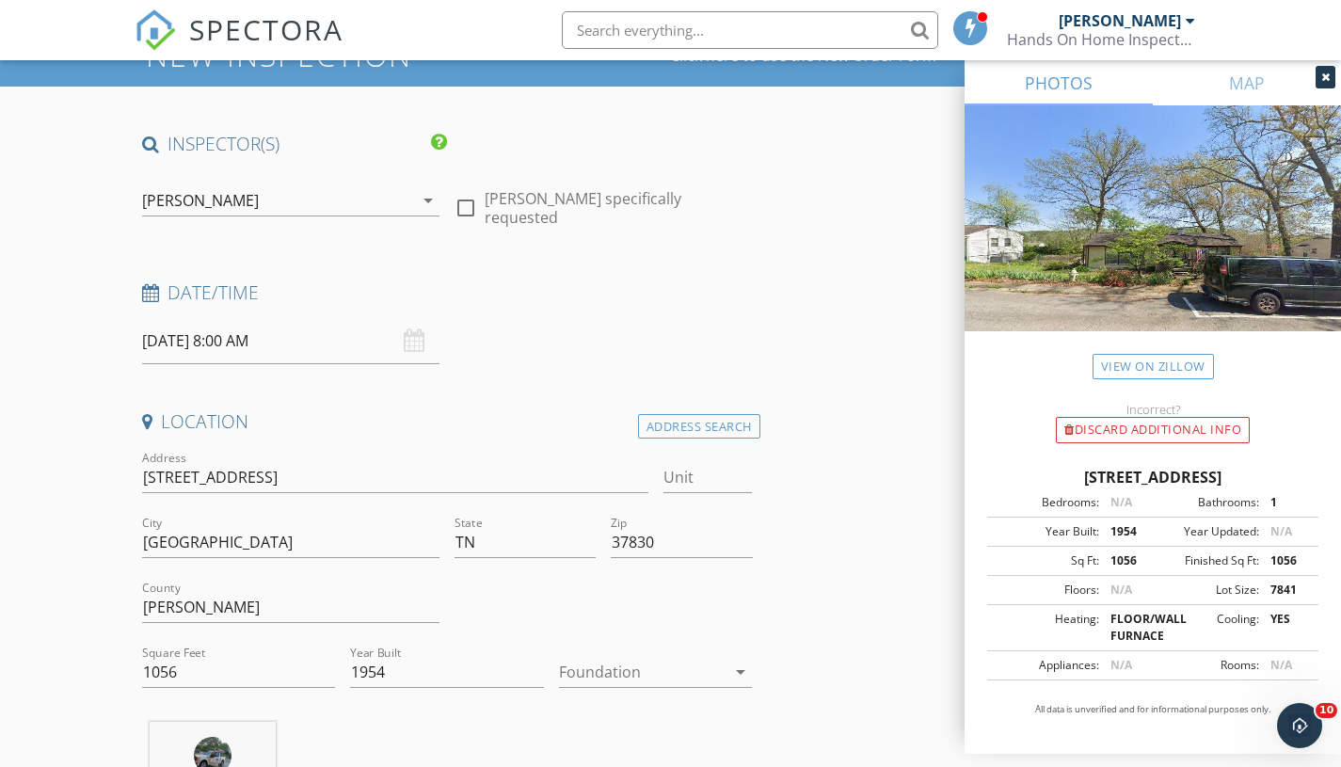
scroll to position [0, 0]
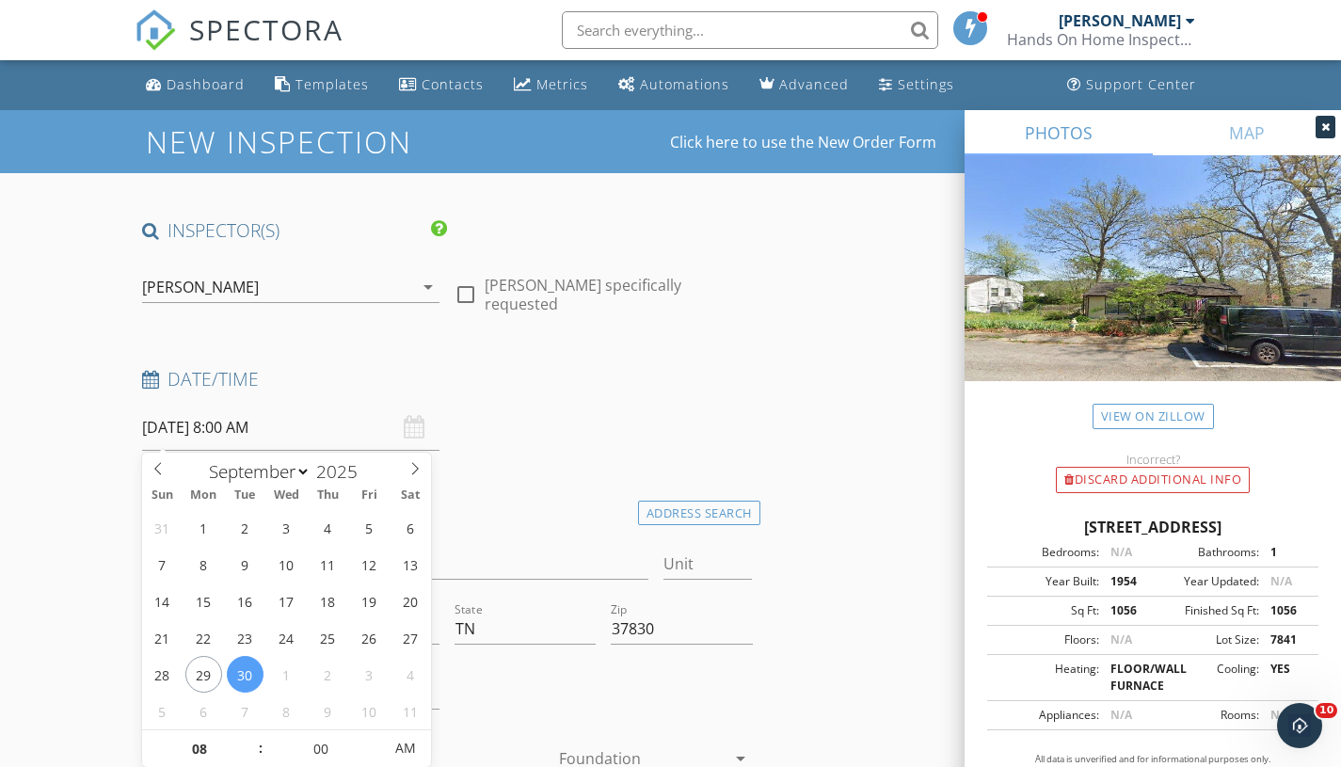
click at [286, 427] on input "09/30/2025 8:00 AM" at bounding box center [291, 428] width 298 height 46
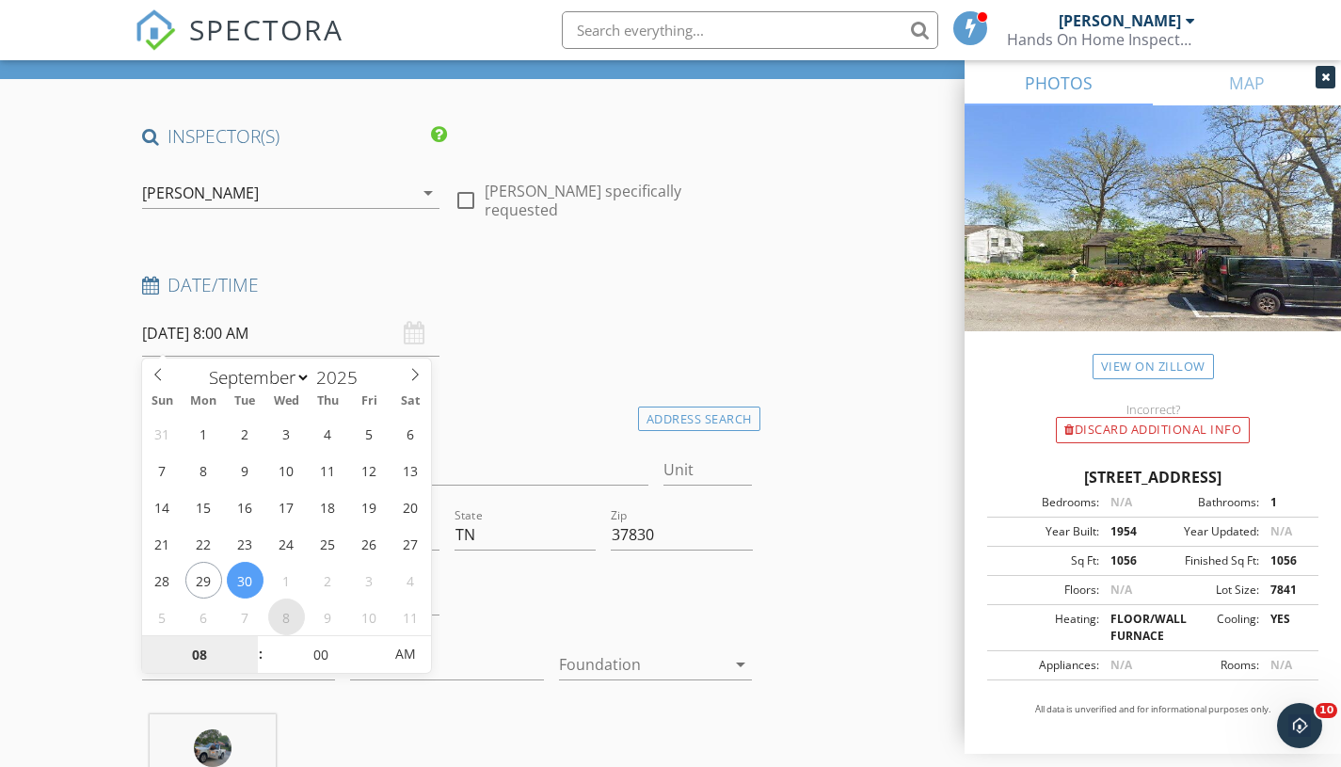
scroll to position [142, 0]
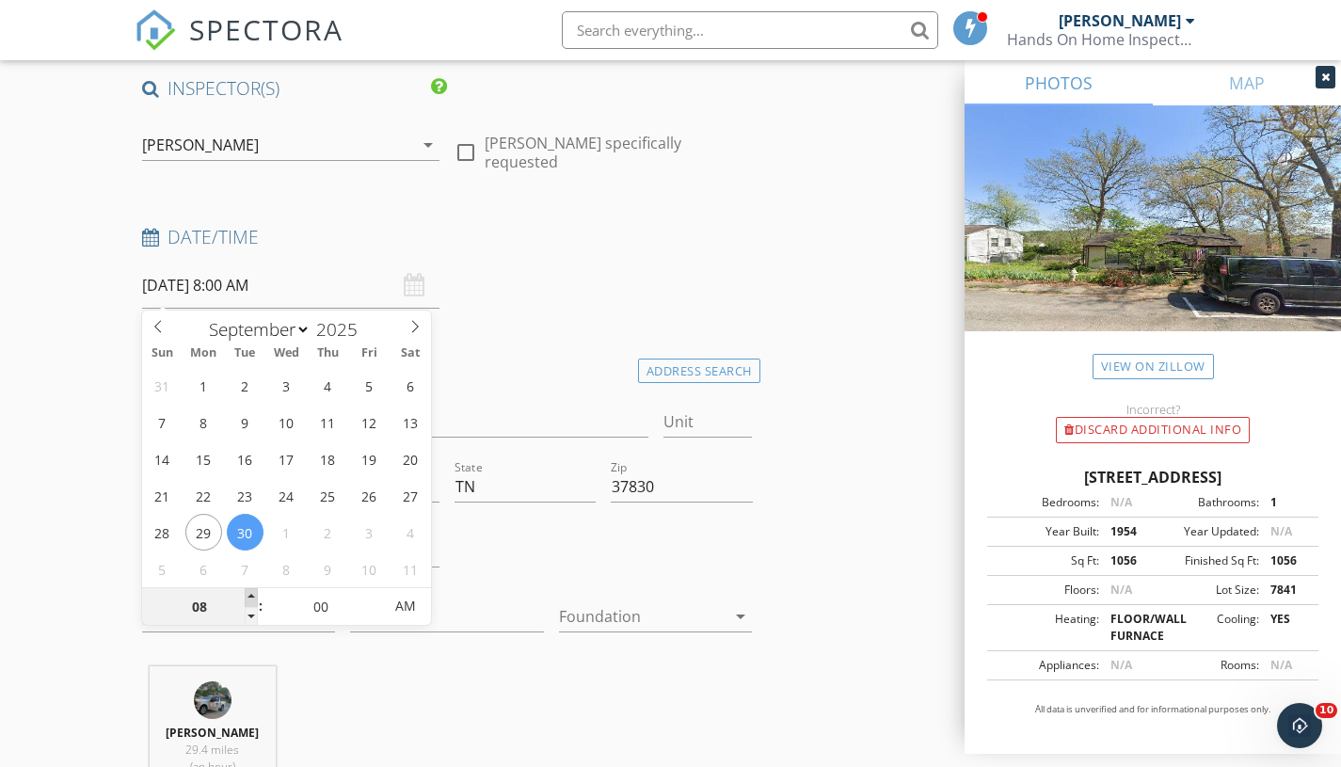
type input "09"
type input "09/30/2025 9:00 AM"
click at [253, 595] on span at bounding box center [251, 597] width 13 height 19
type input "10"
type input "09/30/2025 10:00 AM"
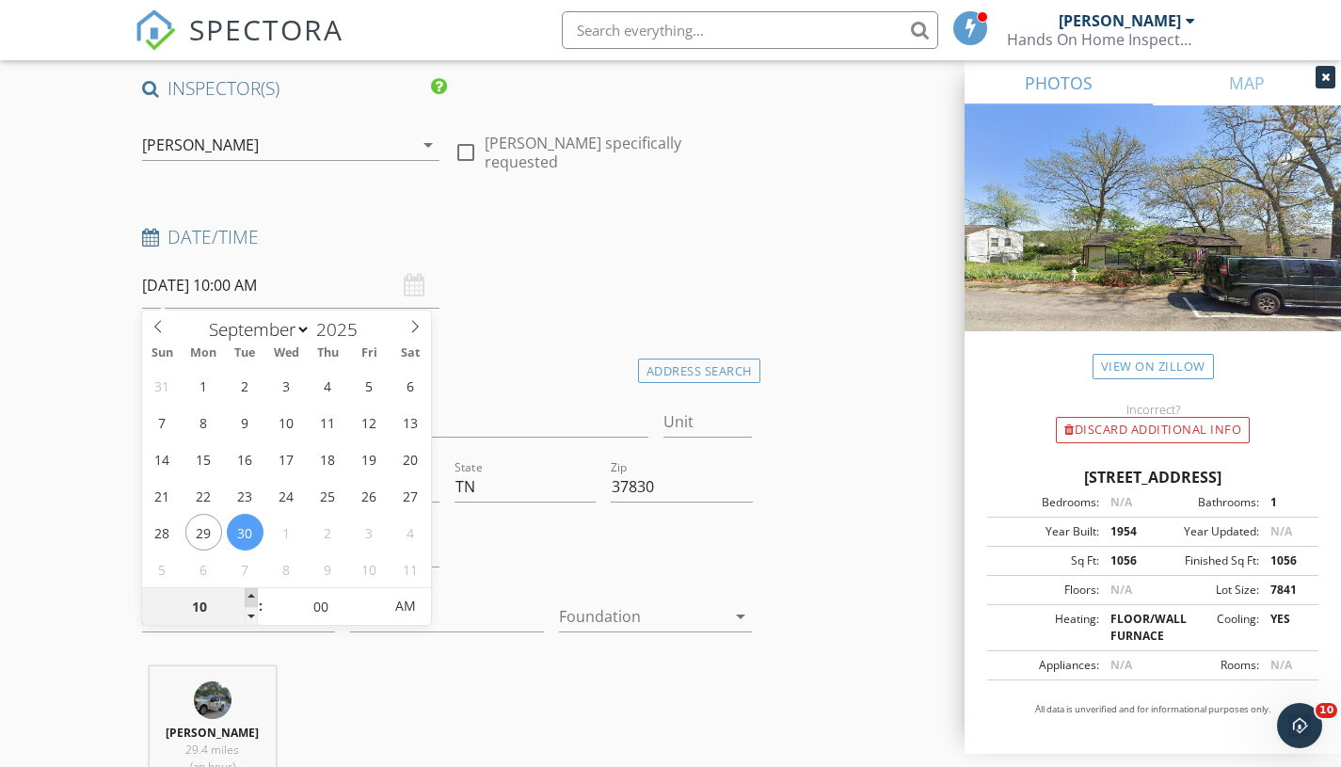
click at [253, 595] on span at bounding box center [251, 597] width 13 height 19
type input "11"
type input "09/30/2025 11:00 AM"
click at [253, 595] on span at bounding box center [251, 597] width 13 height 19
type input "12"
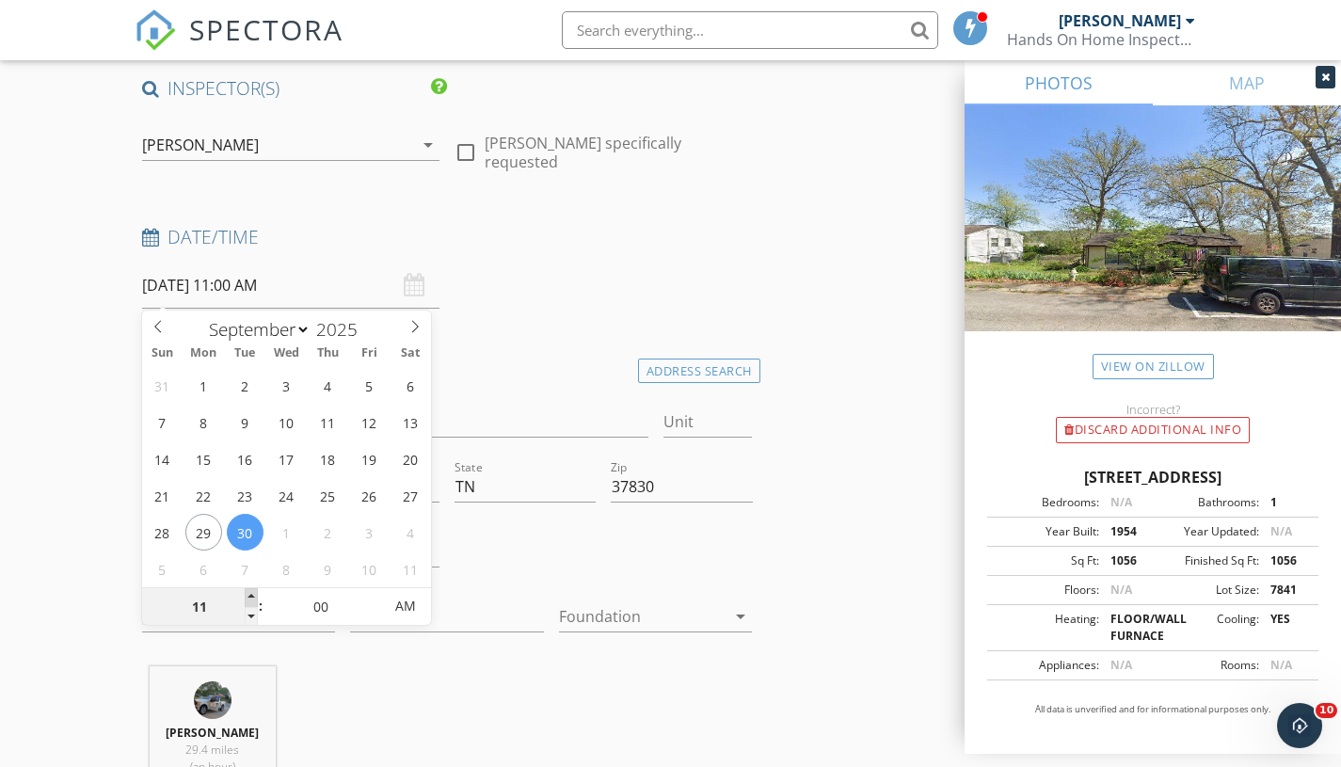
type input "09/30/2025 12:00 PM"
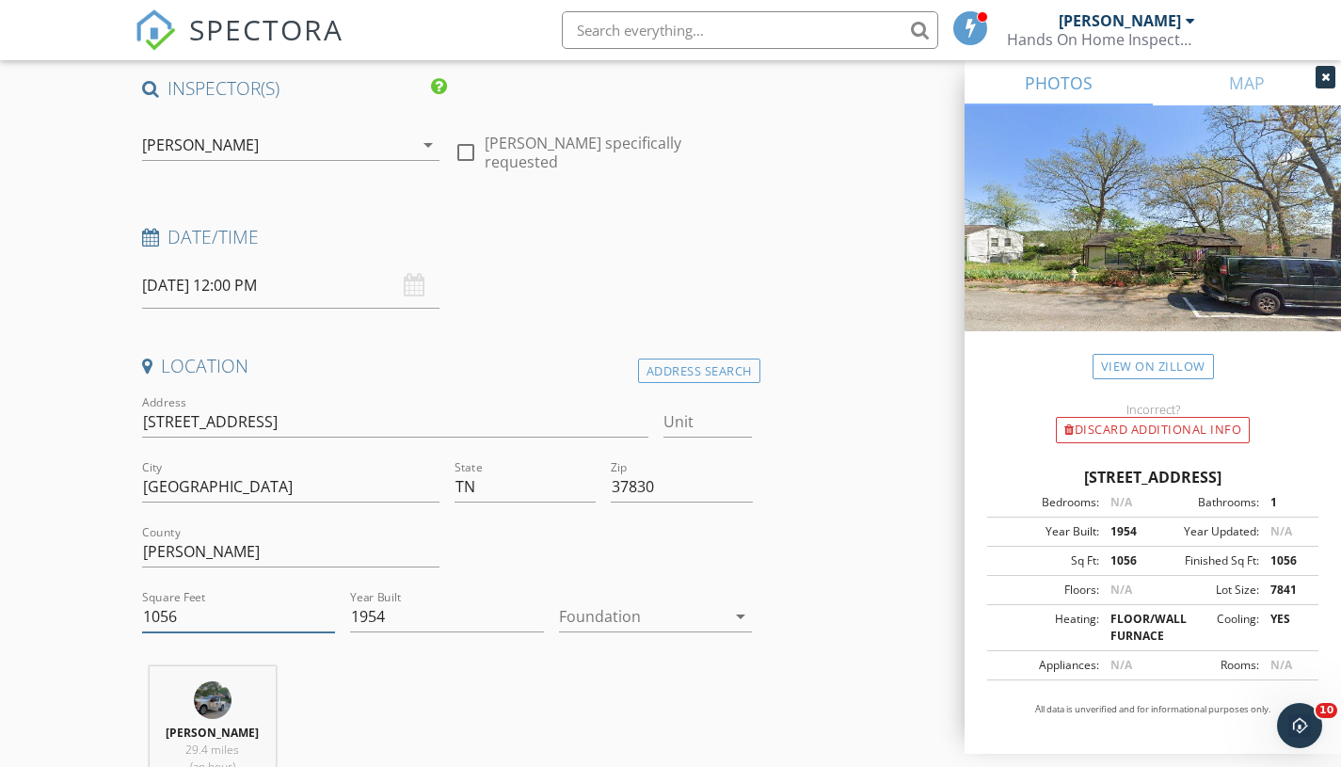
click at [253, 595] on div "Square Feet 1056" at bounding box center [239, 620] width 194 height 61
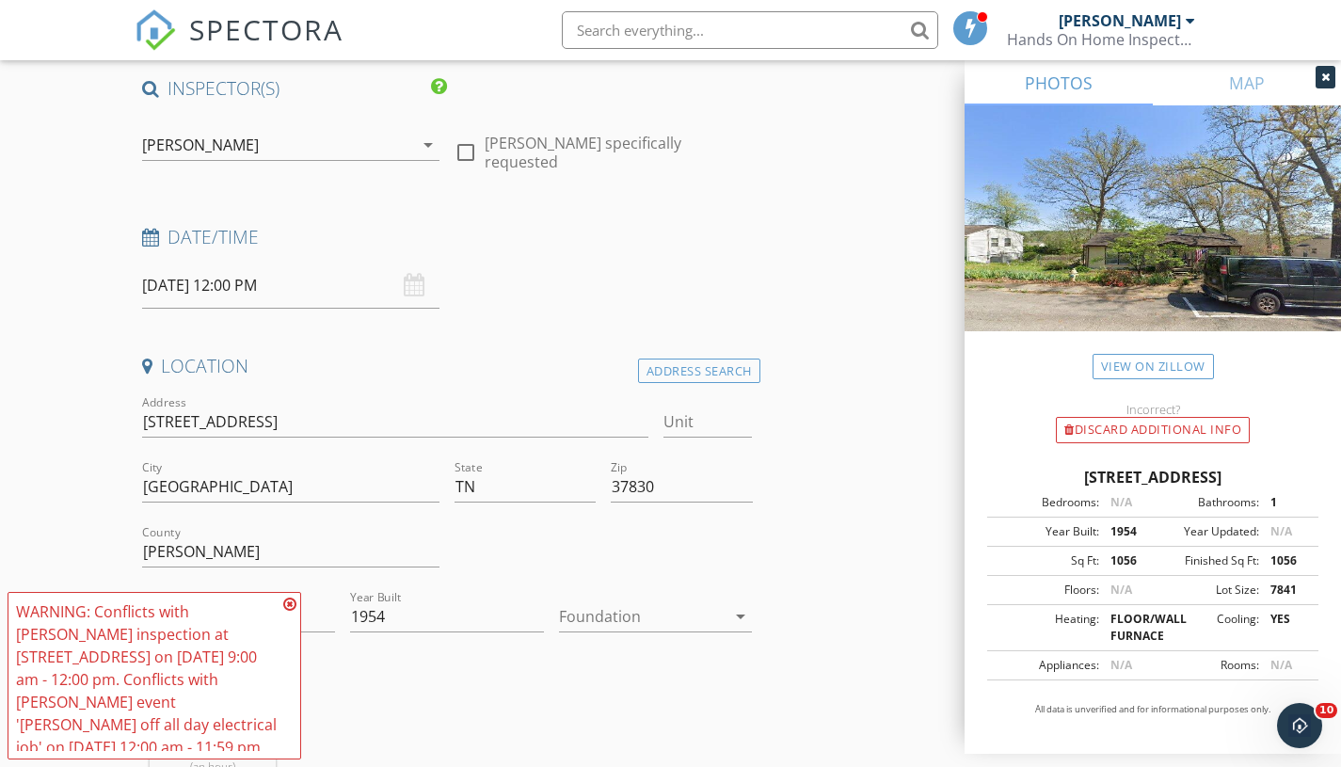
click at [247, 282] on input "09/30/2025 12:00 PM" at bounding box center [291, 286] width 298 height 46
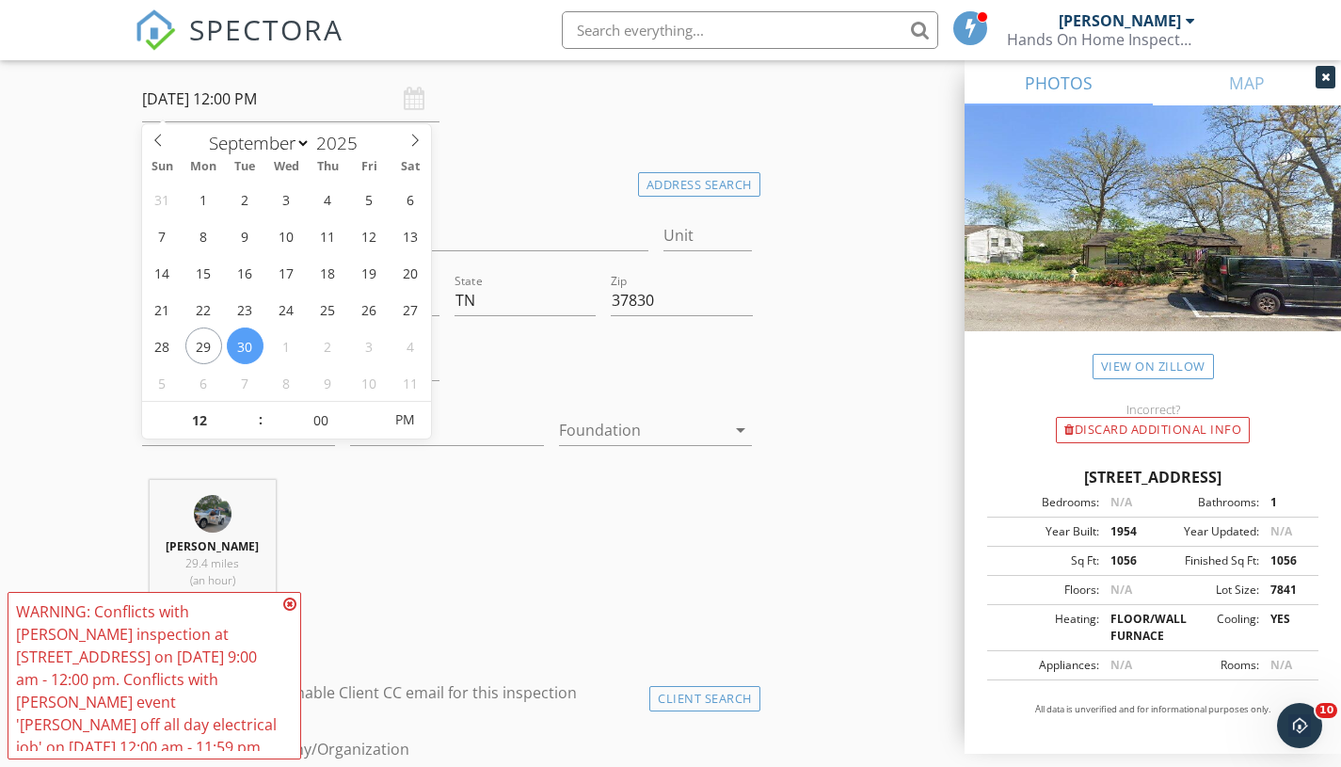
scroll to position [339, 0]
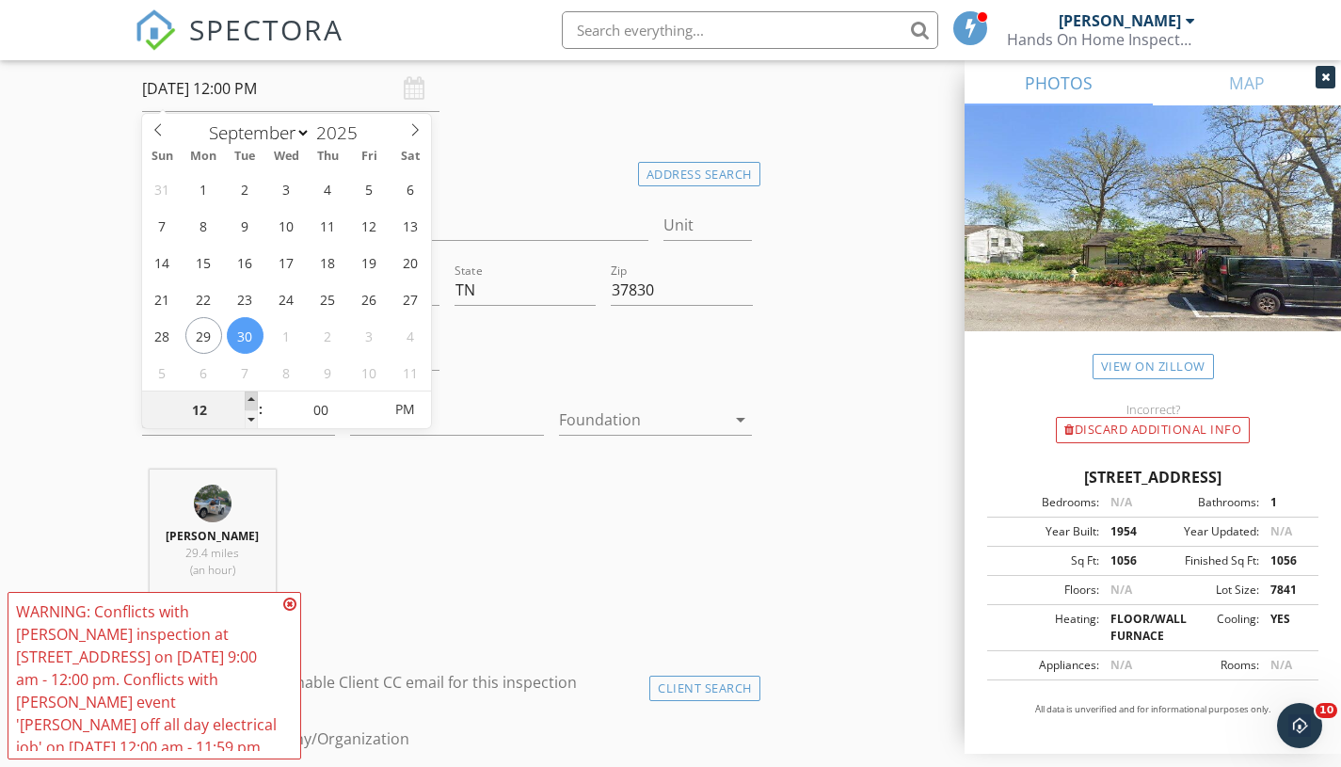
type input "01"
type input "09/30/2025 1:00 PM"
click at [248, 399] on span at bounding box center [251, 400] width 13 height 19
type input "02"
type input "09/30/2025 2:00 PM"
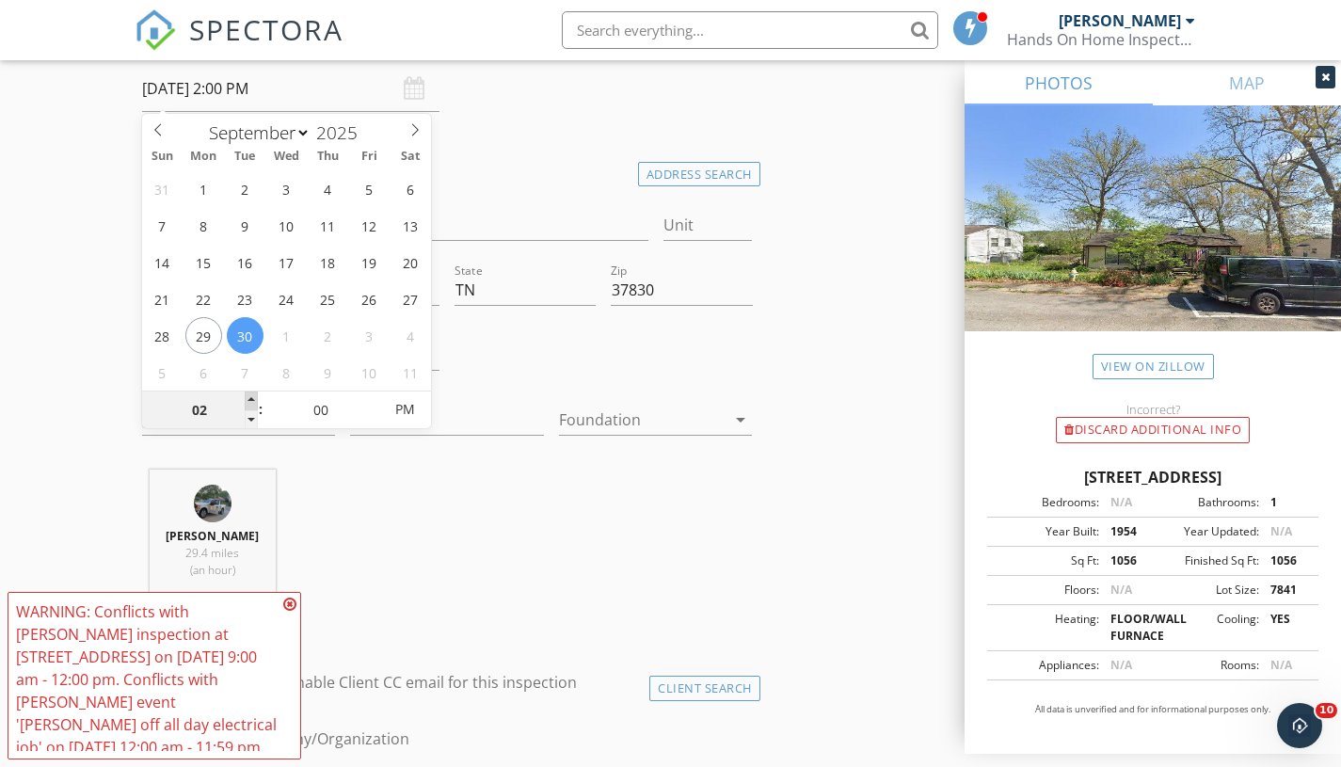
click at [248, 399] on span at bounding box center [251, 400] width 13 height 19
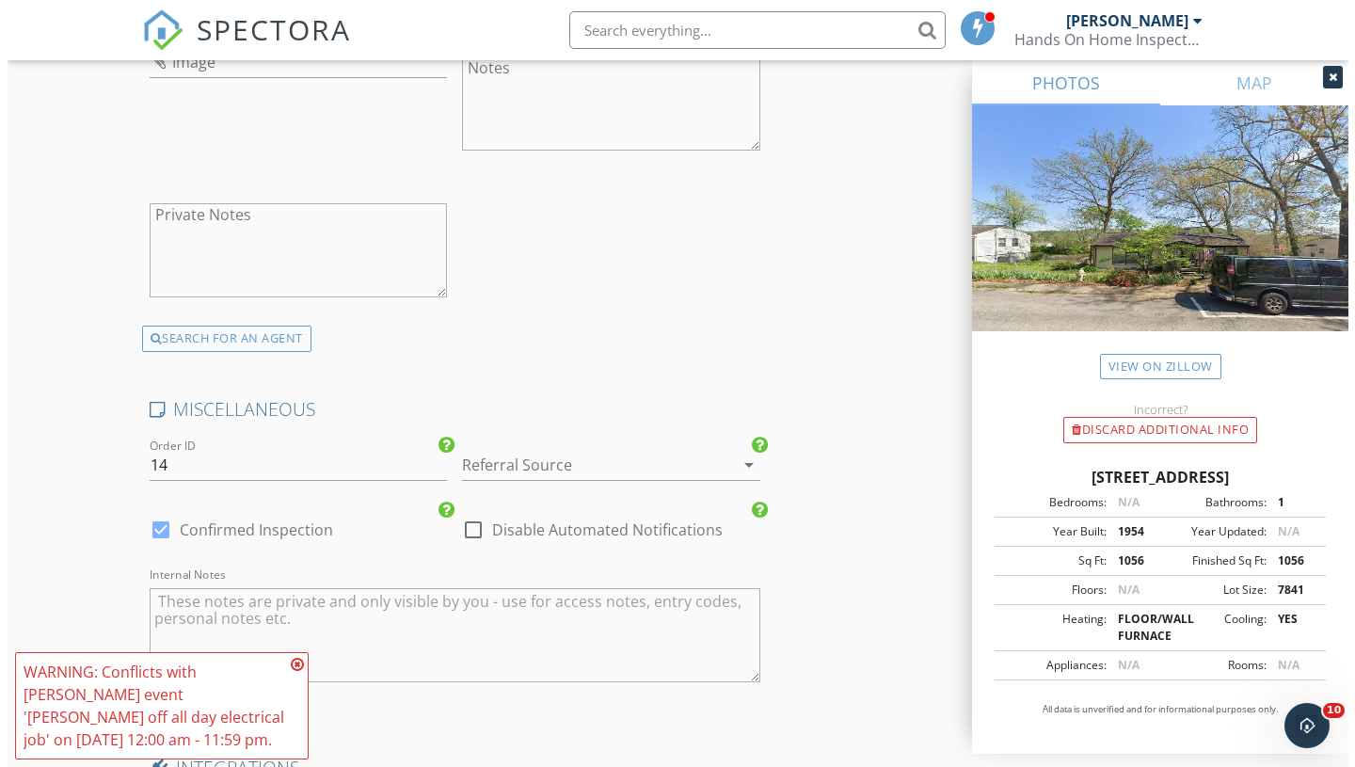
scroll to position [4494, 0]
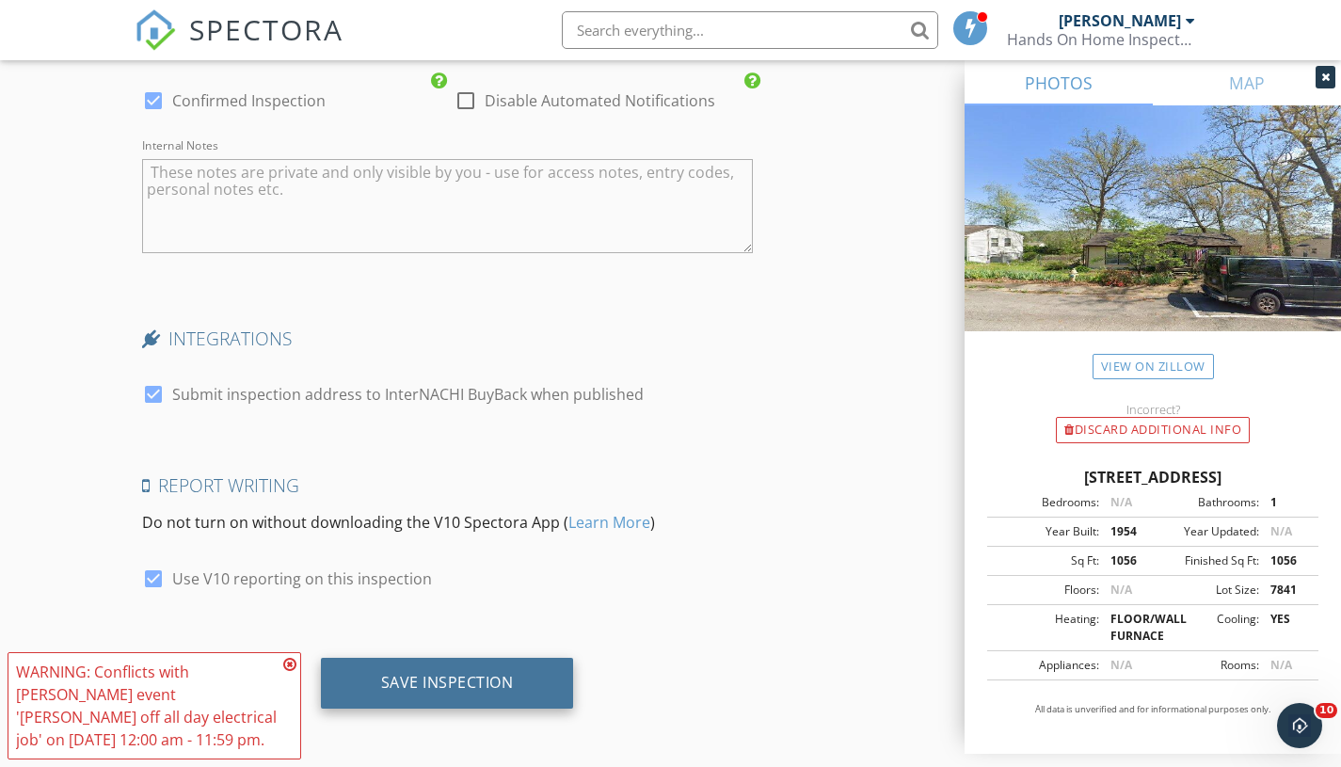
click at [539, 688] on div "Save Inspection" at bounding box center [447, 683] width 253 height 51
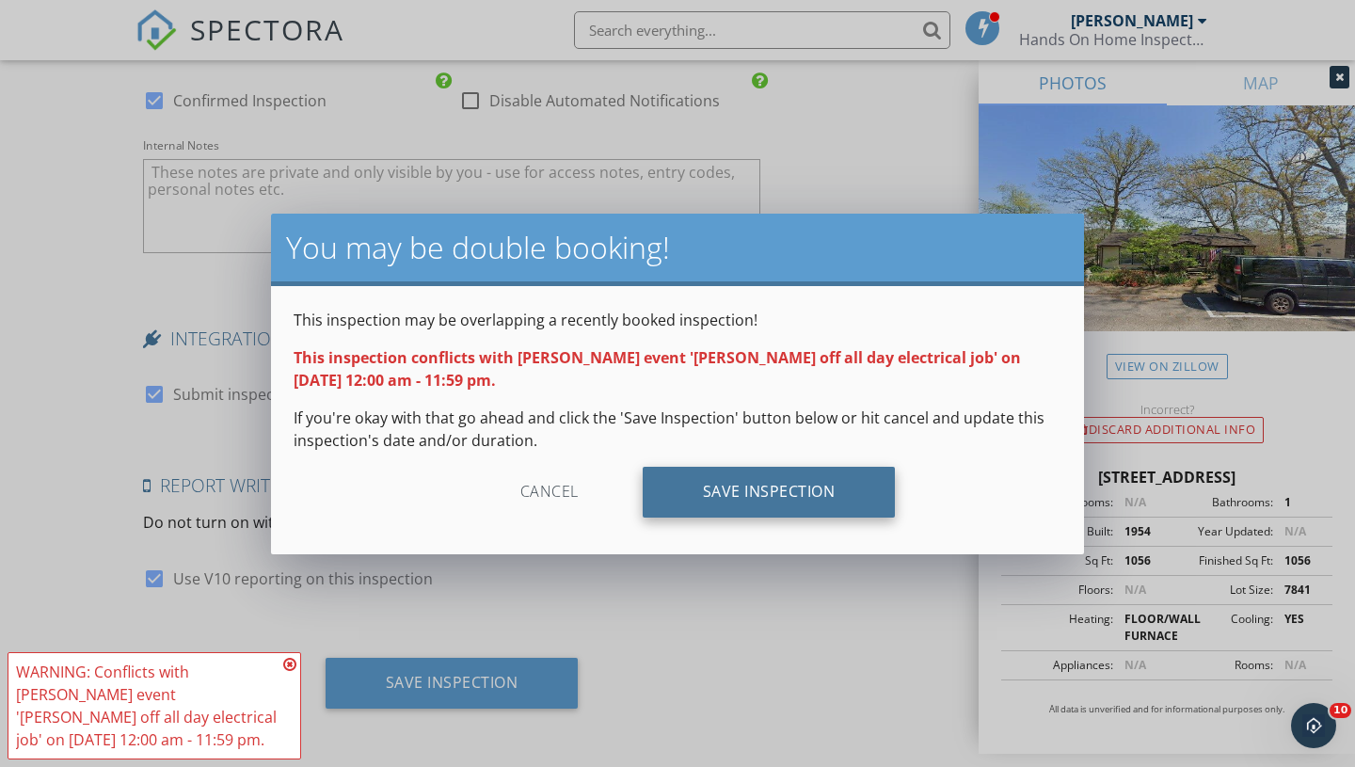
click at [756, 497] on div "Save Inspection" at bounding box center [769, 492] width 253 height 51
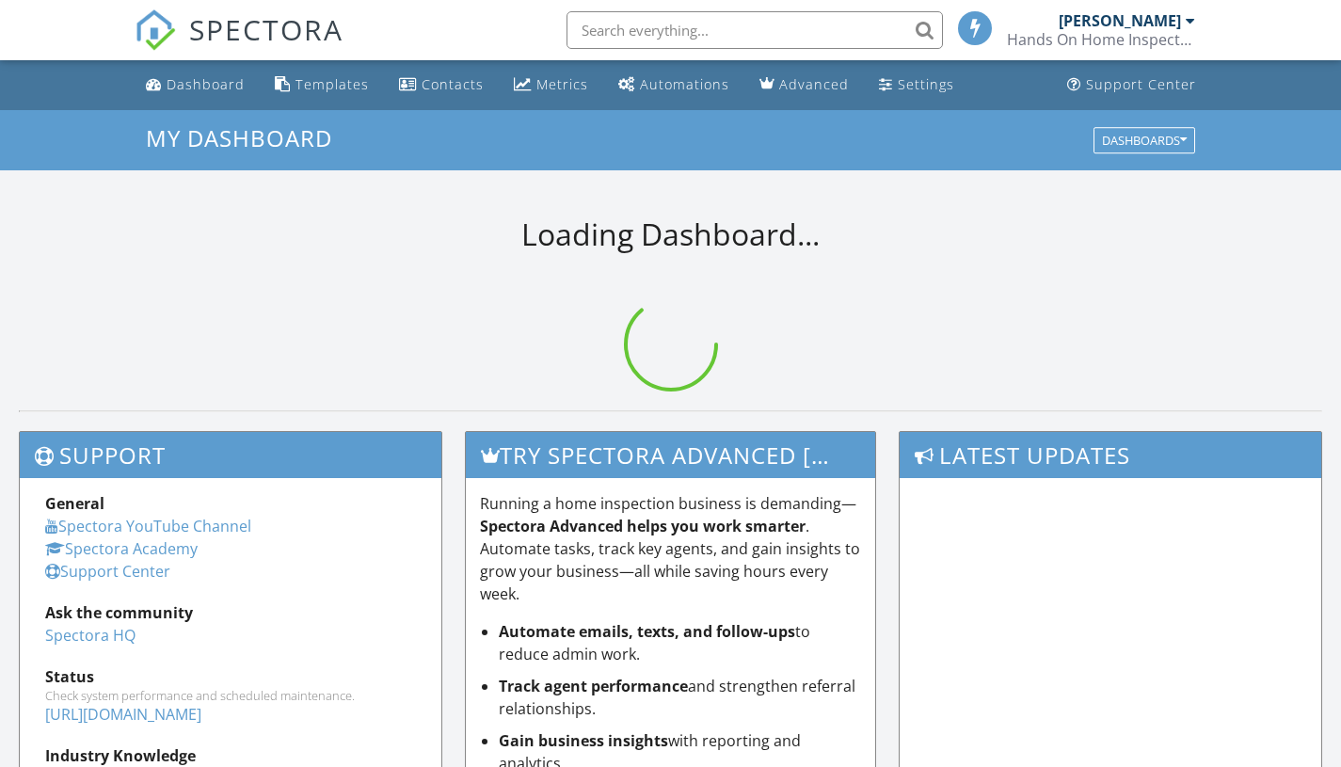
click at [676, 36] on input "text" at bounding box center [754, 30] width 376 height 38
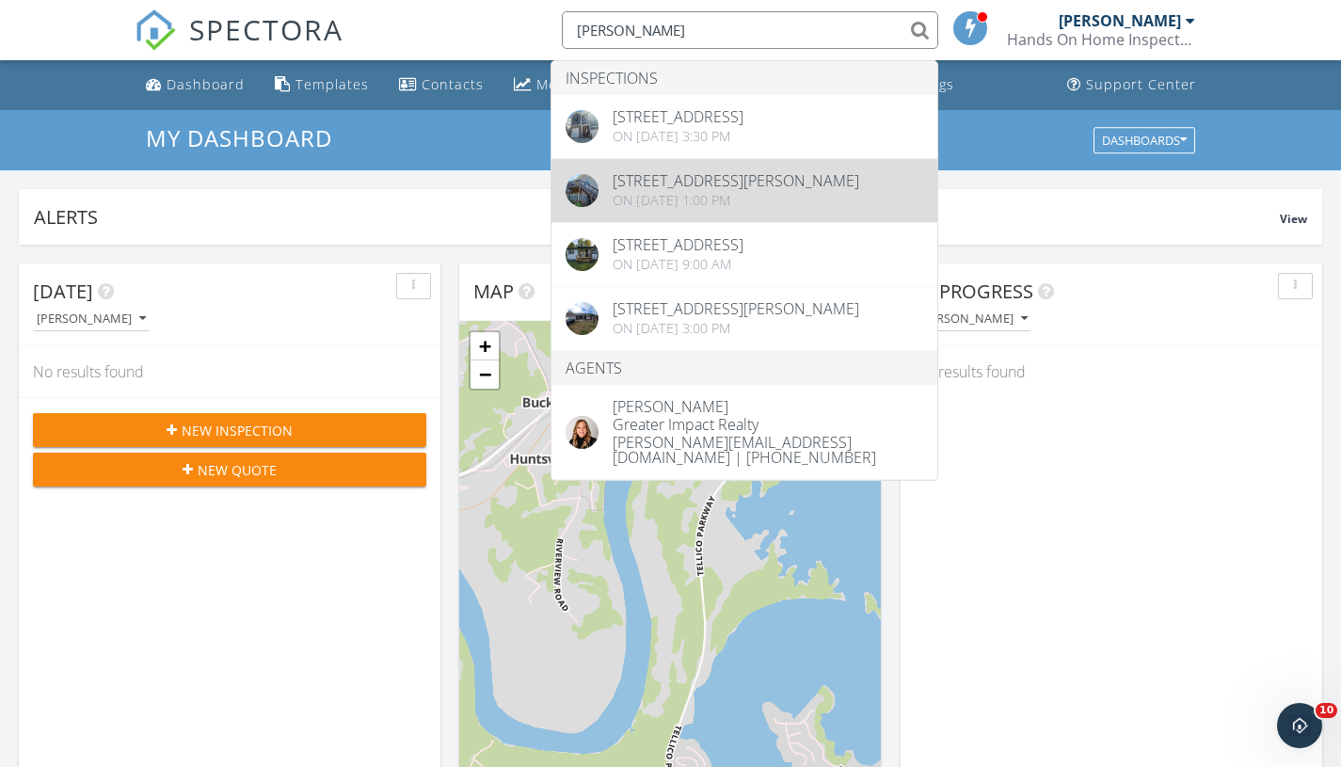
type input "[PERSON_NAME]"
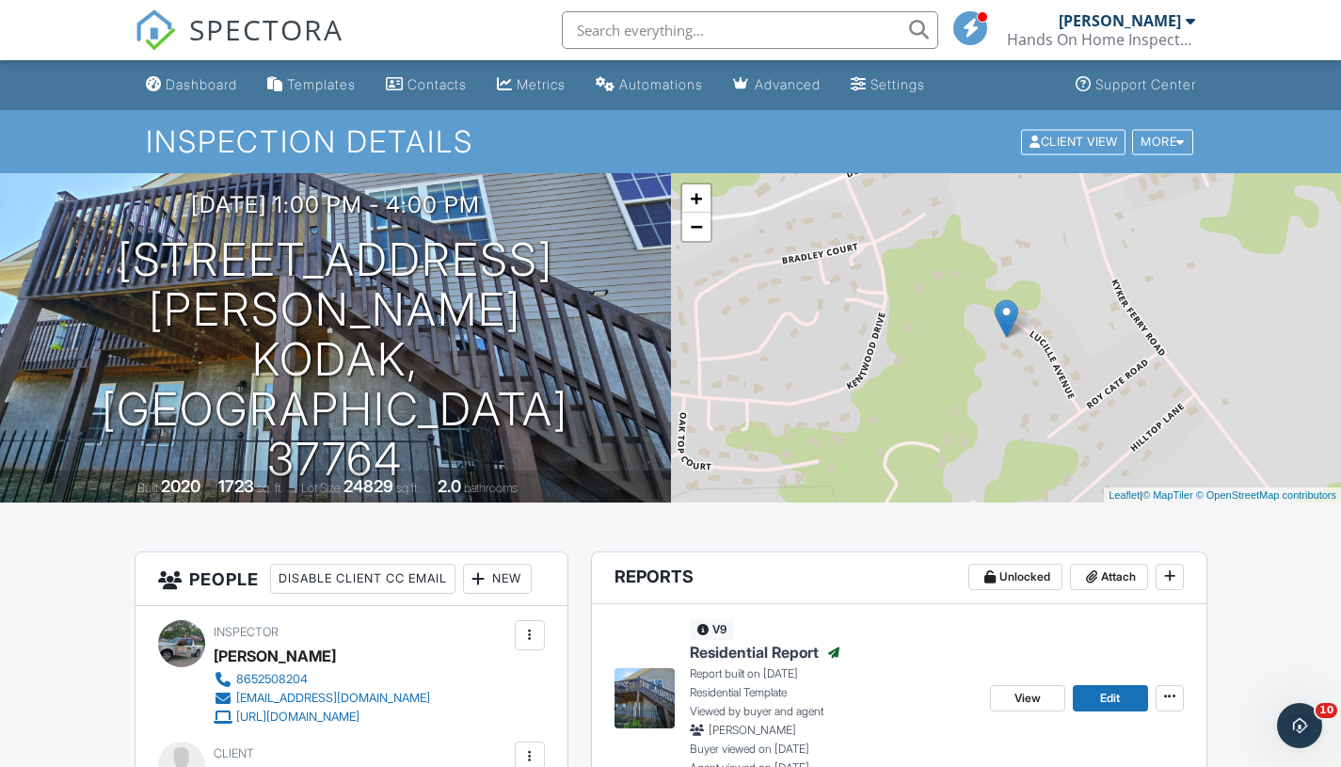
click at [691, 36] on input "text" at bounding box center [750, 30] width 376 height 38
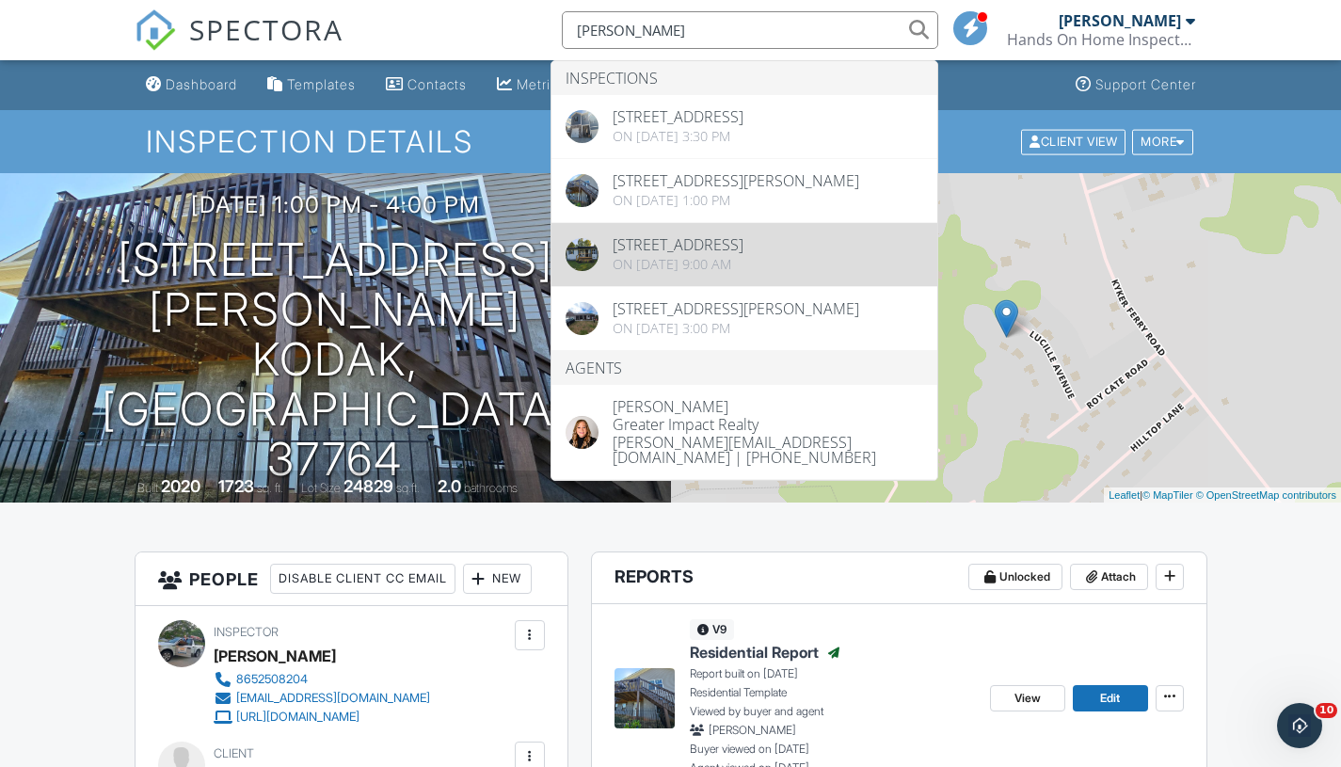
type input "amy ford"
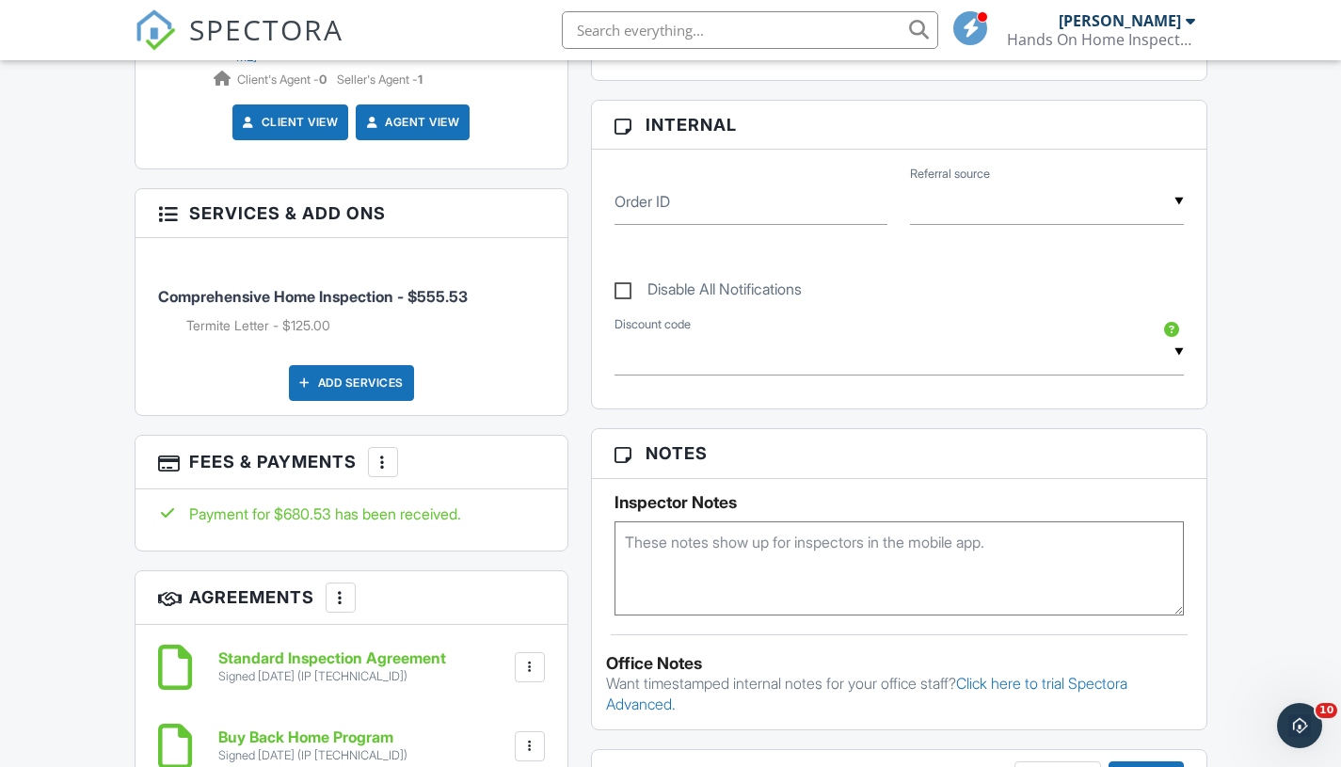
scroll to position [1011, 0]
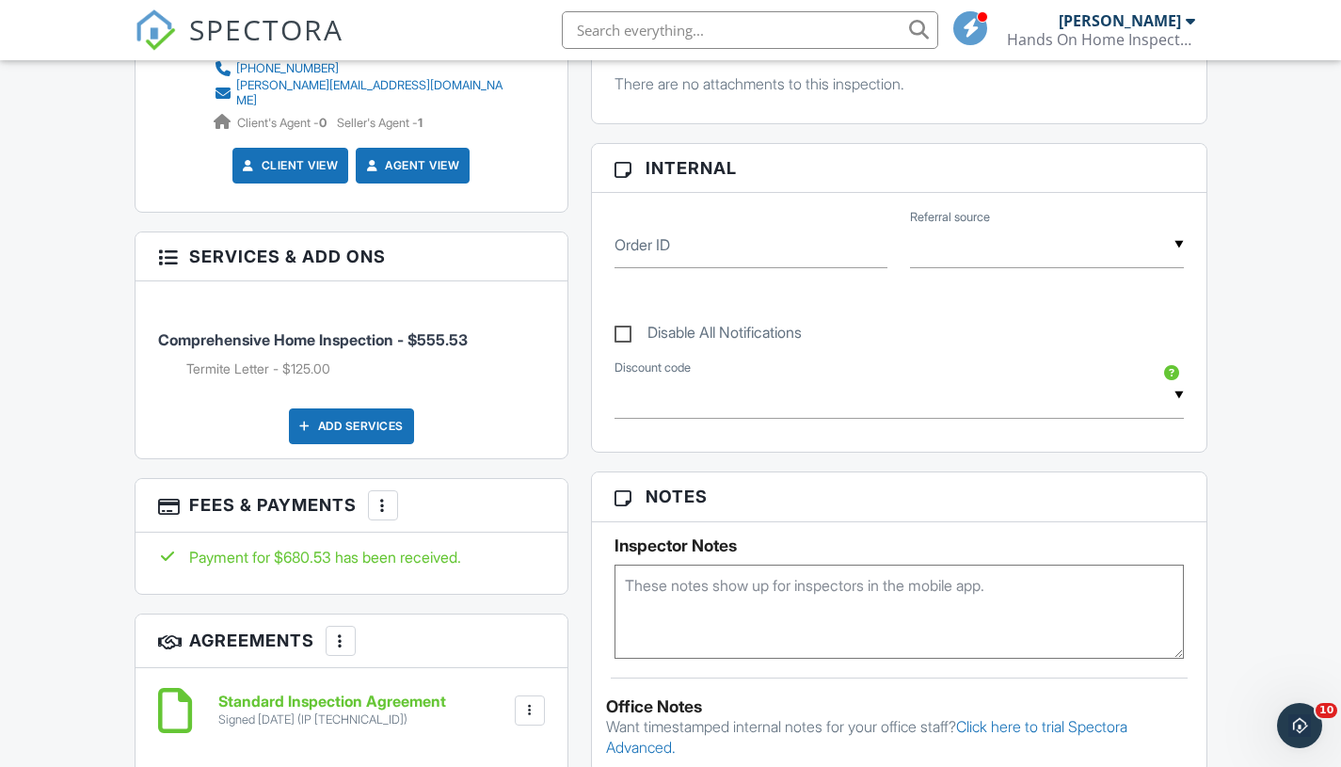
drag, startPoint x: 0, startPoint y: 0, endPoint x: 1354, endPoint y: 247, distance: 1376.4
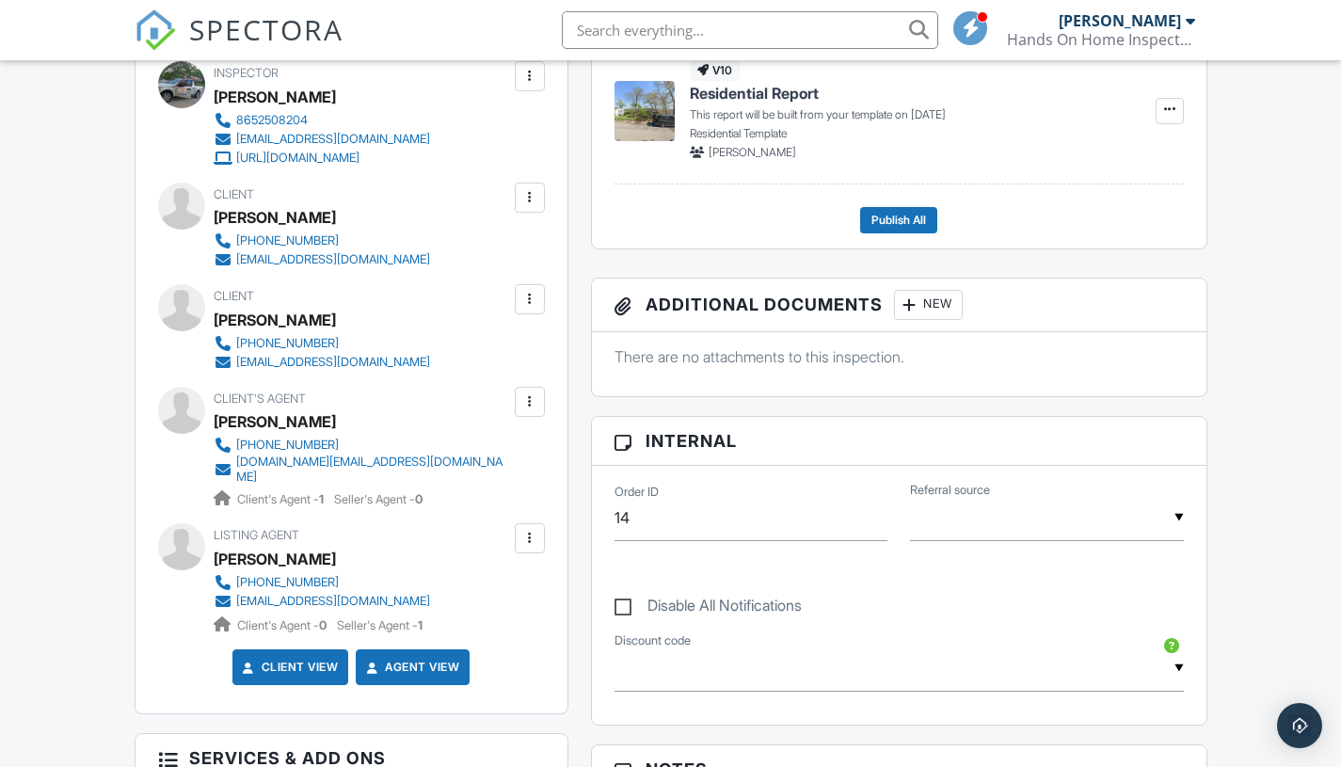
click at [1340, 302] on html "SPECTORA [PERSON_NAME] Hands On Home Inspectors LLC Role: Inspector Change Role…" at bounding box center [670, 735] width 1341 height 2588
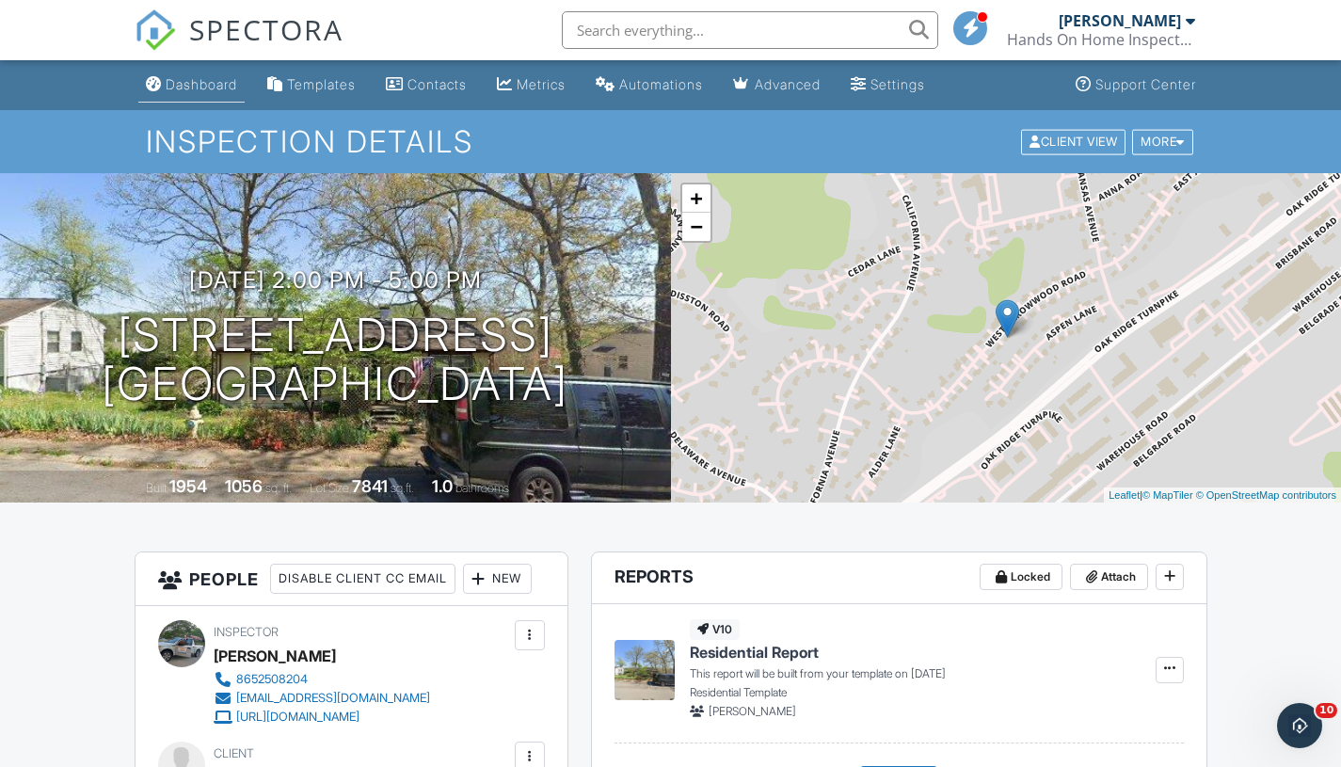
click at [205, 72] on link "Dashboard" at bounding box center [191, 85] width 106 height 35
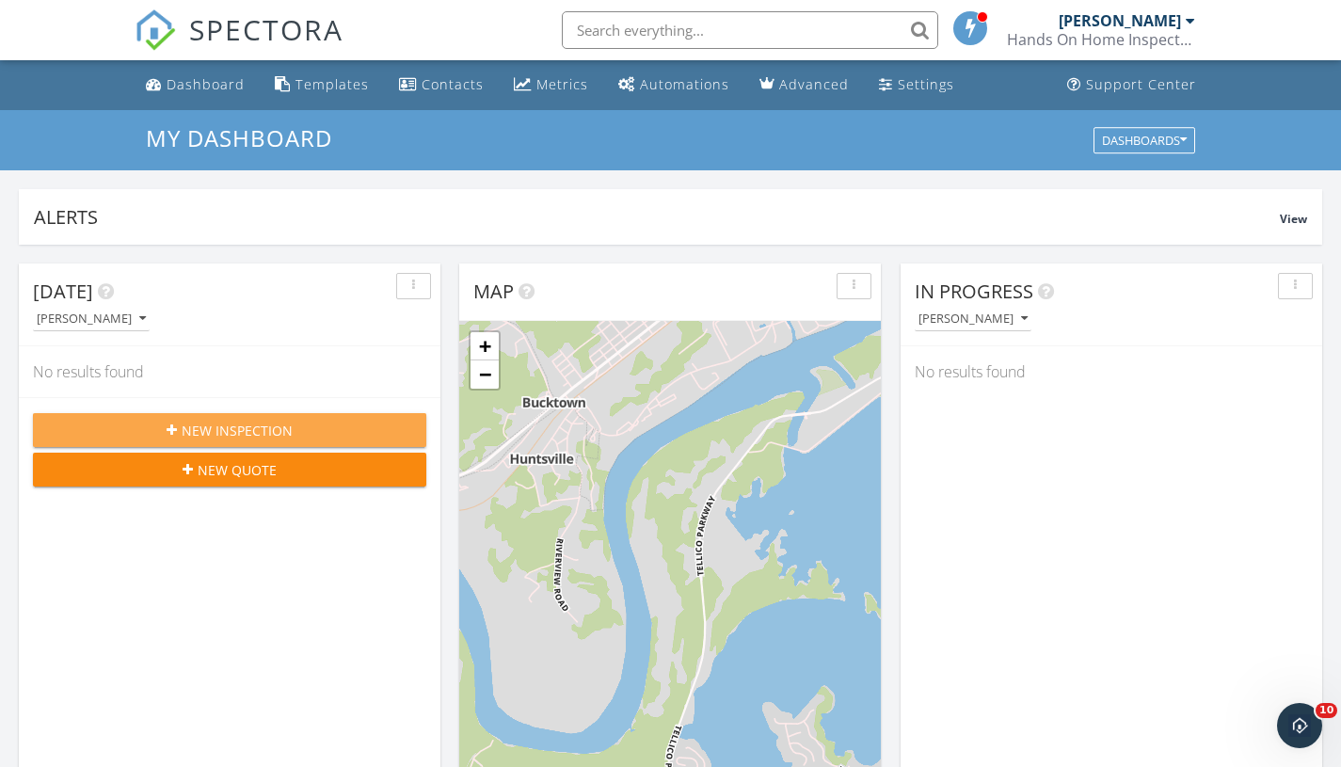
click at [327, 431] on div "New Inspection" at bounding box center [229, 431] width 363 height 20
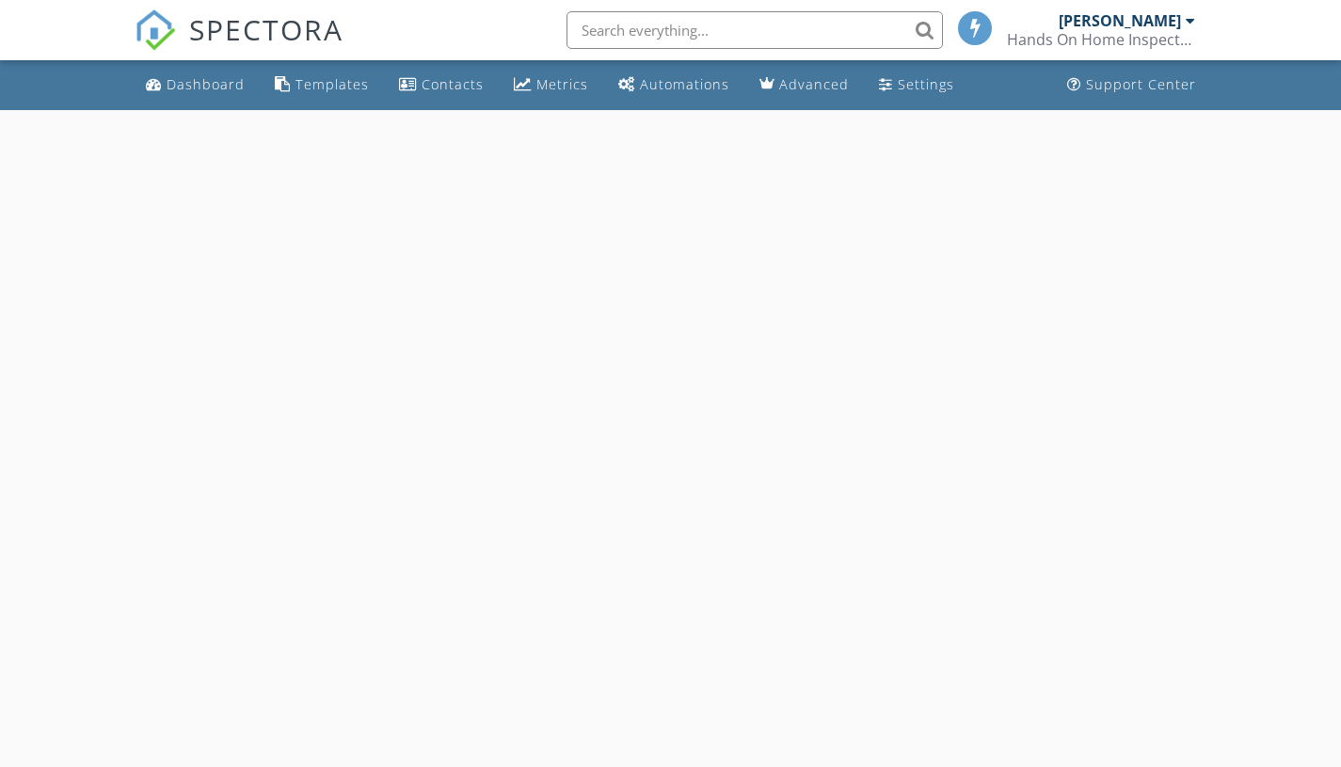
select select "8"
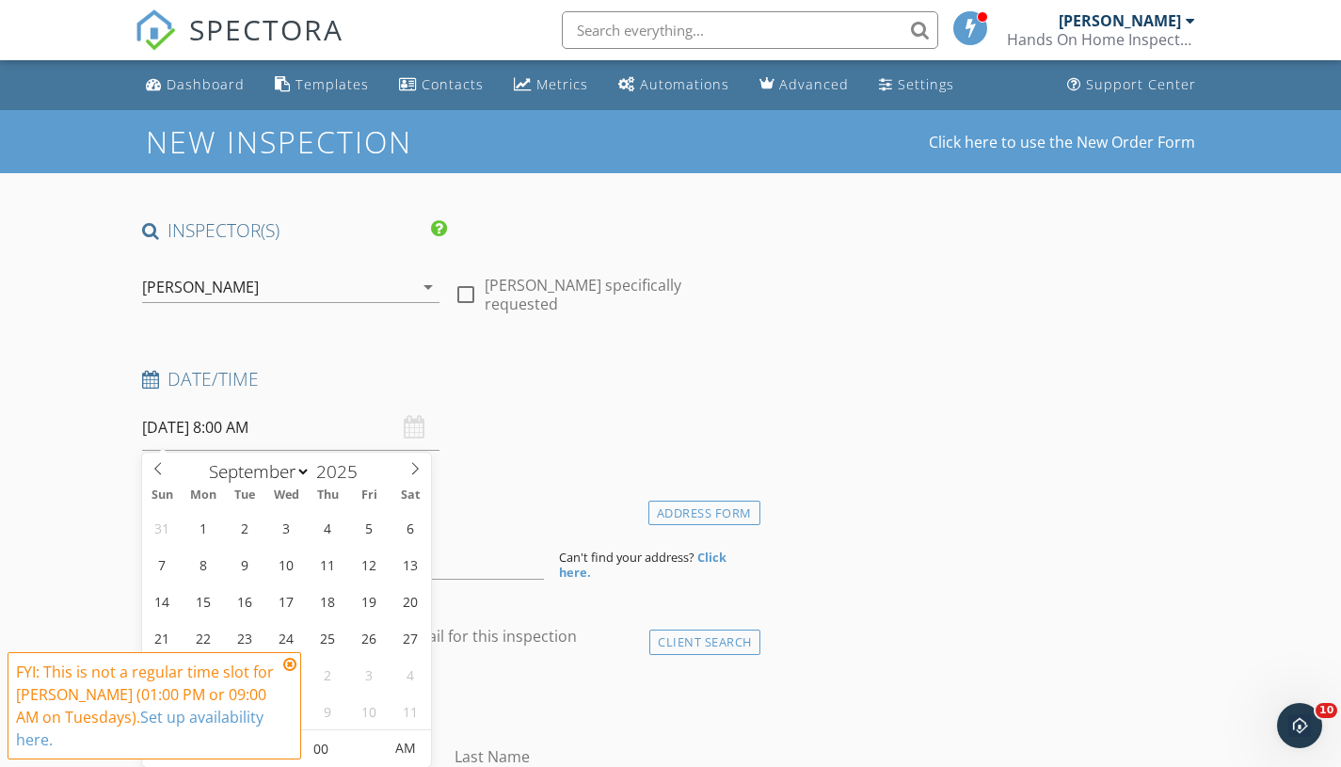
click at [237, 421] on input "09/30/2025 8:00 AM" at bounding box center [291, 428] width 298 height 46
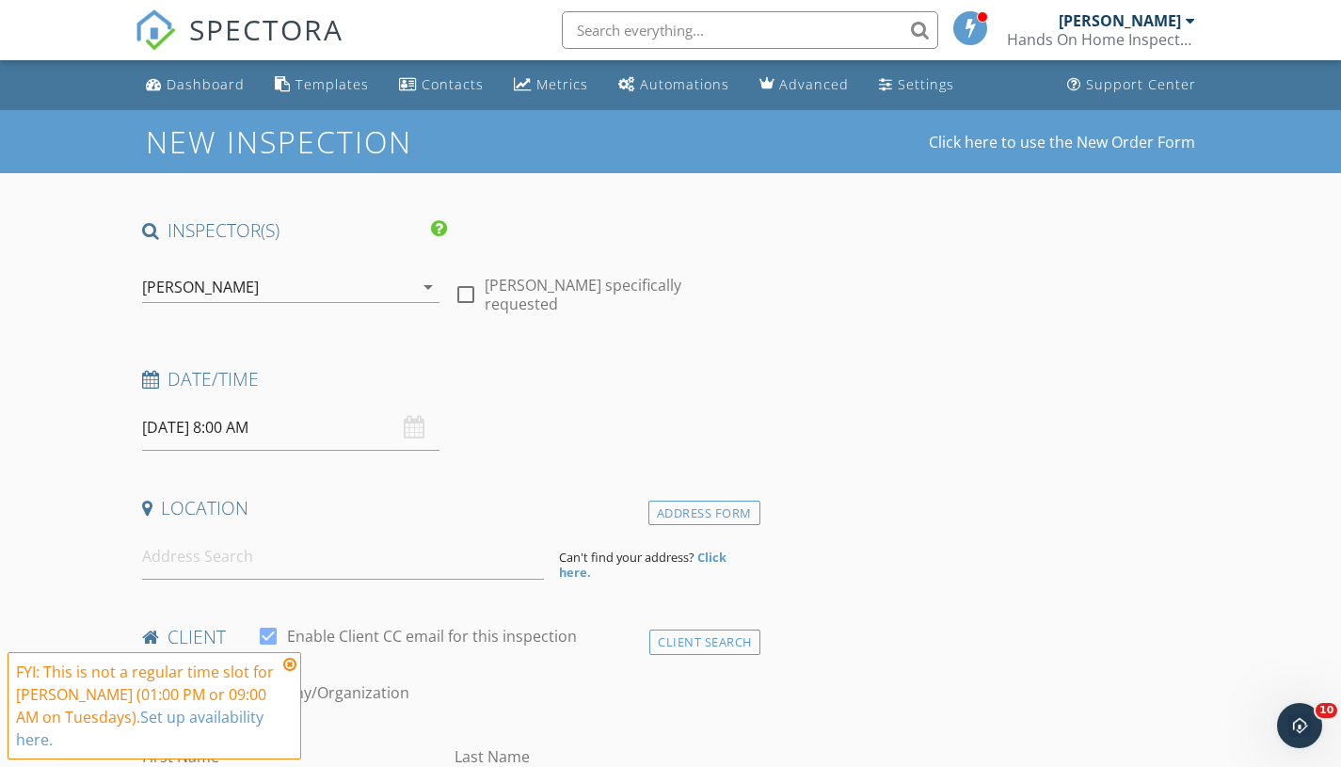
click at [288, 669] on icon at bounding box center [289, 664] width 13 height 15
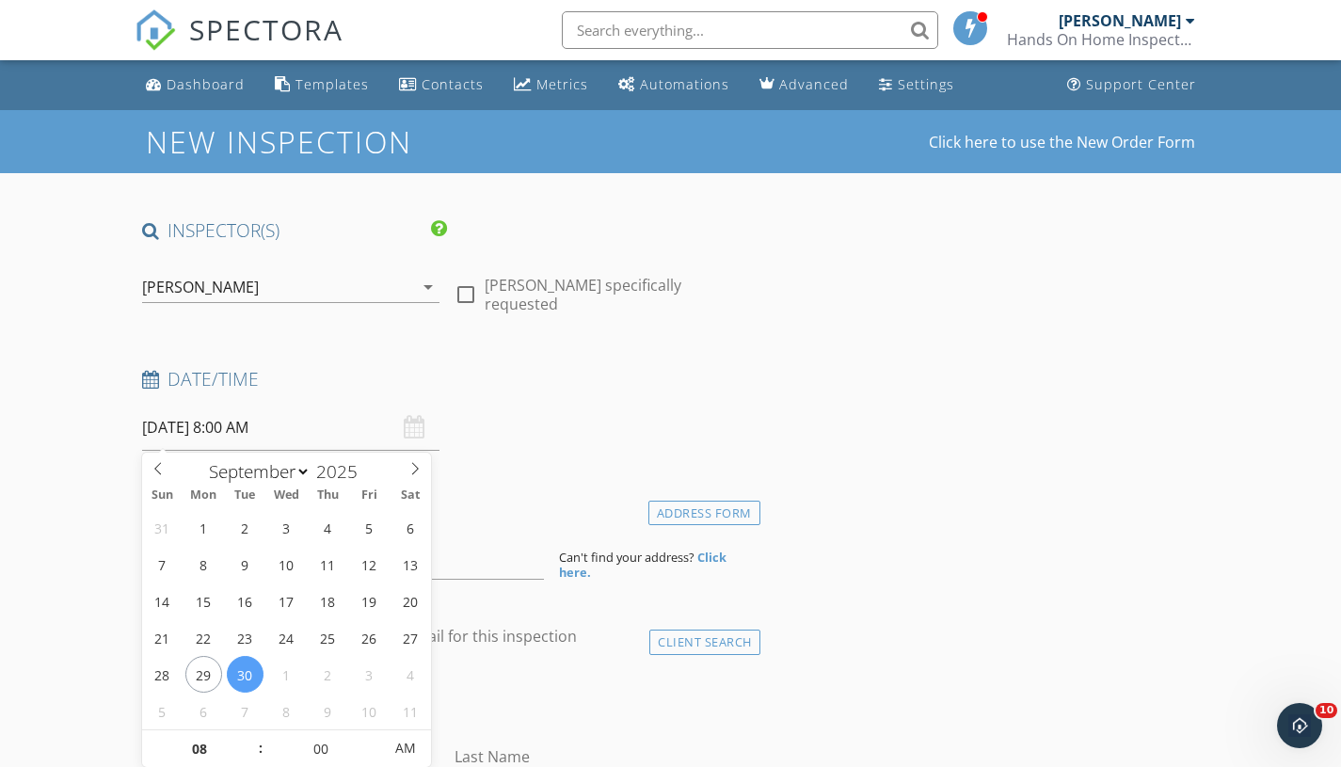
click at [278, 420] on input "09/30/2025 8:00 AM" at bounding box center [291, 428] width 298 height 46
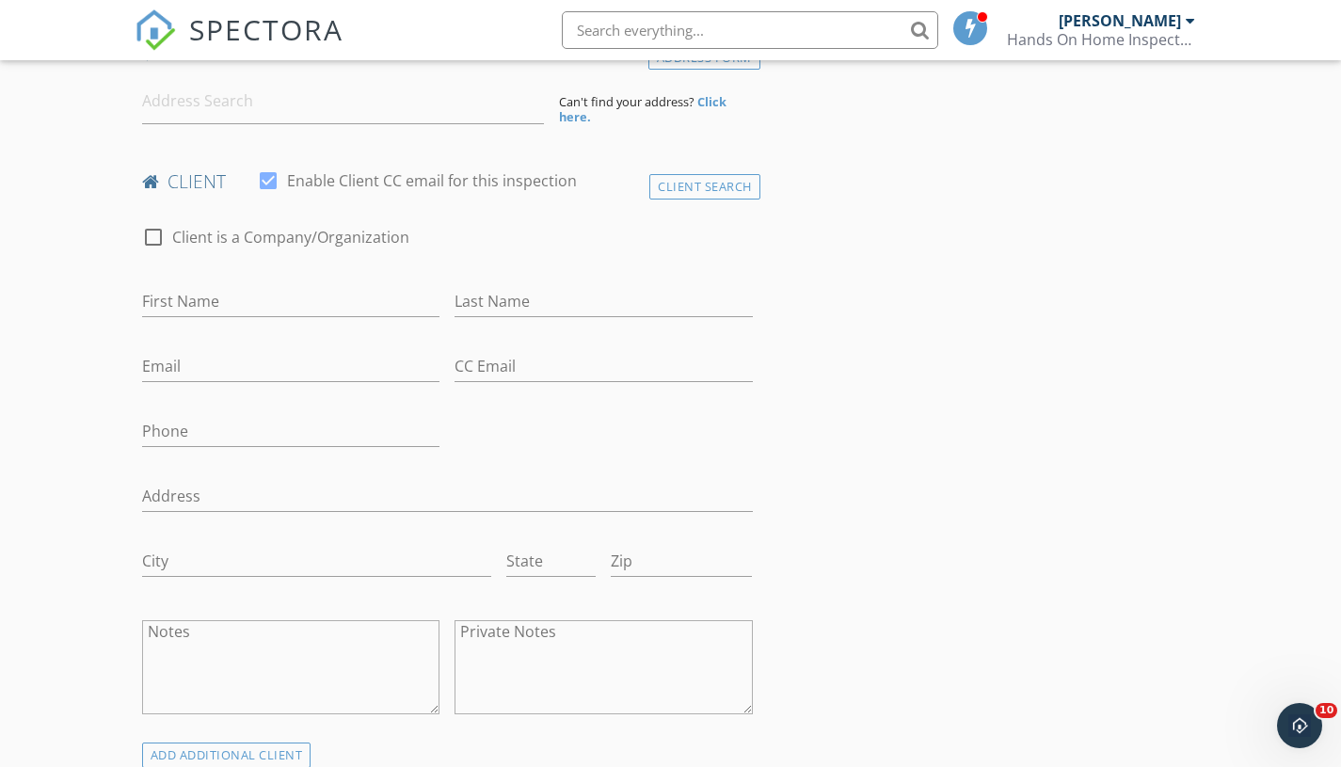
scroll to position [450, 0]
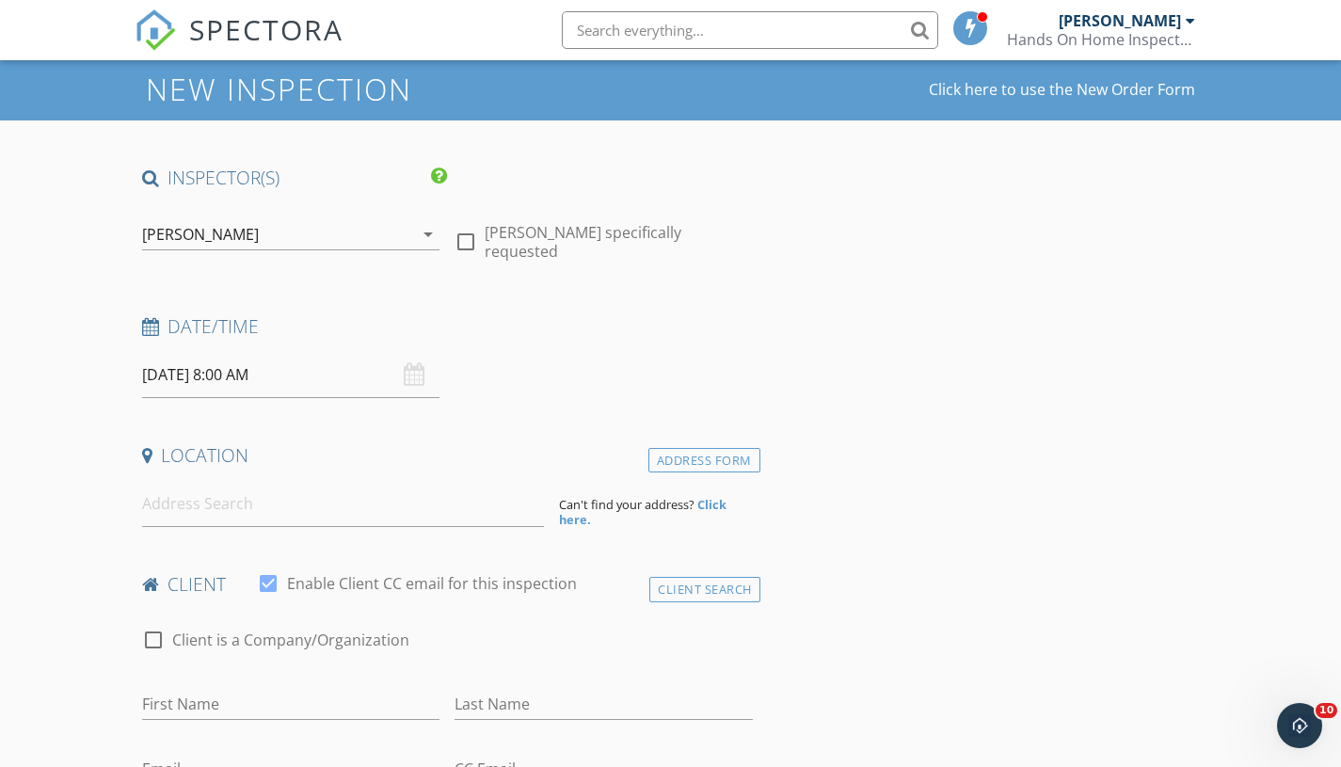
scroll to position [34, 0]
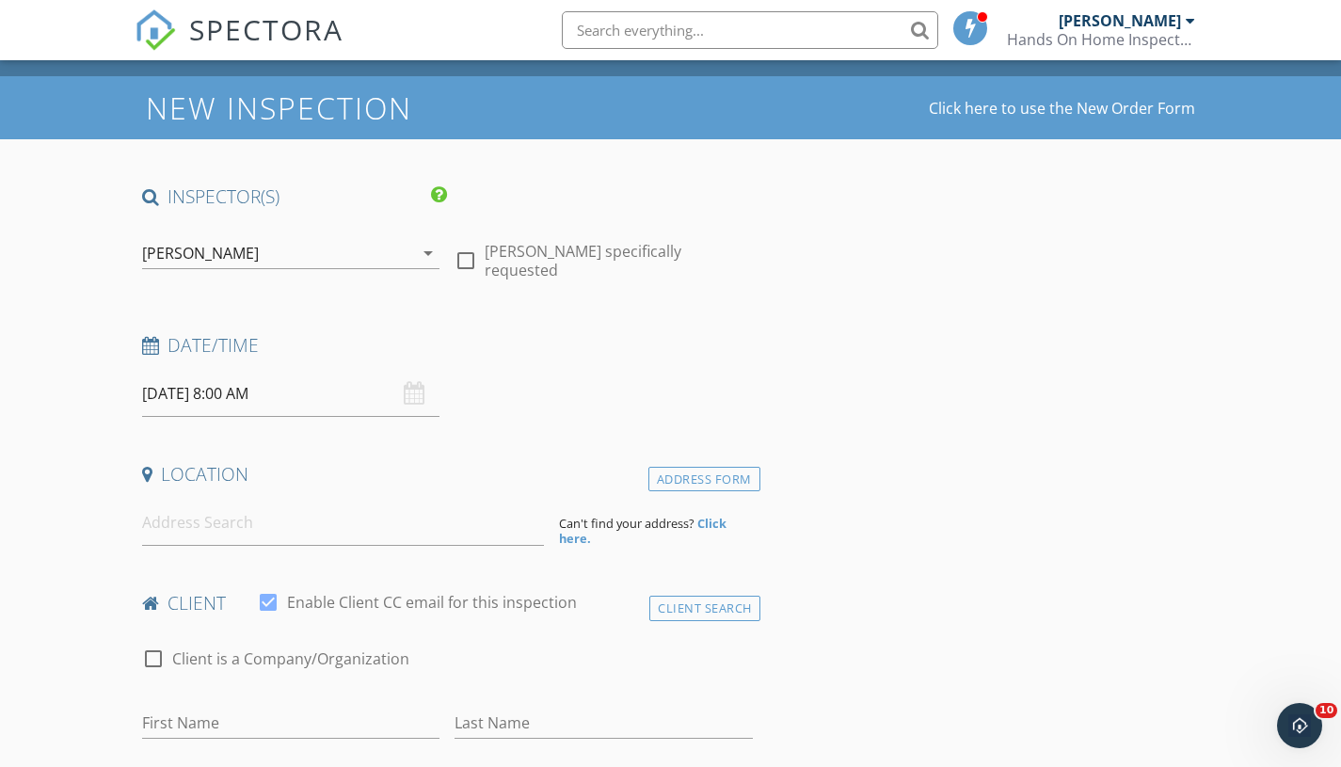
click at [222, 393] on input "09/30/2025 8:00 AM" at bounding box center [291, 394] width 298 height 46
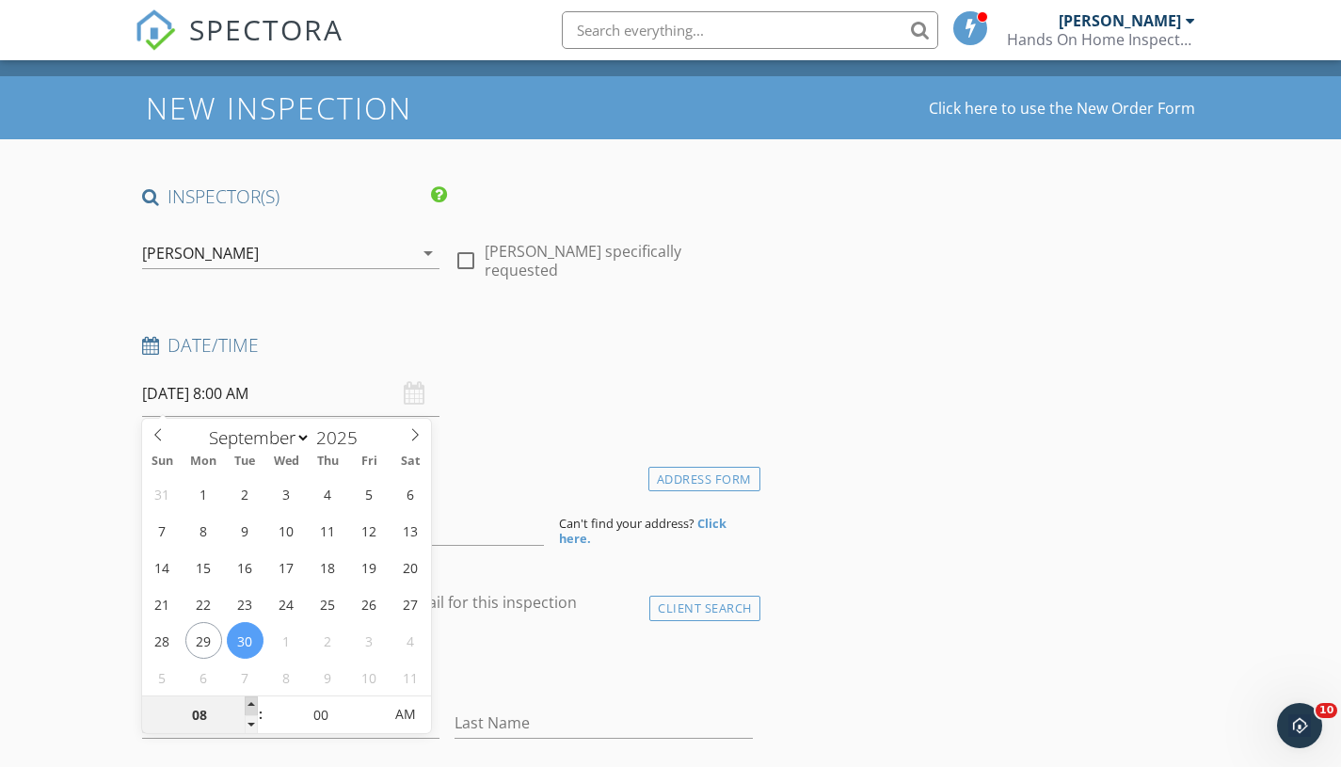
type input "09"
type input "09/30/2025 9:00 AM"
click at [247, 704] on span at bounding box center [251, 705] width 13 height 19
type input "10"
type input "09/30/2025 10:00 AM"
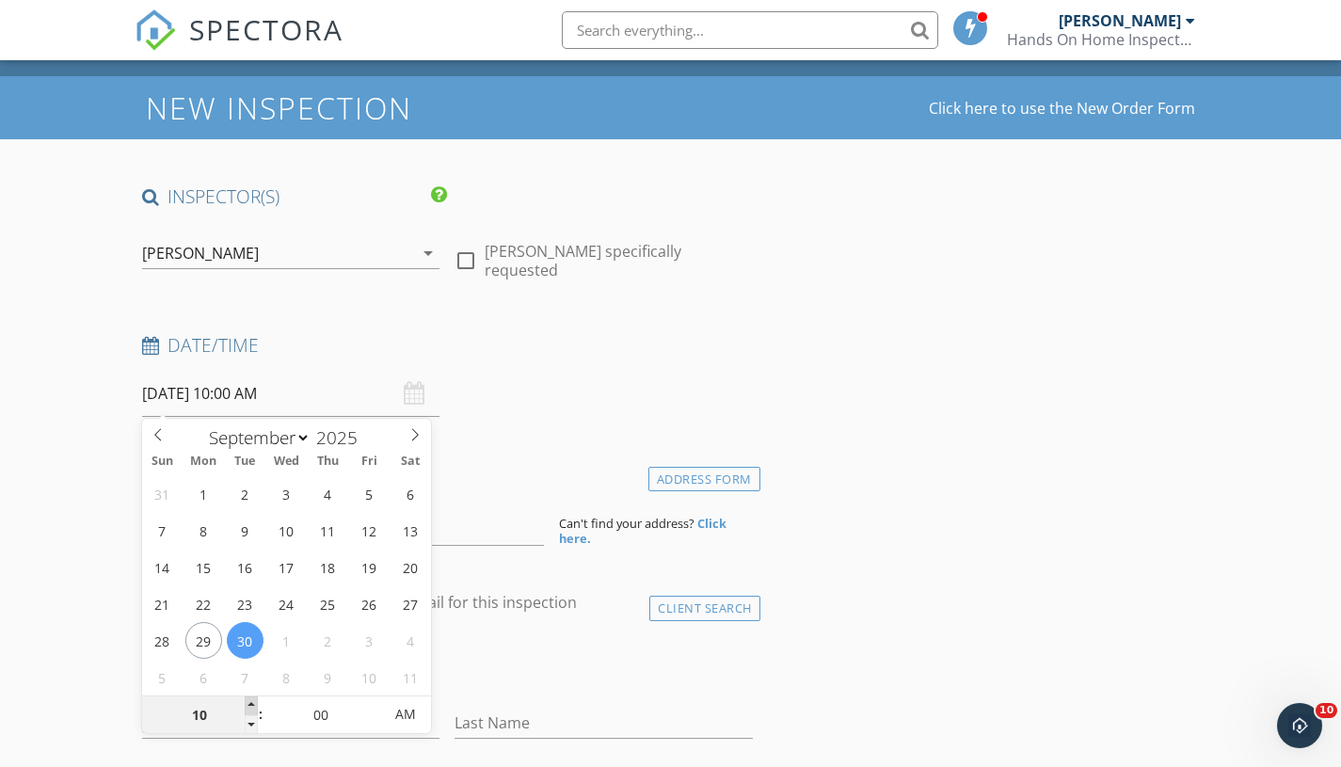
click at [247, 704] on span at bounding box center [251, 705] width 13 height 19
type input "11"
type input "09/30/2025 11:00 AM"
click at [247, 704] on span at bounding box center [251, 705] width 13 height 19
type input "12"
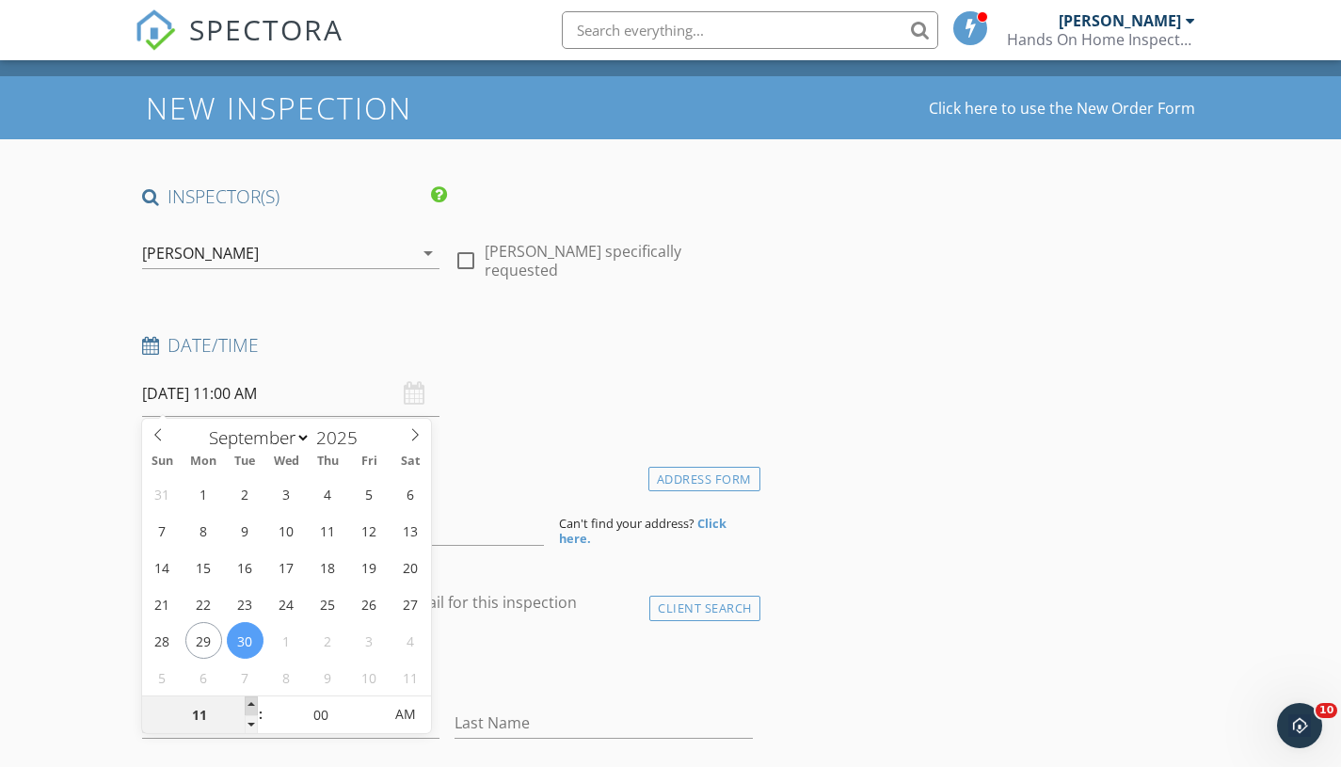
type input "09/30/2025 12:00 PM"
click at [247, 704] on span at bounding box center [251, 705] width 13 height 19
type input "01"
type input "09/30/2025 1:00 PM"
click at [247, 704] on span at bounding box center [251, 705] width 13 height 19
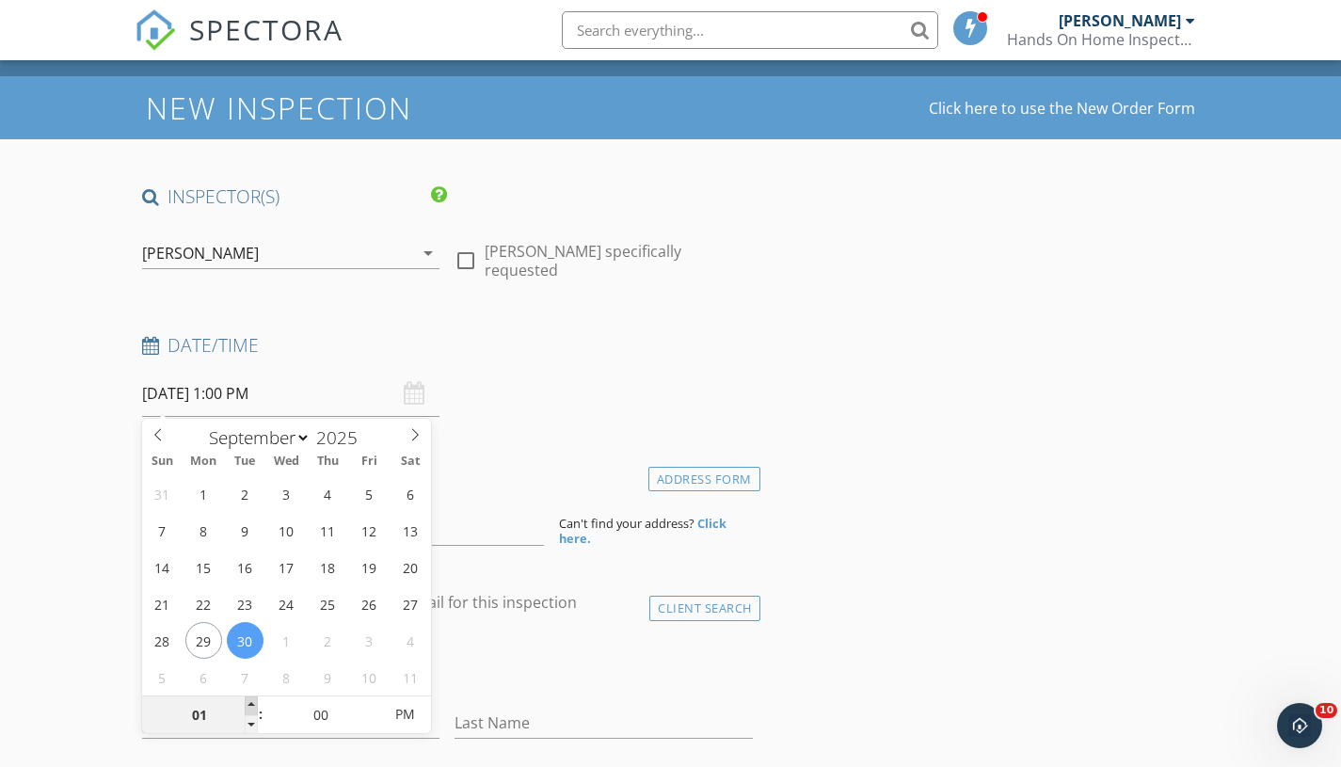
type input "02"
type input "09/30/2025 2:00 PM"
click at [247, 704] on span at bounding box center [251, 705] width 13 height 19
type input "03"
type input "[DATE] 3:00 PM"
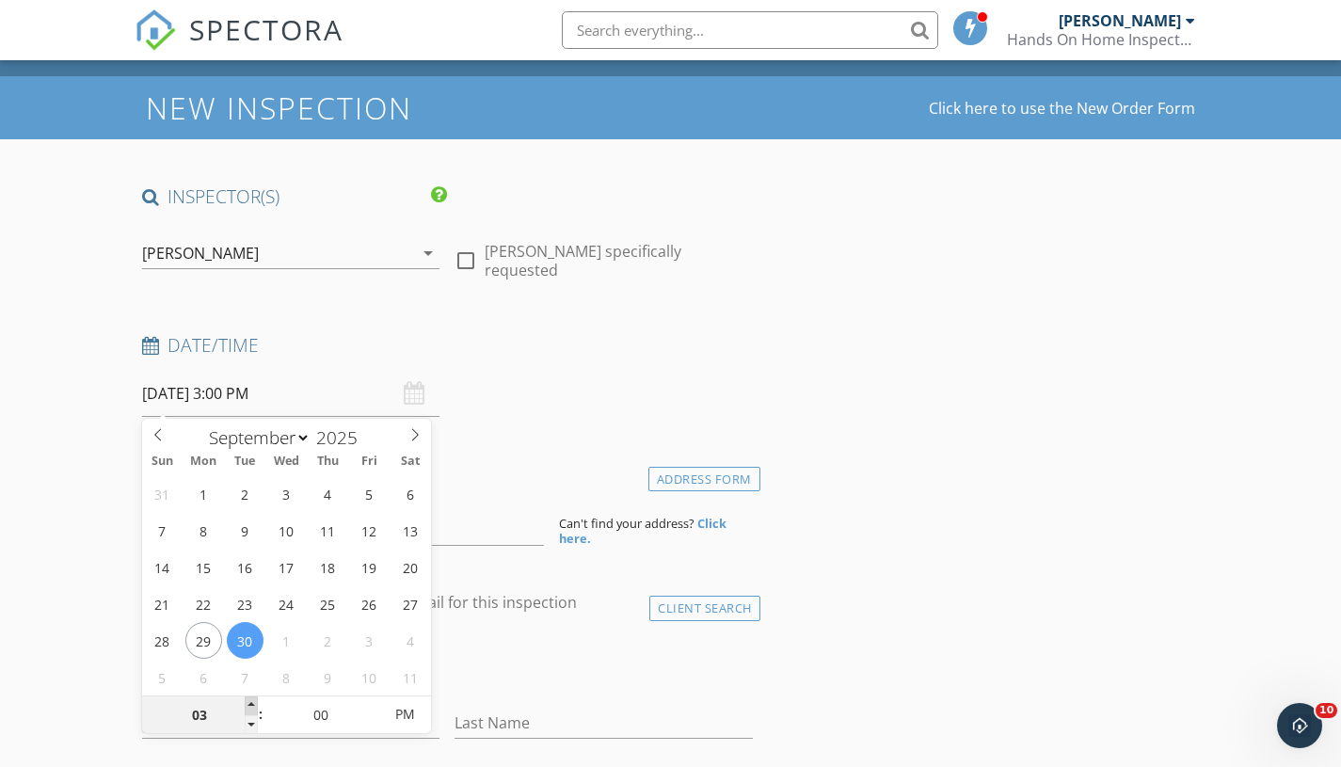
click at [247, 704] on span at bounding box center [251, 705] width 13 height 19
type input "04"
type input "09/30/2025 4:00 PM"
click at [247, 704] on span at bounding box center [251, 705] width 13 height 19
type input "05"
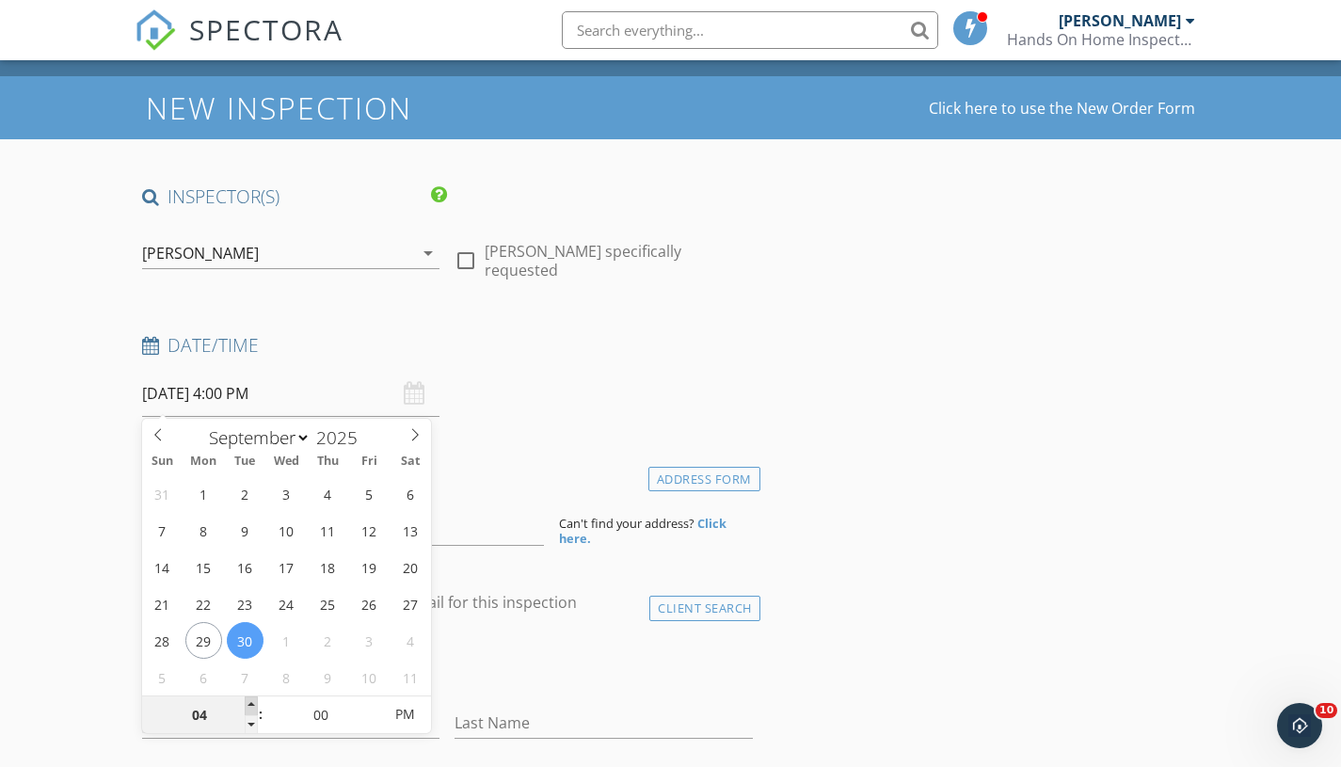
type input "09/30/2025 5:00 PM"
click at [247, 704] on span at bounding box center [251, 705] width 13 height 19
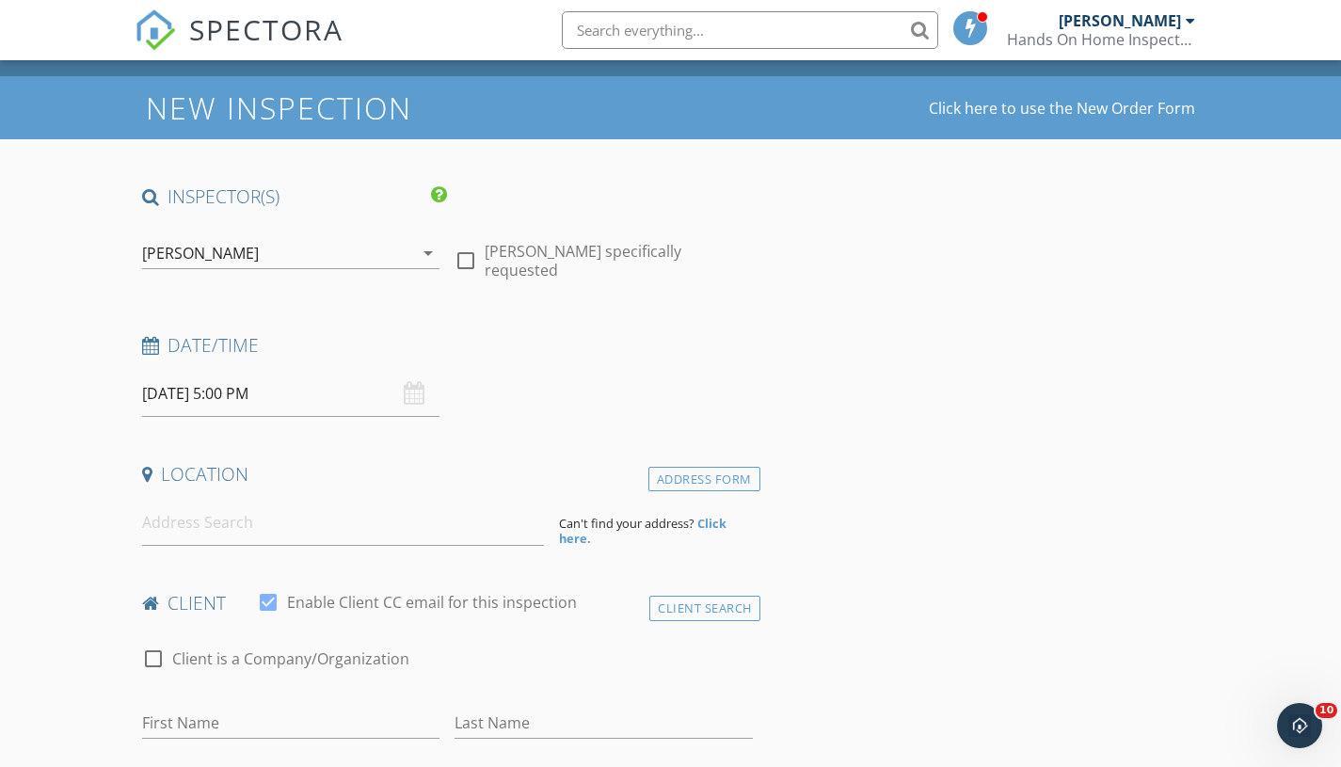
click at [251, 515] on input at bounding box center [343, 523] width 402 height 46
type input "569 South Amhurst Place, Englewood, TN, USA"
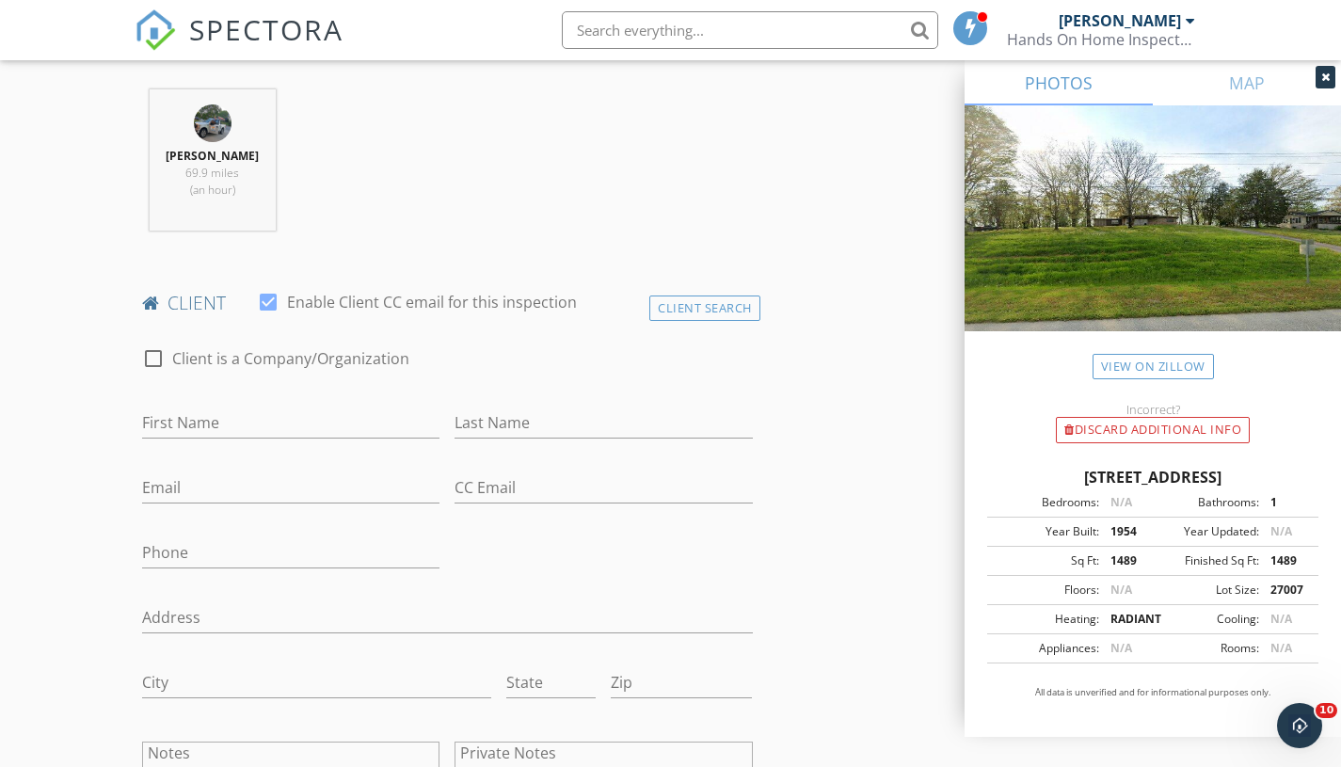
scroll to position [817, 0]
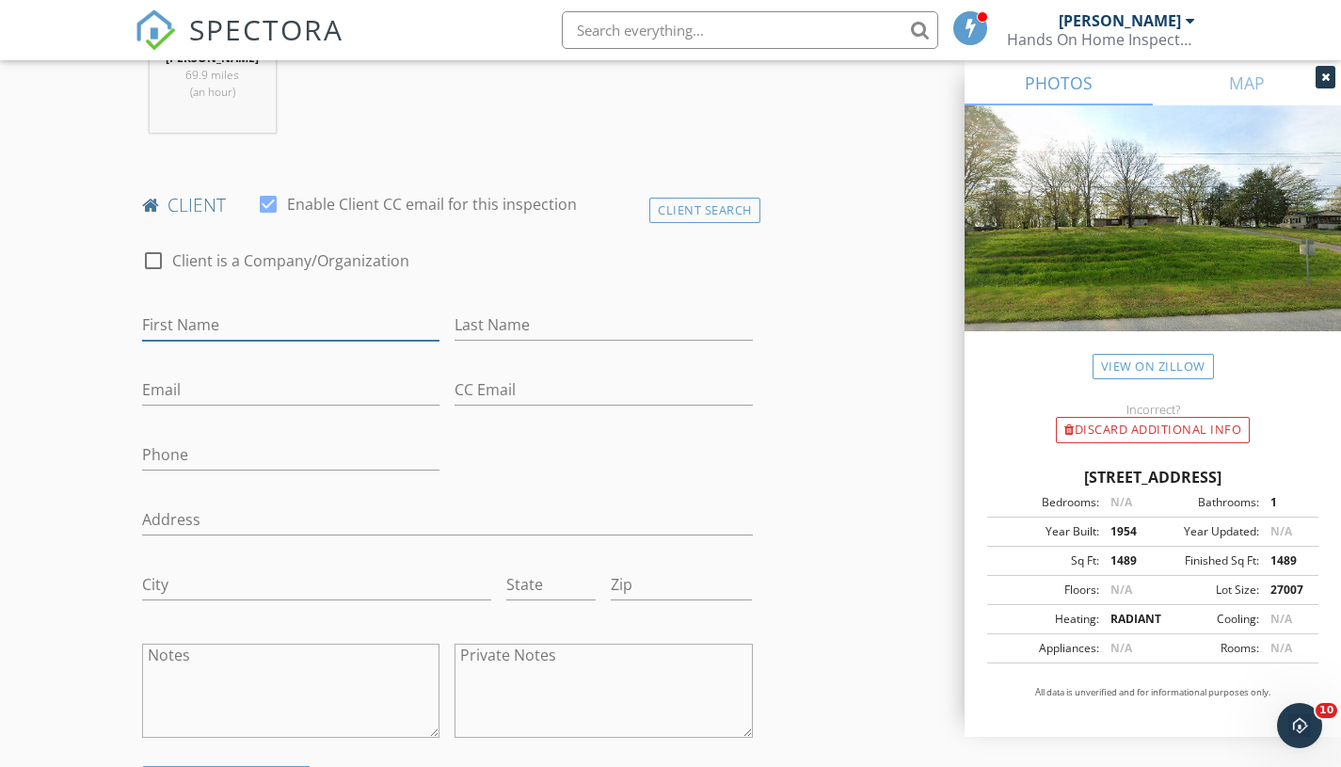
click at [265, 321] on input "First Name" at bounding box center [291, 325] width 298 height 31
type input "Jason"
type input "Sharp"
click at [210, 383] on input "Email" at bounding box center [291, 389] width 298 height 31
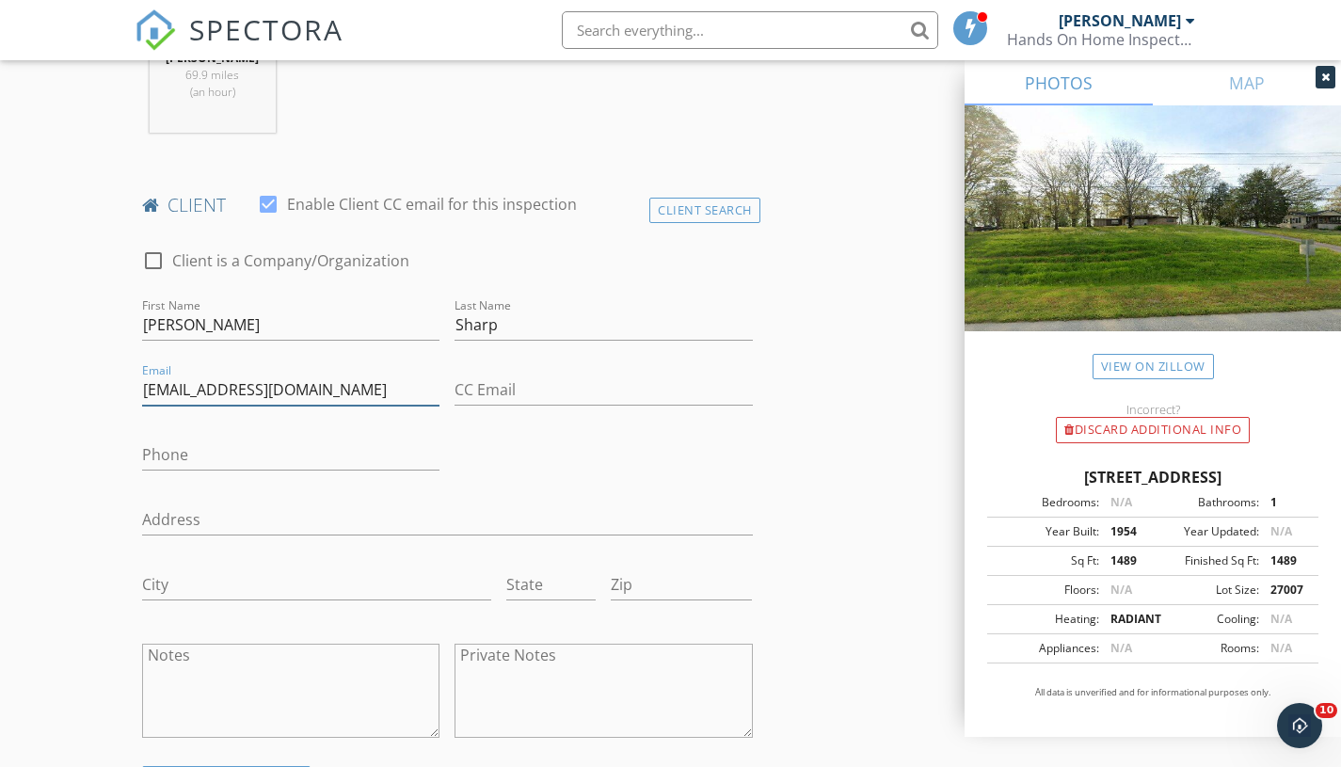
type input "Jsharp61@hotmail.com"
click at [186, 442] on input "Phone" at bounding box center [291, 454] width 298 height 31
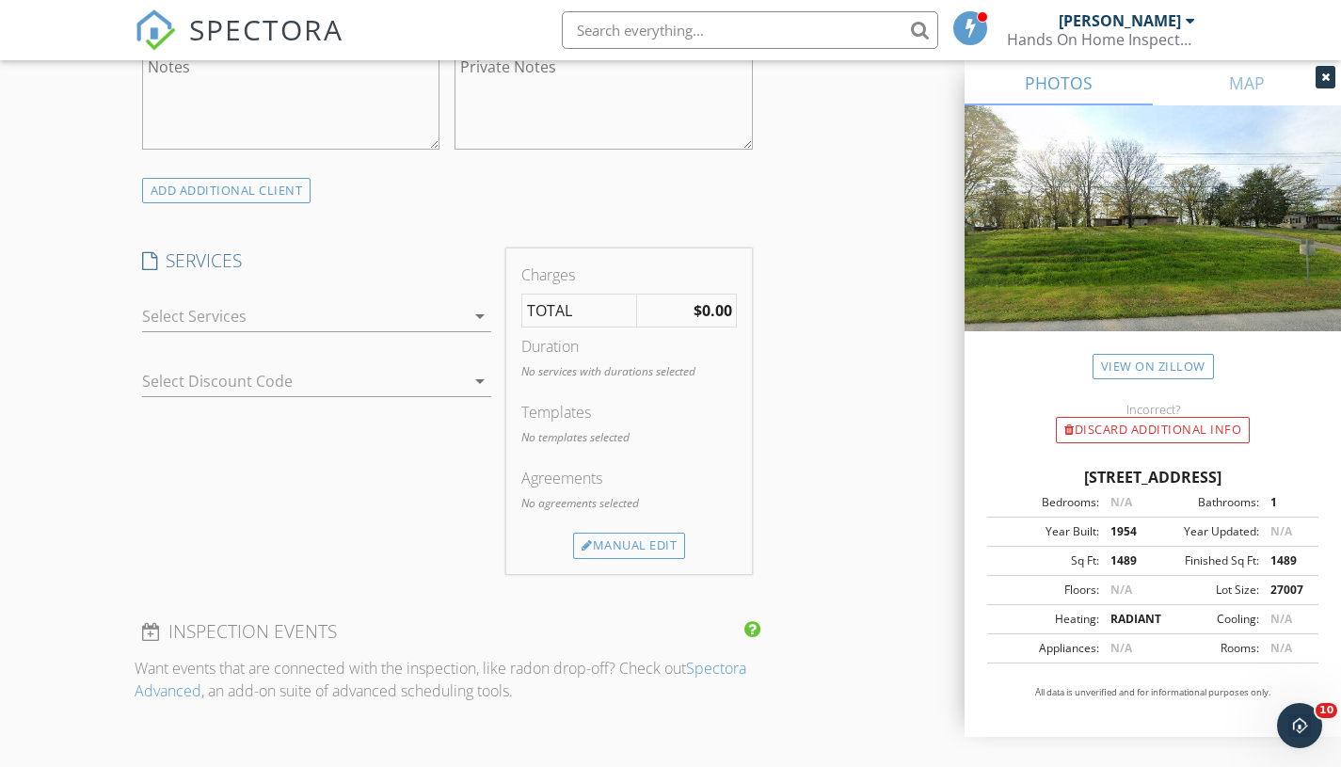
scroll to position [1417, 0]
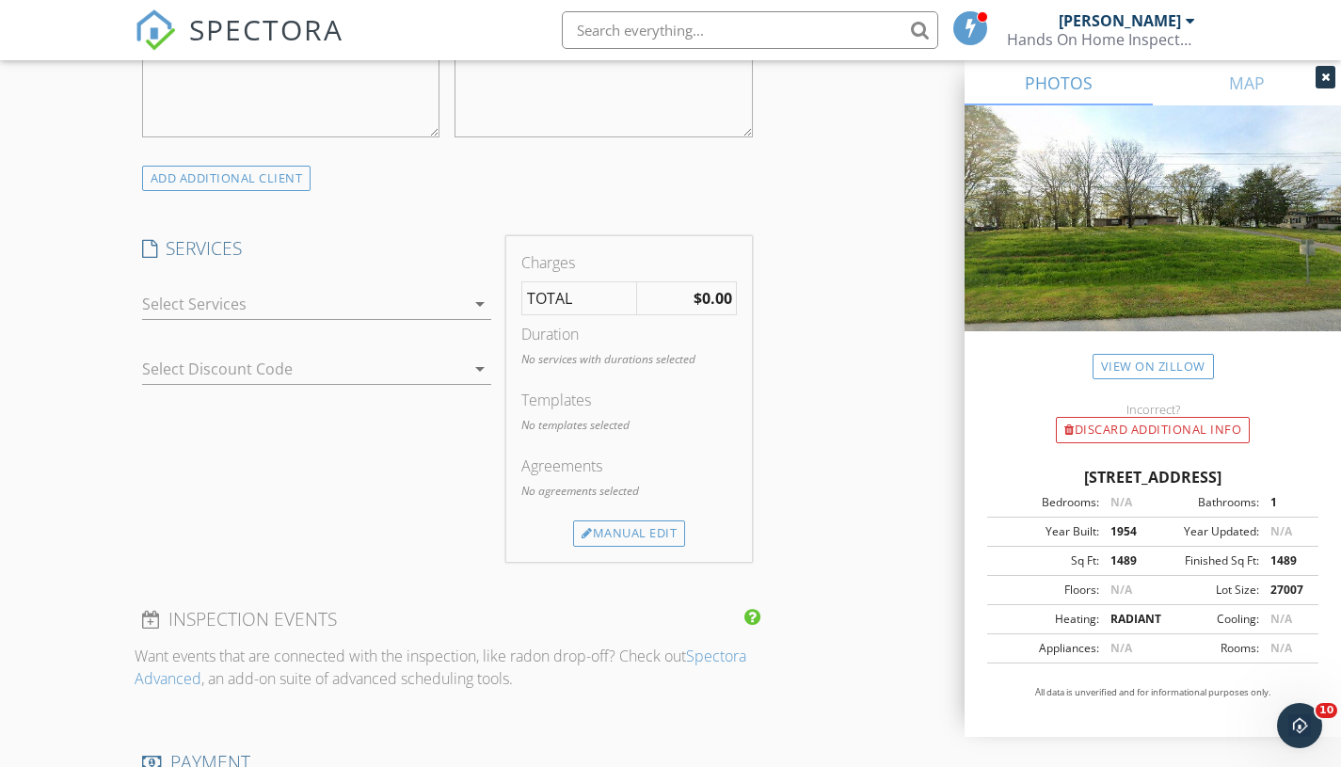
type input "614-402-1816"
click at [393, 314] on div at bounding box center [304, 304] width 324 height 30
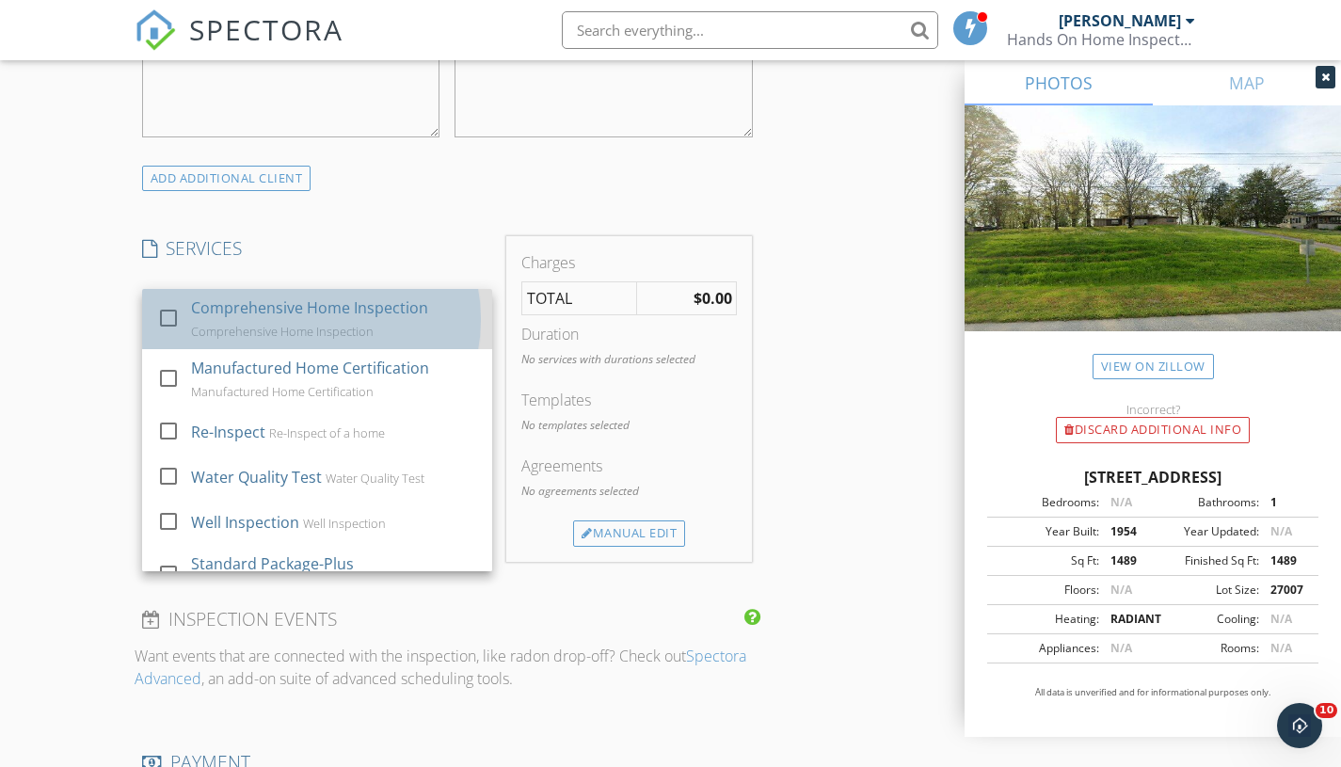
click at [269, 338] on div "Comprehensive Home Inspection" at bounding box center [282, 331] width 183 height 15
checkbox input "true"
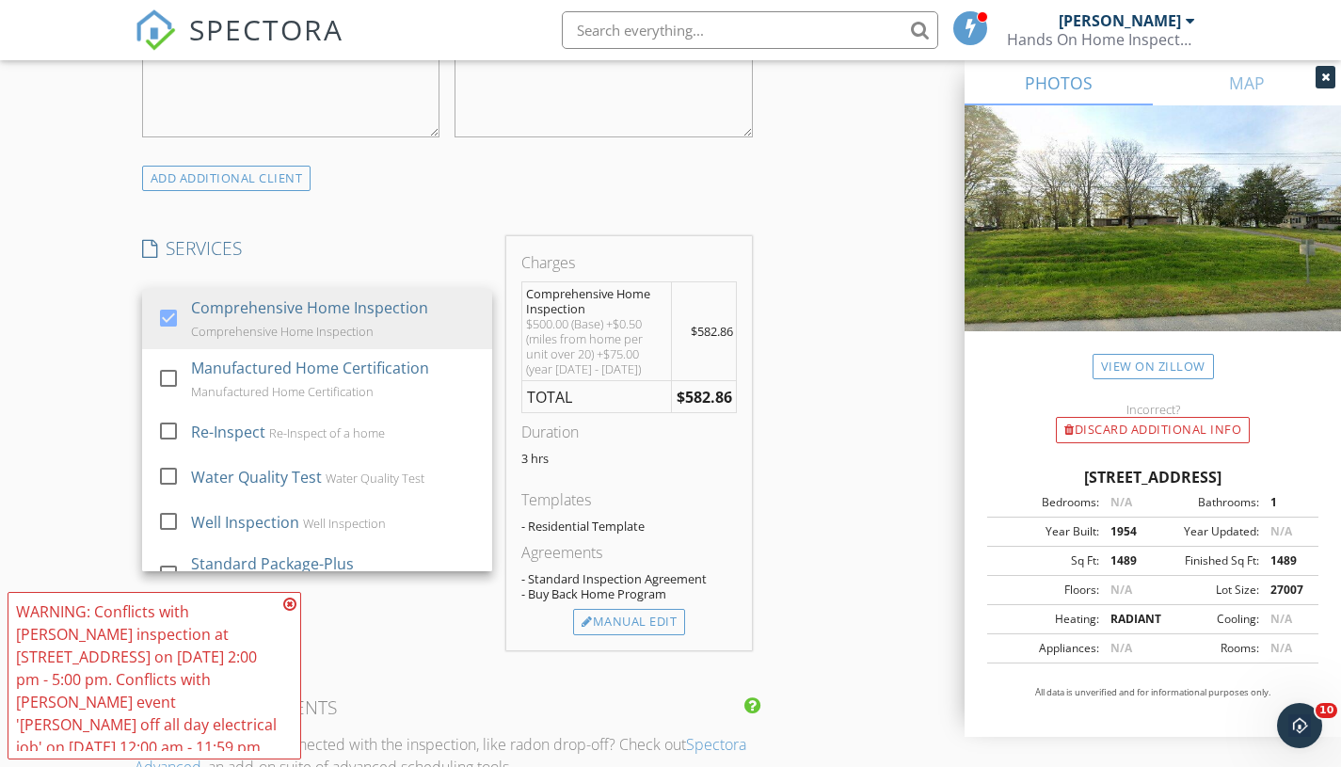
click at [685, 387] on strong "$582.86" at bounding box center [705, 397] width 56 height 21
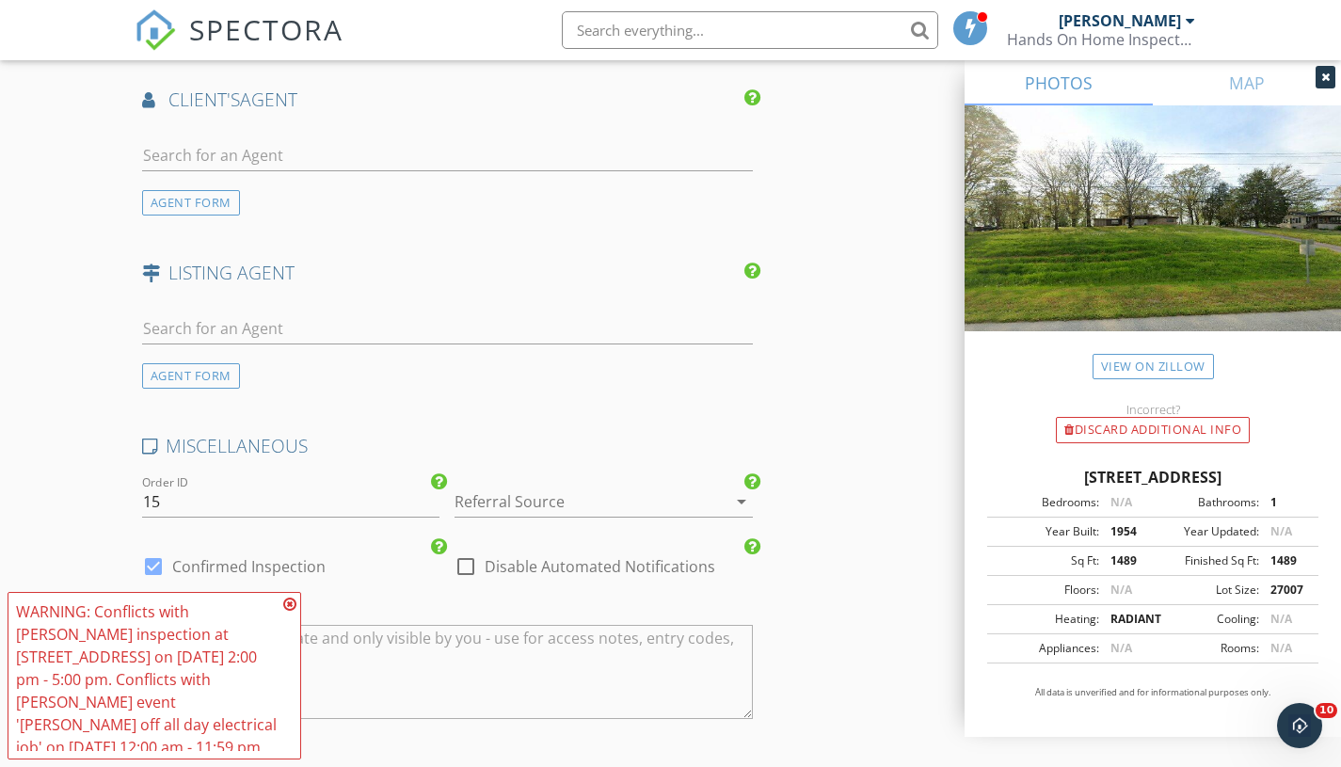
scroll to position [2368, 0]
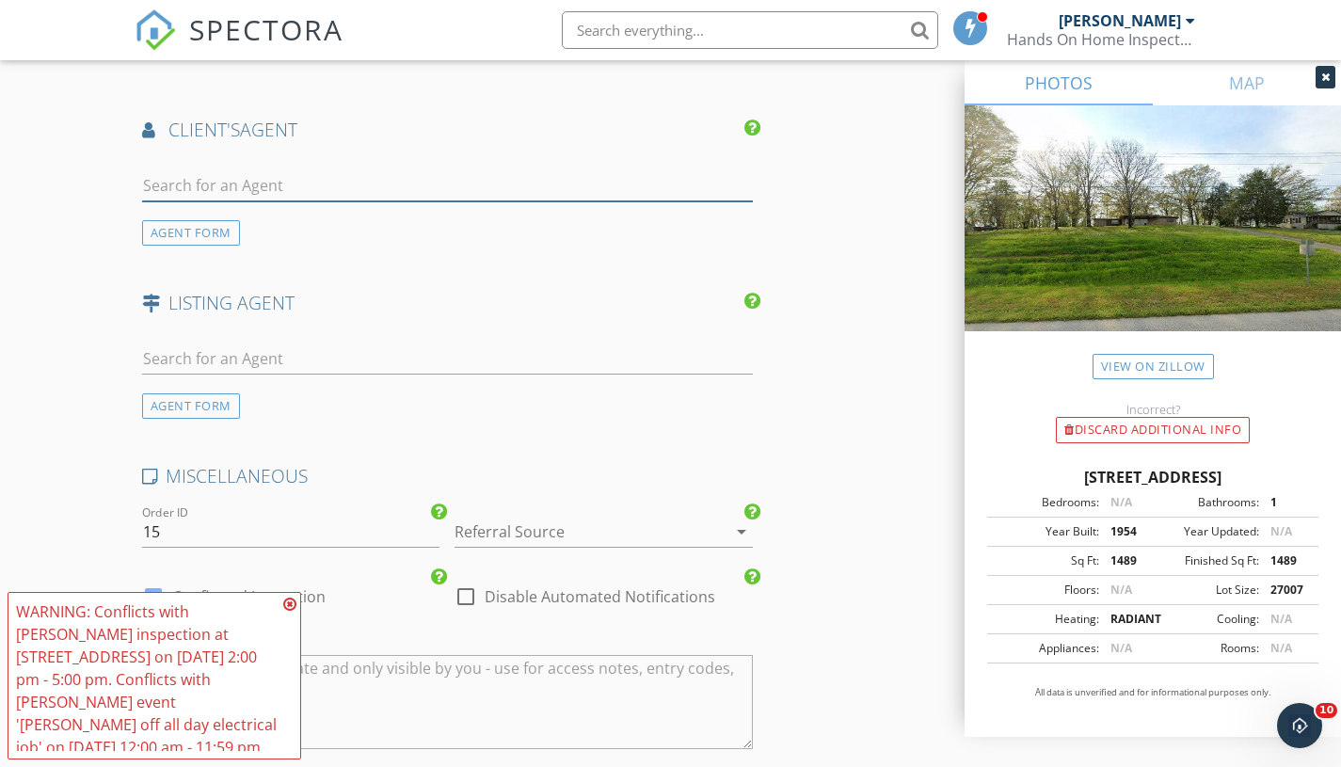
click at [313, 187] on input "text" at bounding box center [447, 185] width 611 height 31
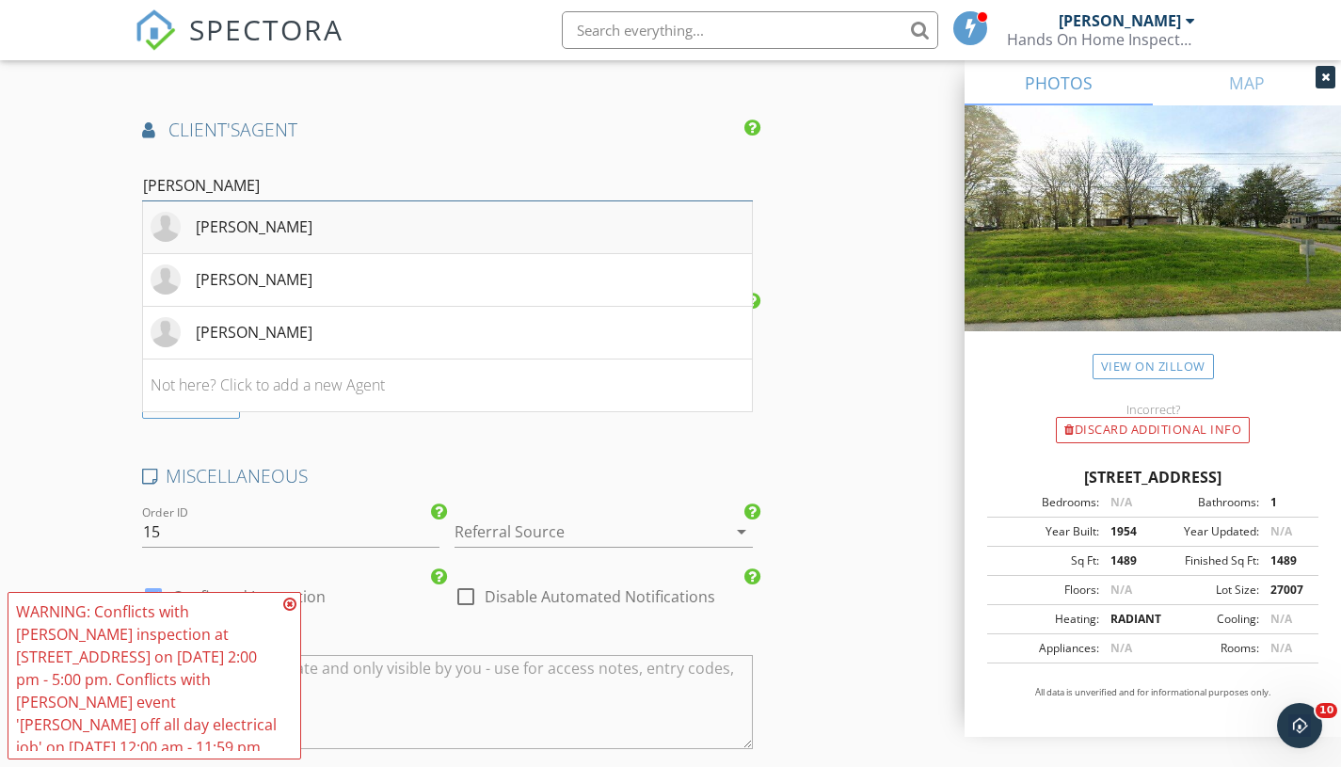
type input "Angela"
click at [297, 229] on div "Angela England" at bounding box center [254, 226] width 117 height 23
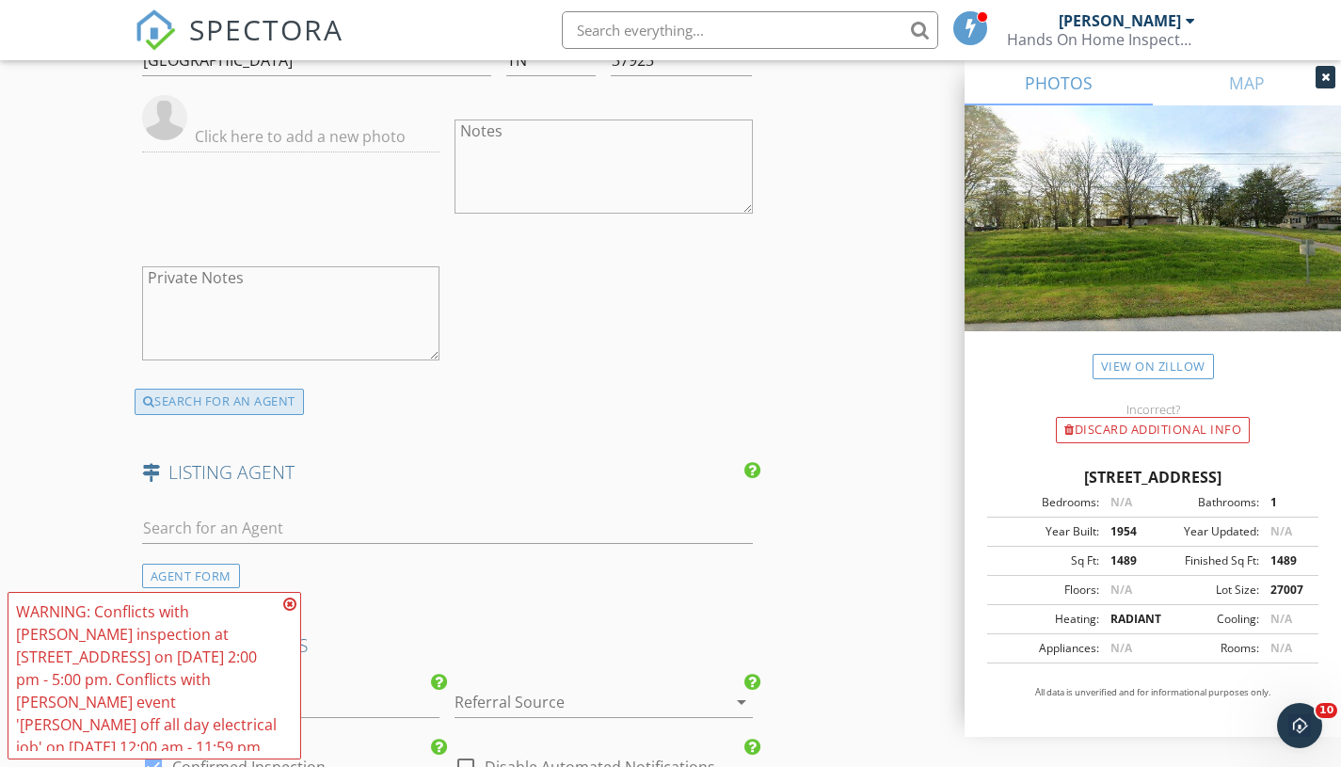
click at [196, 406] on div "SEARCH FOR AN AGENT" at bounding box center [219, 402] width 169 height 26
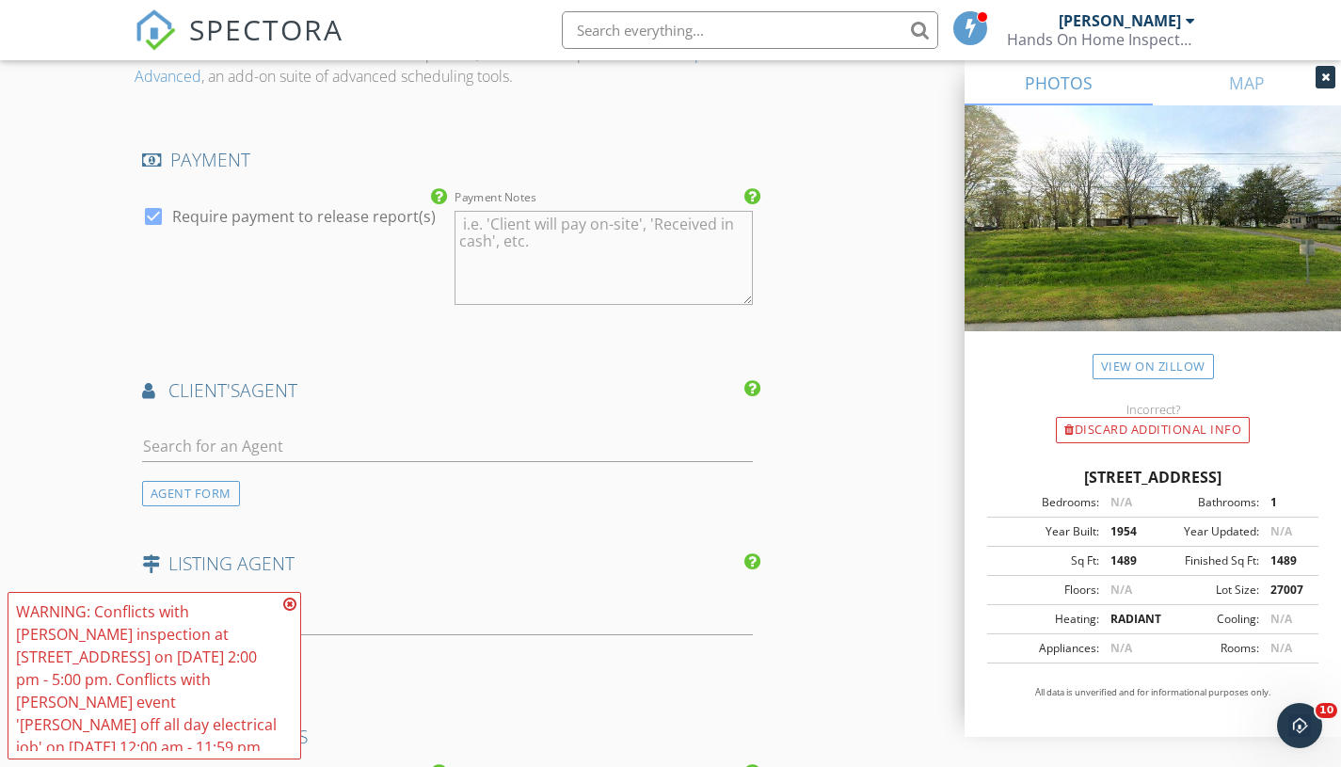
scroll to position [2106, 0]
click at [174, 447] on input "text" at bounding box center [447, 448] width 611 height 31
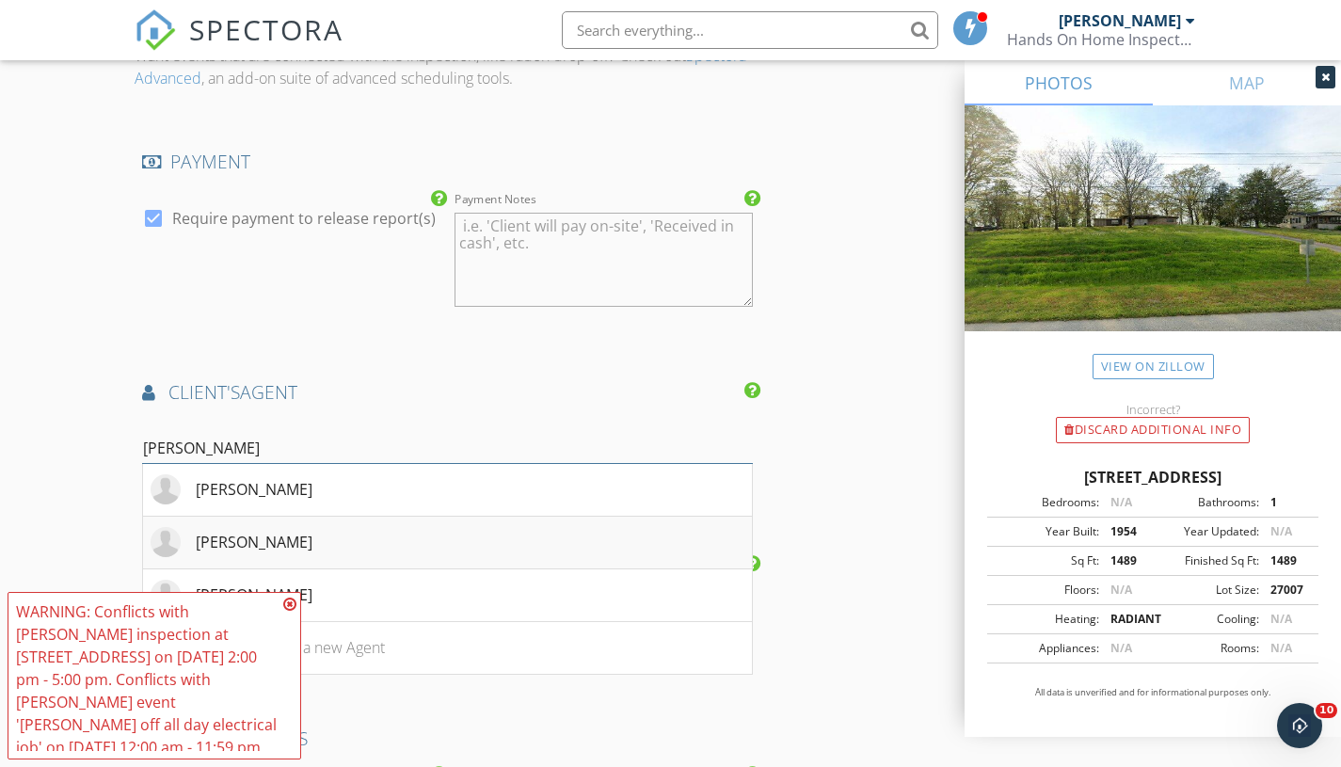
type input "Angela"
click at [292, 542] on div "Angela Gartman" at bounding box center [254, 542] width 117 height 23
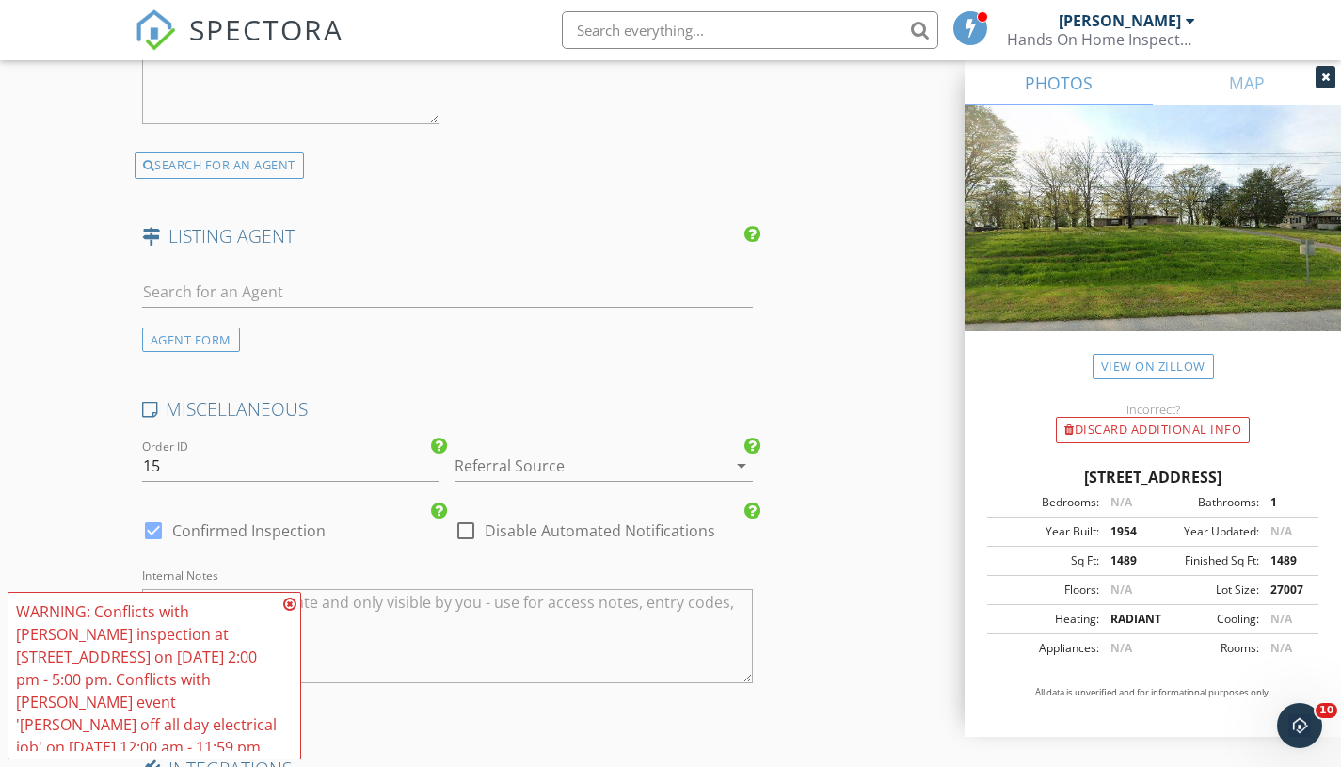
scroll to position [3028, 0]
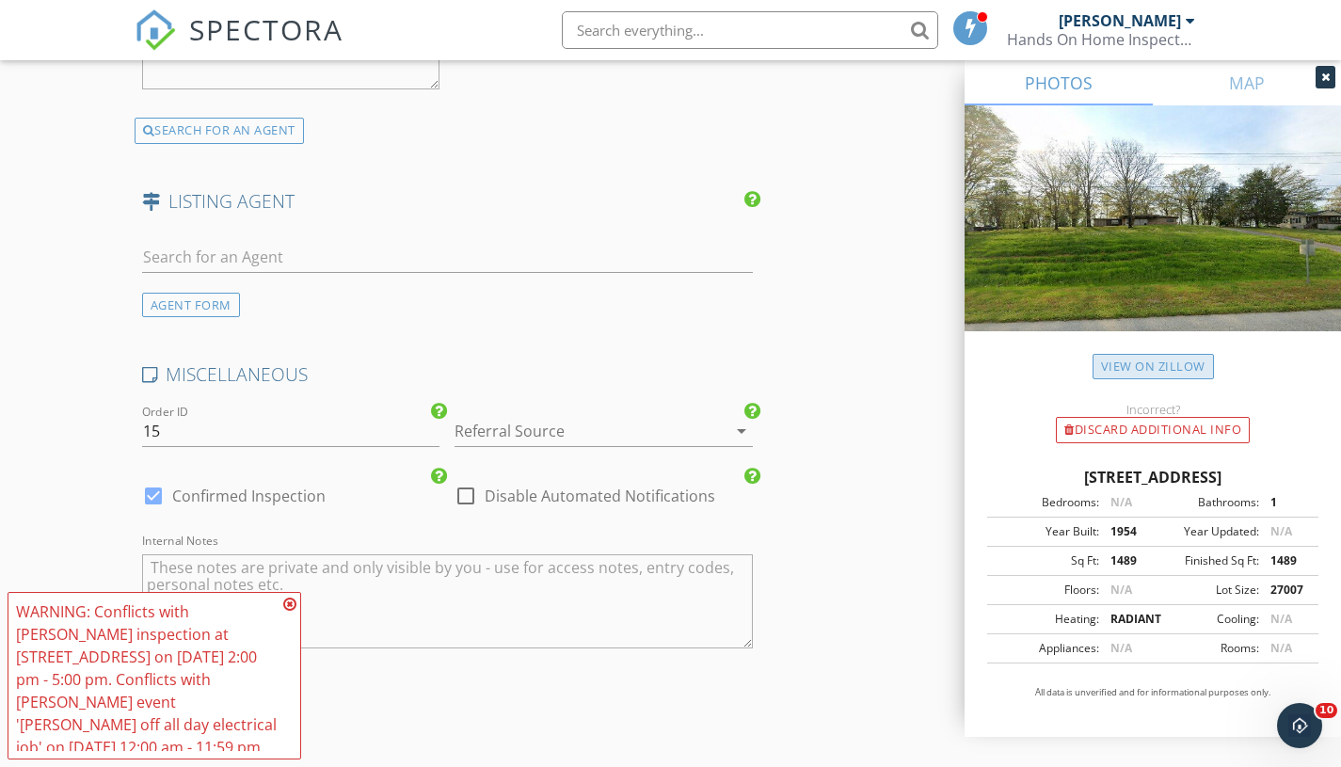
click at [1186, 375] on link "View on Zillow" at bounding box center [1152, 366] width 121 height 25
click at [201, 301] on div "AGENT FORM" at bounding box center [191, 305] width 98 height 25
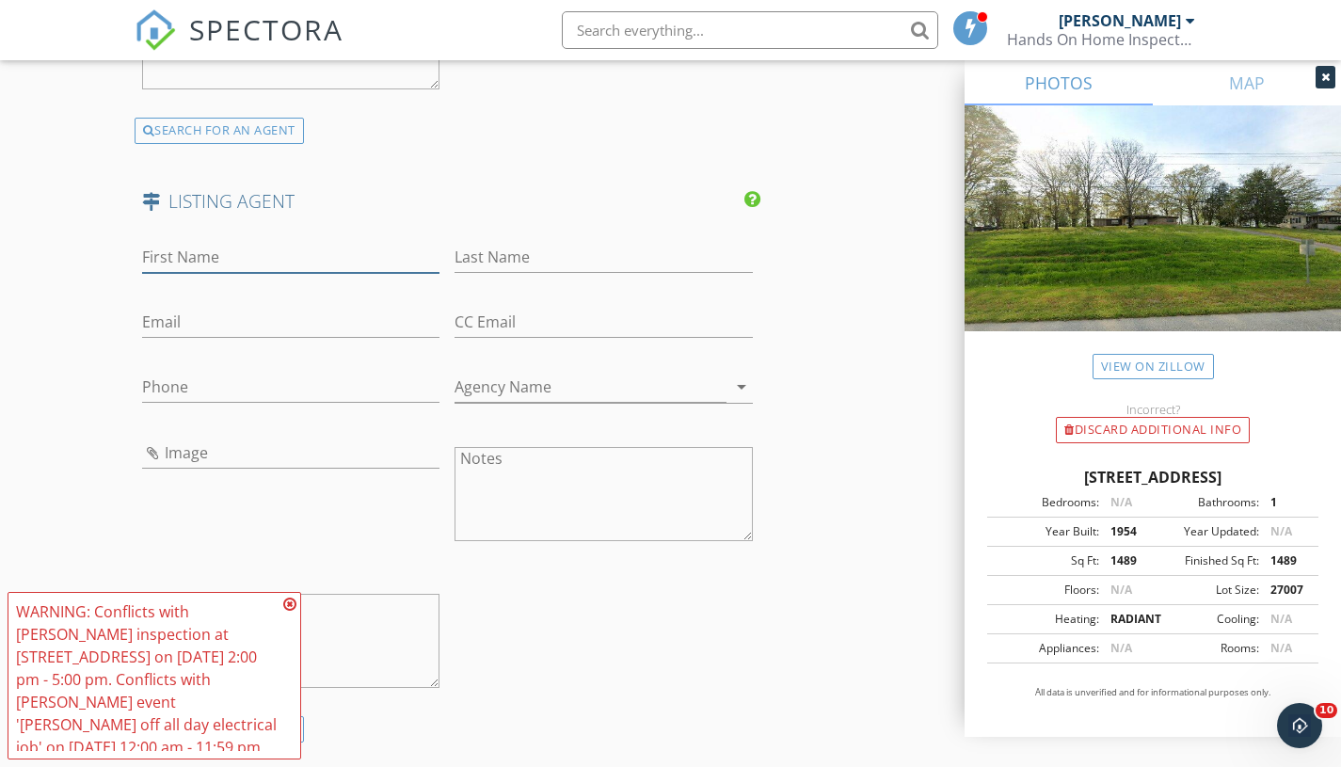
click at [241, 253] on input "First Name" at bounding box center [291, 257] width 298 height 31
paste input "Loretta Edgemon"
type input "Loretta Edgemon"
click at [525, 251] on input "Last Name" at bounding box center [603, 257] width 298 height 31
paste input "Loretta Edgemon"
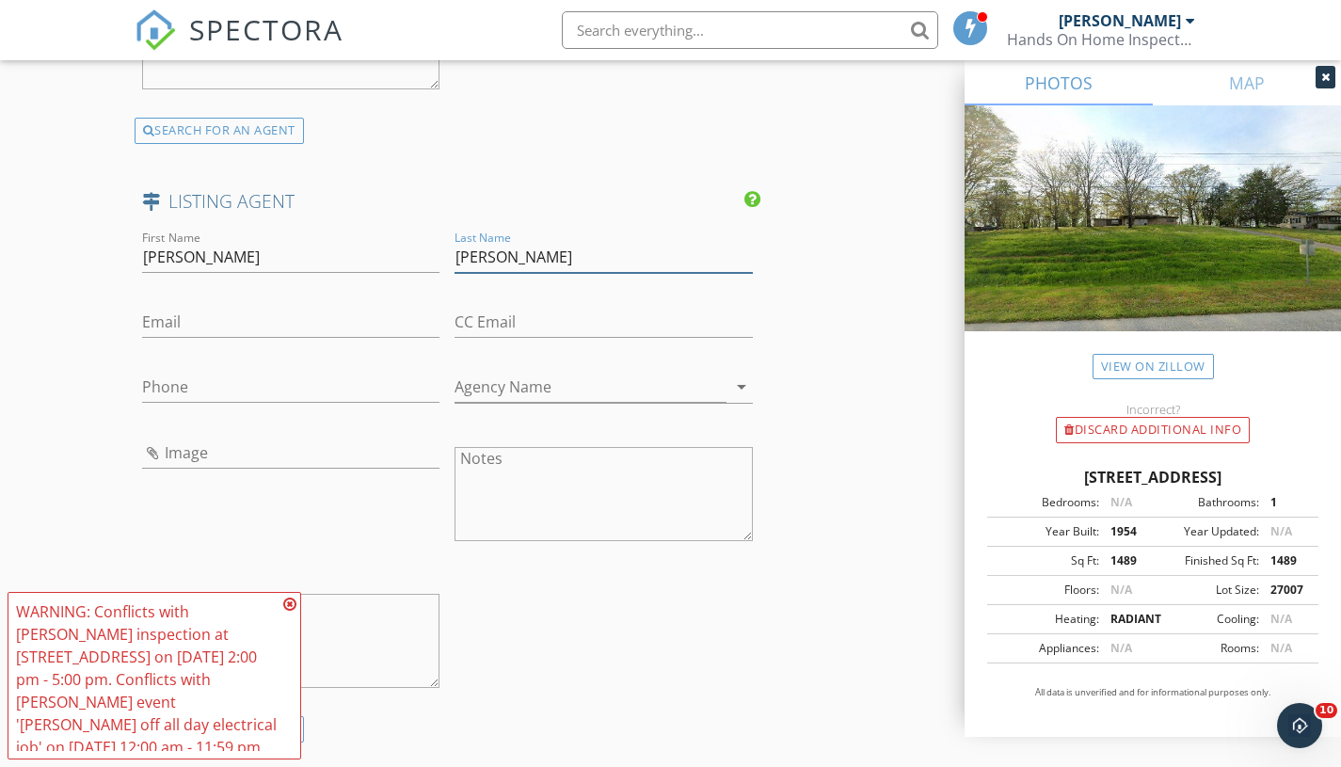
drag, startPoint x: 512, startPoint y: 253, endPoint x: 363, endPoint y: 255, distance: 148.7
click at [363, 255] on div "First Name Loretta Edgemon Last Name Loretta Edgemon Email CC Email Phone Agenc…" at bounding box center [448, 471] width 626 height 489
type input "Edgemon"
drag, startPoint x: 191, startPoint y: 259, endPoint x: 410, endPoint y: 274, distance: 219.7
click at [410, 274] on div "First Name Loretta Edgemon" at bounding box center [291, 267] width 298 height 50
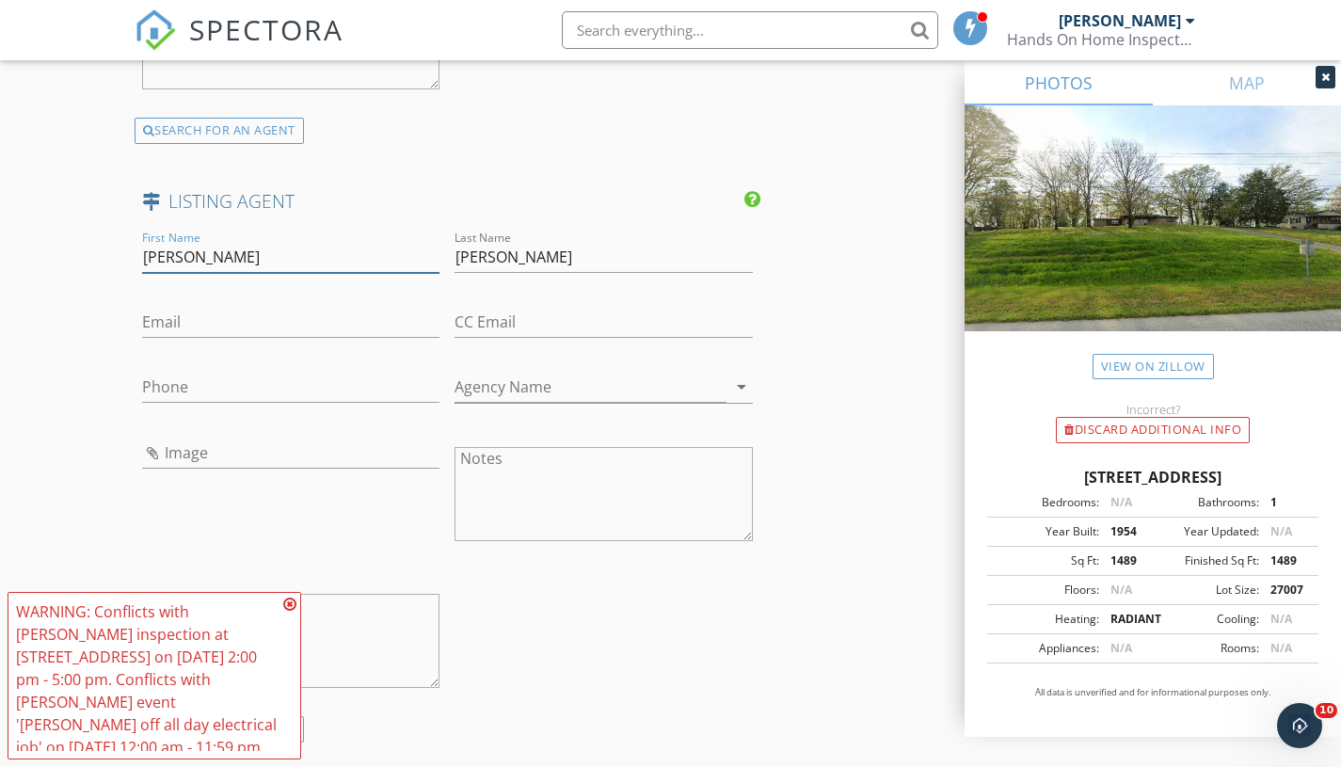
type input "Loretta"
click at [193, 328] on input "Email" at bounding box center [291, 322] width 298 height 31
paste input "lorettaedgemon@yahoo.com"
type input "lorettaedgemon@yahoo.com"
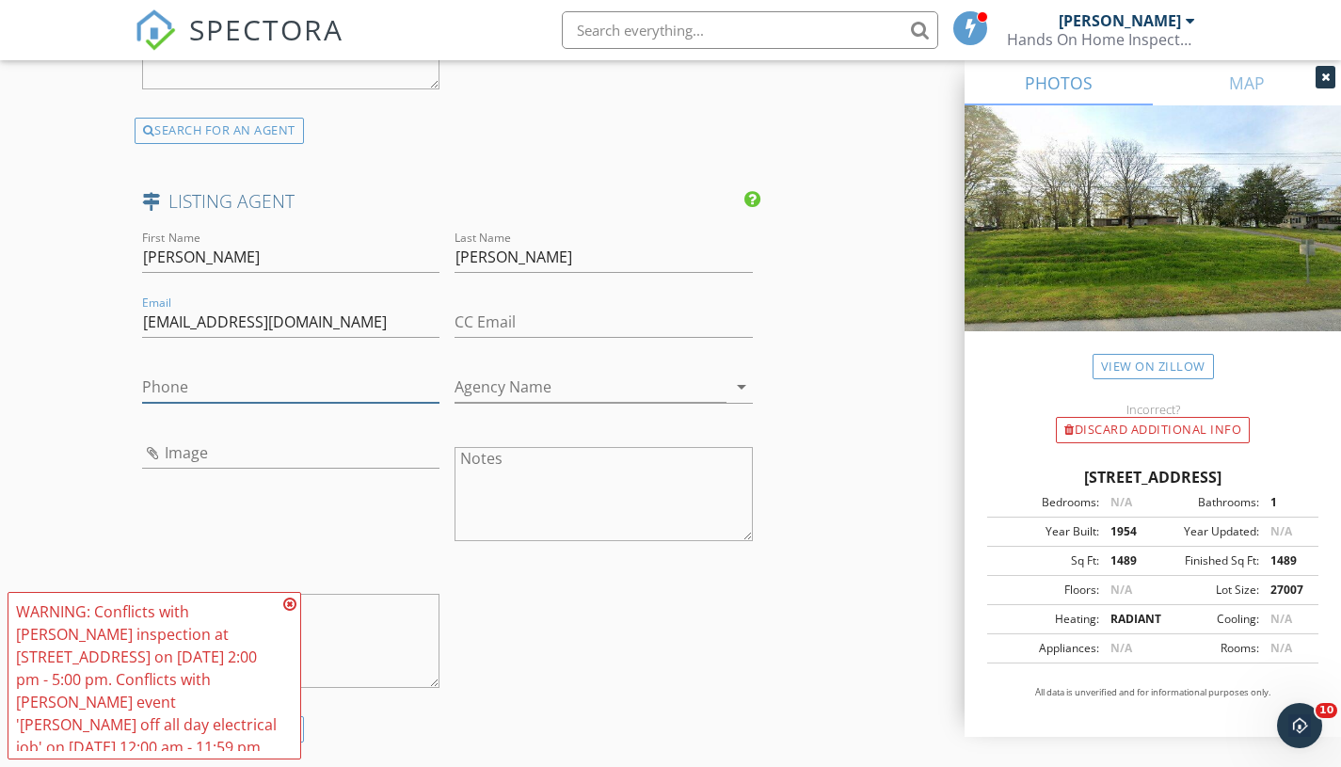
click at [194, 387] on input "Phone" at bounding box center [291, 387] width 298 height 31
paste input "423-506-8171"
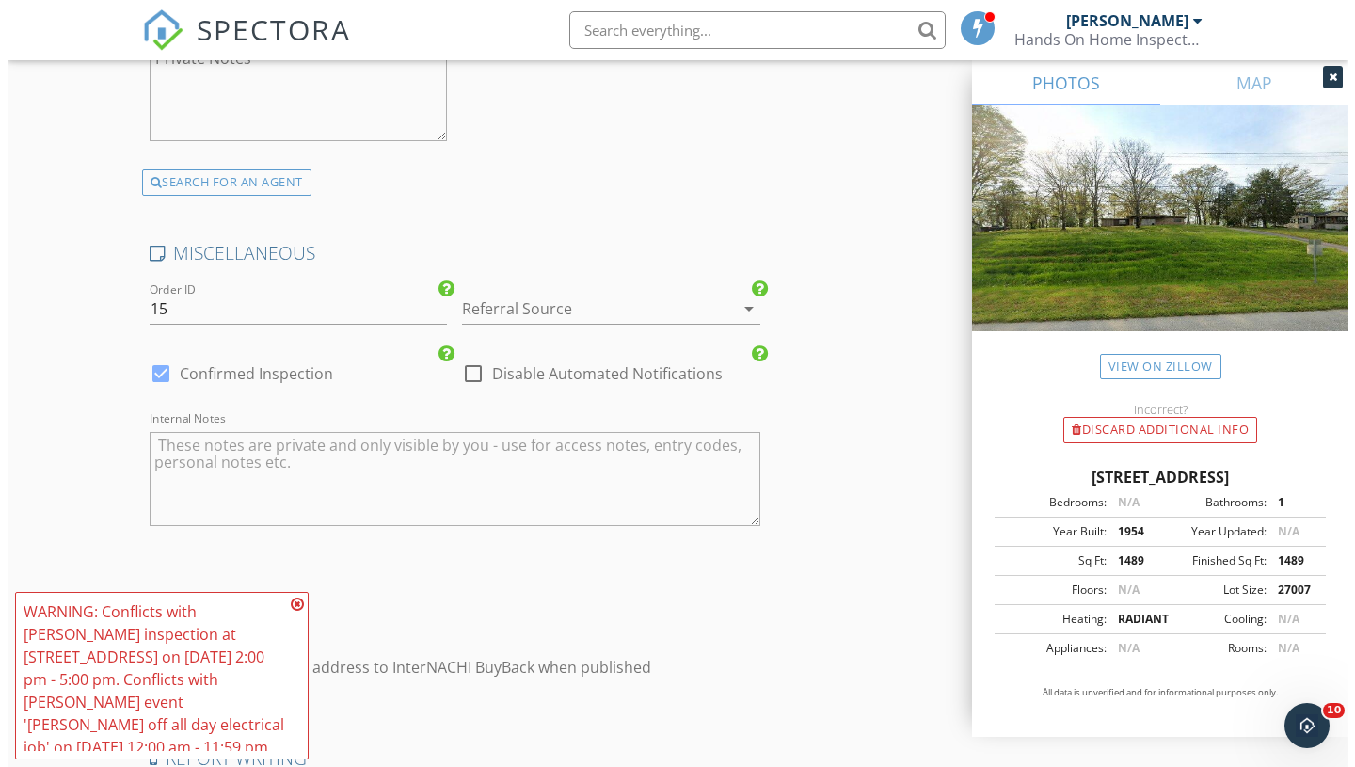
scroll to position [3847, 0]
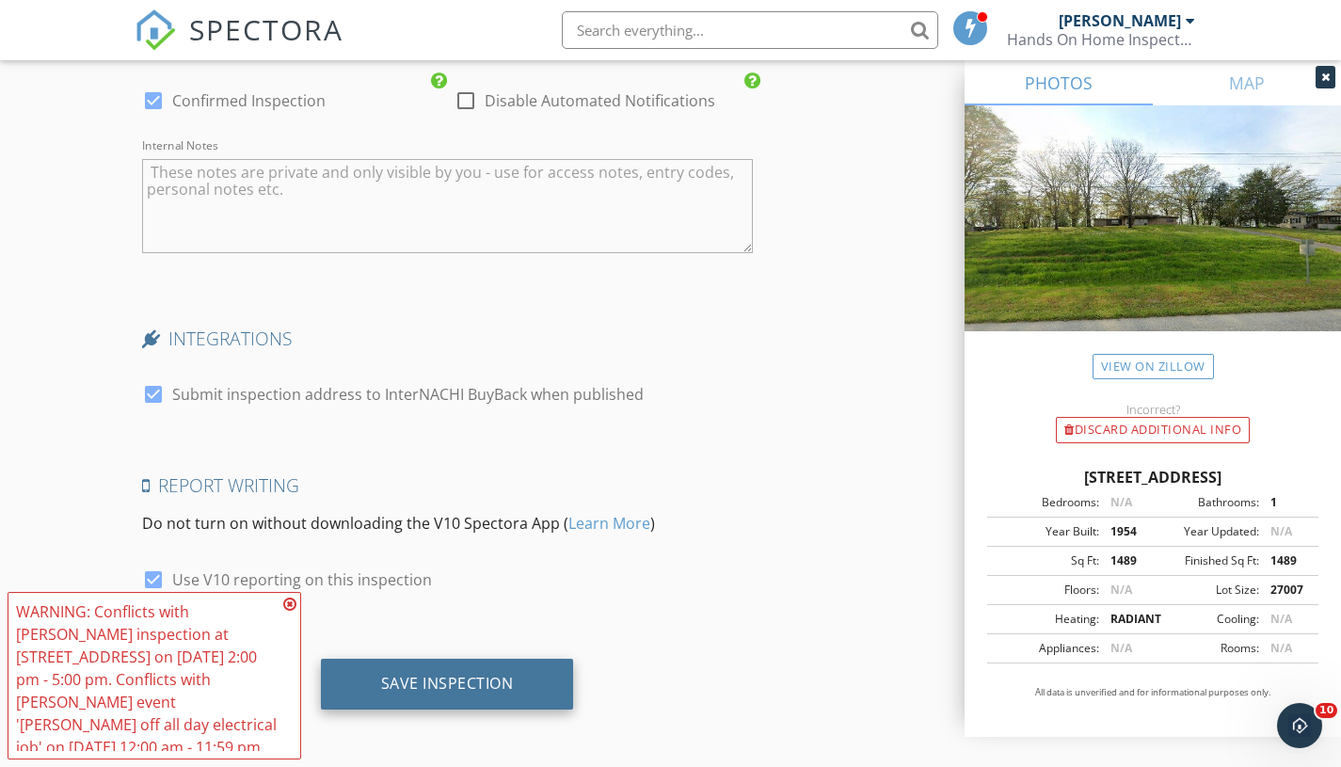
type input "423-506-8171"
click at [491, 680] on div "Save Inspection" at bounding box center [447, 683] width 133 height 19
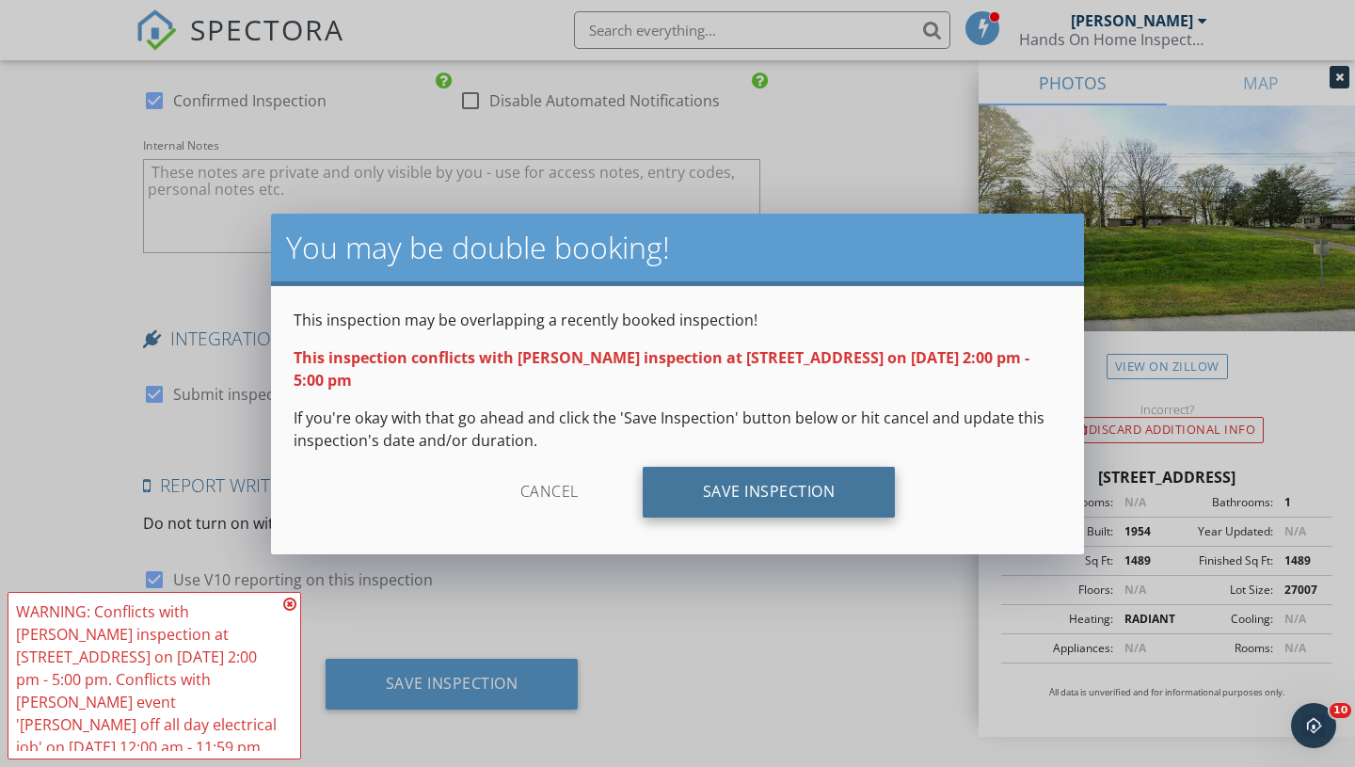
click at [749, 492] on div "Save Inspection" at bounding box center [769, 492] width 253 height 51
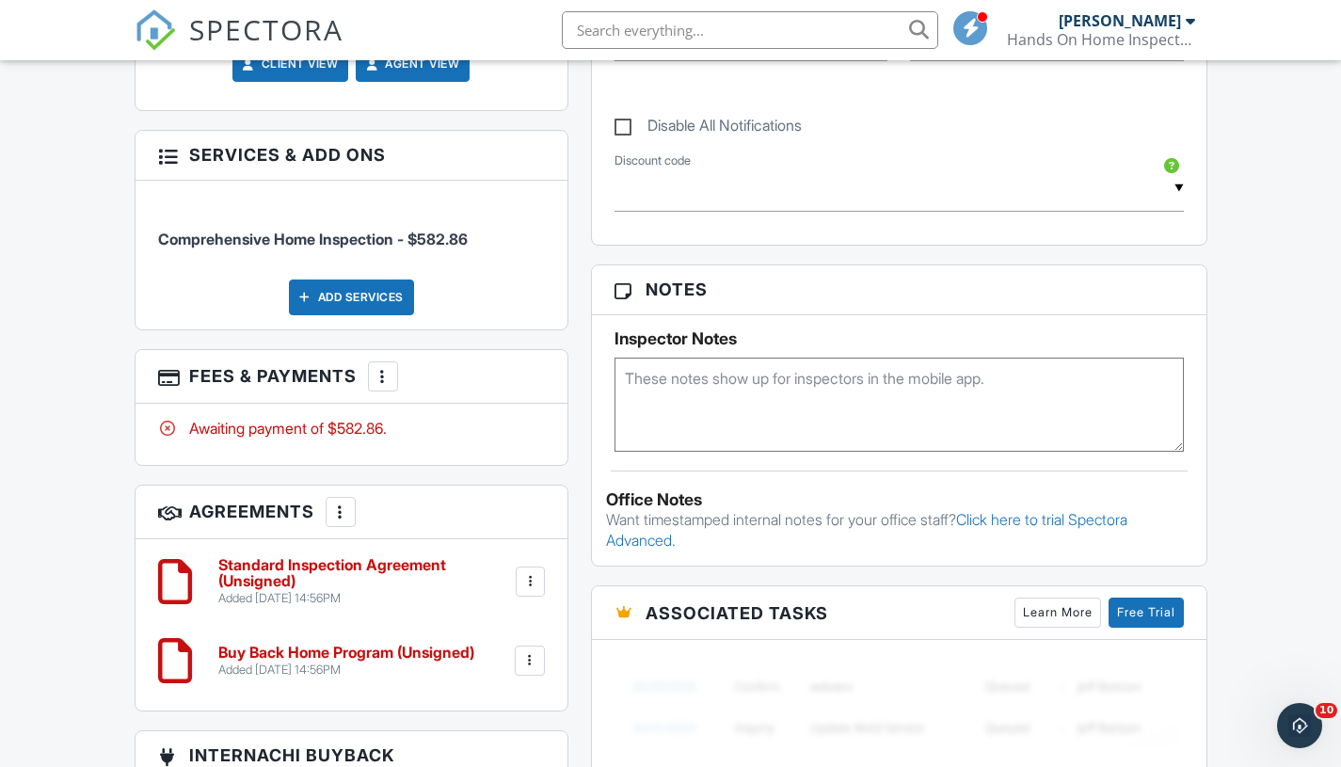
scroll to position [1039, 0]
click at [889, 417] on textarea at bounding box center [898, 405] width 569 height 94
type textarea "On a supra"
click at [1059, 339] on h5 "Inspector Notes" at bounding box center [898, 338] width 569 height 19
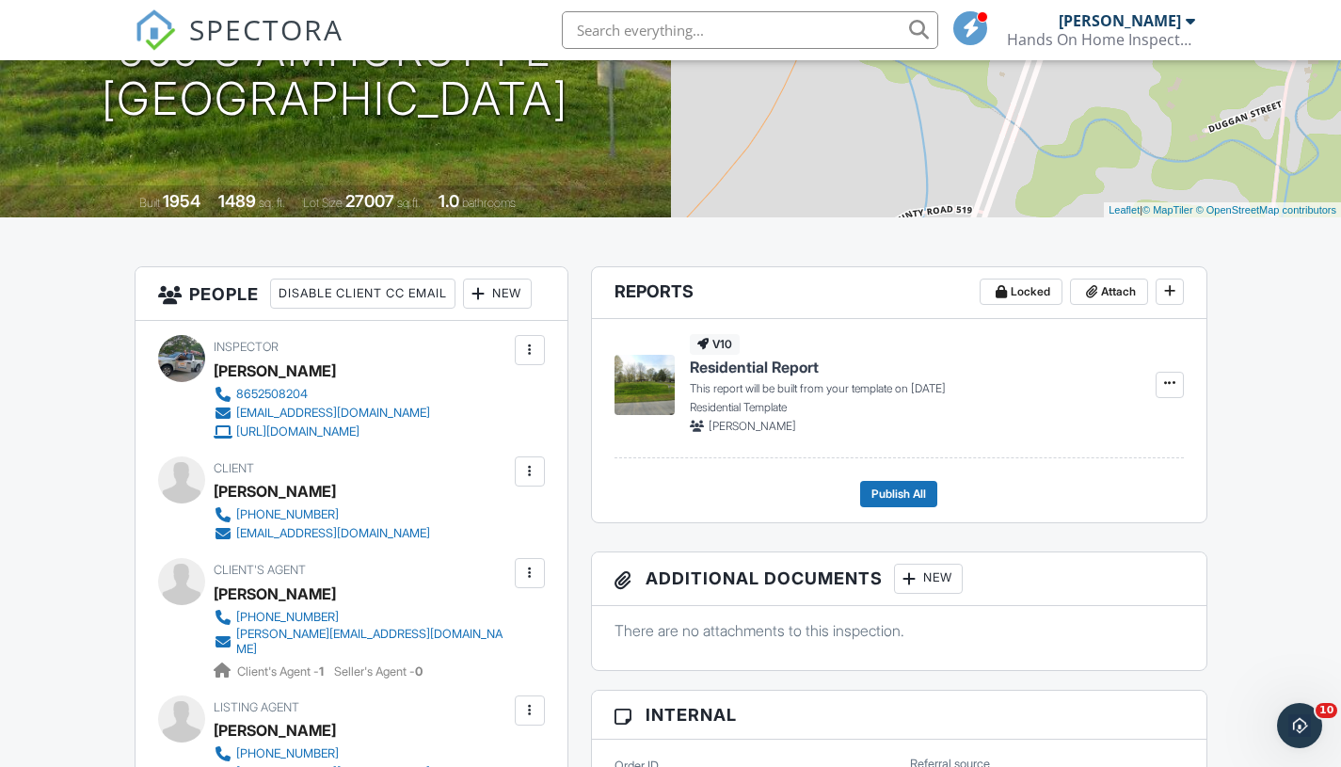
scroll to position [0, 0]
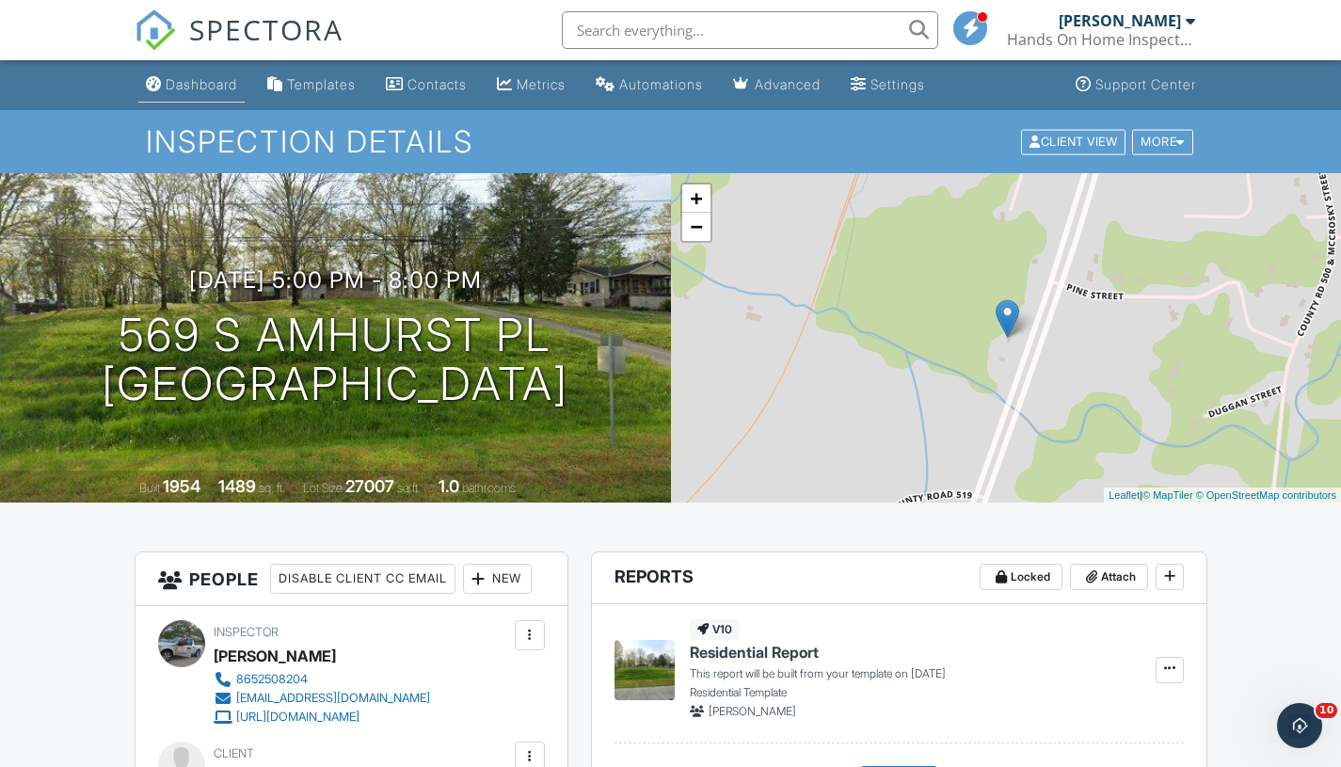
click at [188, 94] on link "Dashboard" at bounding box center [191, 85] width 106 height 35
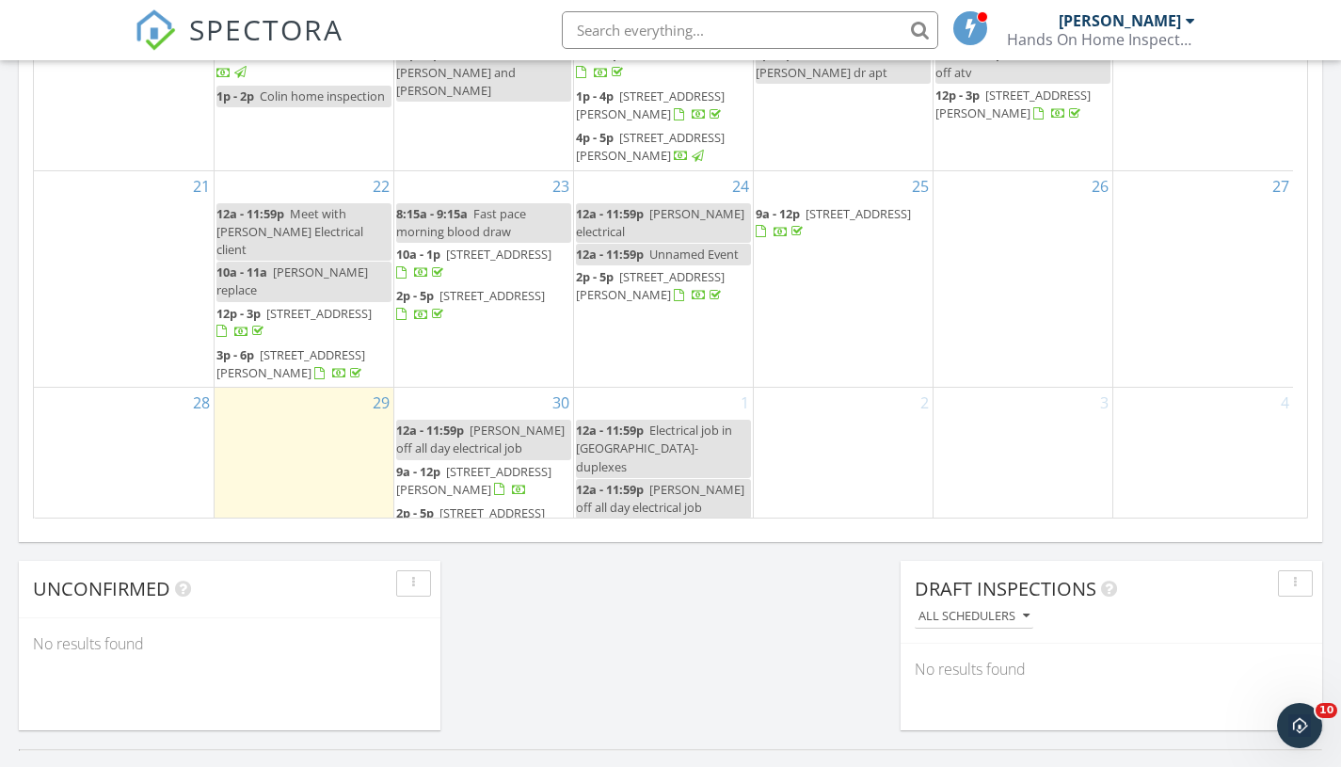
scroll to position [55, 0]
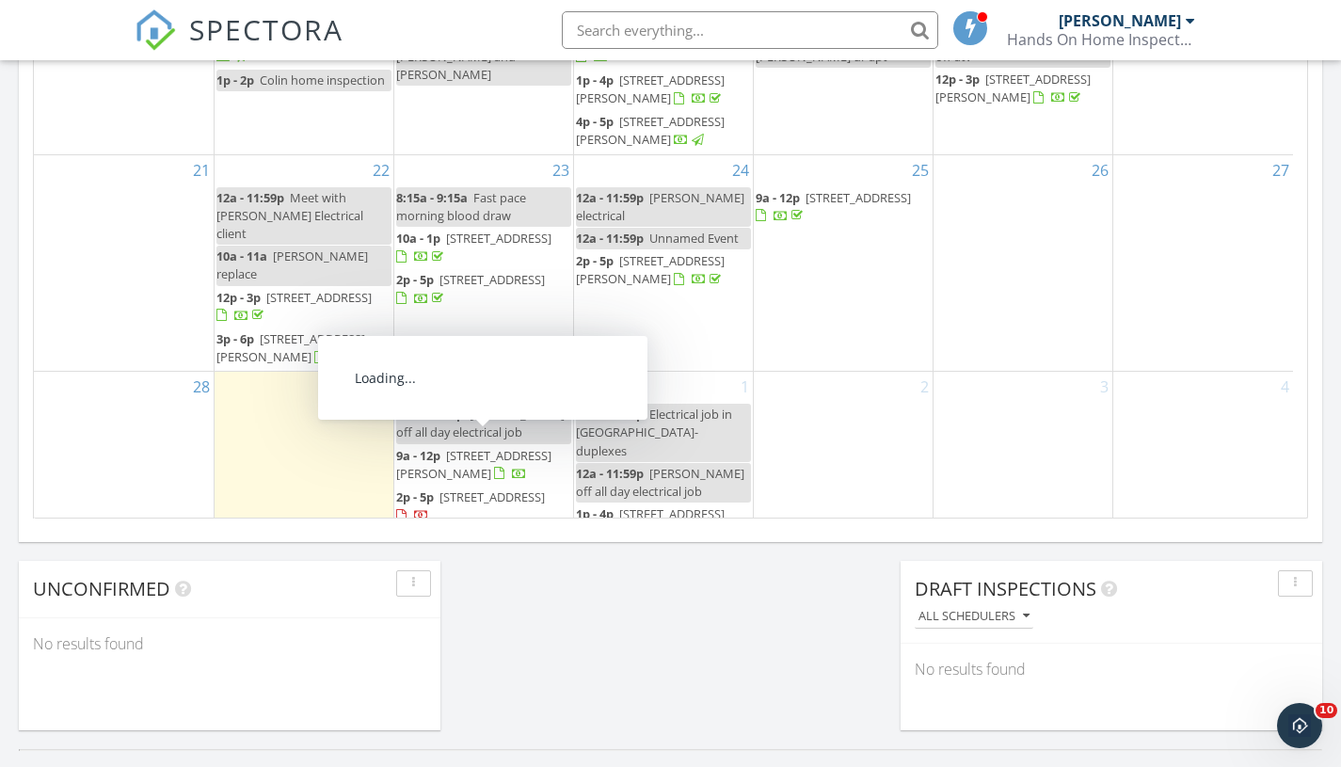
click at [478, 447] on span "[STREET_ADDRESS][PERSON_NAME]" at bounding box center [473, 464] width 155 height 35
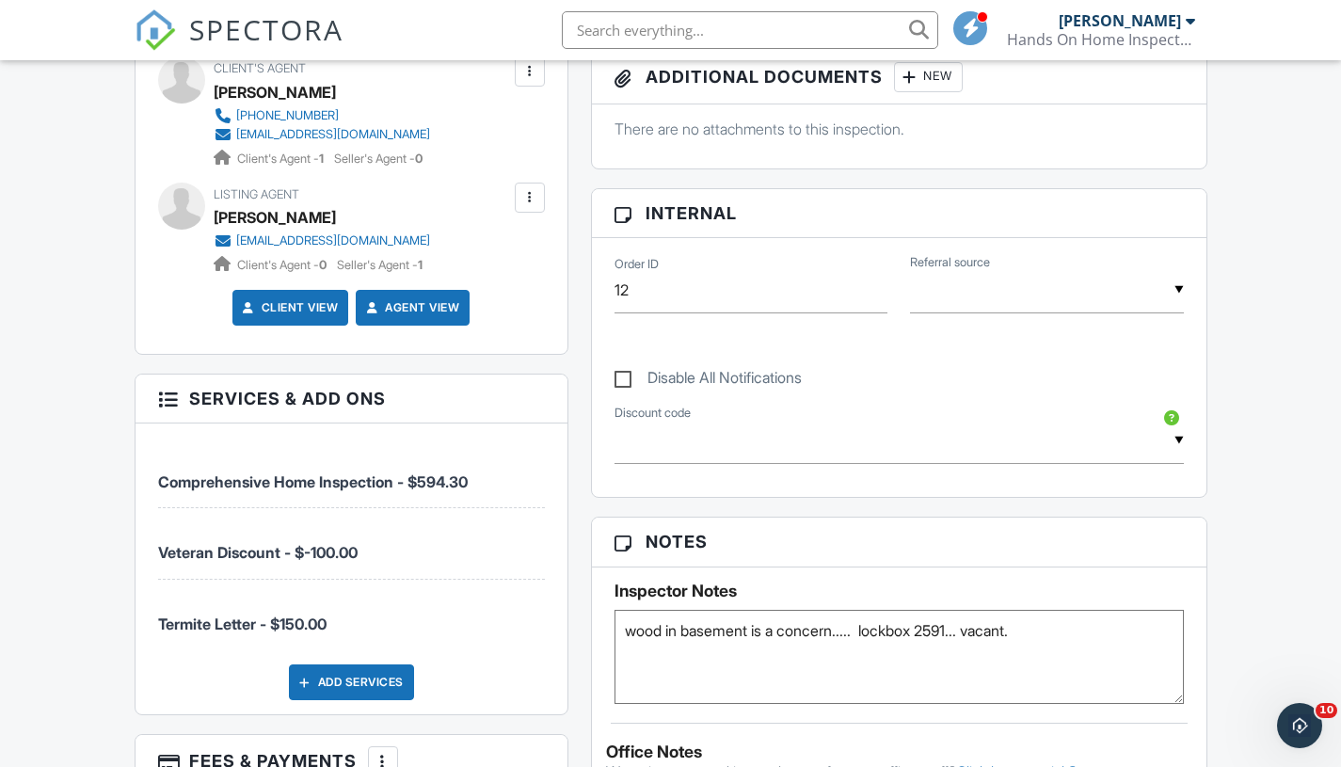
scroll to position [796, 0]
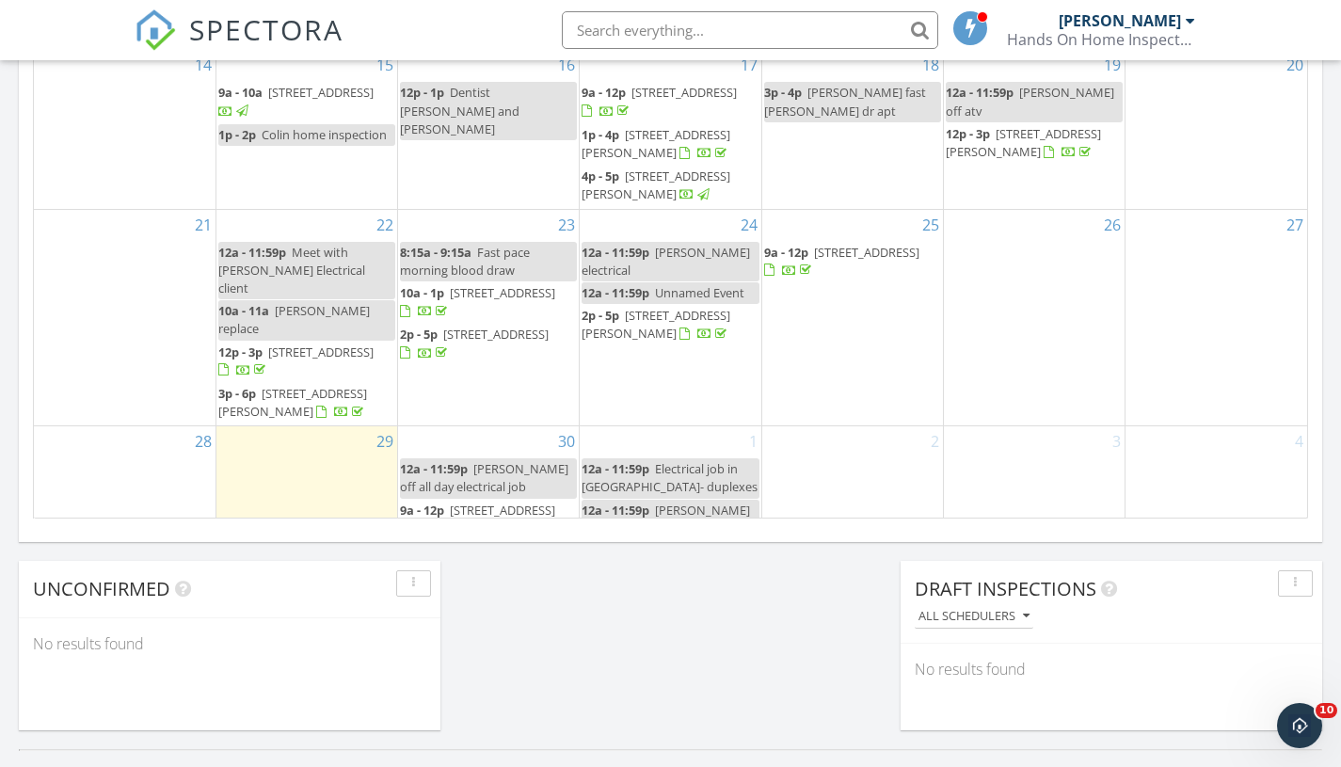
scroll to position [55, 0]
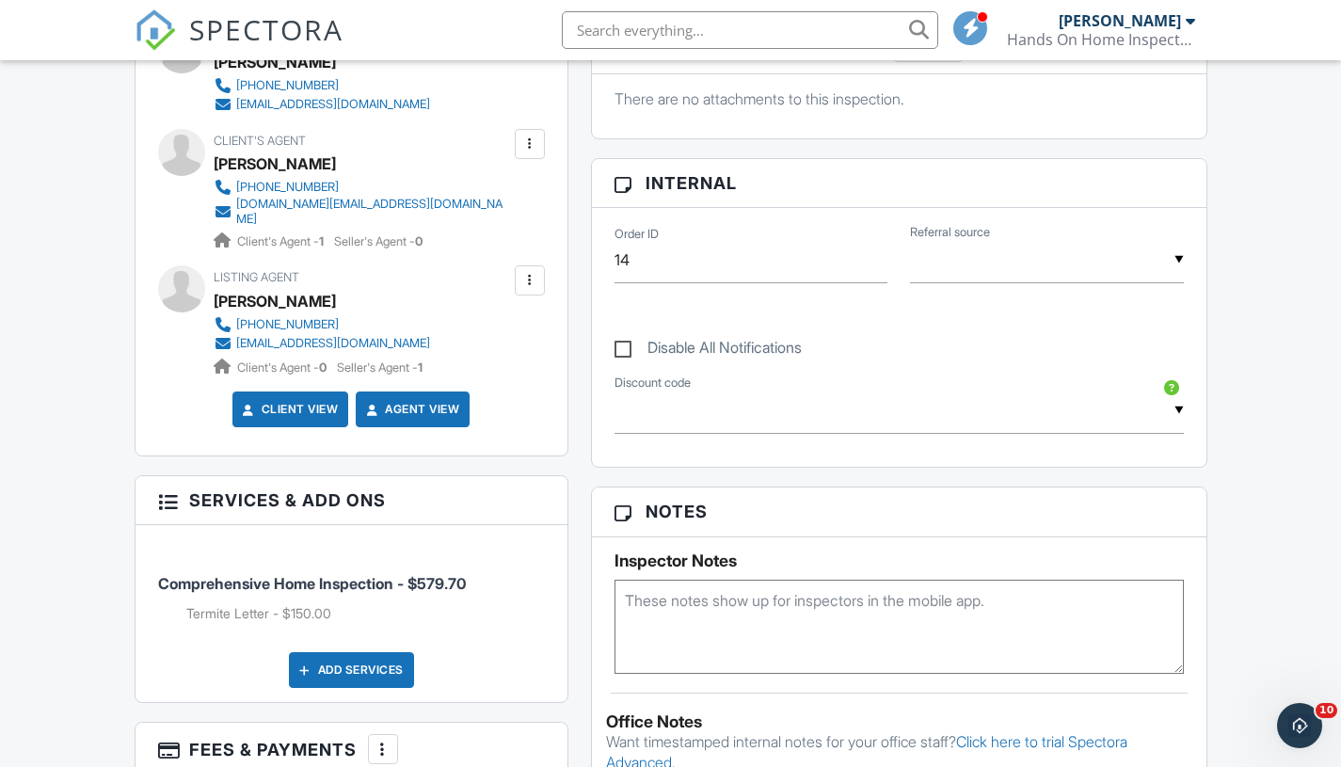
scroll to position [816, 0]
click at [828, 631] on textarea at bounding box center [898, 628] width 569 height 94
type textarea "on a supra"
click at [933, 547] on div "Inspector Notes on a supra" at bounding box center [899, 606] width 614 height 136
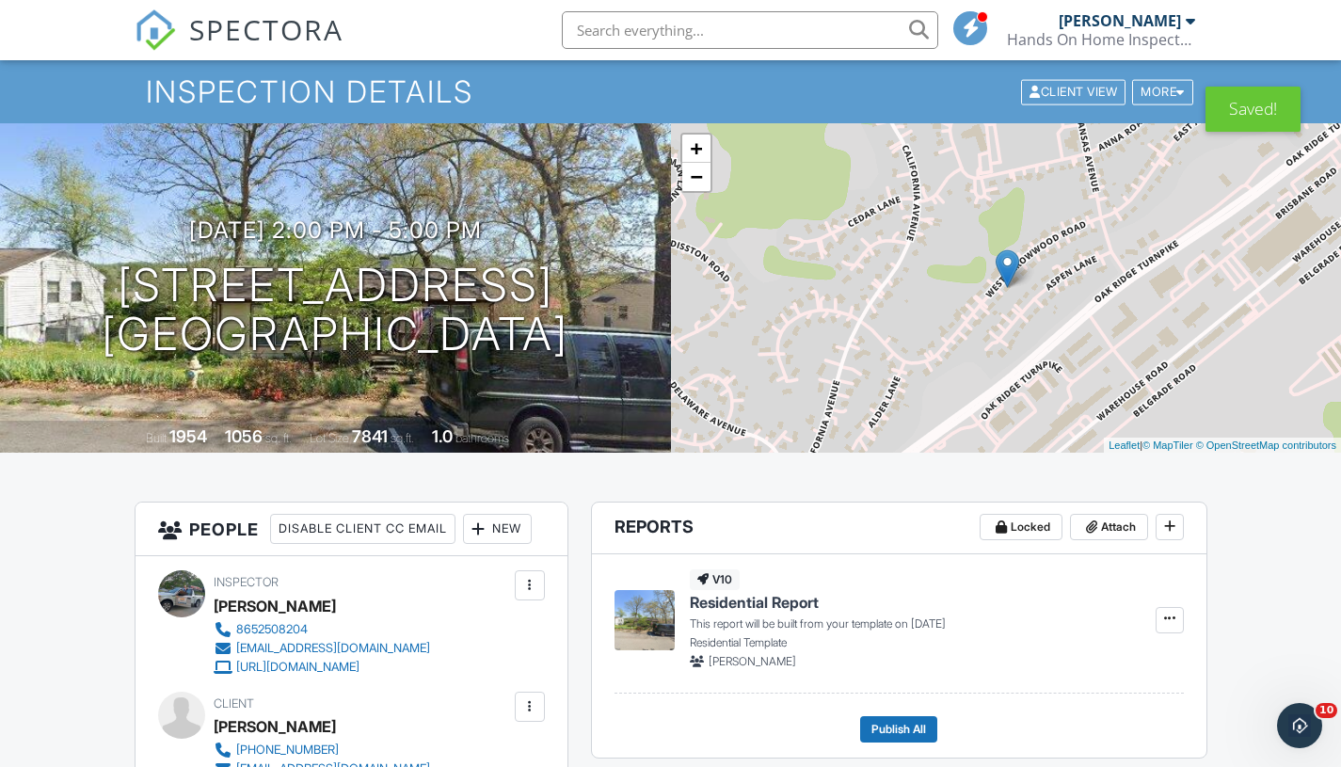
scroll to position [0, 0]
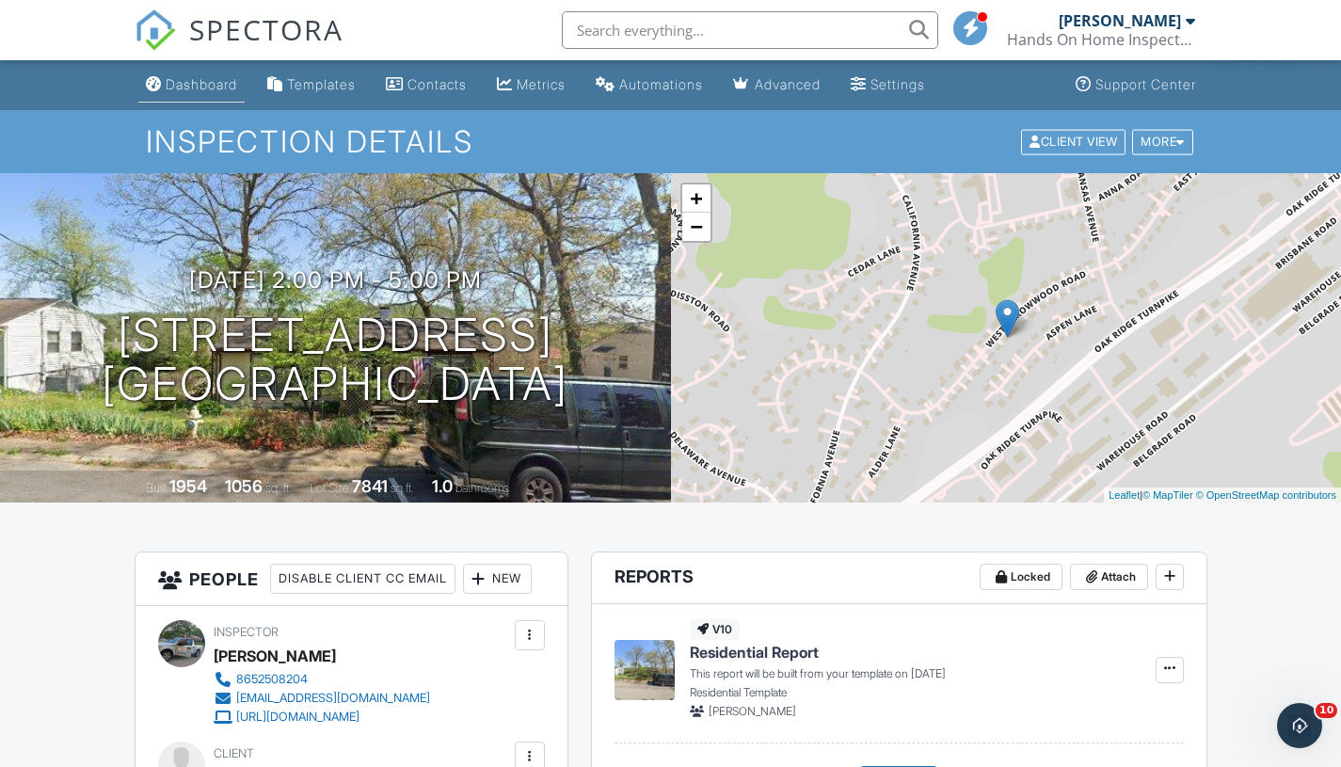
click at [188, 96] on link "Dashboard" at bounding box center [191, 85] width 106 height 35
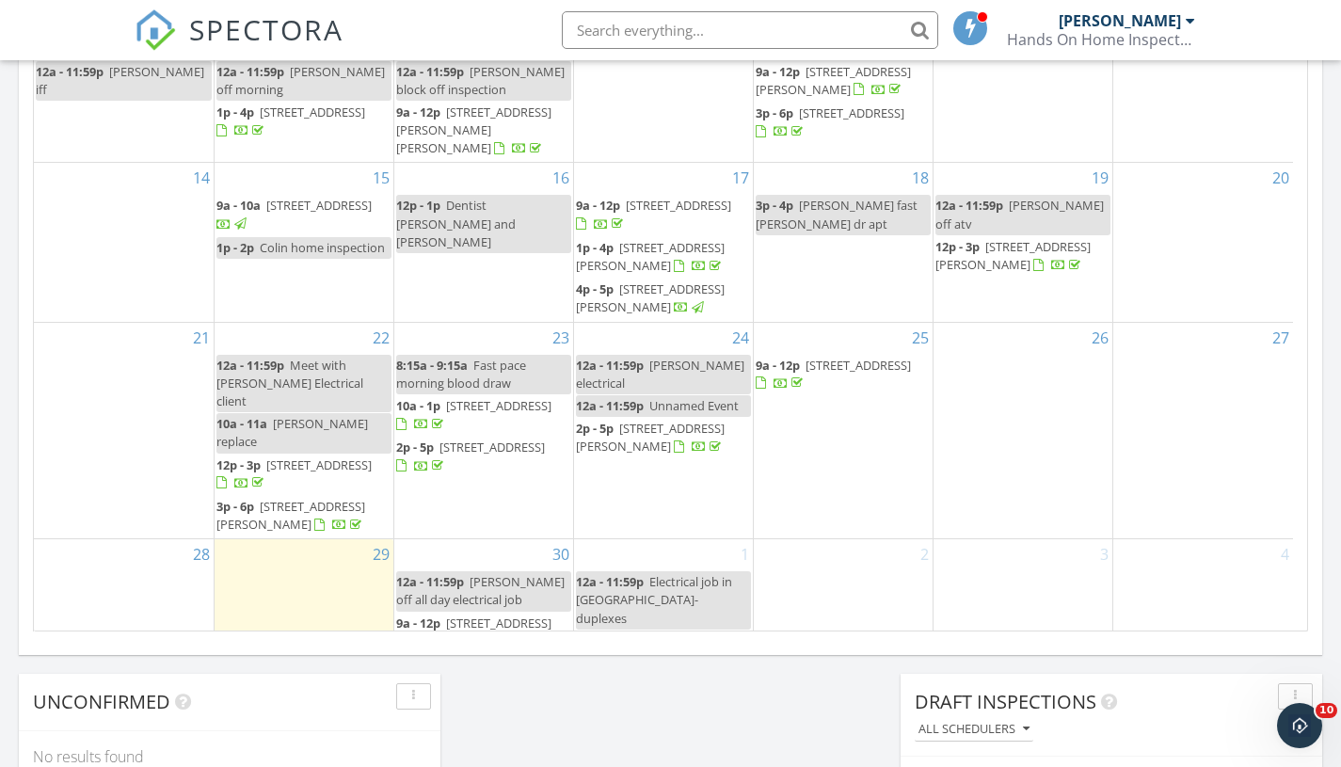
scroll to position [1093, 0]
click at [452, 616] on span "[STREET_ADDRESS][PERSON_NAME]" at bounding box center [473, 633] width 155 height 35
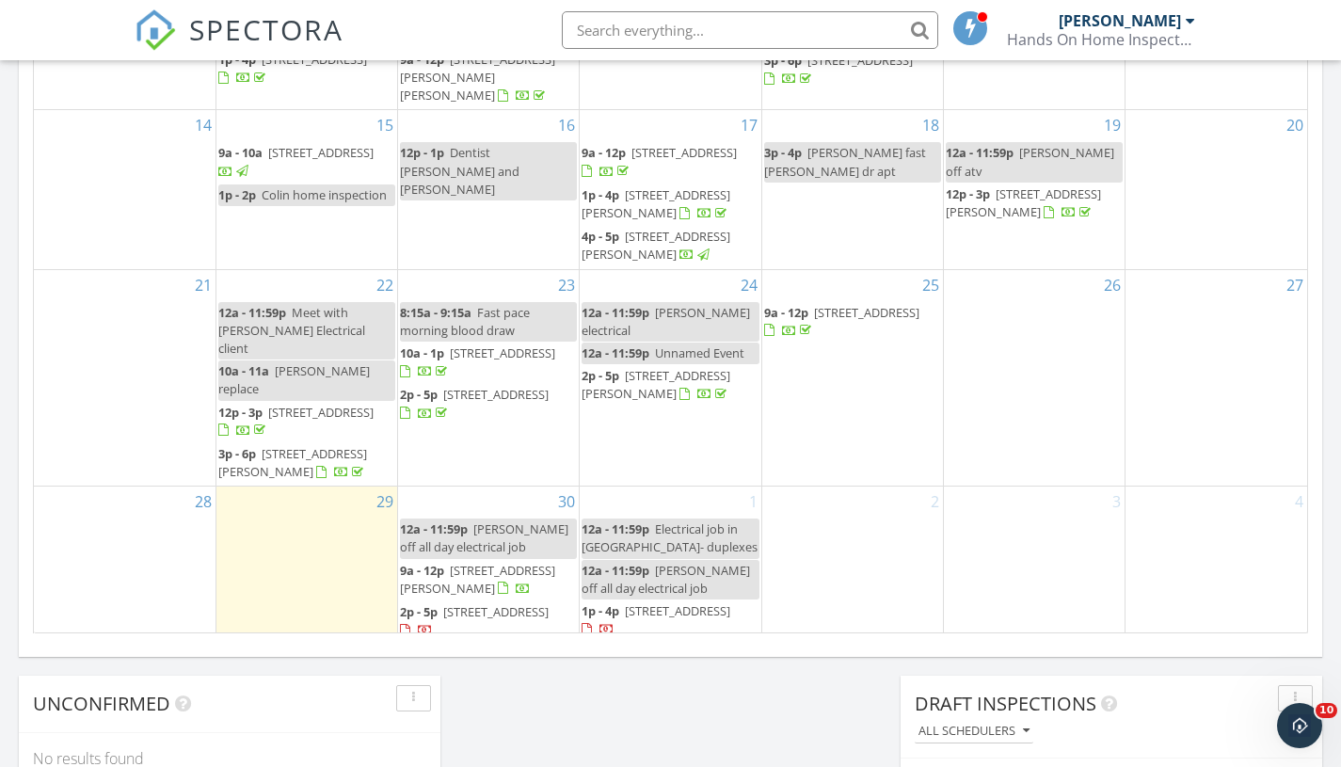
scroll to position [51, 0]
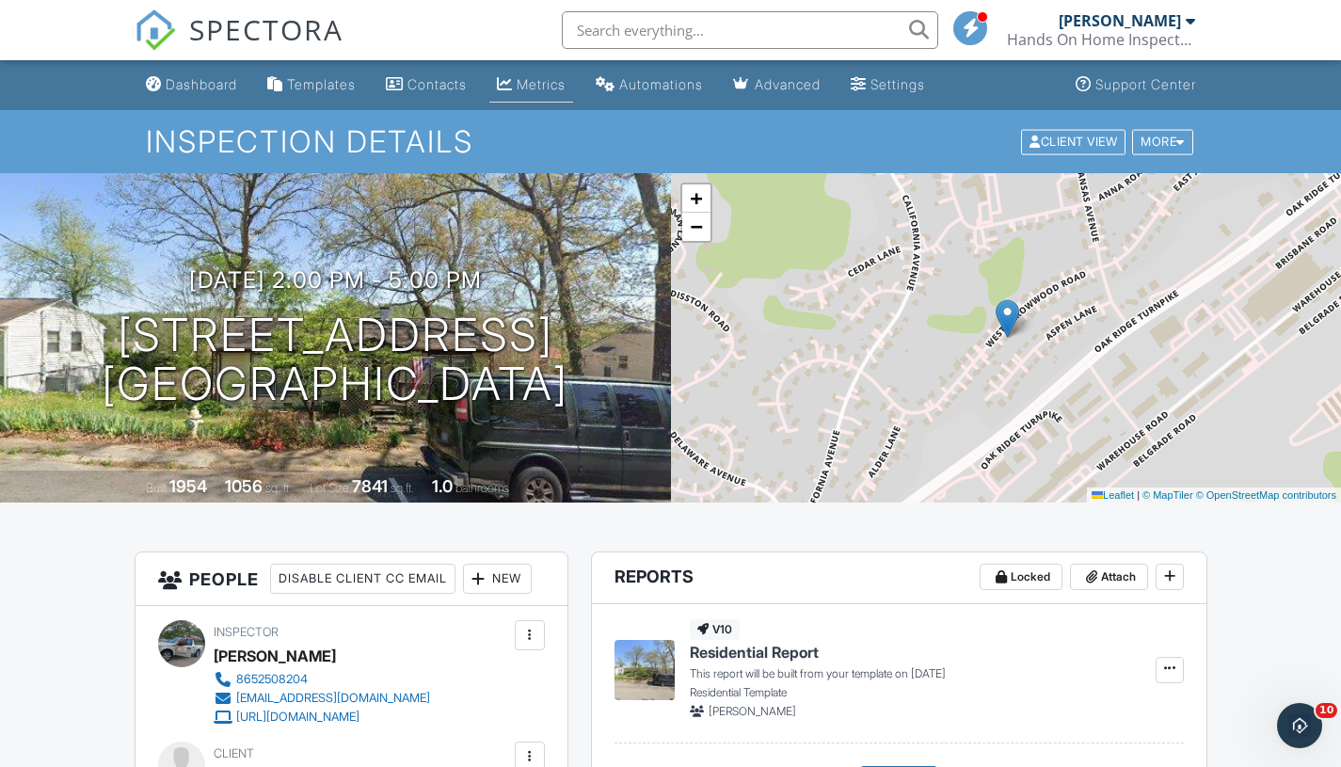
click at [563, 91] on div "Metrics" at bounding box center [541, 84] width 49 height 16
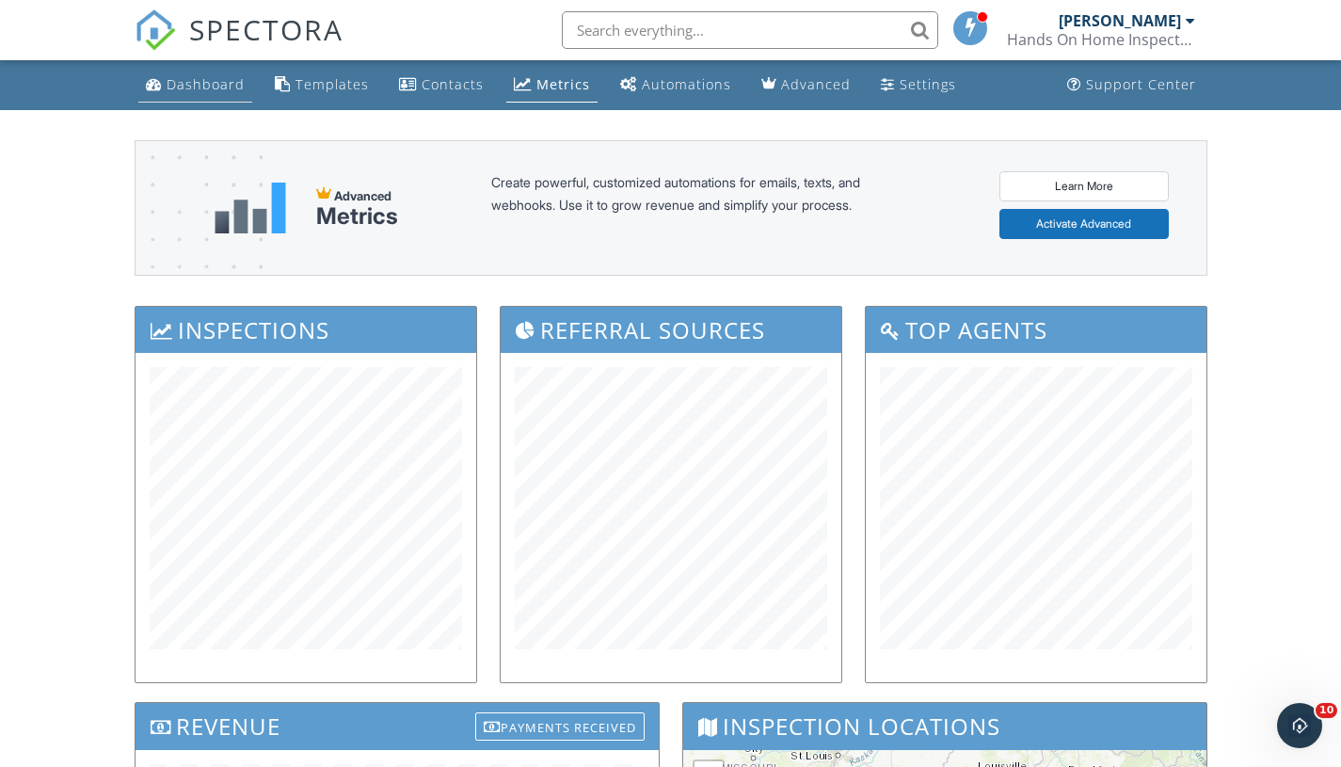
click at [183, 87] on div "Dashboard" at bounding box center [206, 84] width 78 height 18
